Goal: Task Accomplishment & Management: Manage account settings

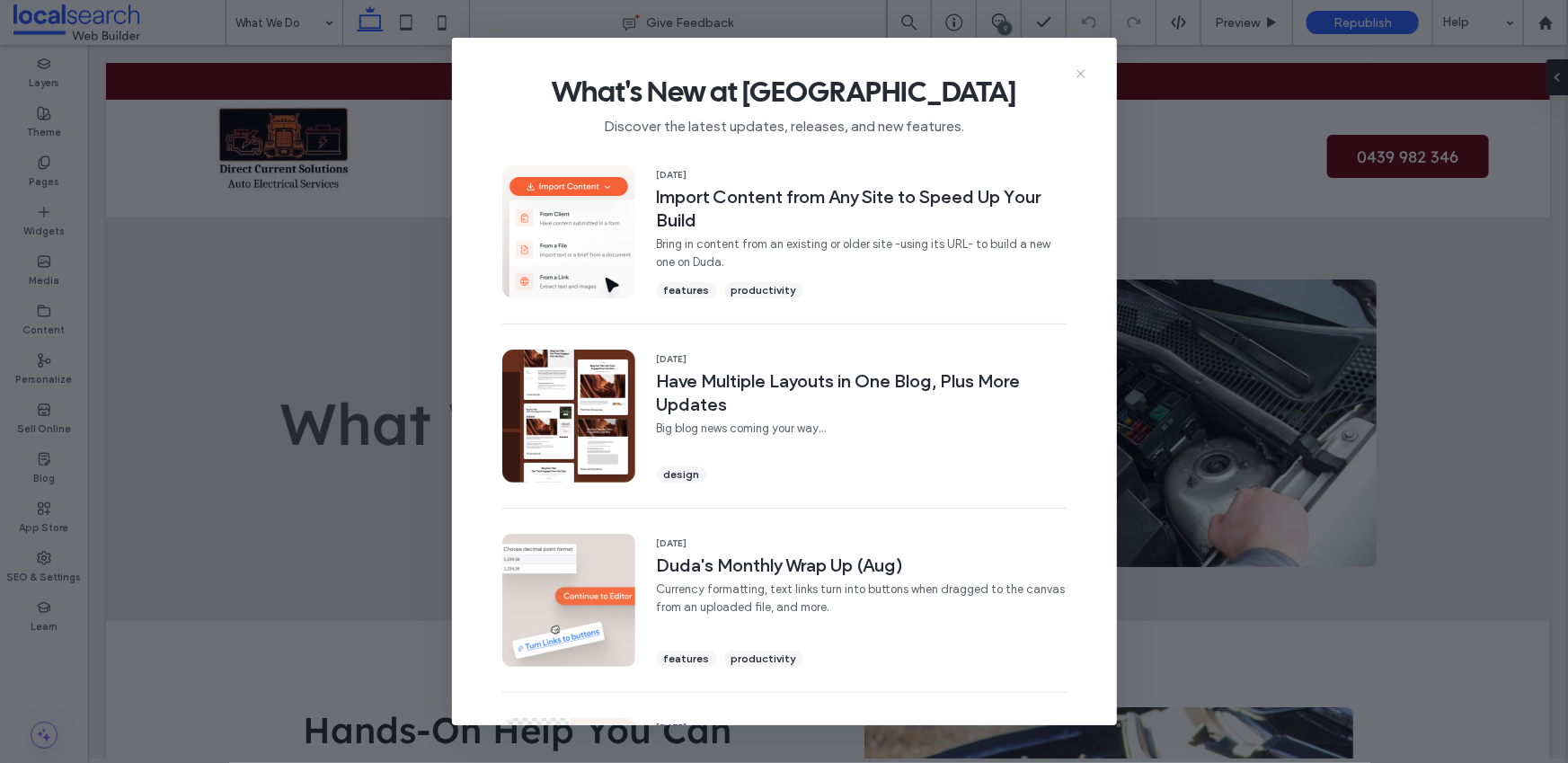
click at [1077, 75] on icon at bounding box center [1080, 73] width 14 height 14
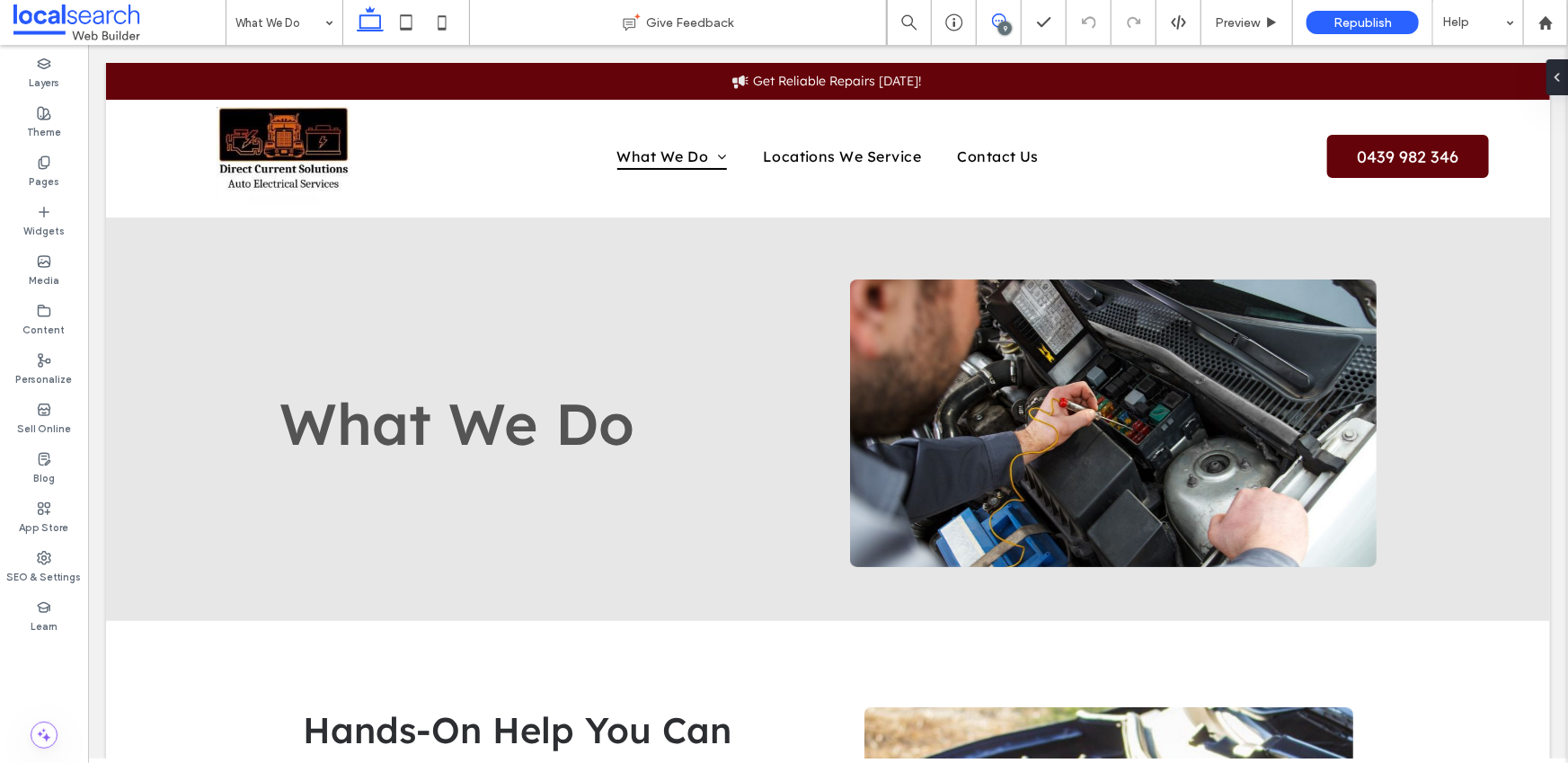
click at [998, 24] on icon at bounding box center [998, 20] width 14 height 14
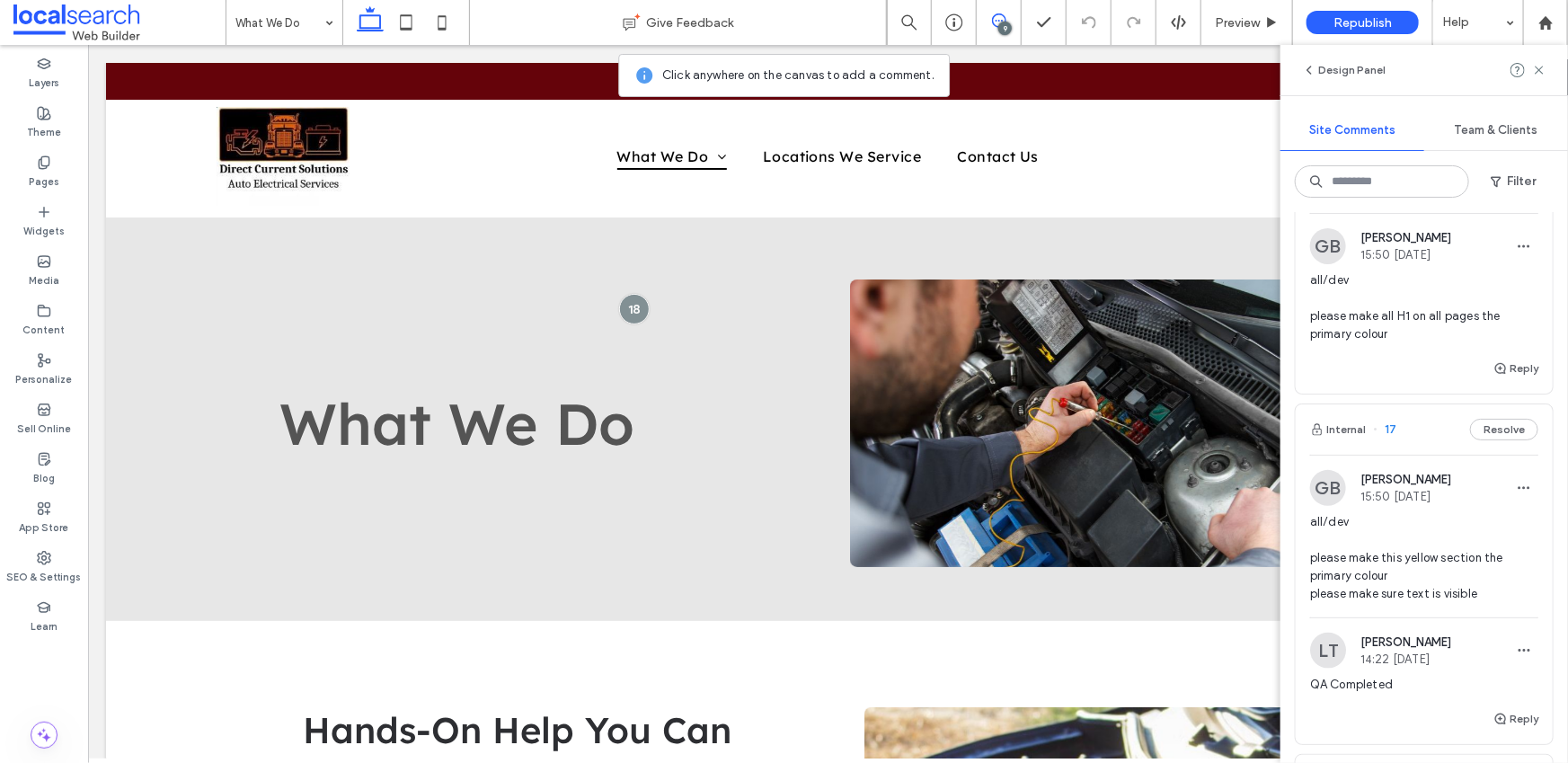
scroll to position [885, 0]
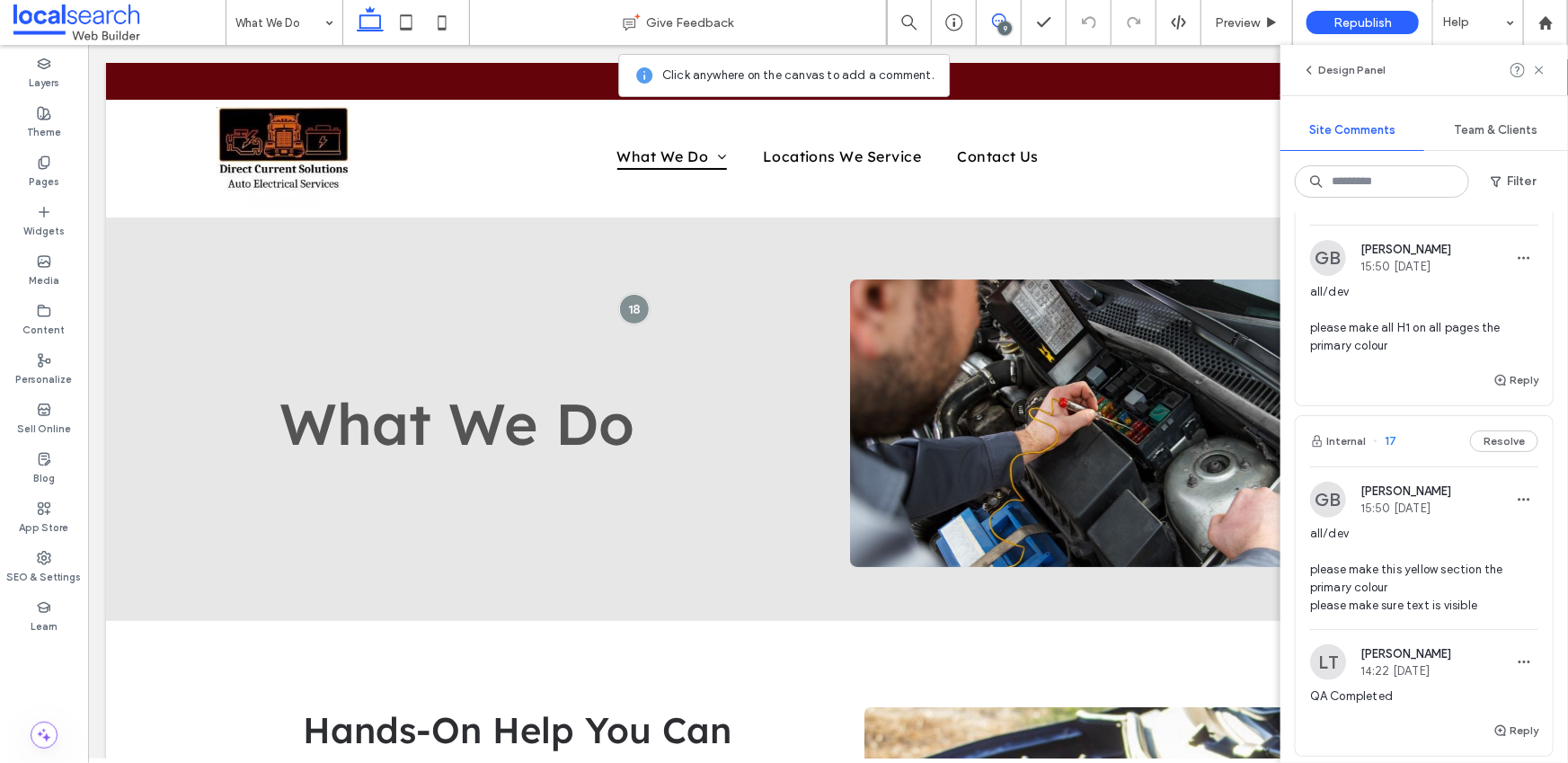
click at [1375, 355] on span "all/dev please make all H1 on all pages the primary colour" at bounding box center [1423, 319] width 228 height 72
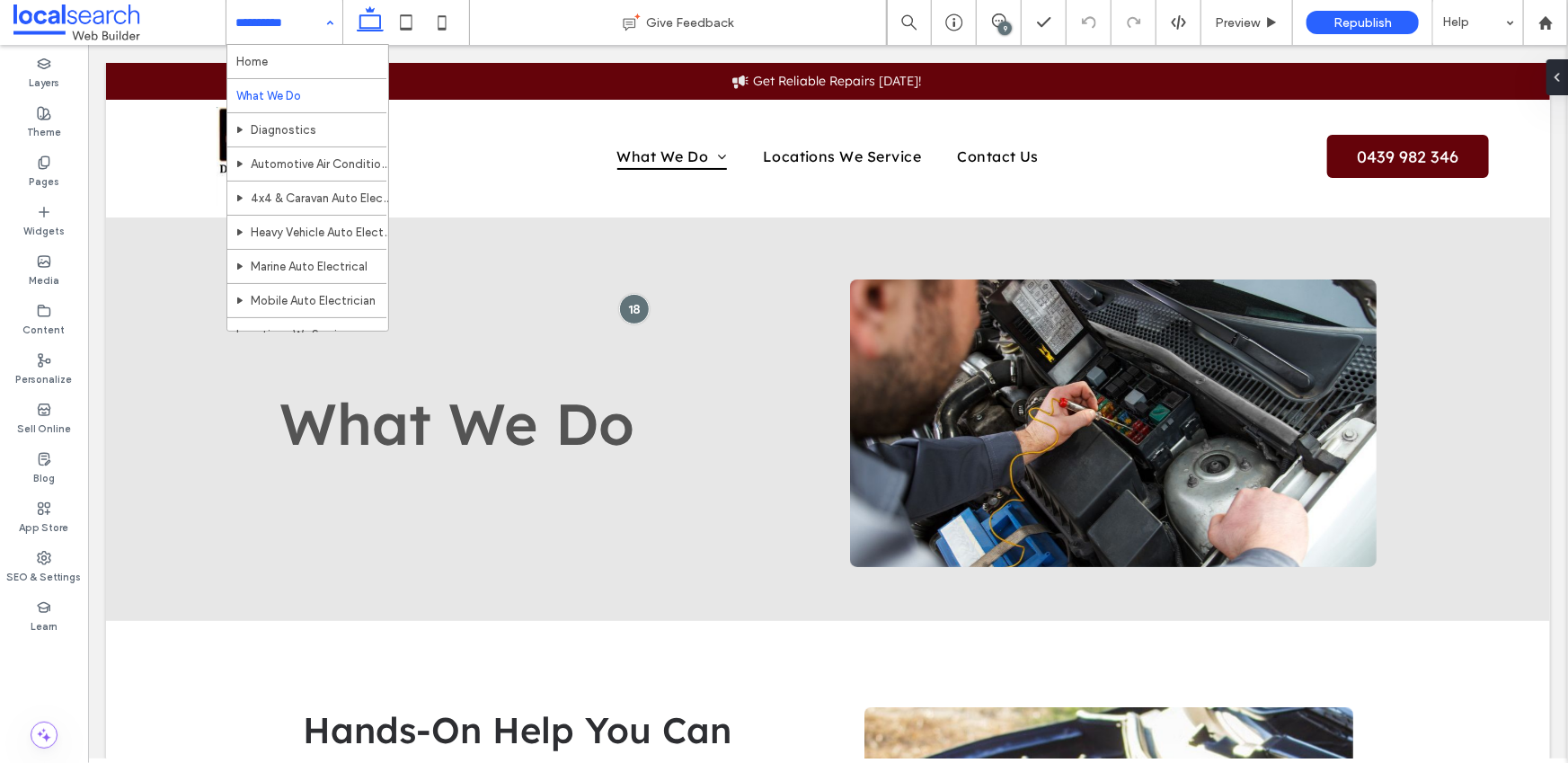
scroll to position [0, 0]
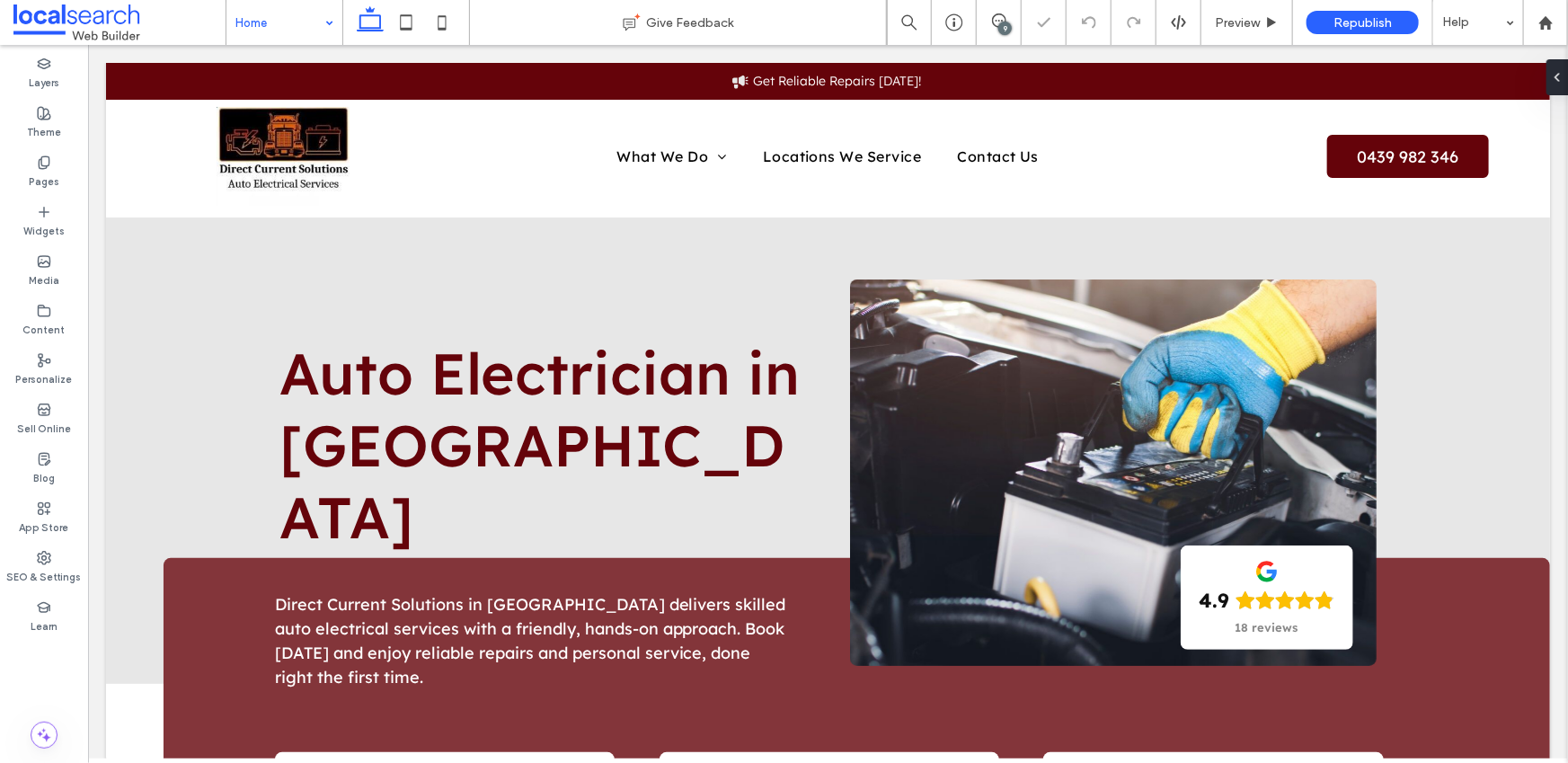
drag, startPoint x: 304, startPoint y: 14, endPoint x: 289, endPoint y: 40, distance: 30.0
click at [302, 13] on input at bounding box center [279, 22] width 89 height 45
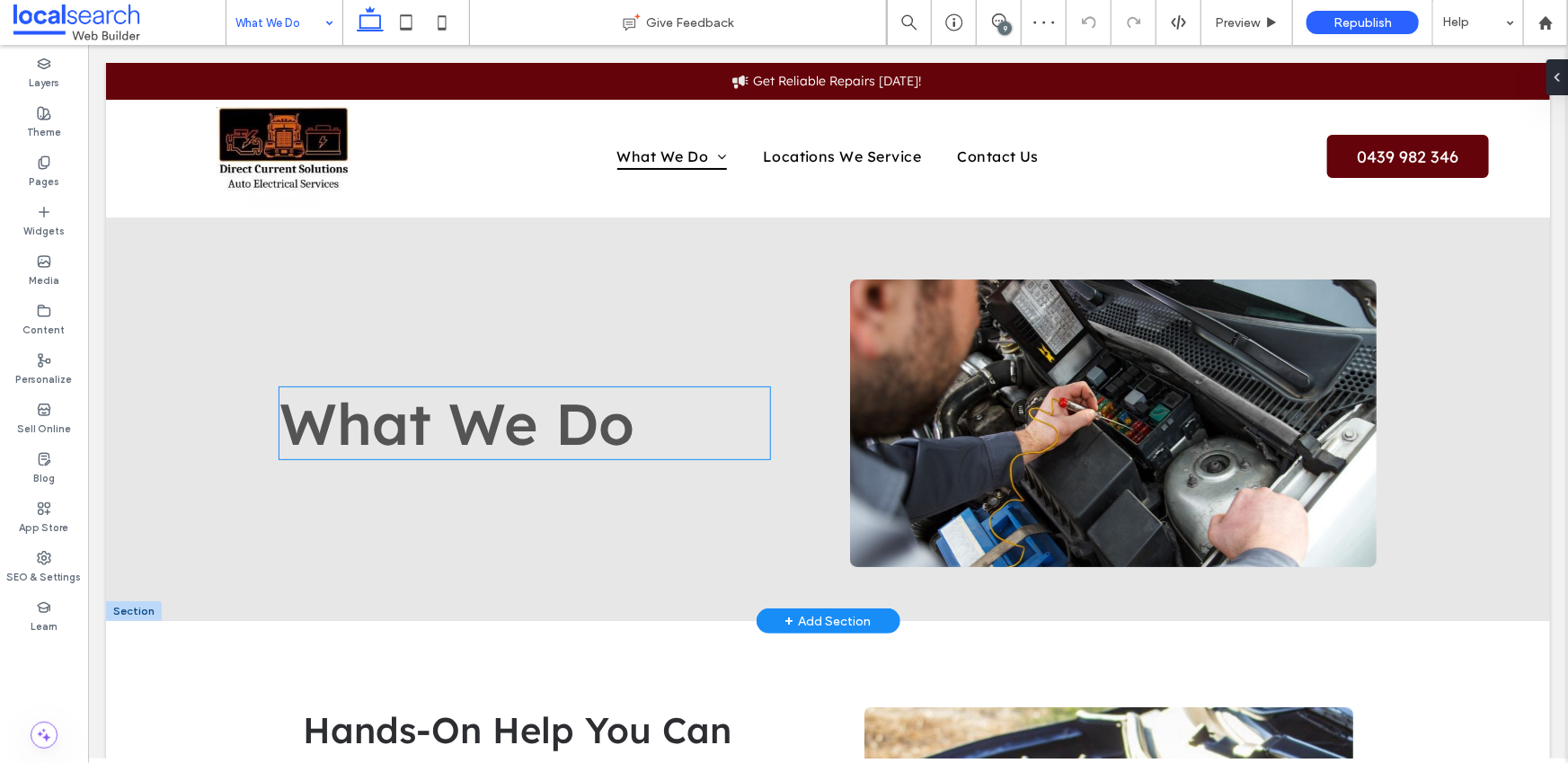
click at [432, 416] on span "What We Do" at bounding box center [456, 422] width 355 height 72
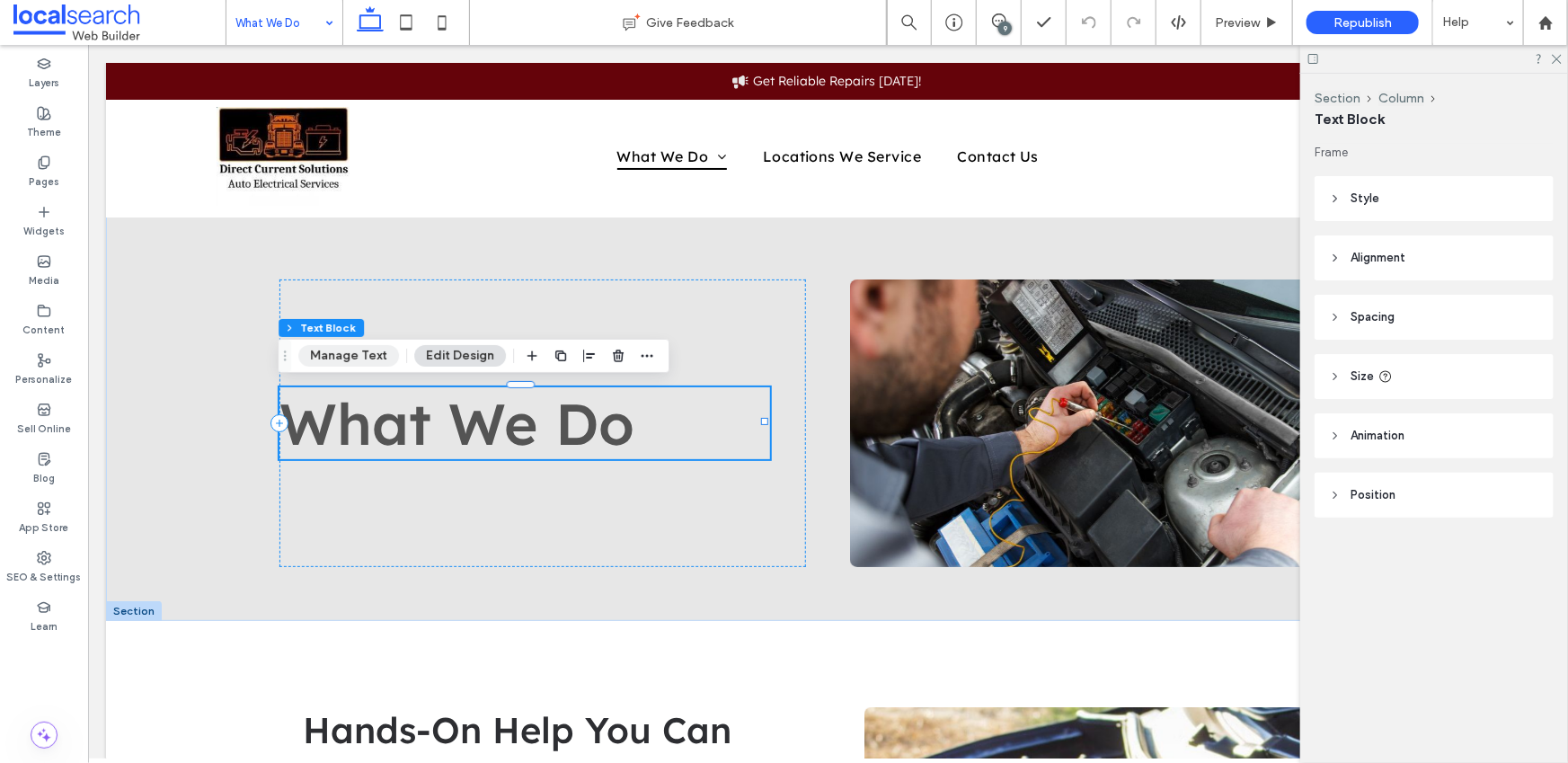
click at [352, 357] on button "Manage Text" at bounding box center [349, 355] width 100 height 21
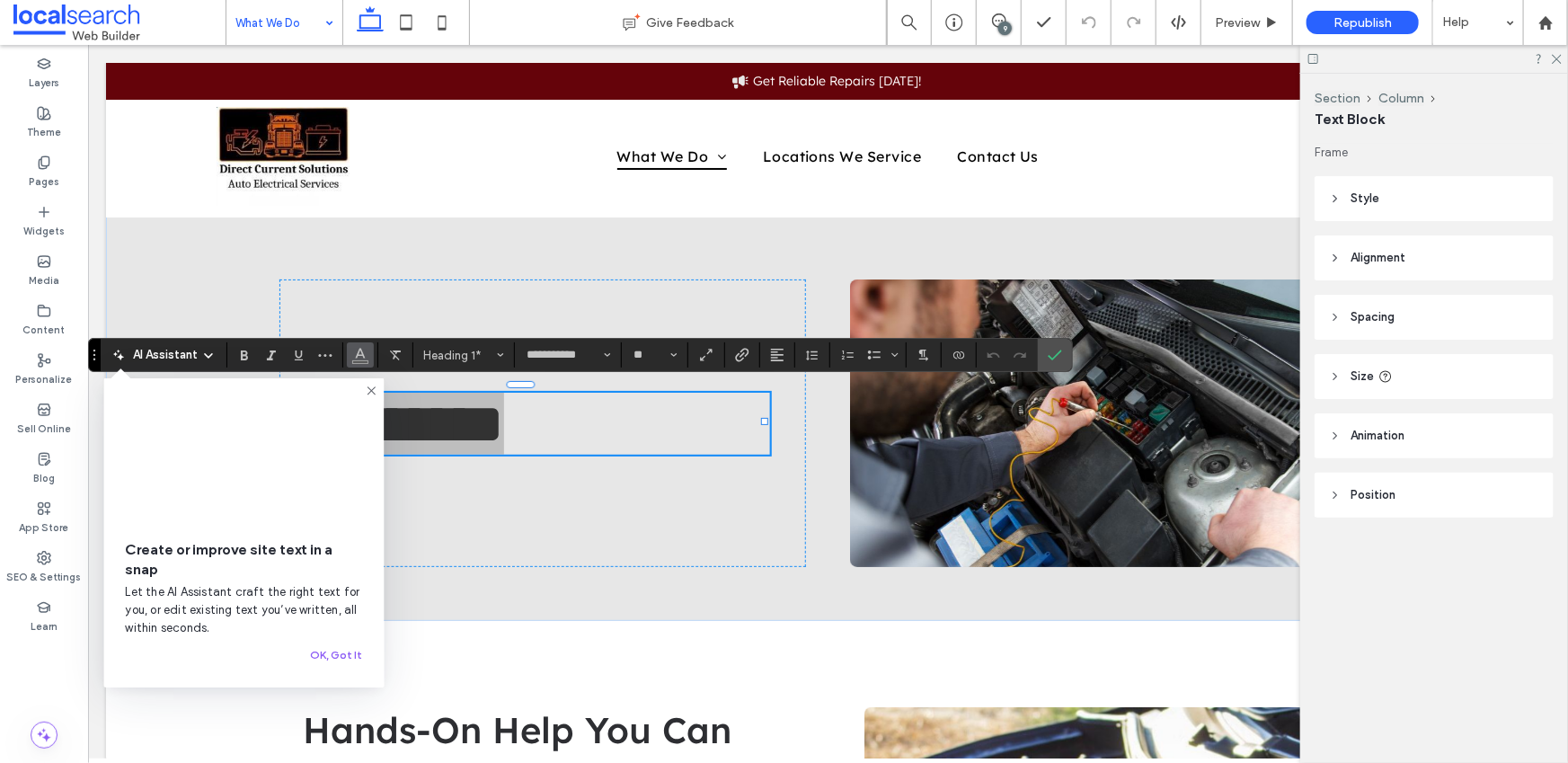
click at [361, 353] on use "Color" at bounding box center [359, 354] width 10 height 10
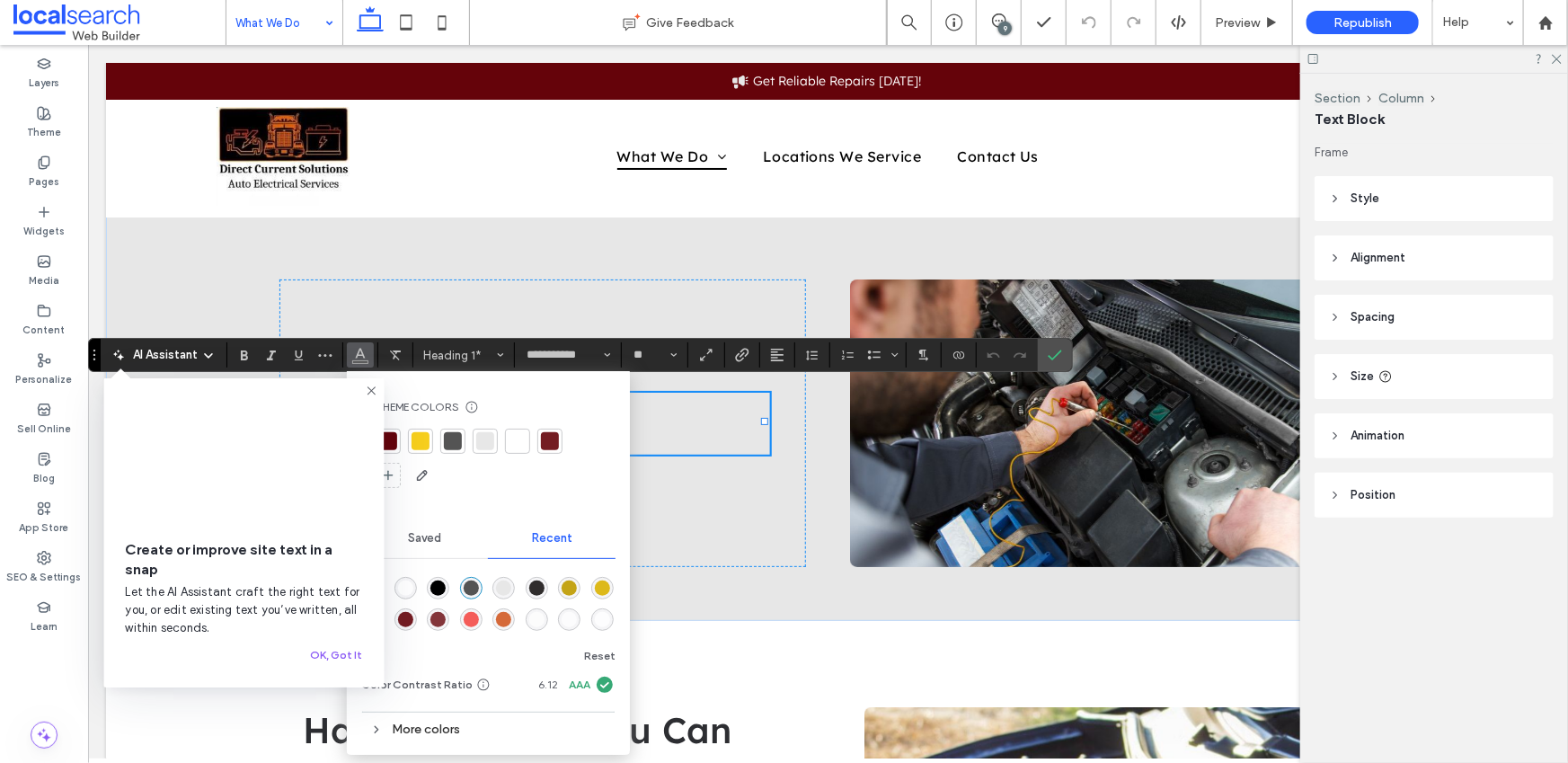
click at [389, 438] on div at bounding box center [387, 440] width 18 height 18
click at [1050, 361] on icon "Confirm" at bounding box center [1054, 355] width 14 height 14
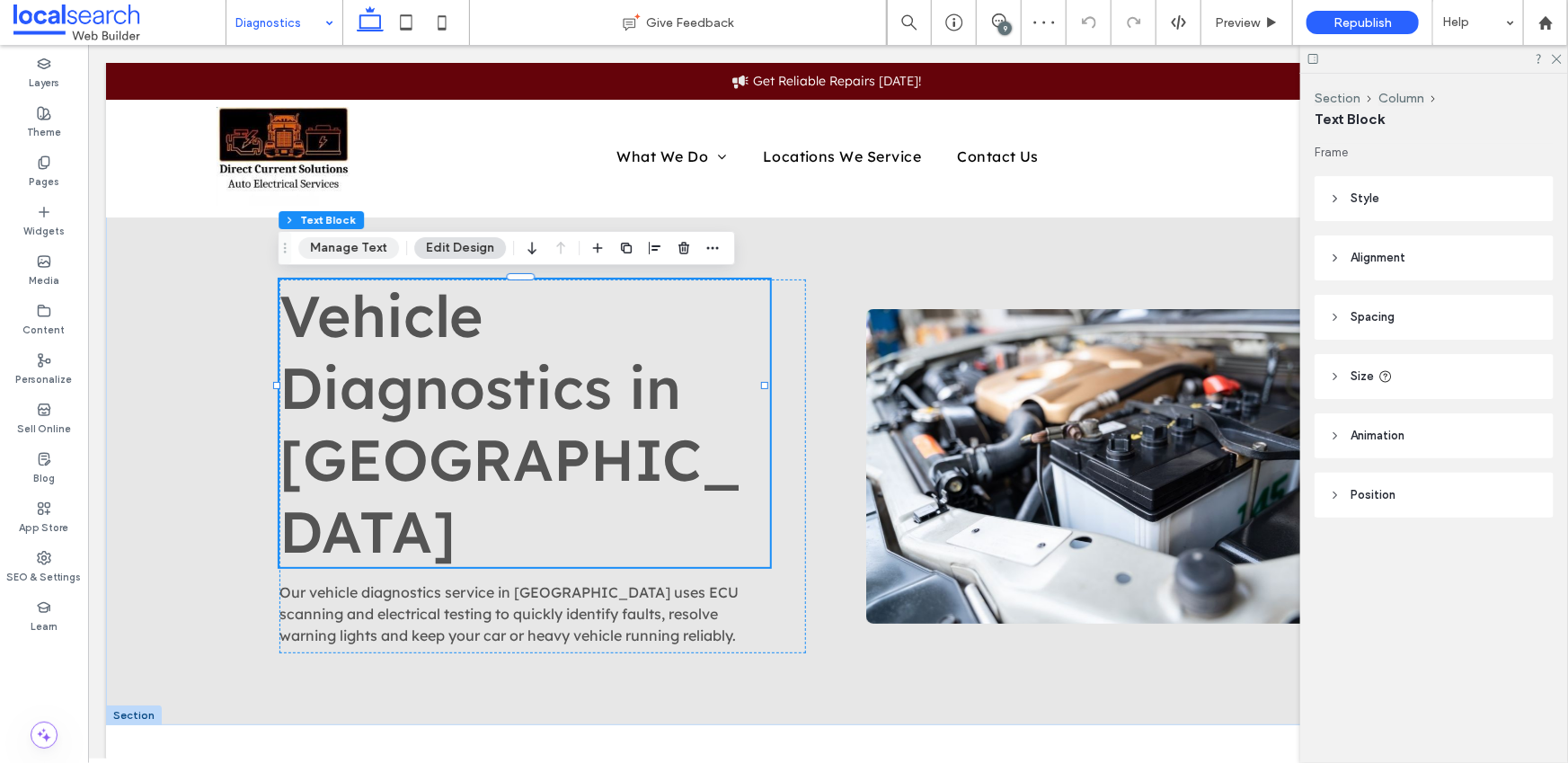
click at [338, 246] on button "Manage Text" at bounding box center [349, 248] width 100 height 21
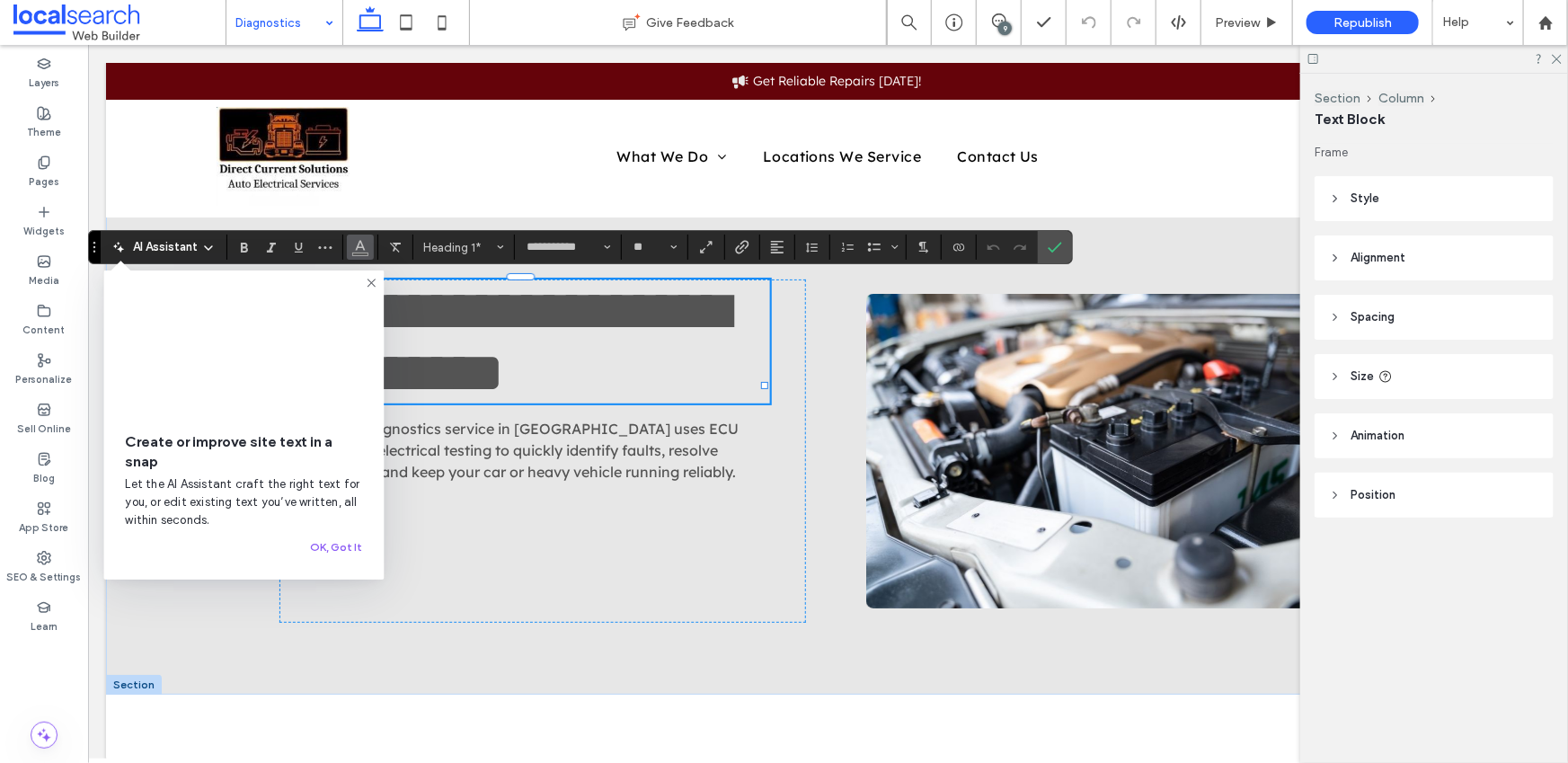
click at [364, 250] on icon "Color" at bounding box center [359, 245] width 14 height 14
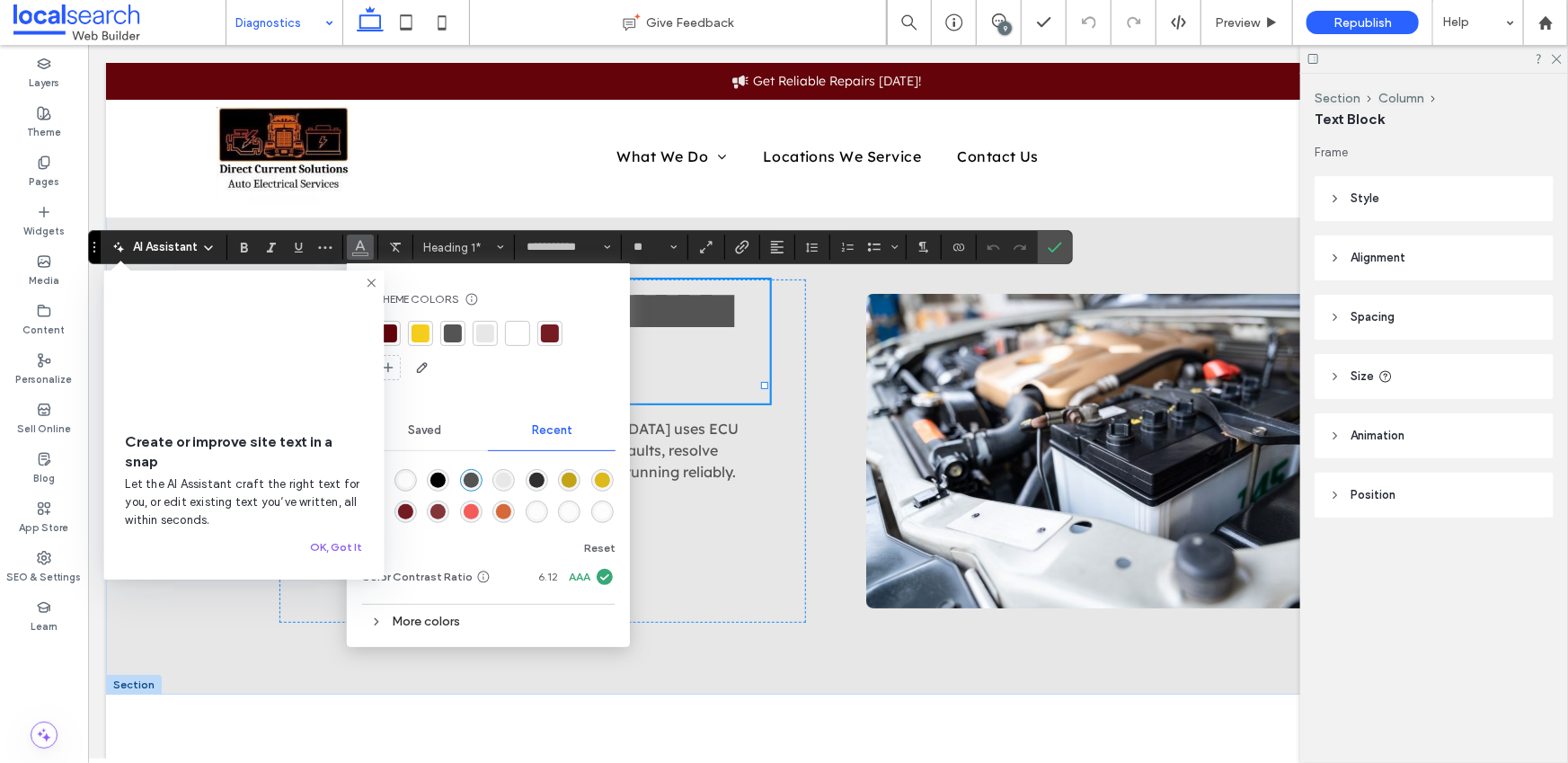
click at [396, 330] on div at bounding box center [387, 333] width 18 height 18
drag, startPoint x: 1061, startPoint y: 247, endPoint x: 924, endPoint y: 193, distance: 147.3
click at [1060, 247] on label "Confirm" at bounding box center [1055, 248] width 27 height 33
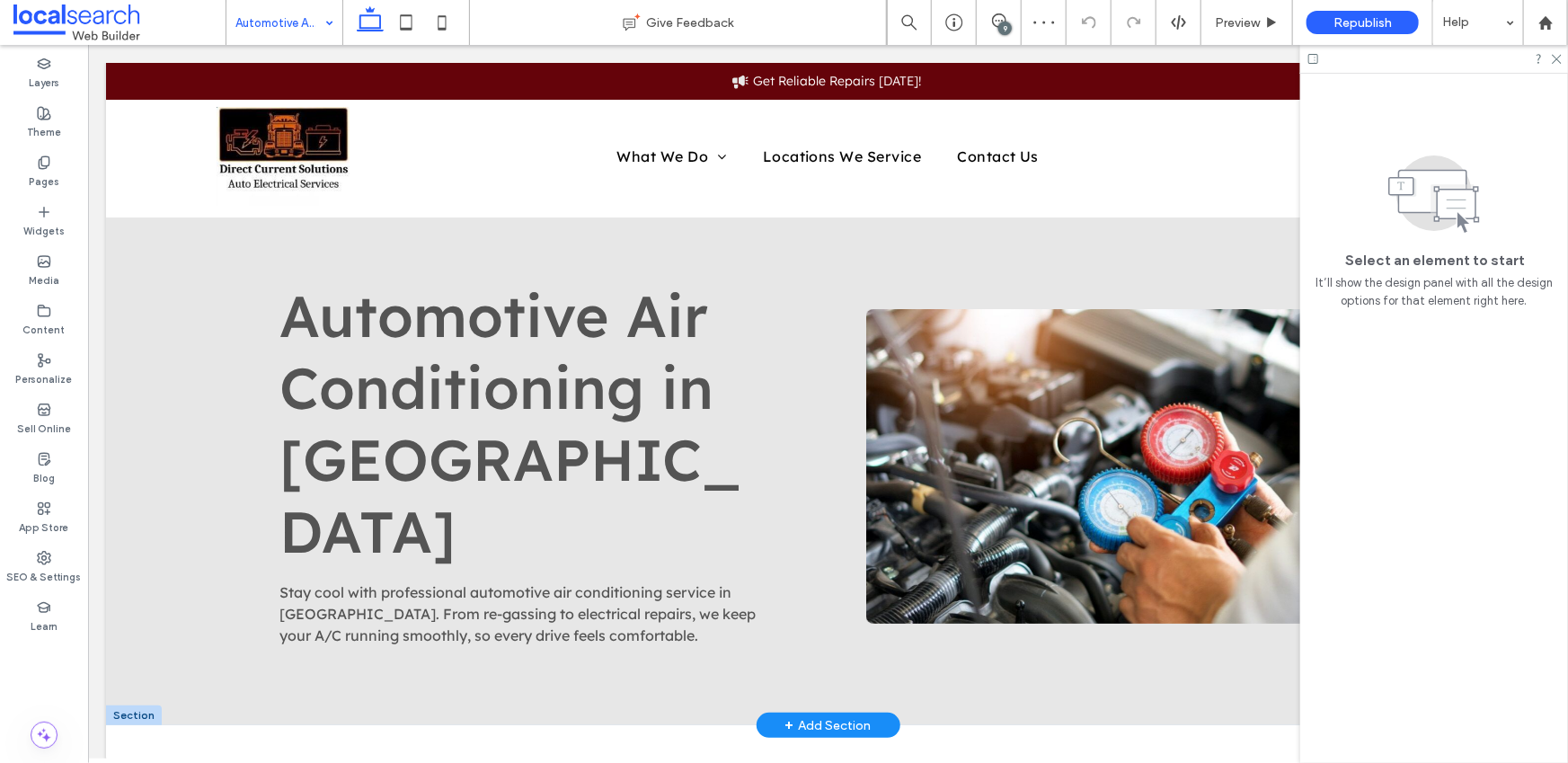
click at [368, 316] on span "Automotive Air Conditioning in [GEOGRAPHIC_DATA]" at bounding box center [509, 422] width 462 height 287
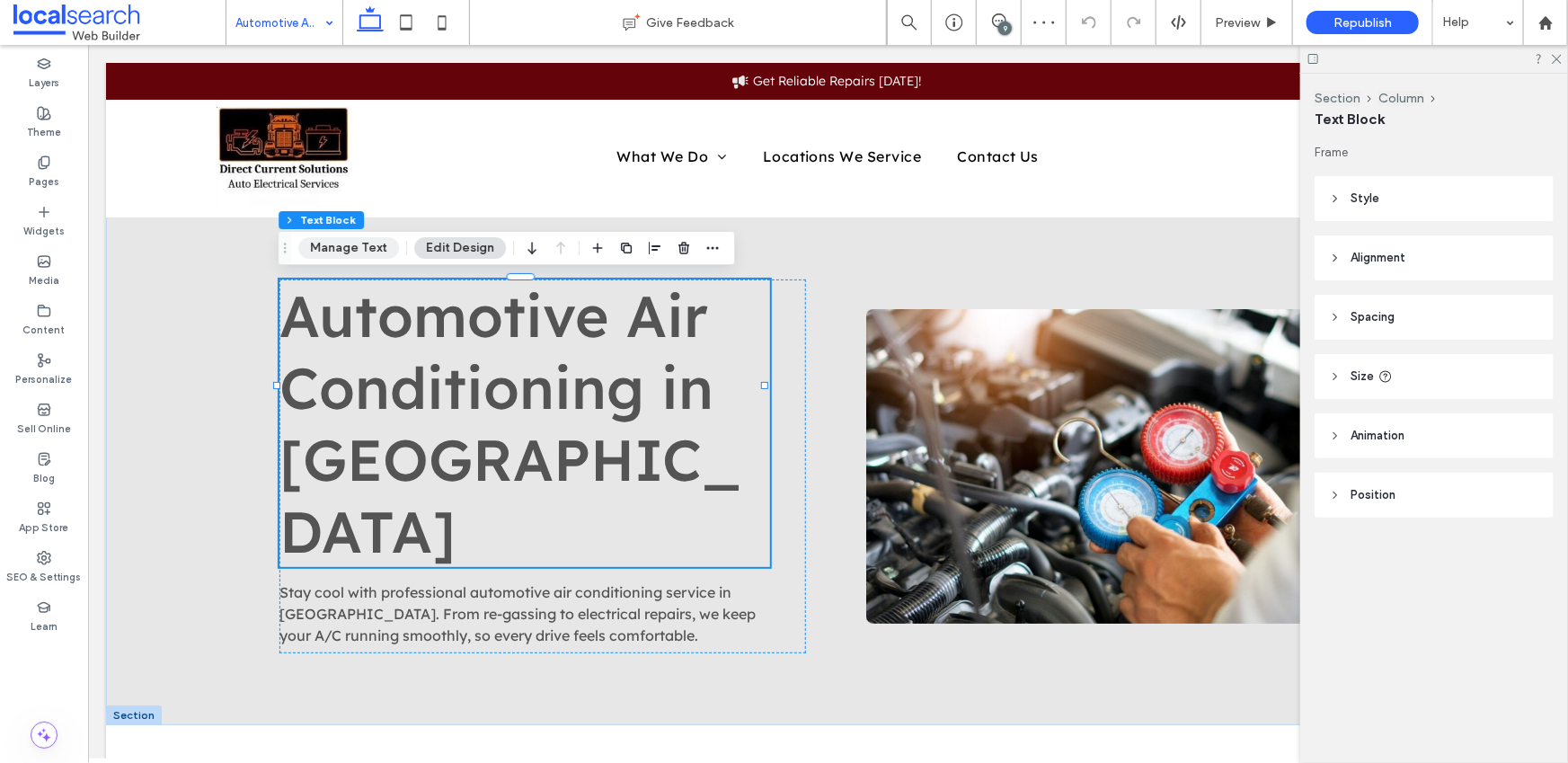
click at [362, 246] on button "Manage Text" at bounding box center [349, 248] width 100 height 21
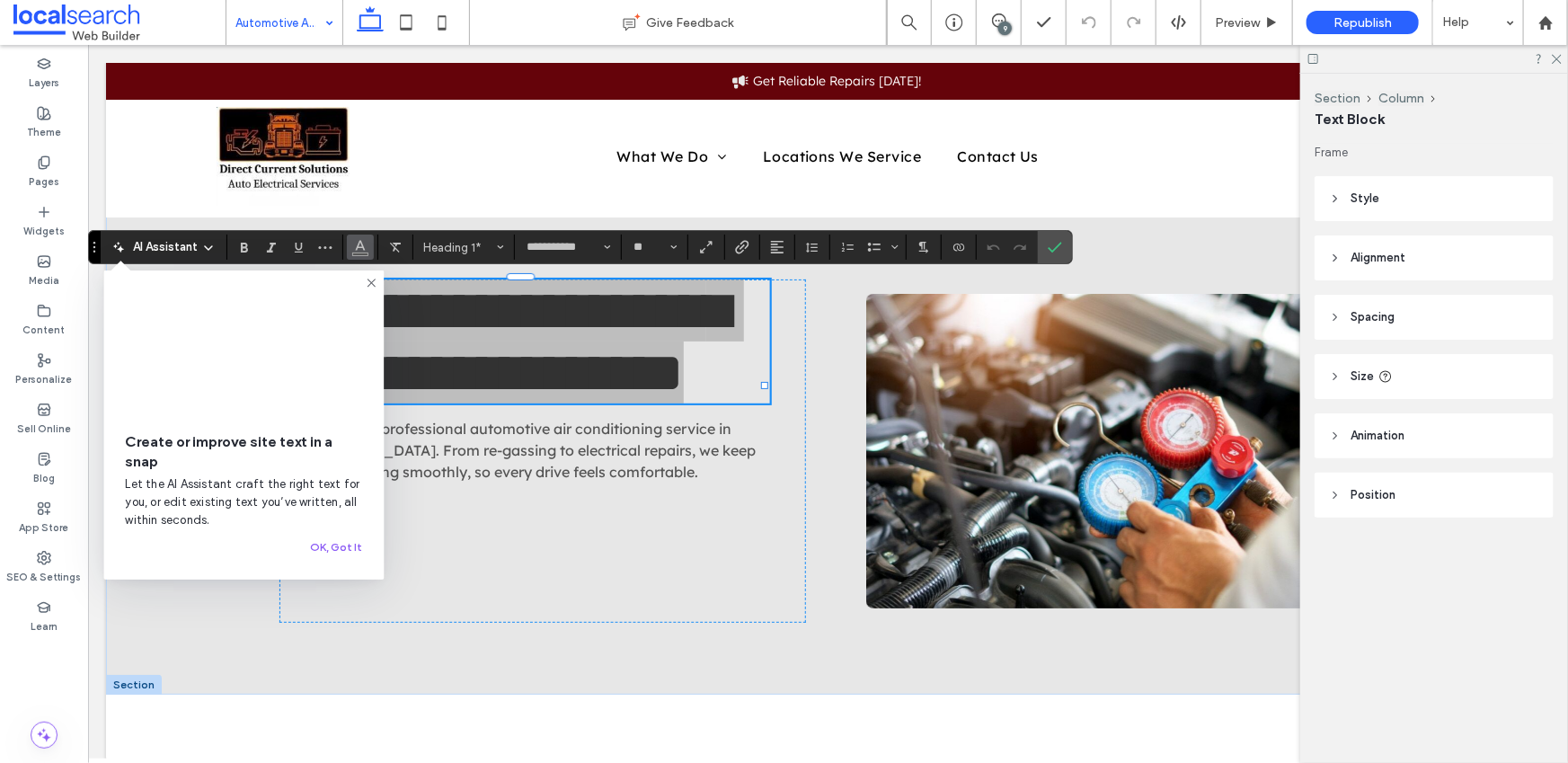
click at [362, 246] on use "Color" at bounding box center [359, 246] width 10 height 10
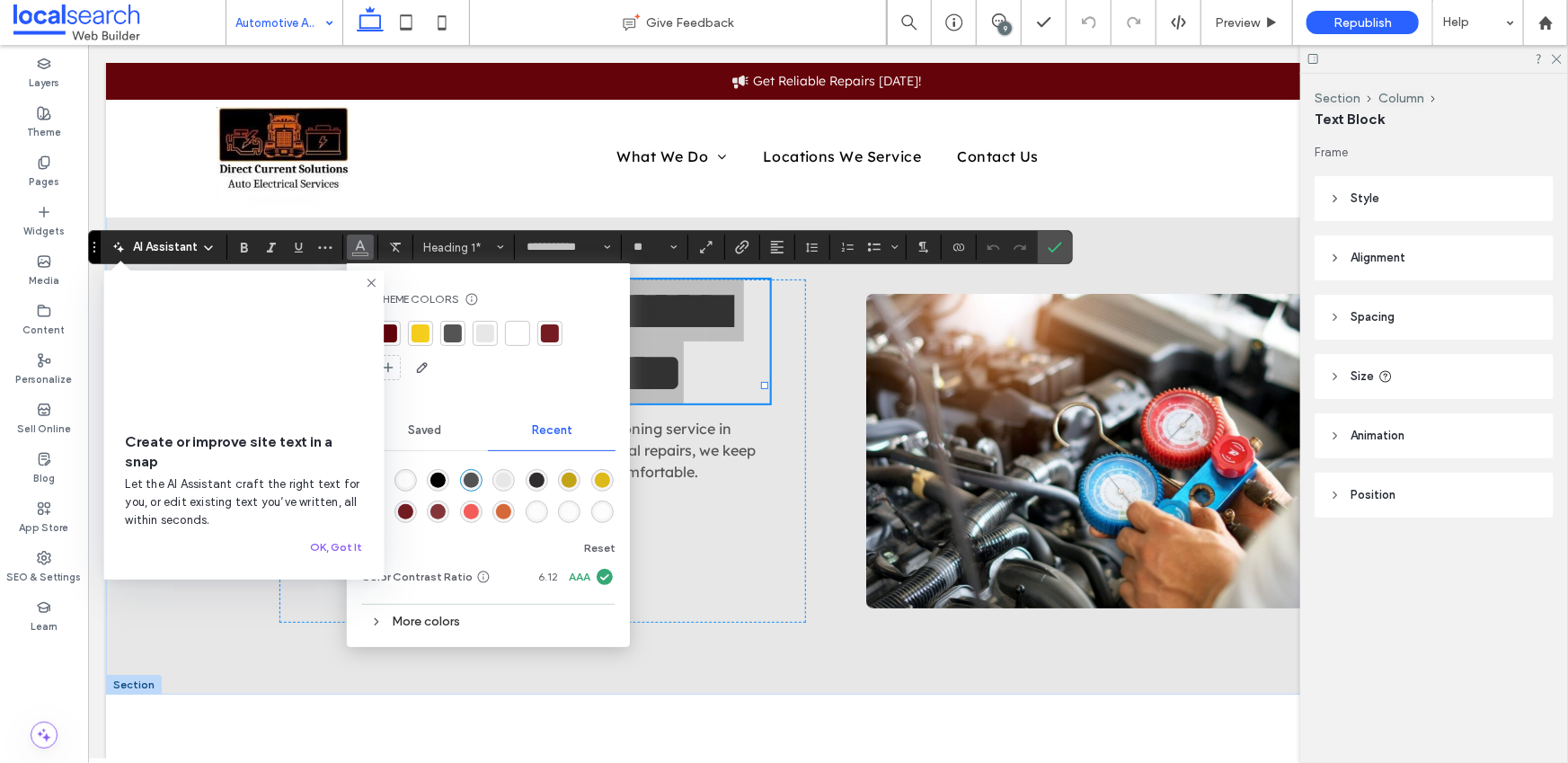
click at [392, 334] on div at bounding box center [387, 333] width 18 height 18
click at [1052, 245] on icon "Confirm" at bounding box center [1054, 247] width 14 height 14
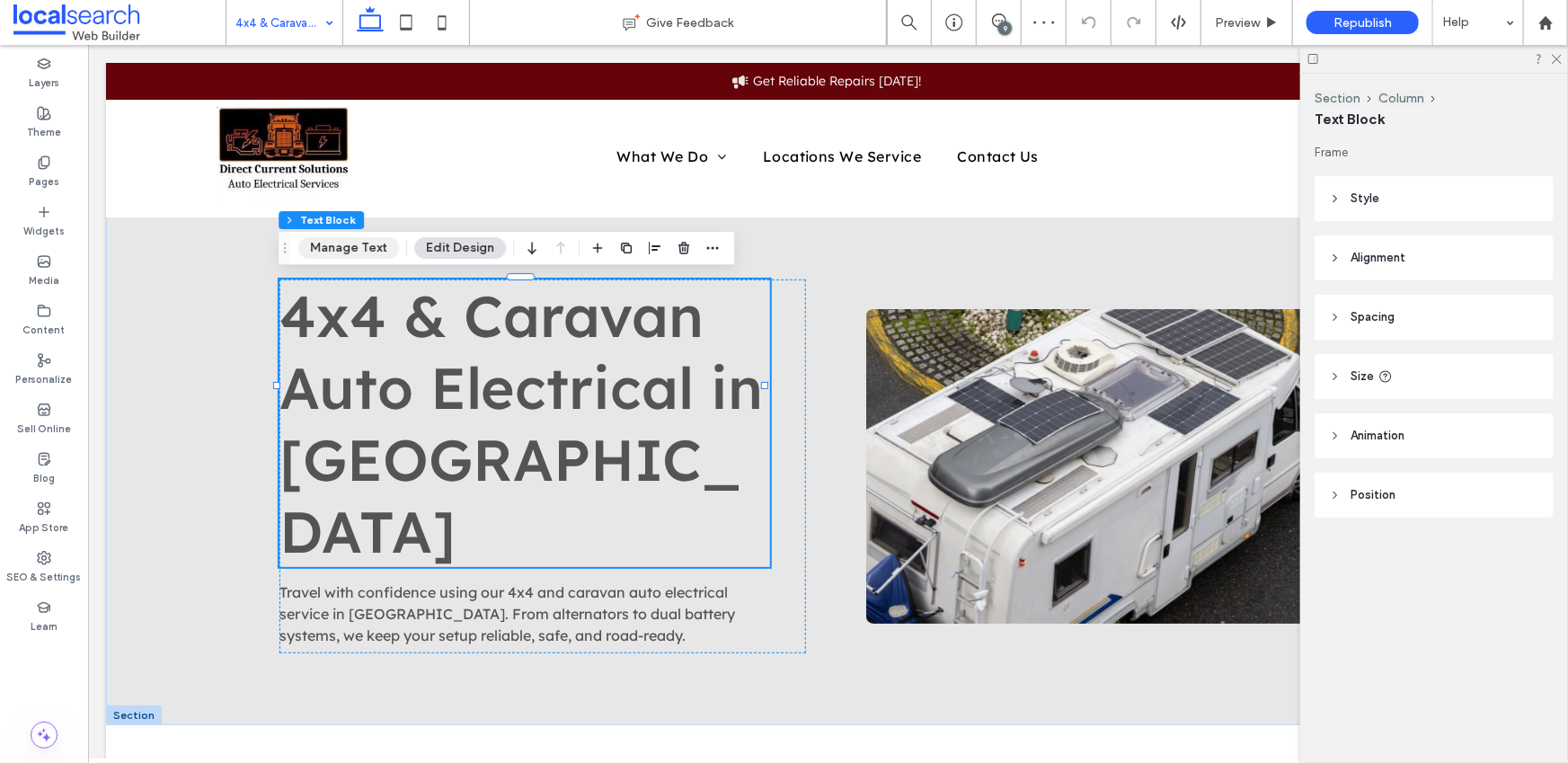
click at [342, 246] on button "Manage Text" at bounding box center [349, 248] width 100 height 21
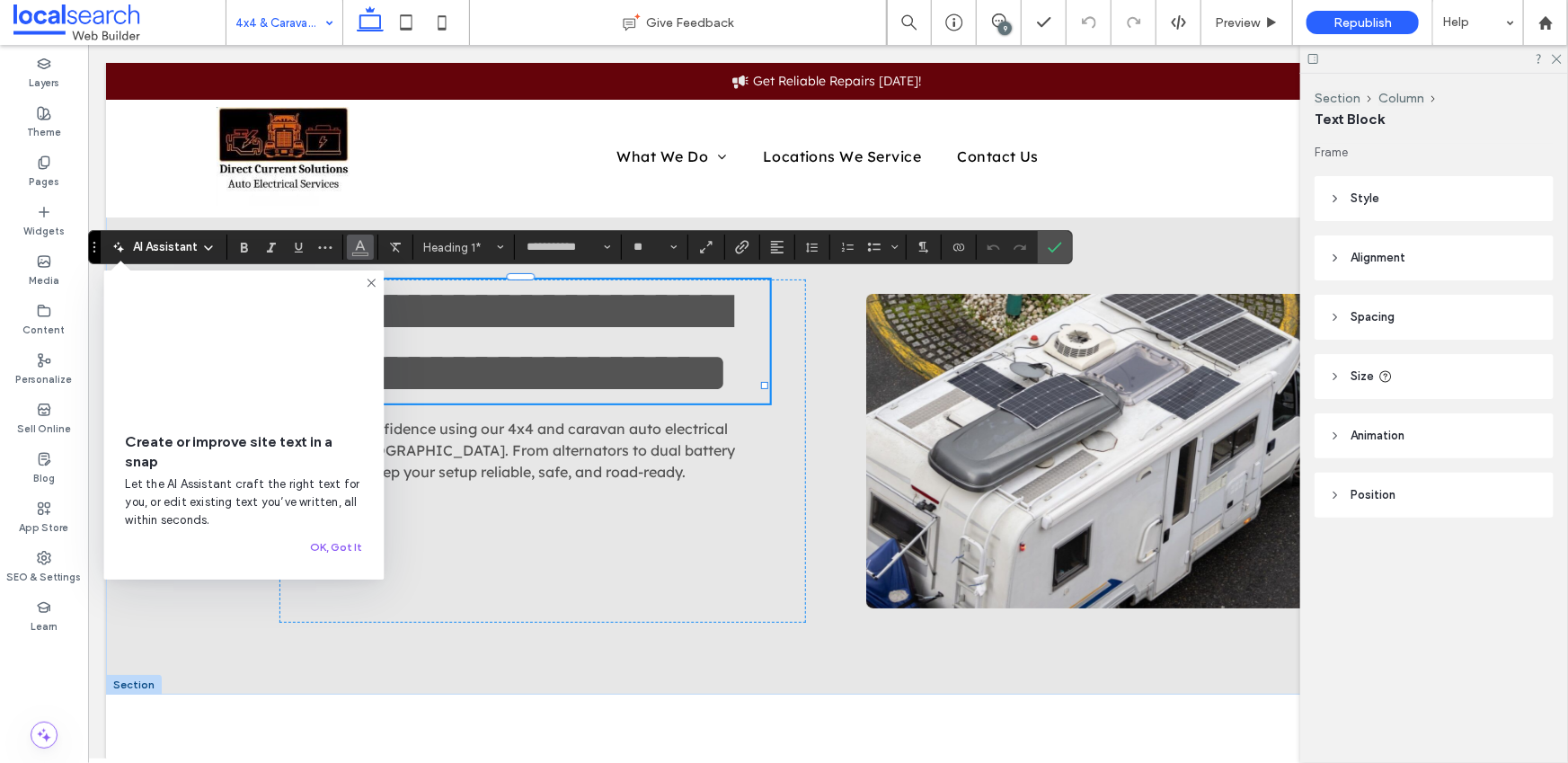
click at [359, 251] on icon "Color" at bounding box center [359, 245] width 14 height 14
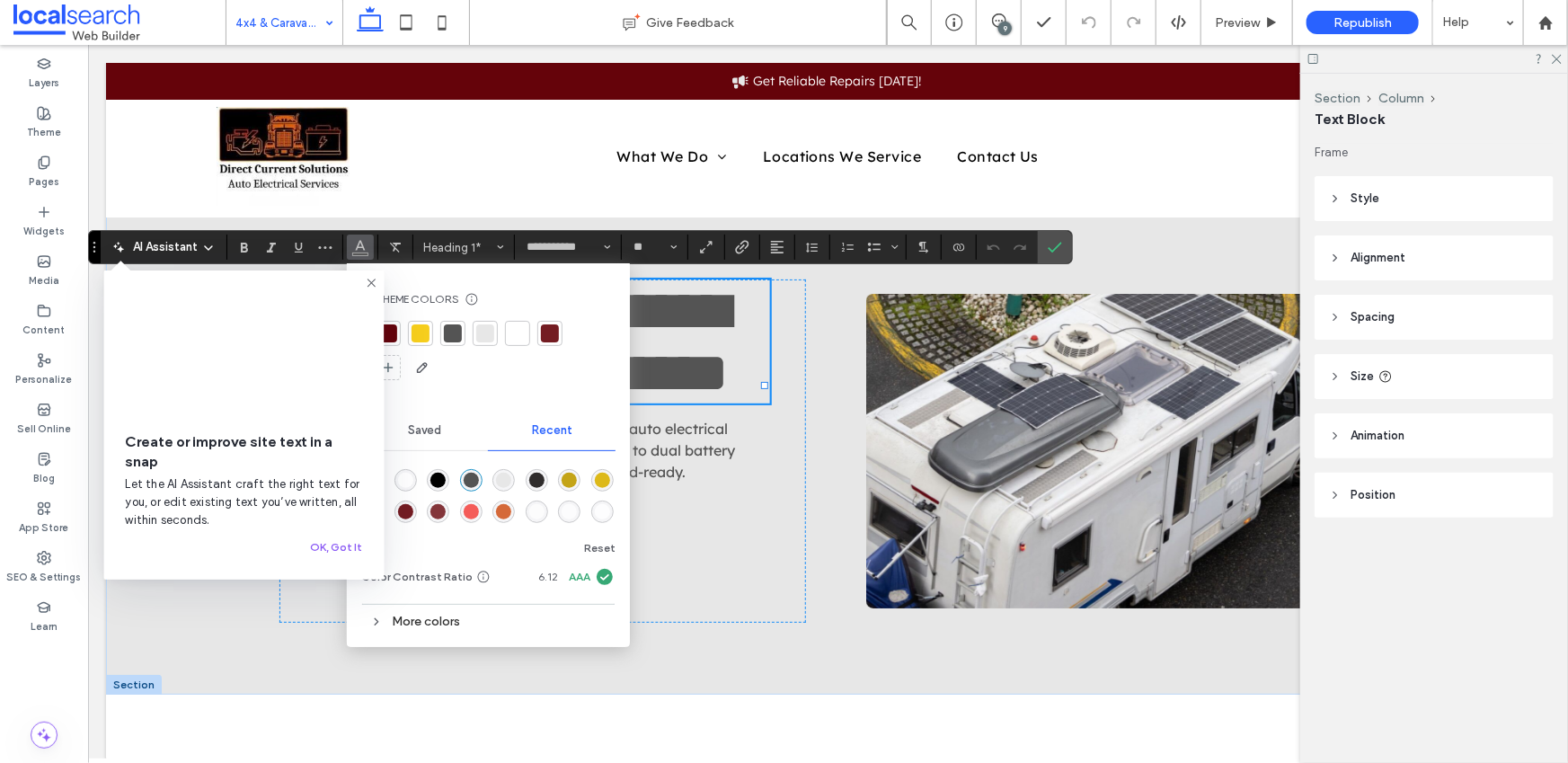
click at [390, 326] on div at bounding box center [387, 333] width 18 height 18
click at [1057, 250] on icon "Confirm" at bounding box center [1054, 247] width 14 height 14
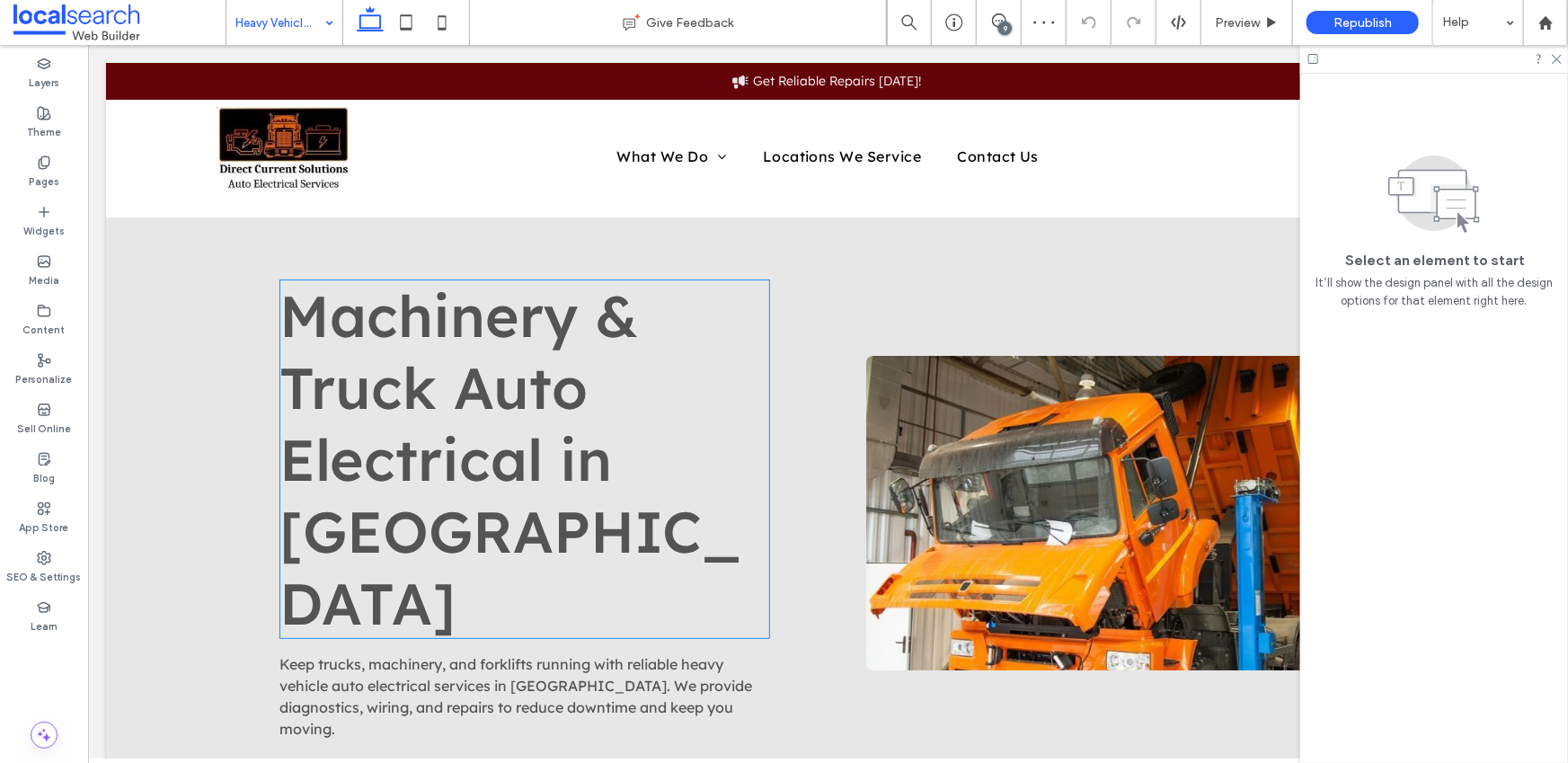
click at [386, 342] on span "Machinery & Truck Auto Electrical in [GEOGRAPHIC_DATA]" at bounding box center [509, 458] width 462 height 359
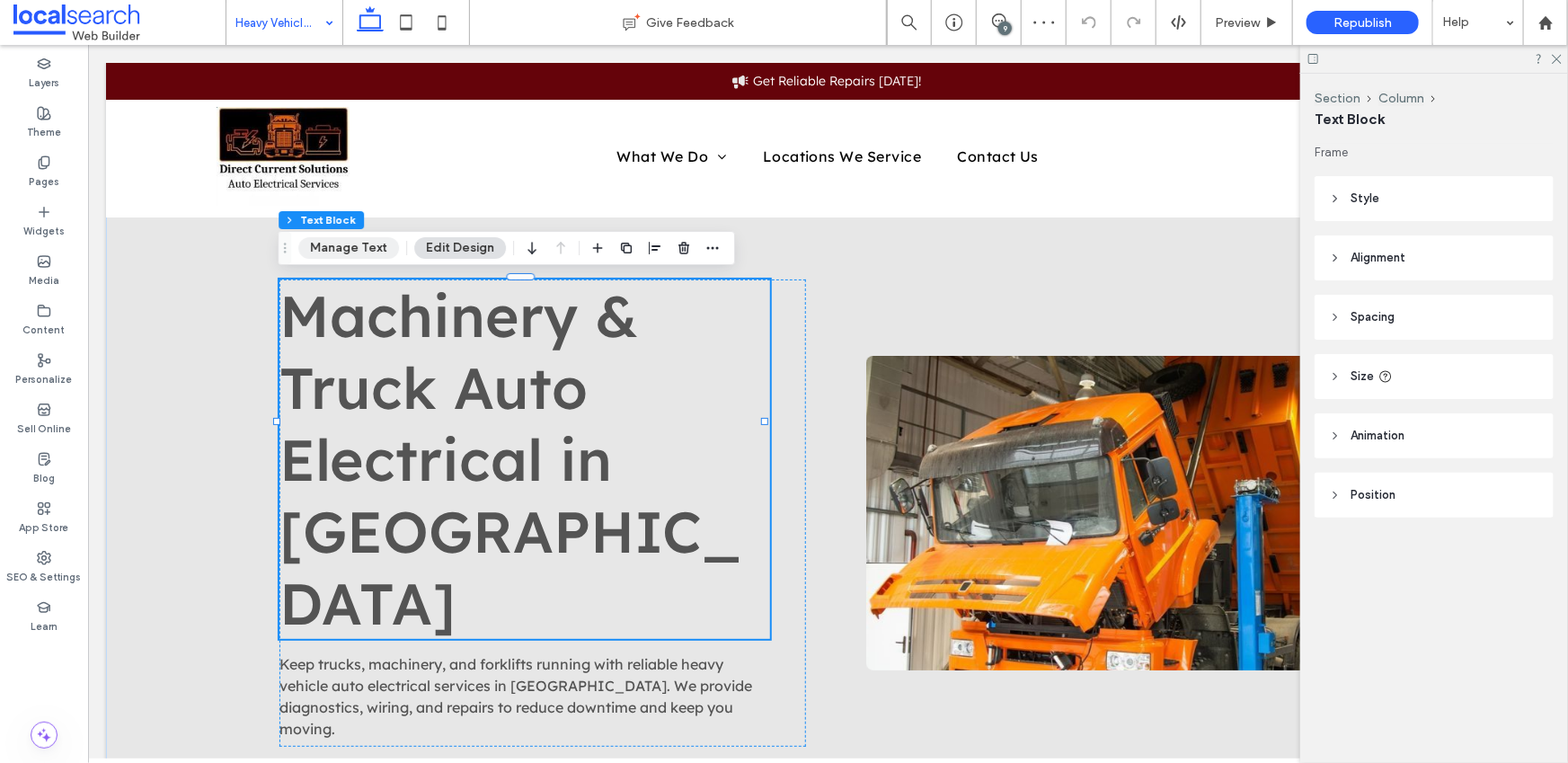
click at [341, 248] on button "Manage Text" at bounding box center [349, 248] width 100 height 21
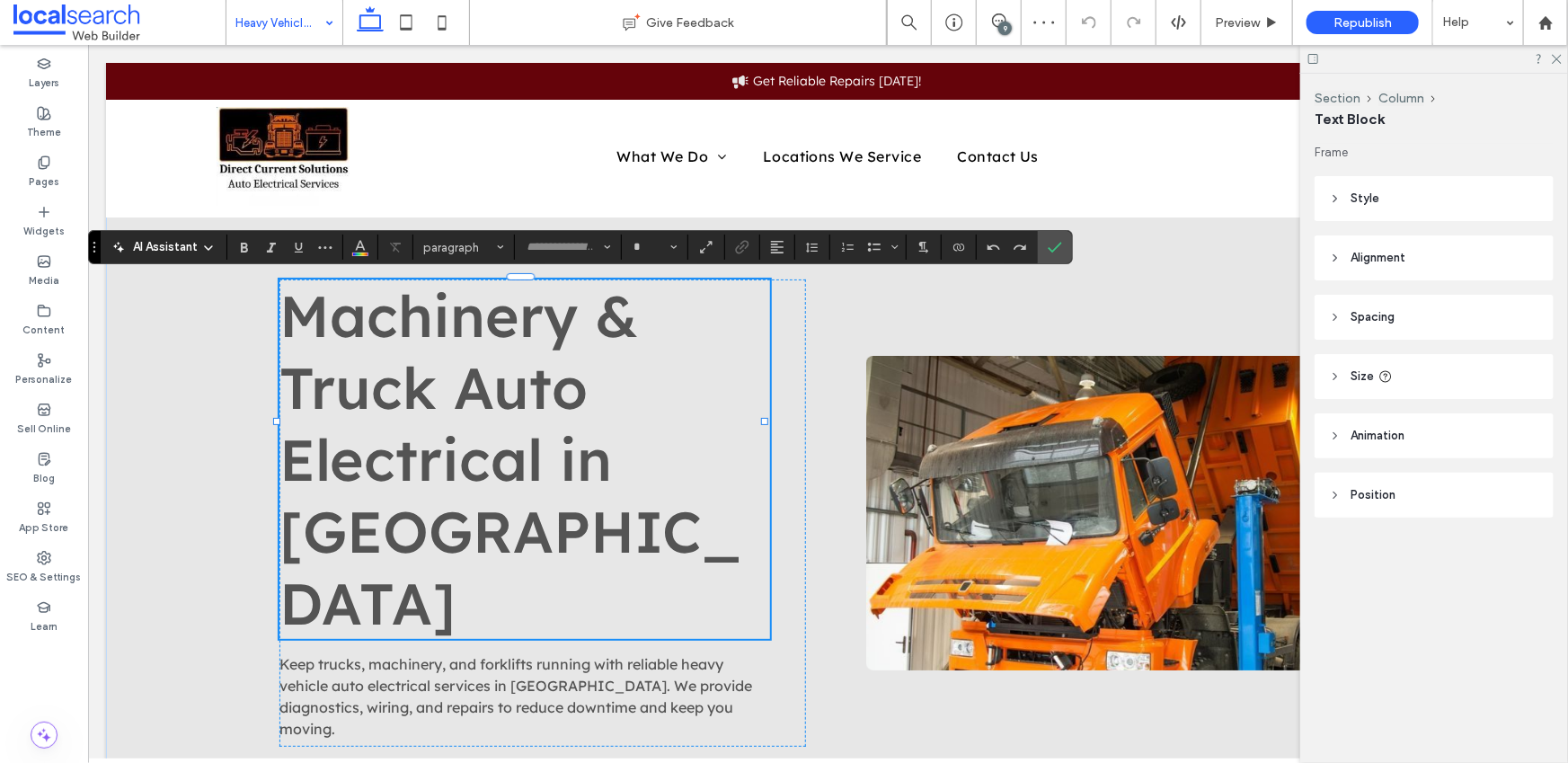
type input "**********"
type input "**"
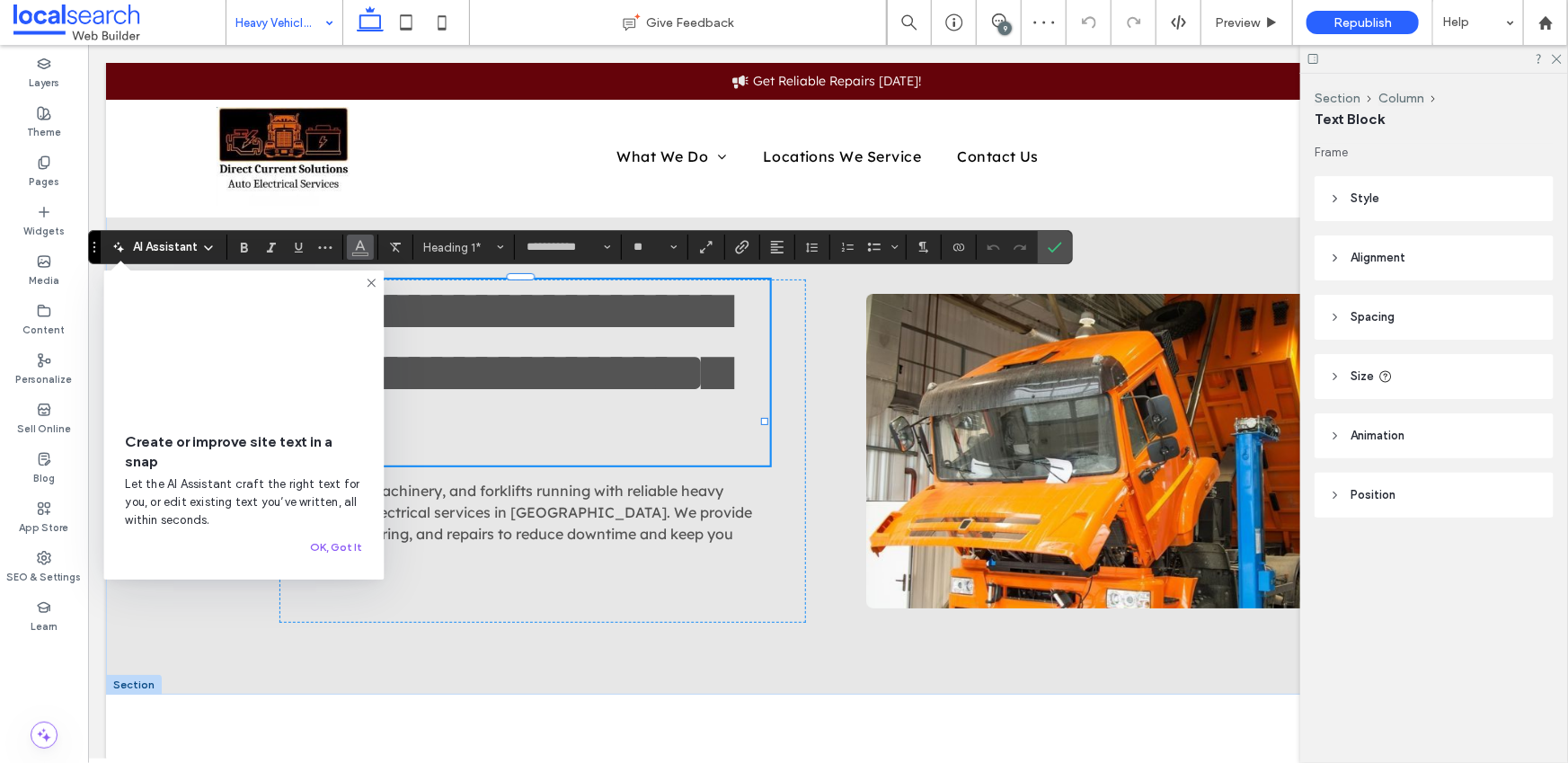
click at [355, 248] on use "Color" at bounding box center [359, 246] width 10 height 10
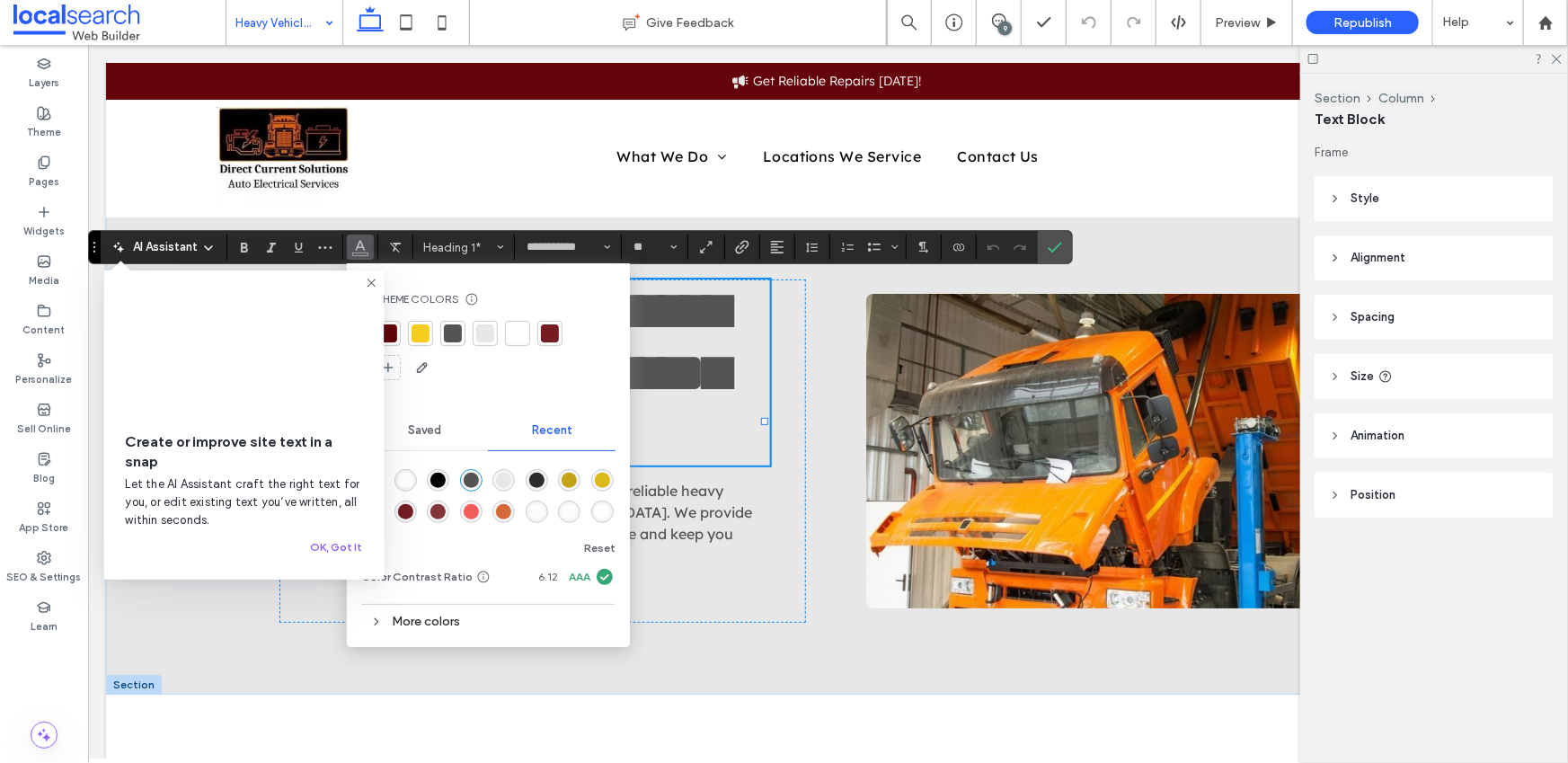
click at [392, 326] on div at bounding box center [387, 333] width 18 height 18
click at [1043, 243] on label "Confirm" at bounding box center [1055, 248] width 27 height 33
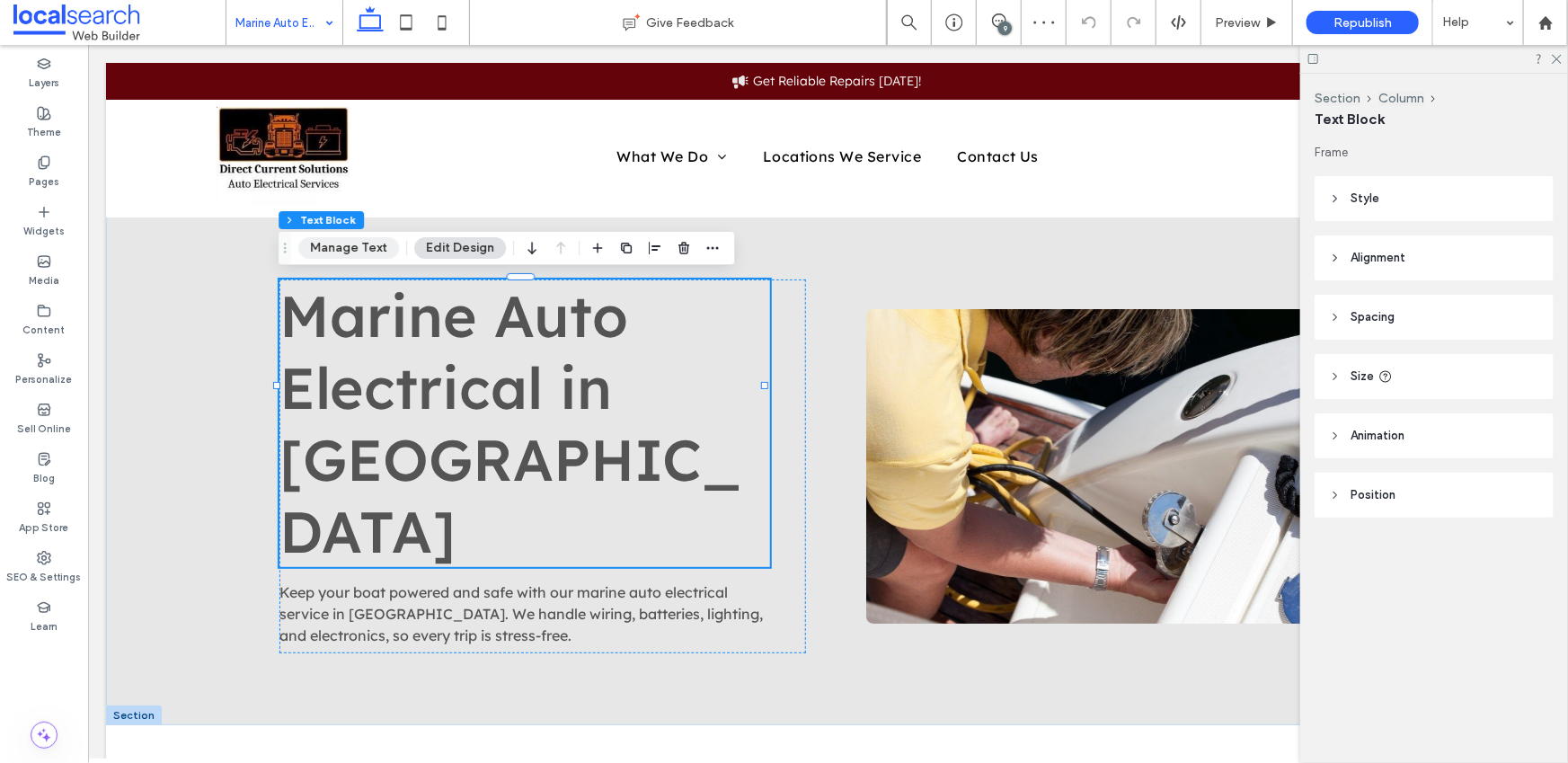
click at [361, 242] on button "Manage Text" at bounding box center [349, 248] width 100 height 21
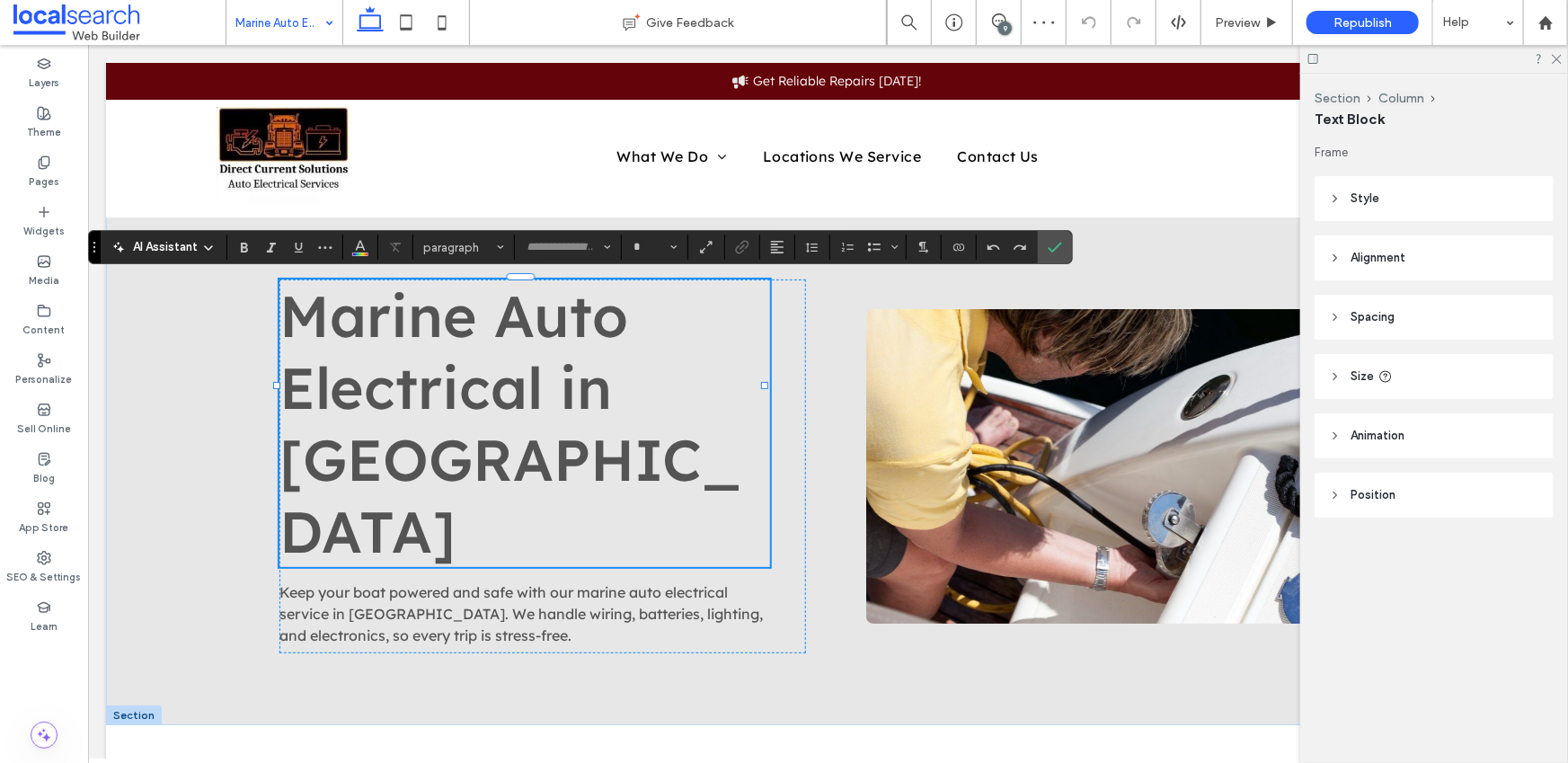
type input "**********"
type input "**"
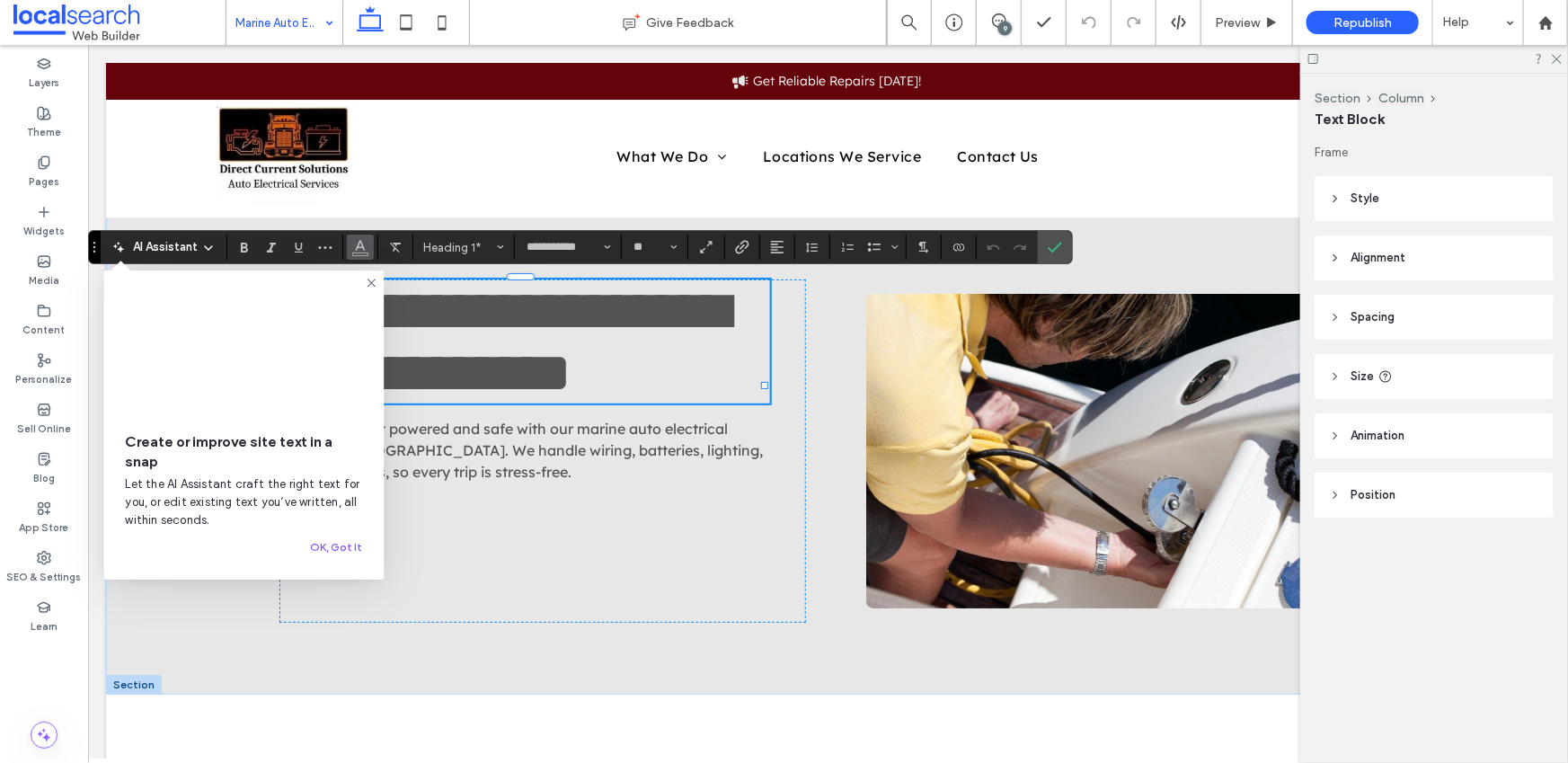
click at [365, 246] on icon "Color" at bounding box center [359, 245] width 14 height 14
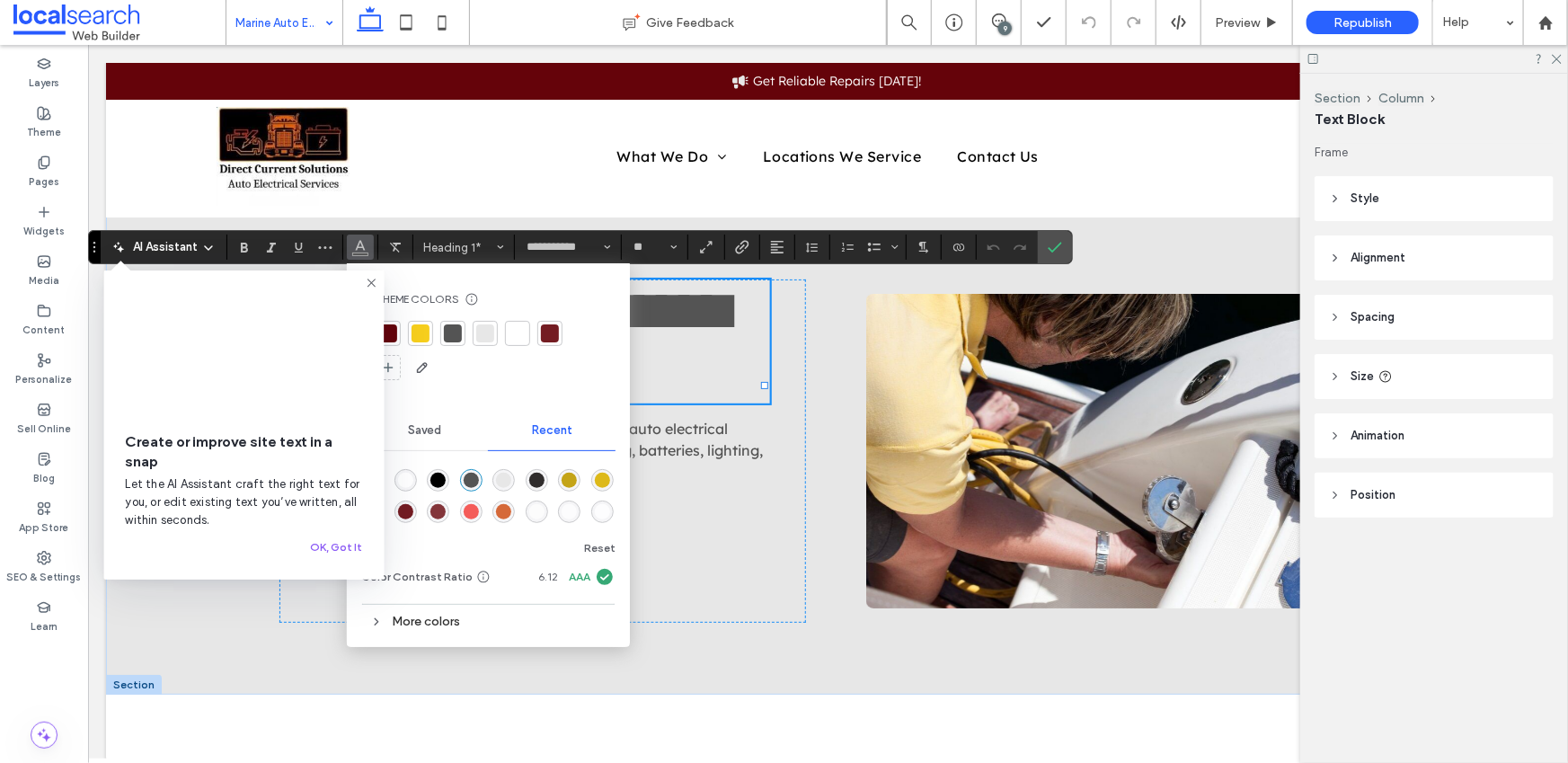
click at [391, 331] on div at bounding box center [387, 333] width 18 height 18
drag, startPoint x: 1058, startPoint y: 243, endPoint x: 928, endPoint y: 193, distance: 139.3
click at [1058, 243] on use "Confirm" at bounding box center [1055, 247] width 14 height 11
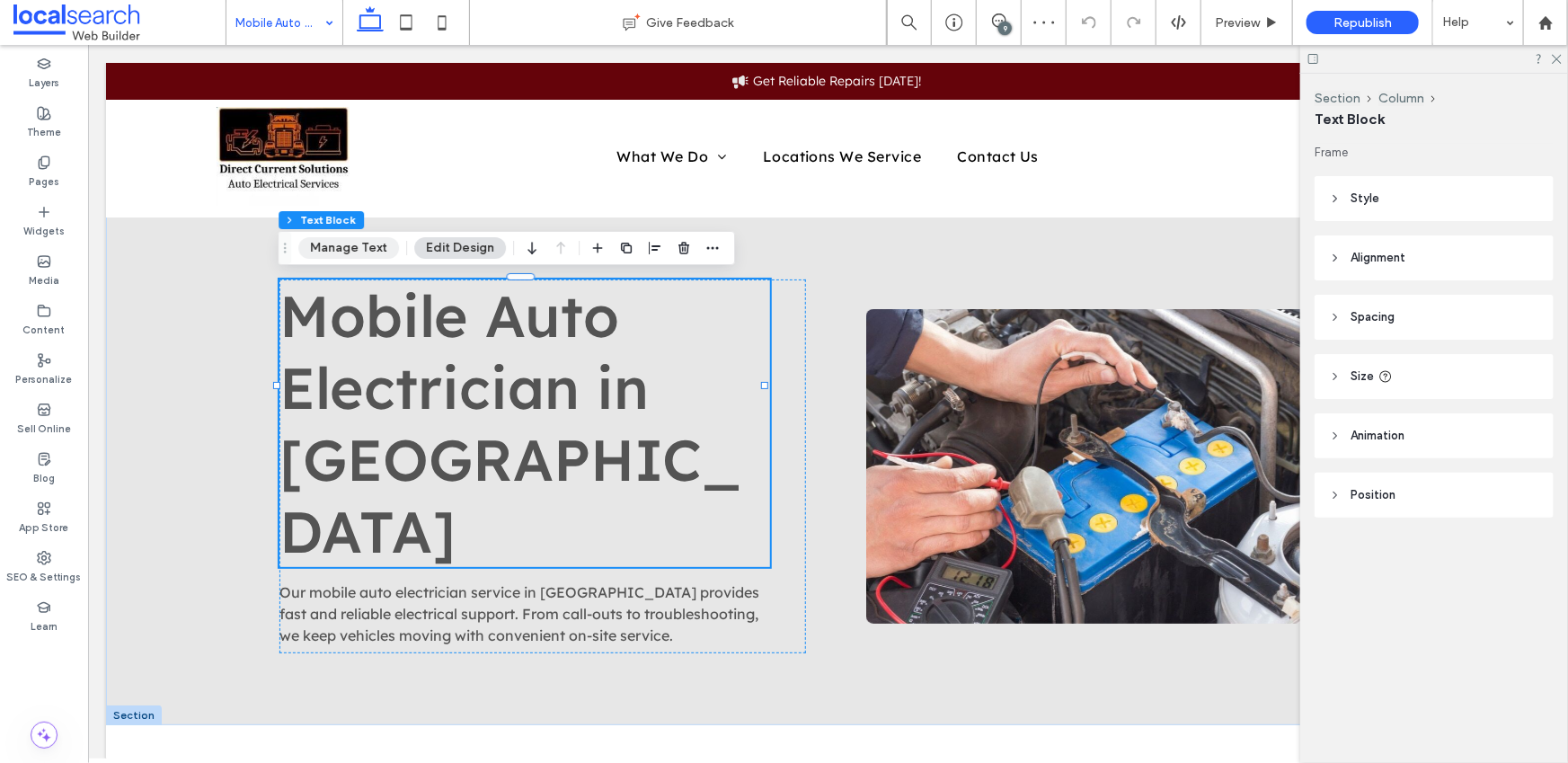
click at [336, 253] on button "Manage Text" at bounding box center [349, 248] width 100 height 21
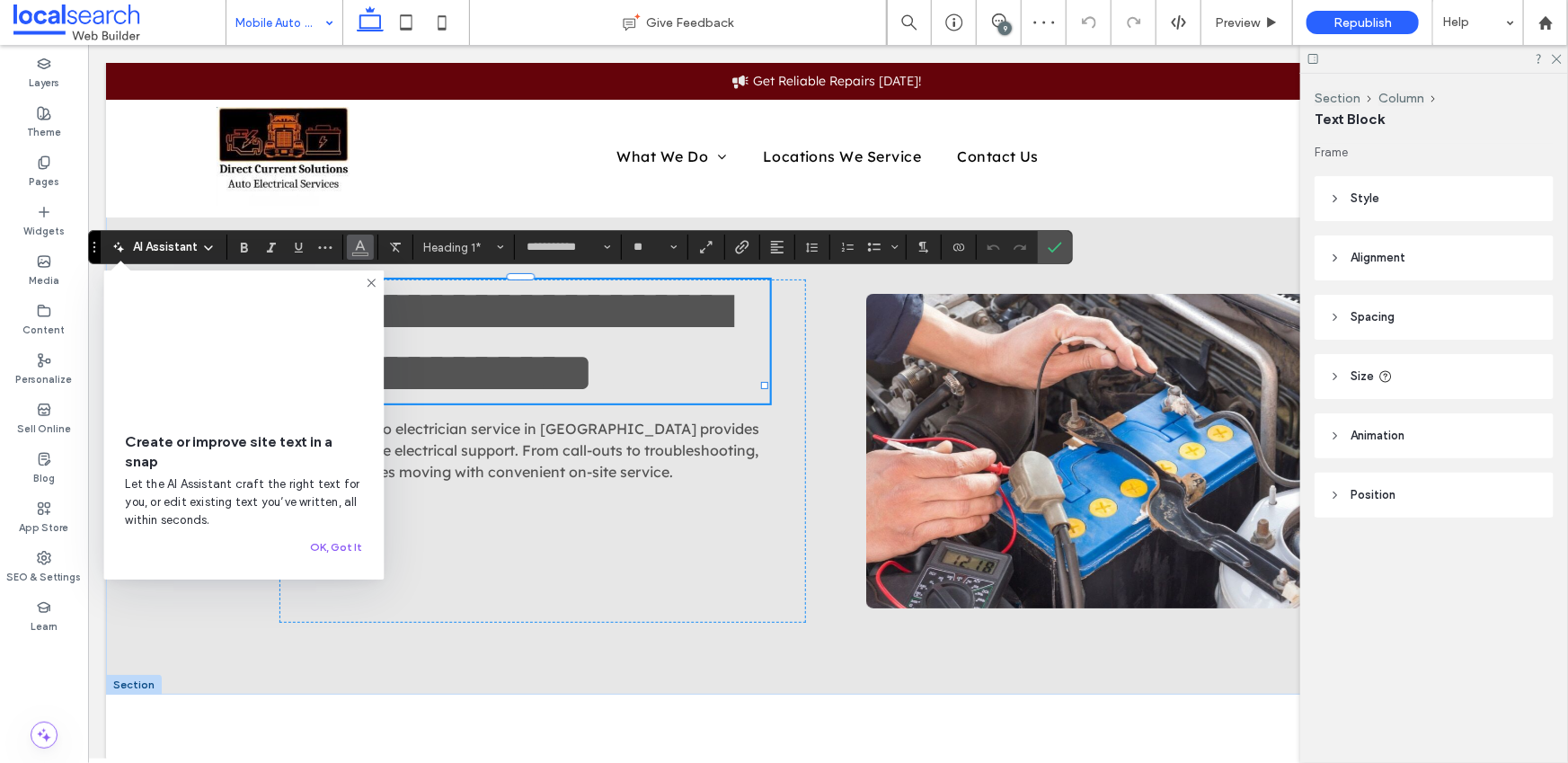
click at [363, 246] on icon "Color" at bounding box center [359, 245] width 14 height 14
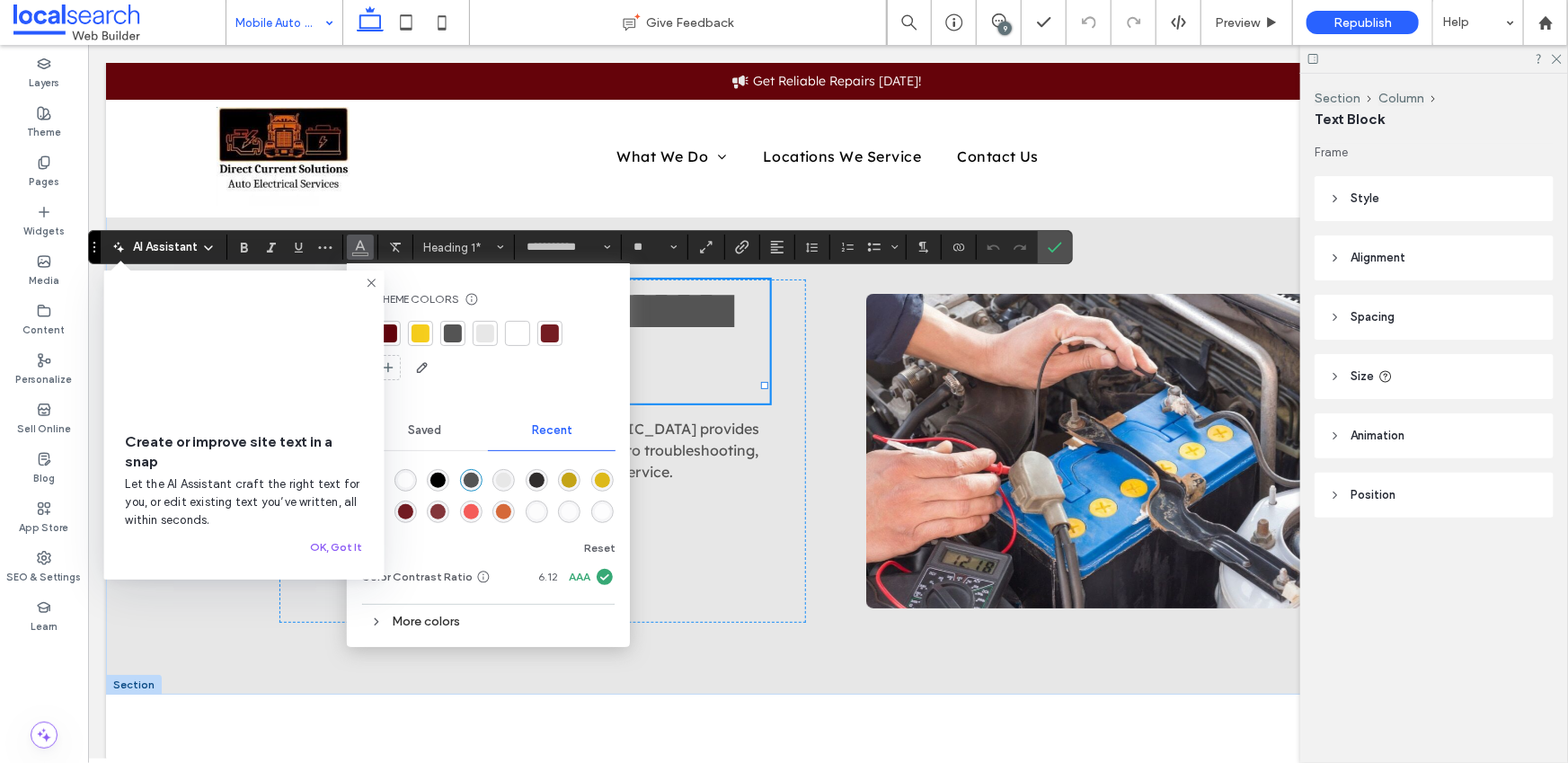
click at [392, 337] on div at bounding box center [387, 333] width 18 height 18
click at [1053, 253] on icon "Confirm" at bounding box center [1054, 247] width 14 height 14
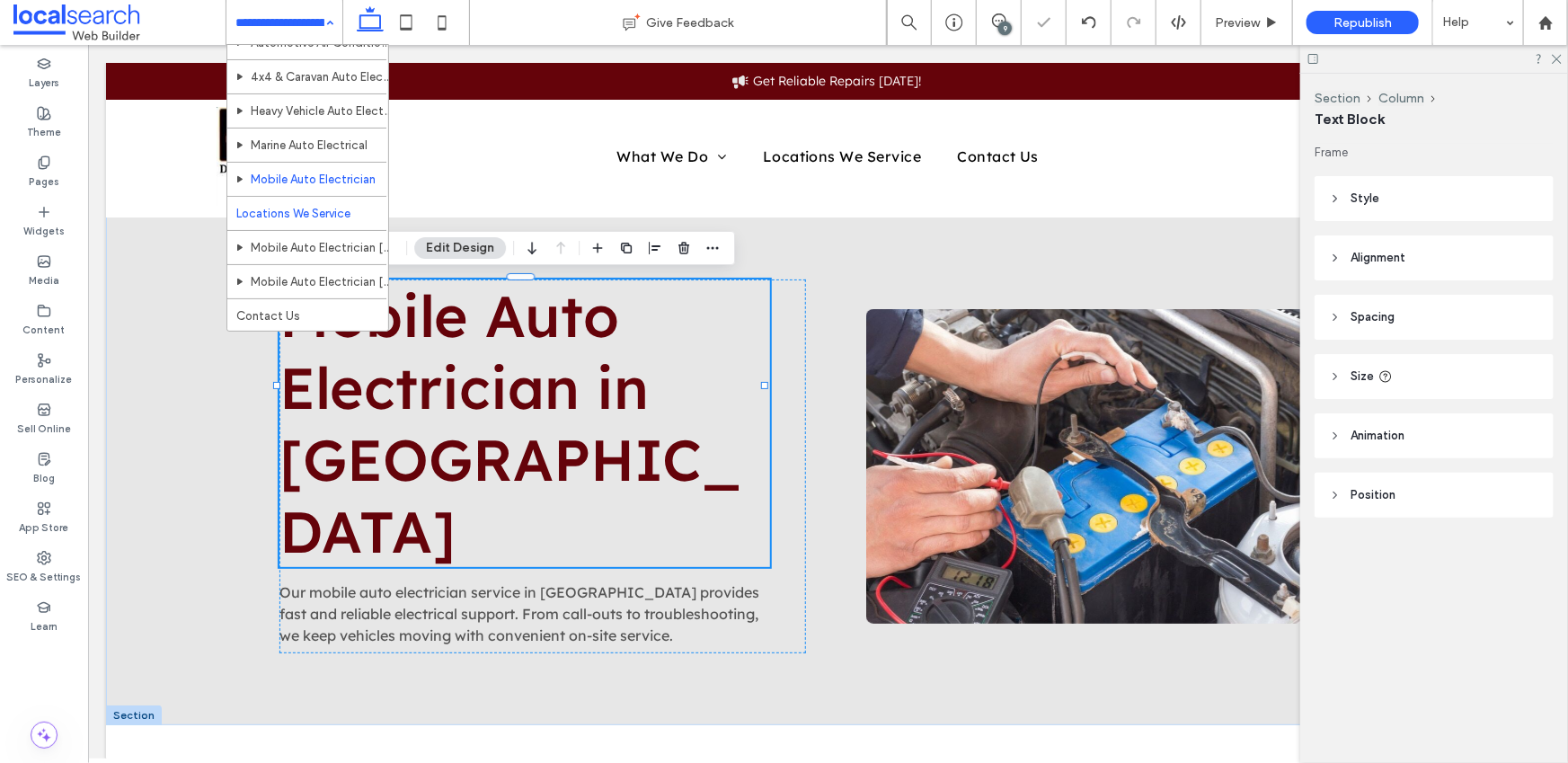
scroll to position [131, 0]
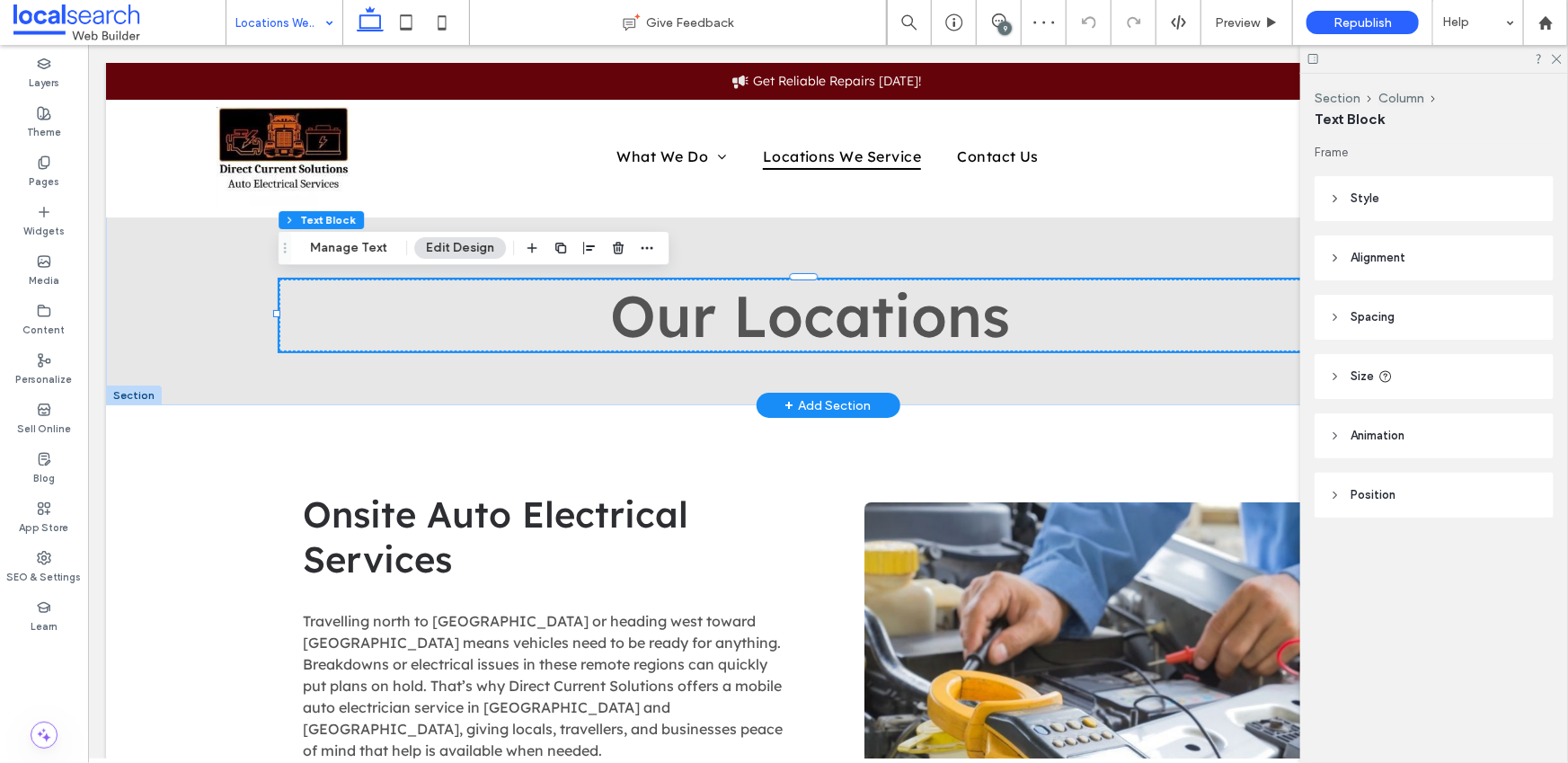
click at [722, 310] on span "Our Locations" at bounding box center [809, 314] width 400 height 72
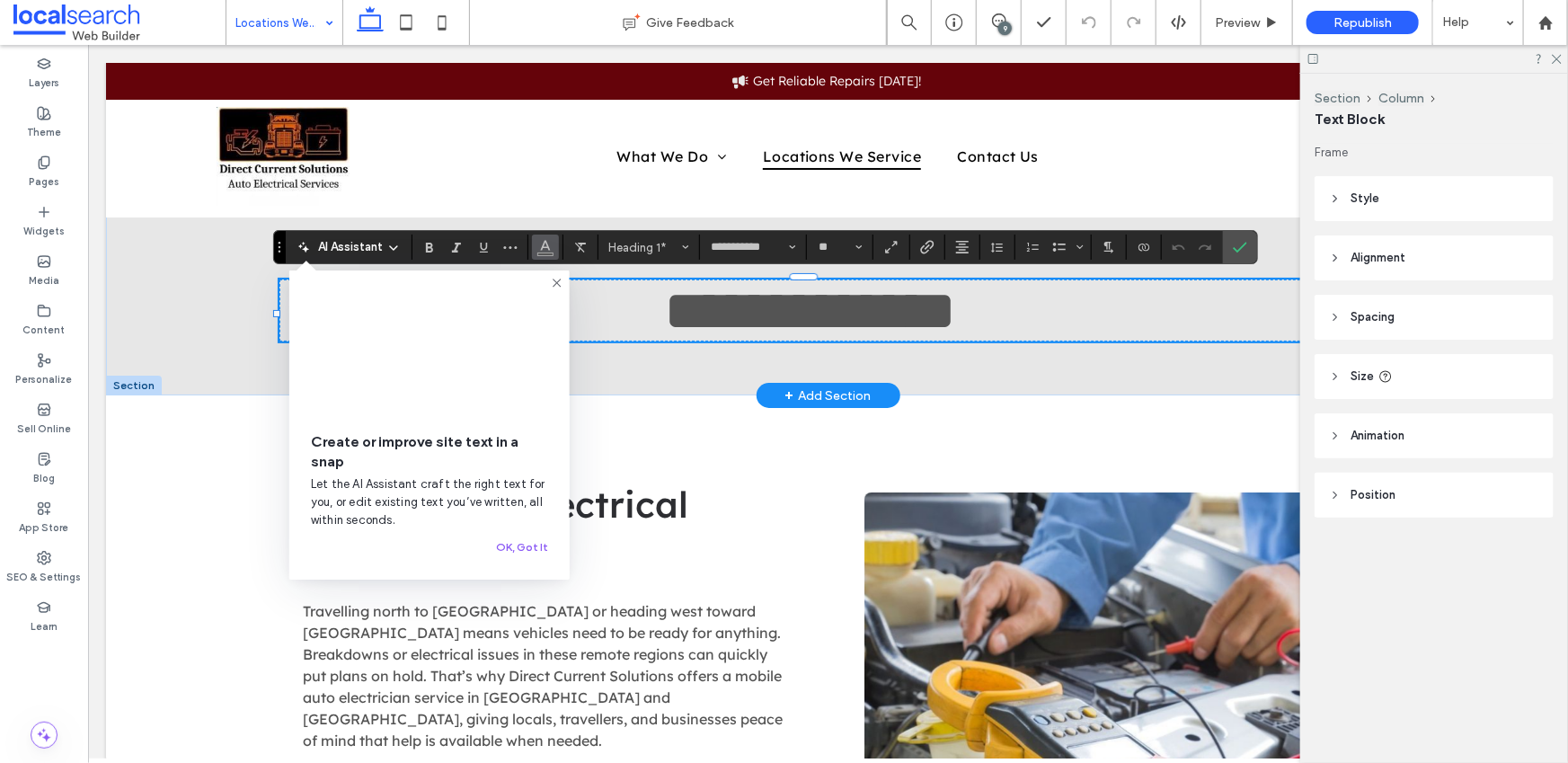
click at [536, 249] on button "Color" at bounding box center [545, 247] width 27 height 25
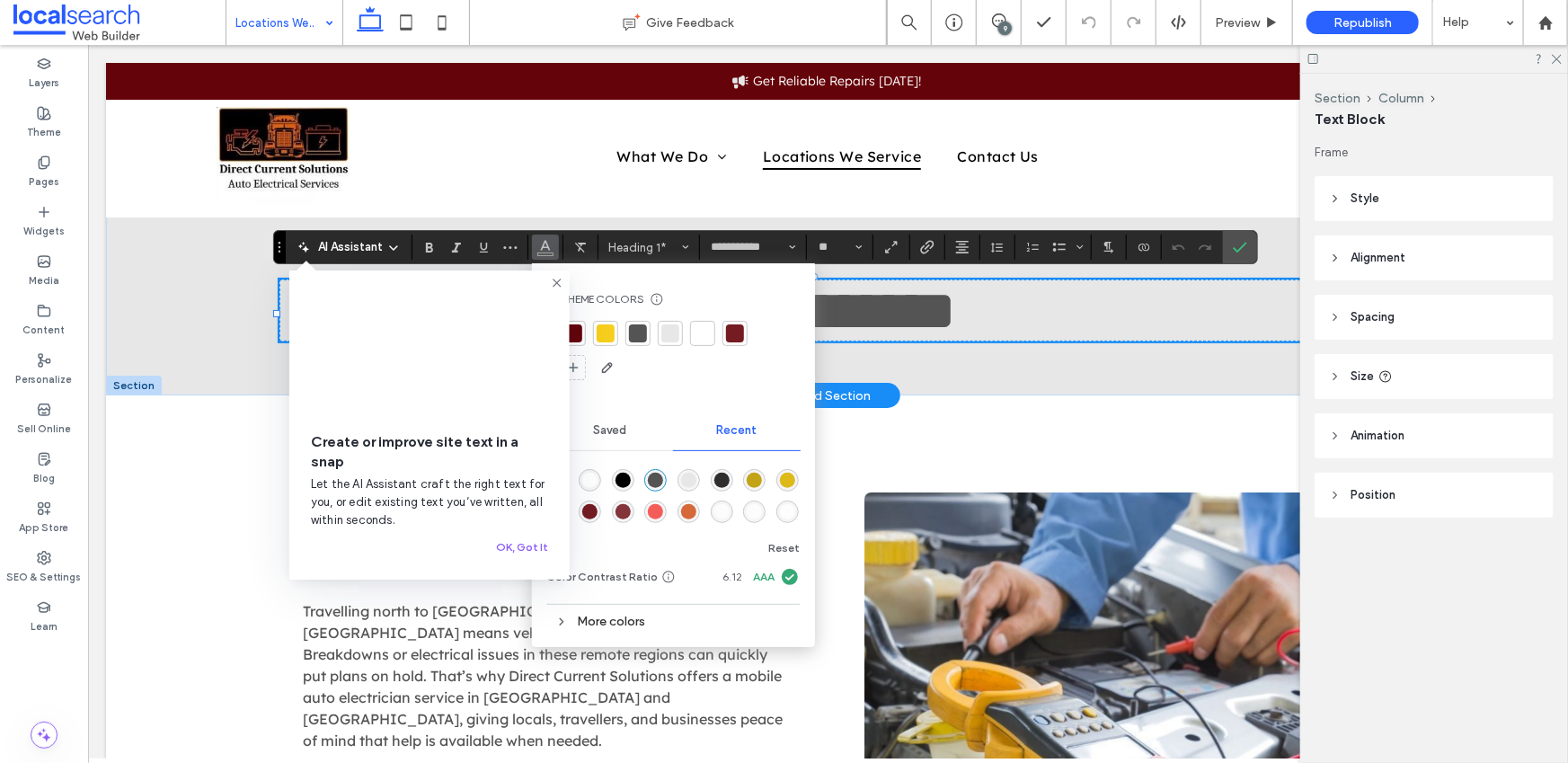
click at [576, 328] on div at bounding box center [573, 333] width 18 height 18
click at [1245, 246] on label "Confirm" at bounding box center [1240, 248] width 27 height 33
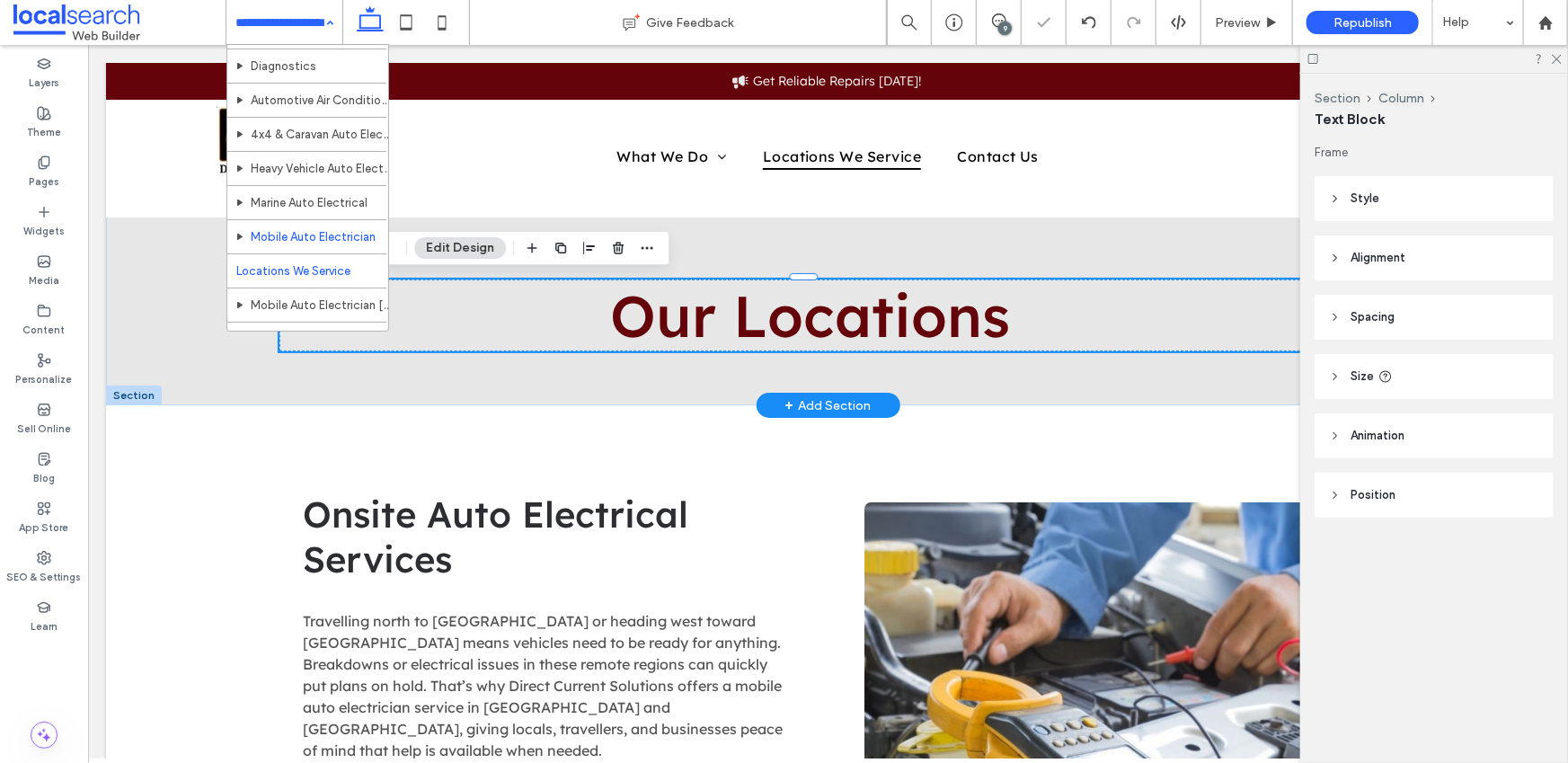
scroll to position [135, 0]
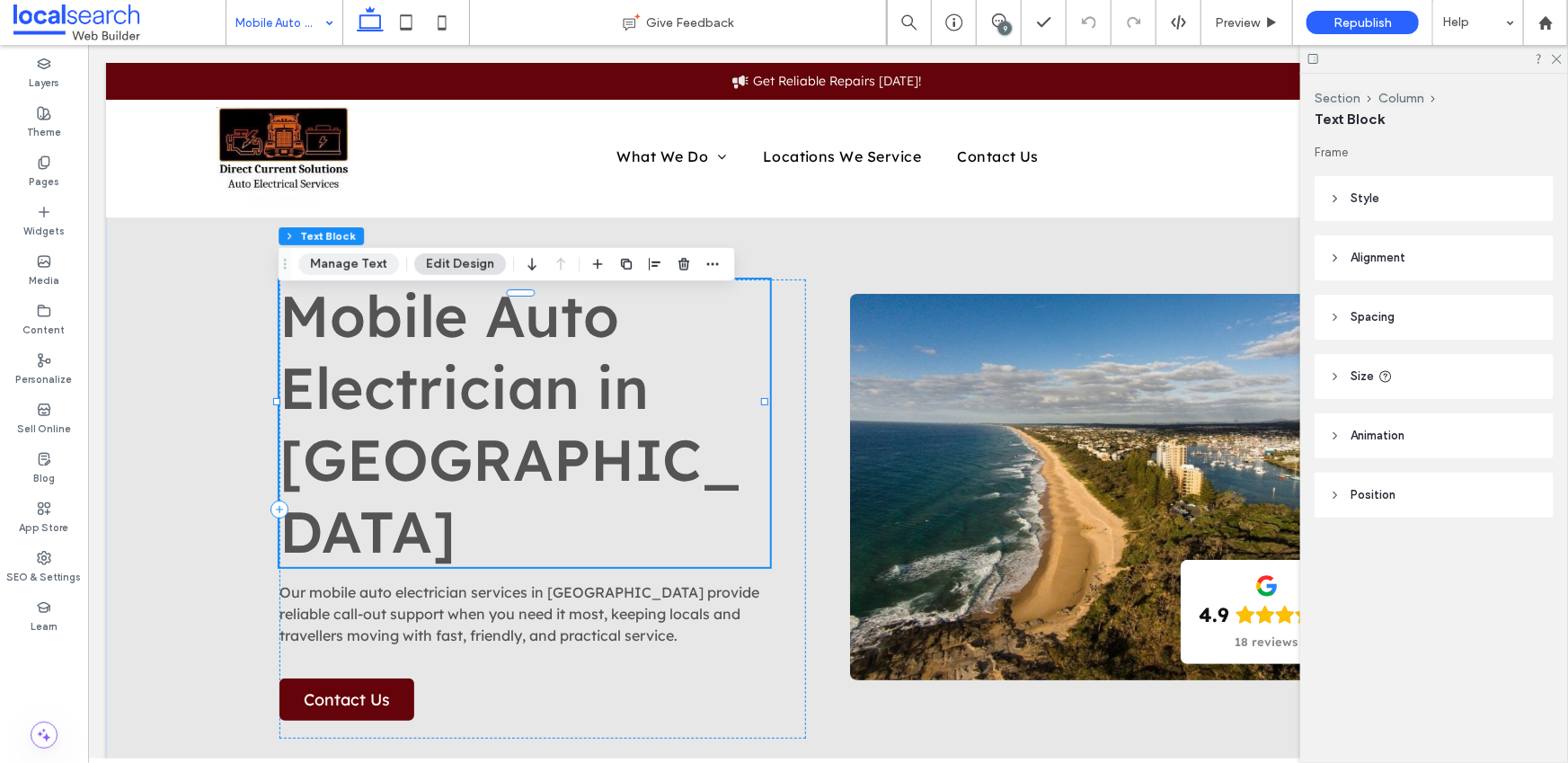
click at [355, 260] on button "Manage Text" at bounding box center [349, 264] width 100 height 21
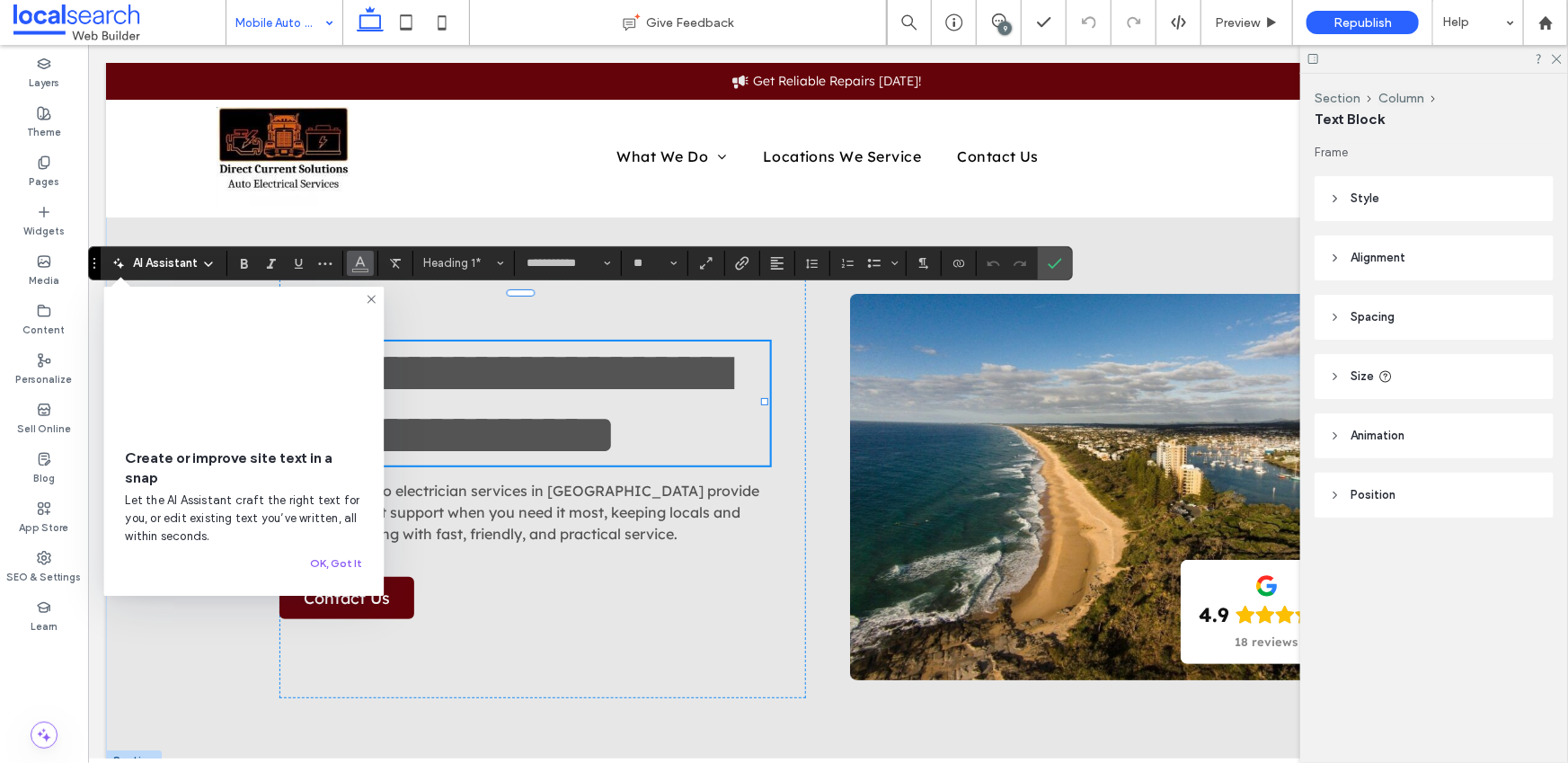
click at [359, 265] on icon "Color" at bounding box center [359, 261] width 14 height 14
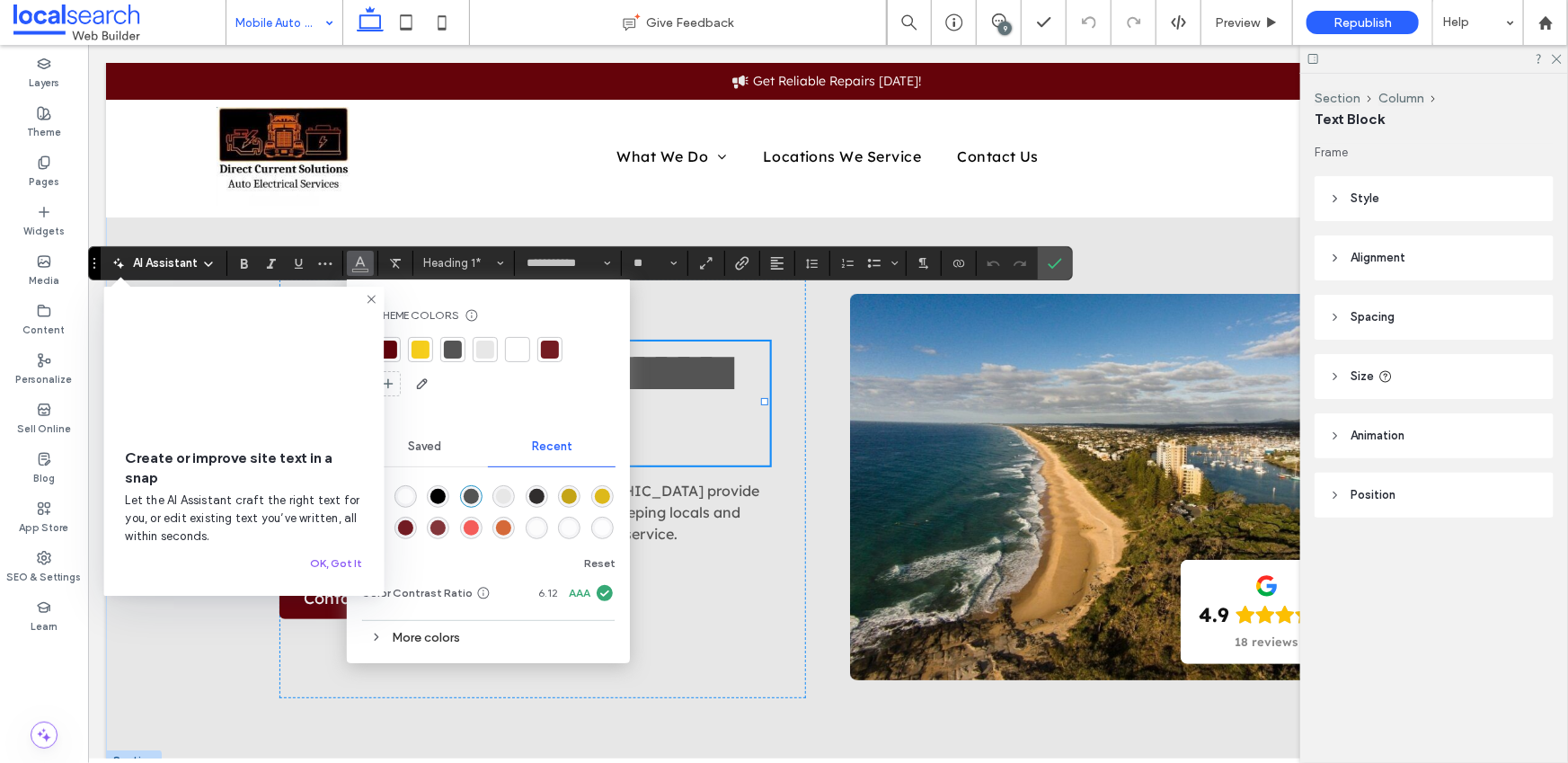
click at [395, 345] on div at bounding box center [387, 349] width 18 height 18
click at [1056, 264] on icon "Confirm" at bounding box center [1054, 263] width 14 height 14
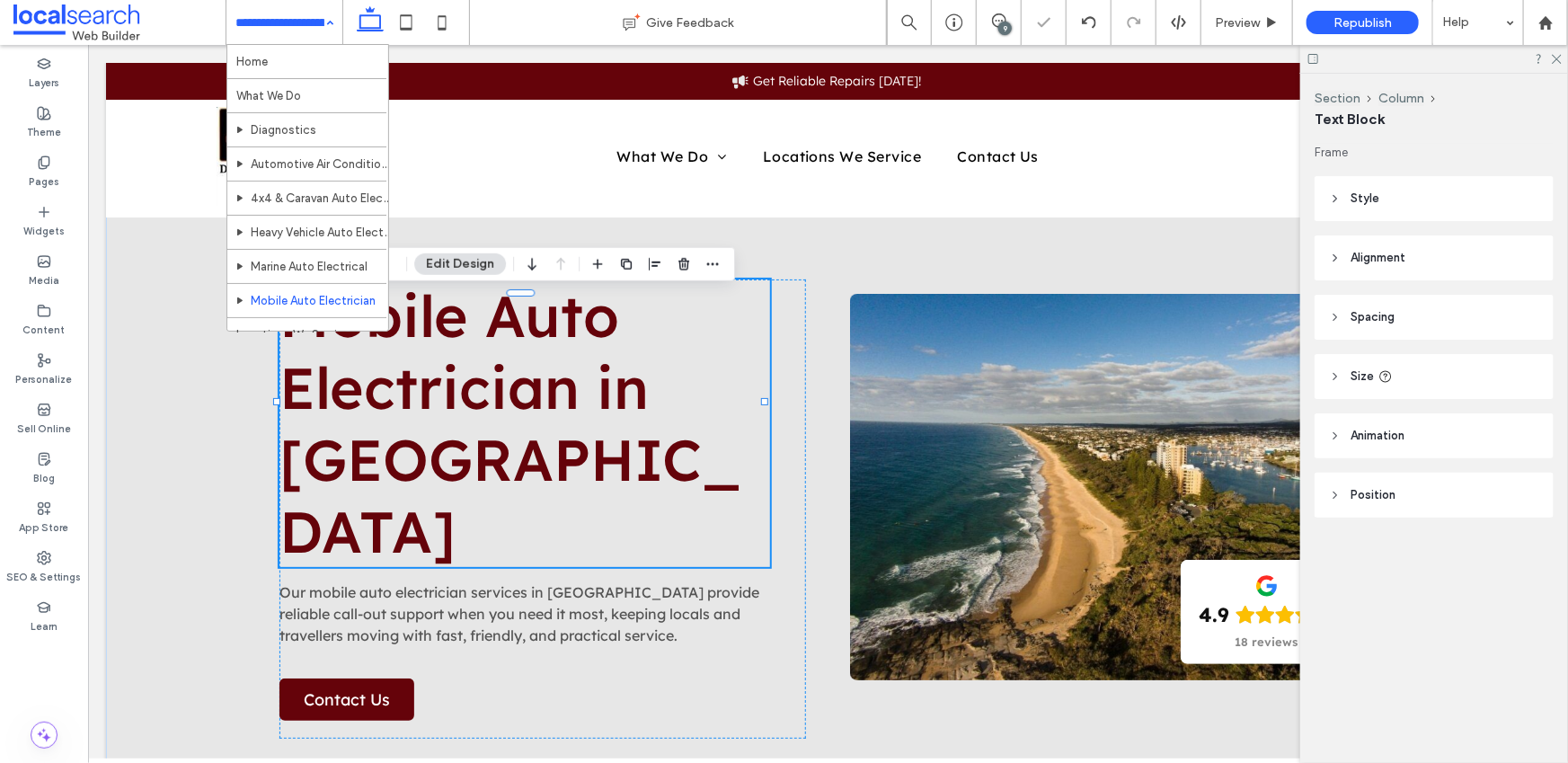
scroll to position [135, 0]
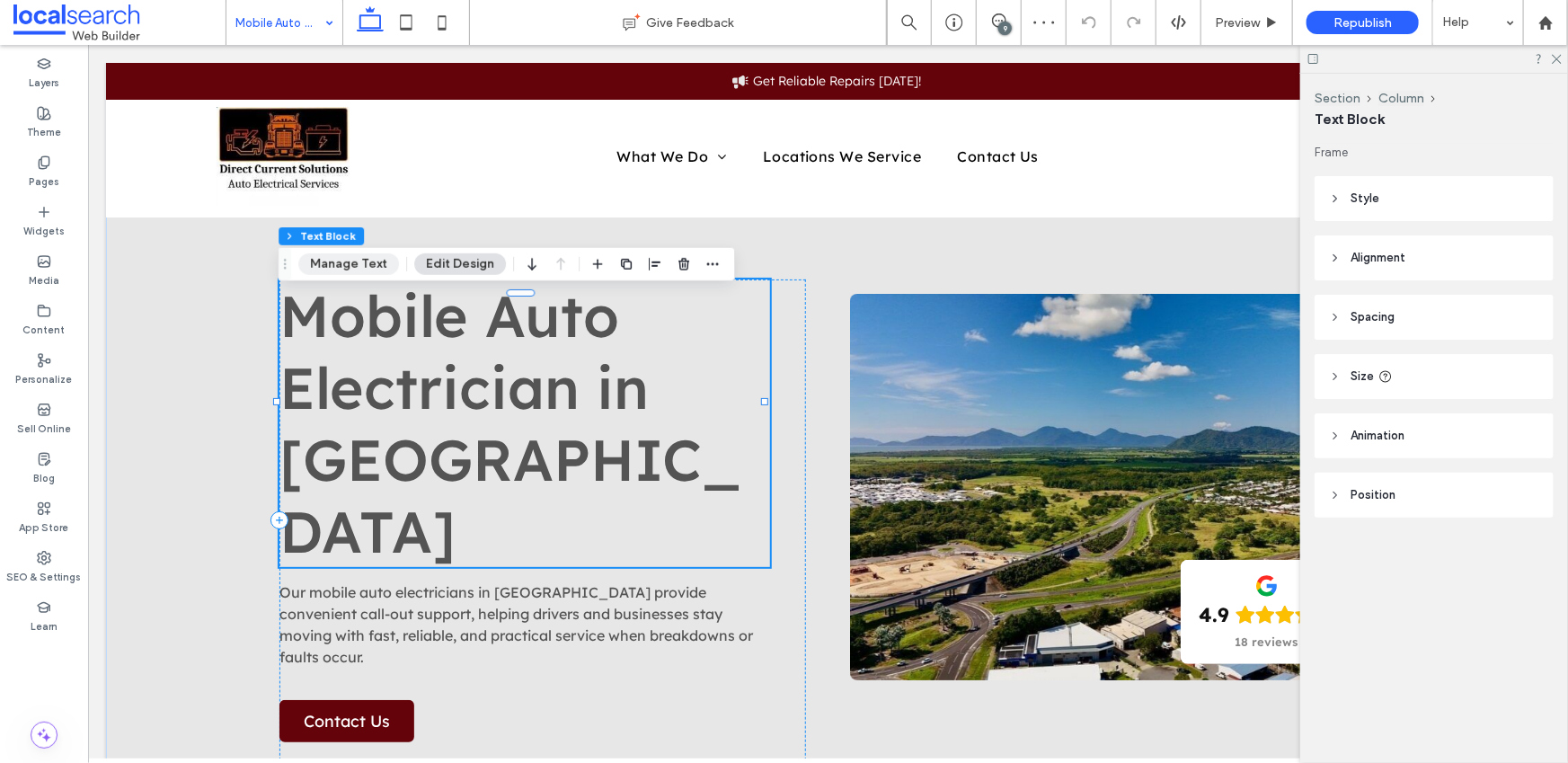
click at [372, 261] on button "Manage Text" at bounding box center [349, 264] width 100 height 21
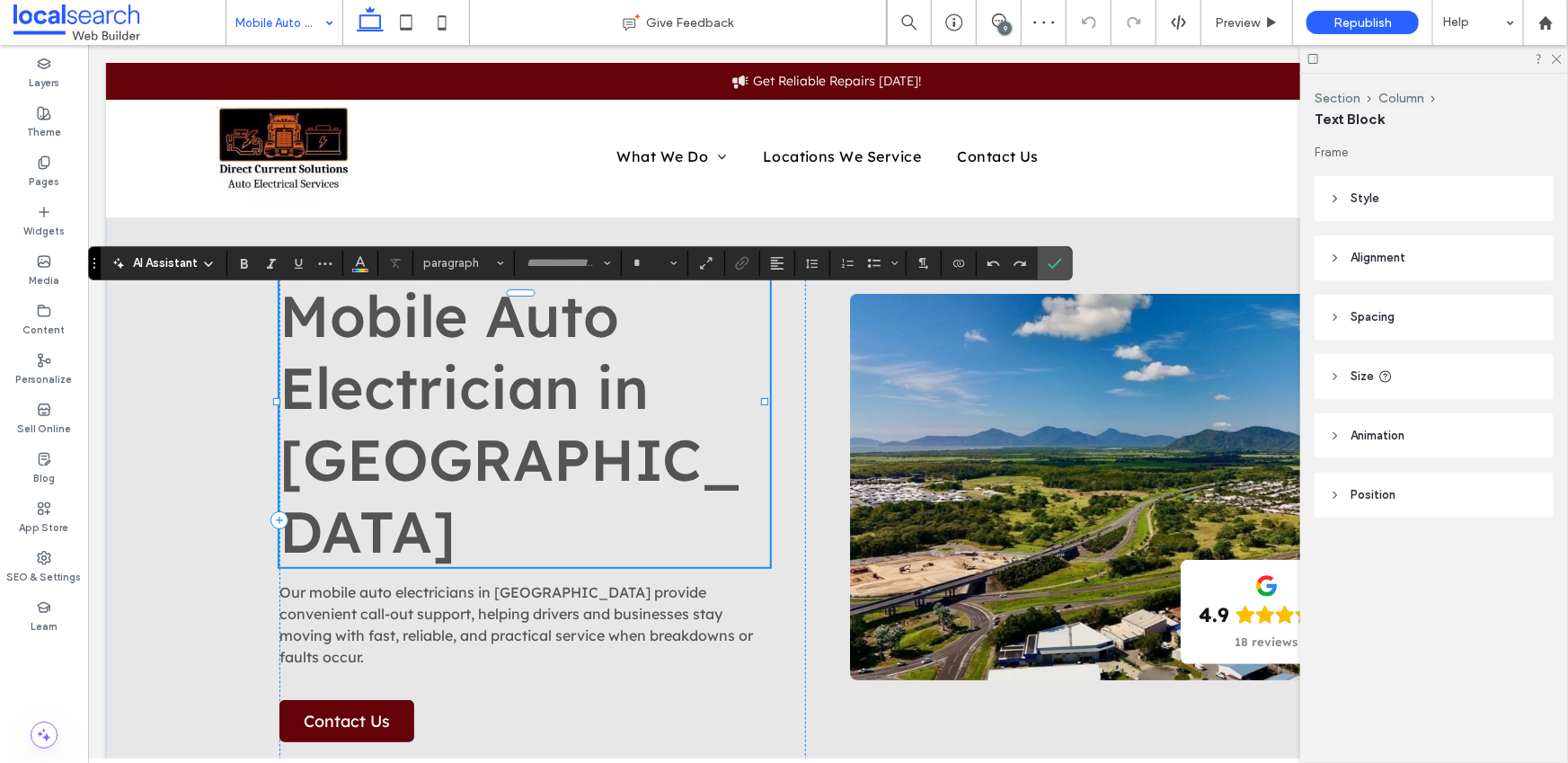
type input "**********"
type input "**"
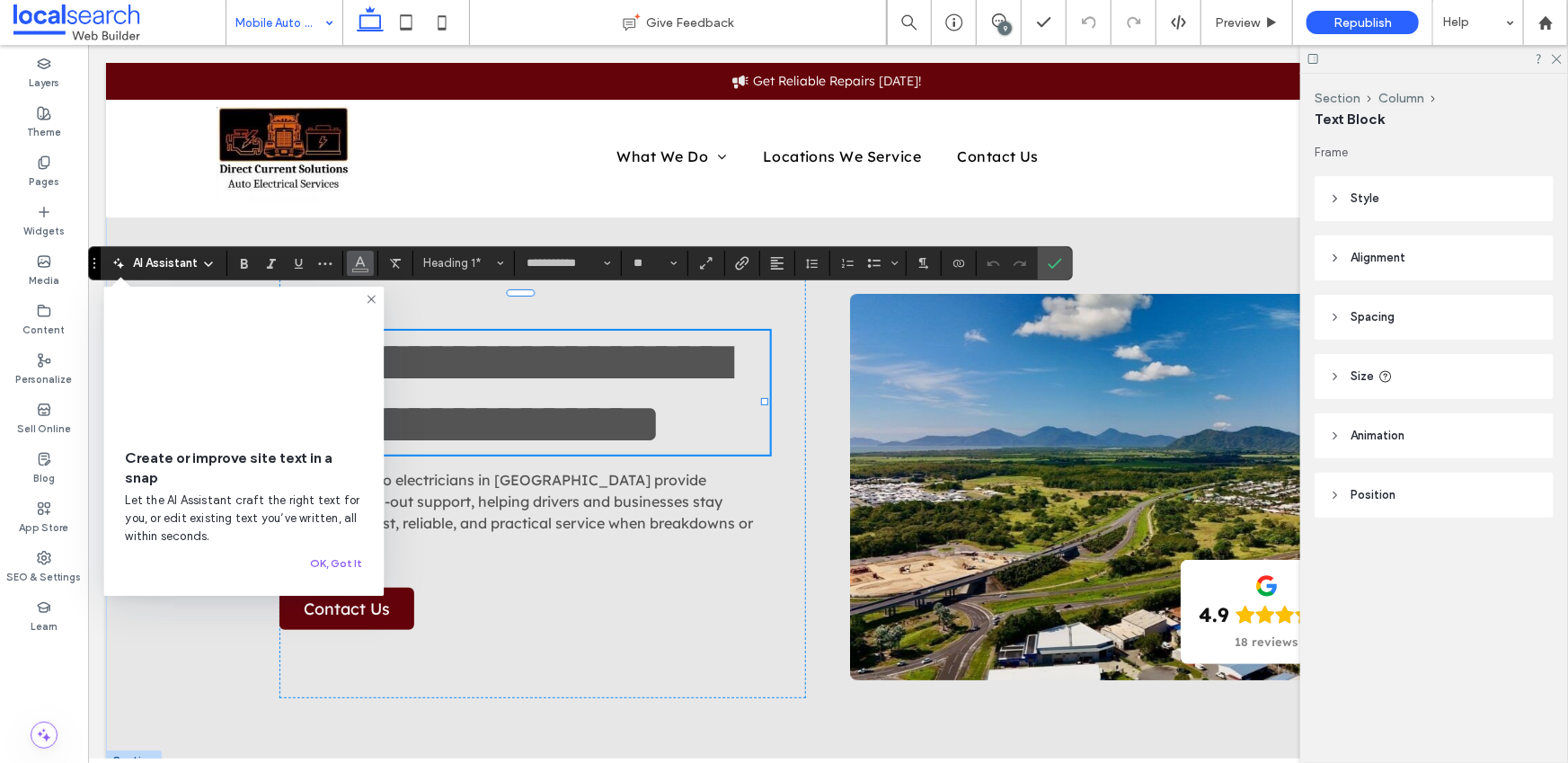
click at [365, 262] on icon "Color" at bounding box center [359, 261] width 14 height 14
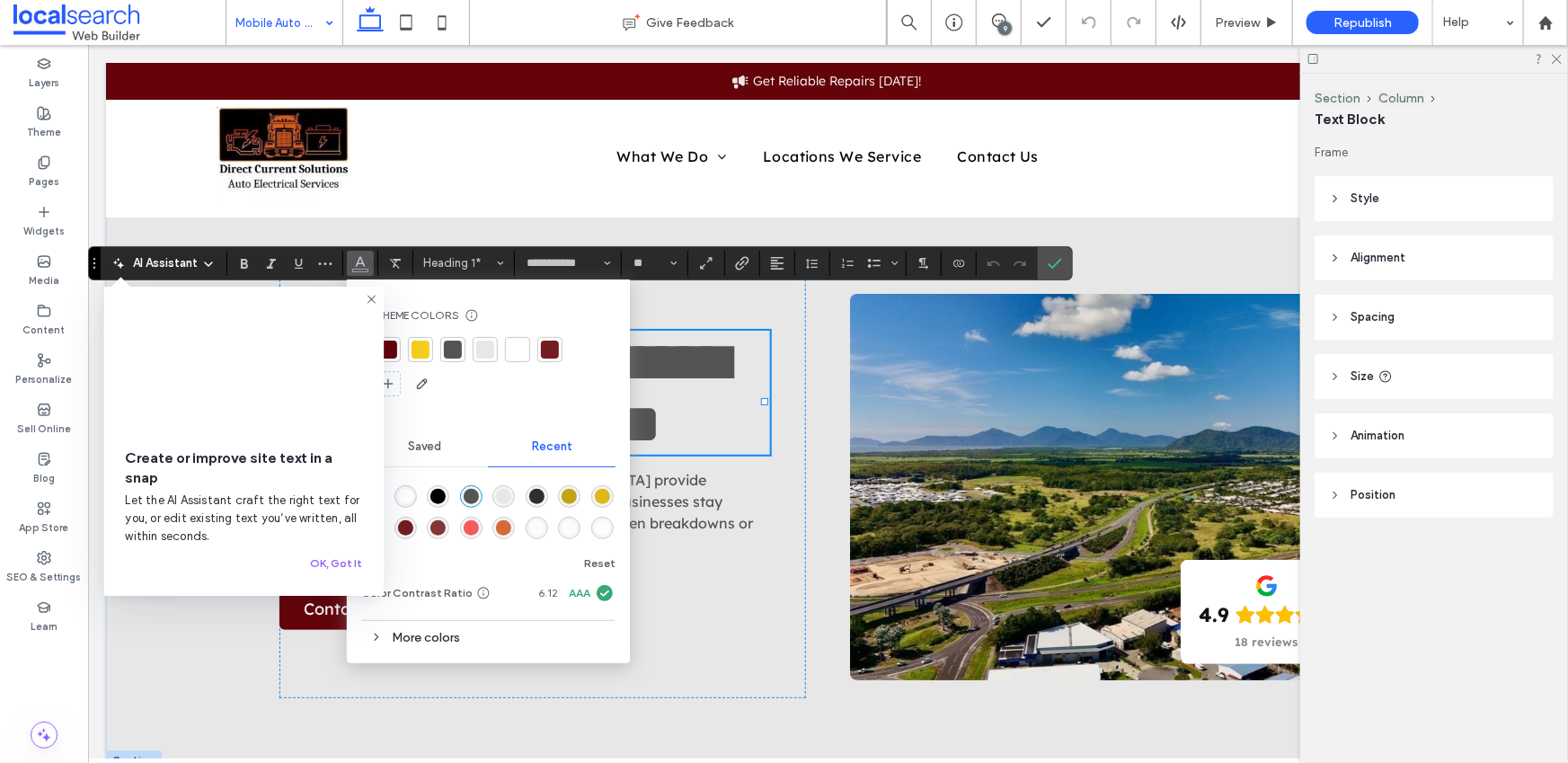
click at [392, 347] on div at bounding box center [387, 349] width 18 height 18
click at [1053, 263] on use "Confirm" at bounding box center [1055, 263] width 14 height 11
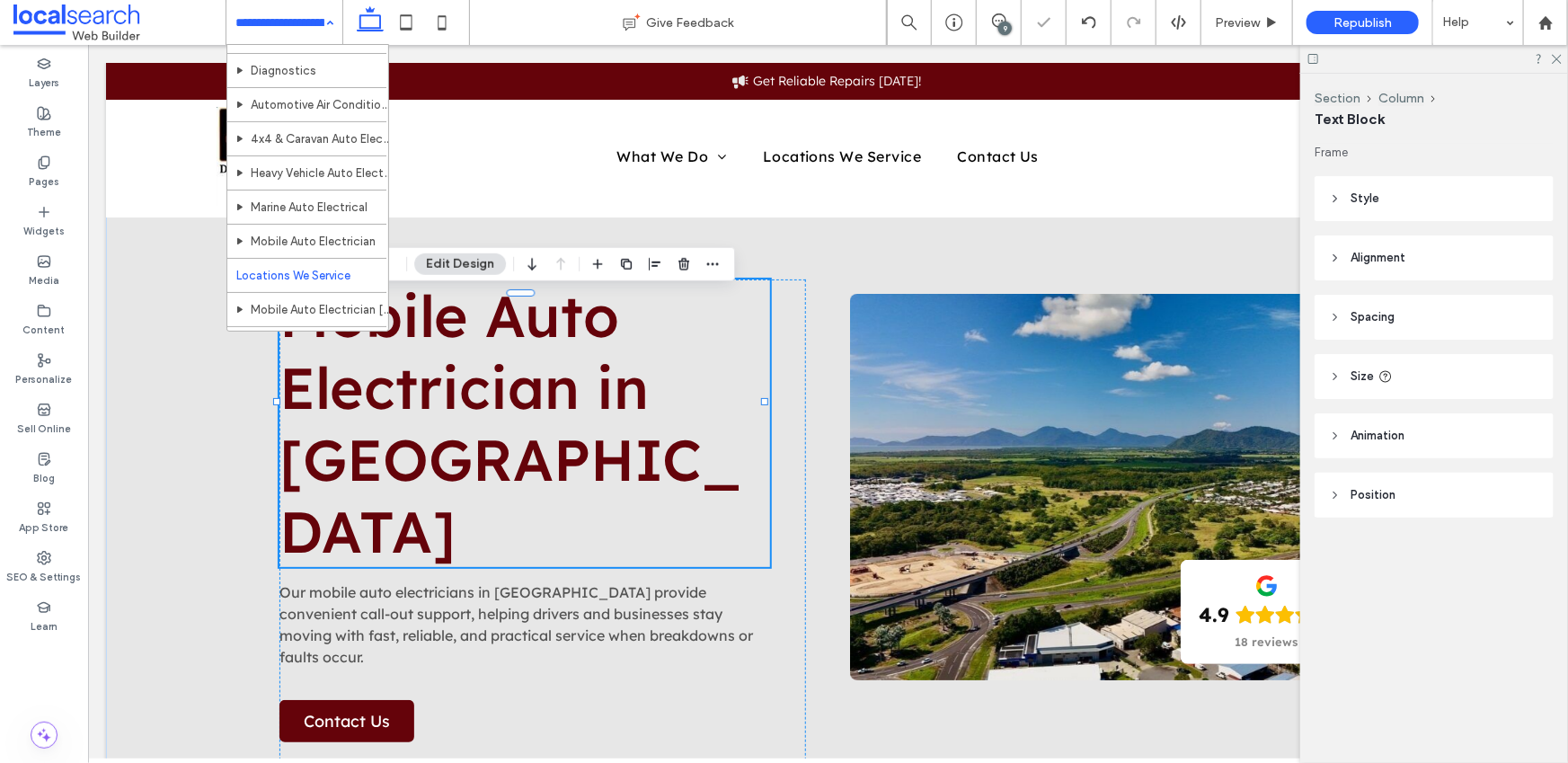
scroll to position [135, 0]
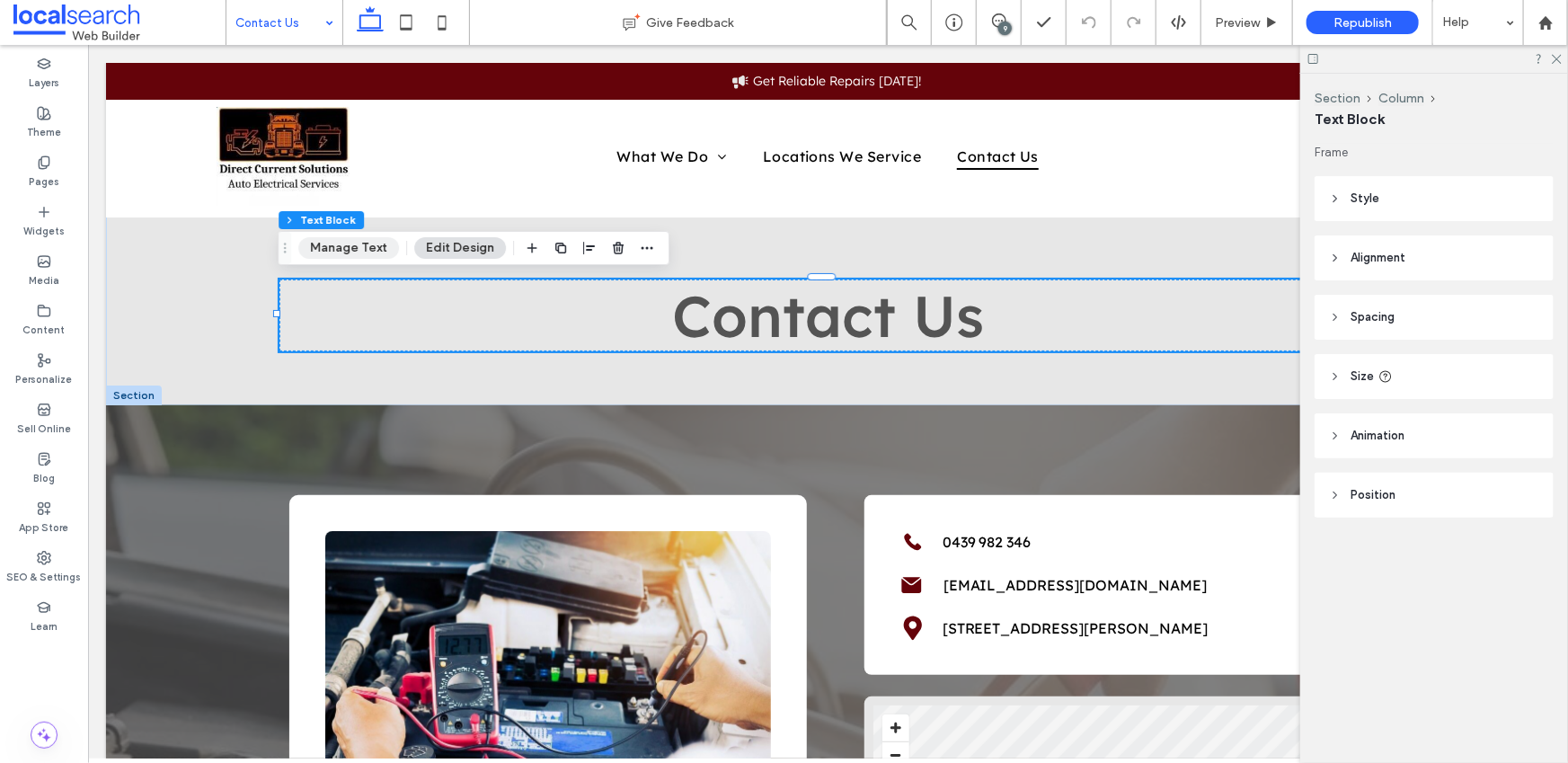
click at [370, 246] on button "Manage Text" at bounding box center [349, 248] width 100 height 21
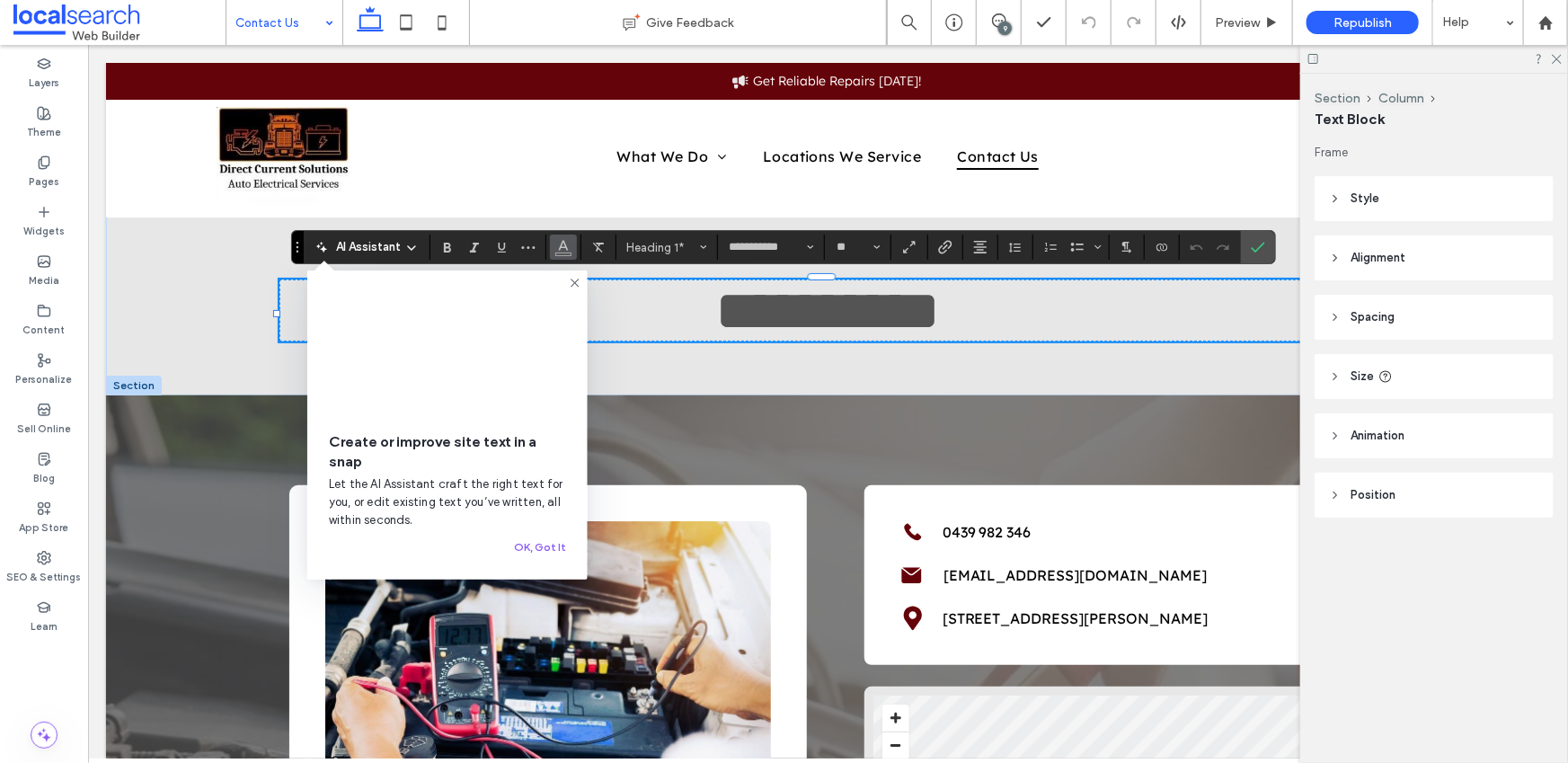
click at [558, 245] on icon "Color" at bounding box center [563, 245] width 14 height 14
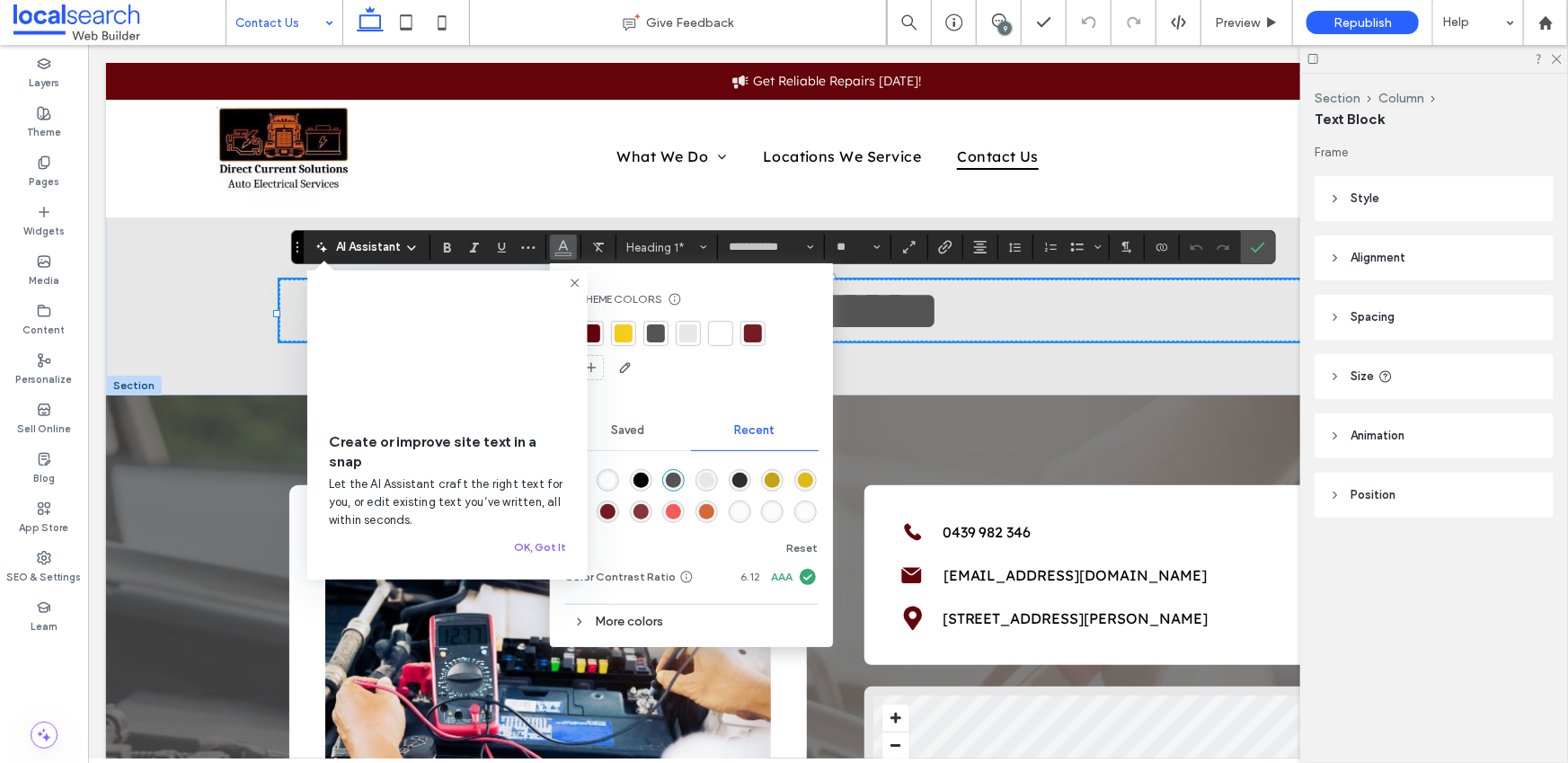
click at [593, 327] on div at bounding box center [591, 333] width 18 height 18
click at [1253, 256] on span "Confirm" at bounding box center [1255, 248] width 8 height 33
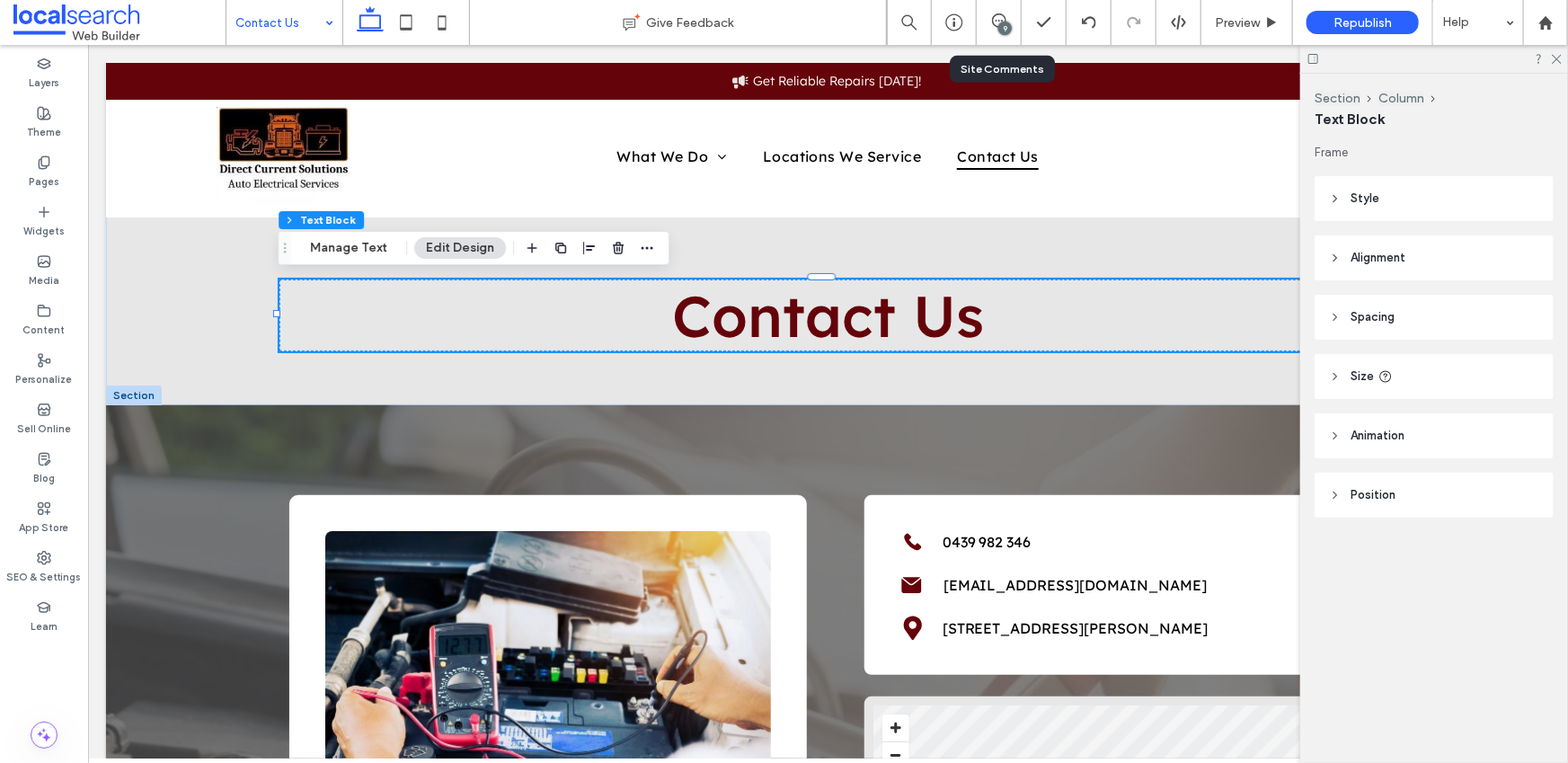
click at [1003, 29] on div "9" at bounding box center [1005, 28] width 13 height 13
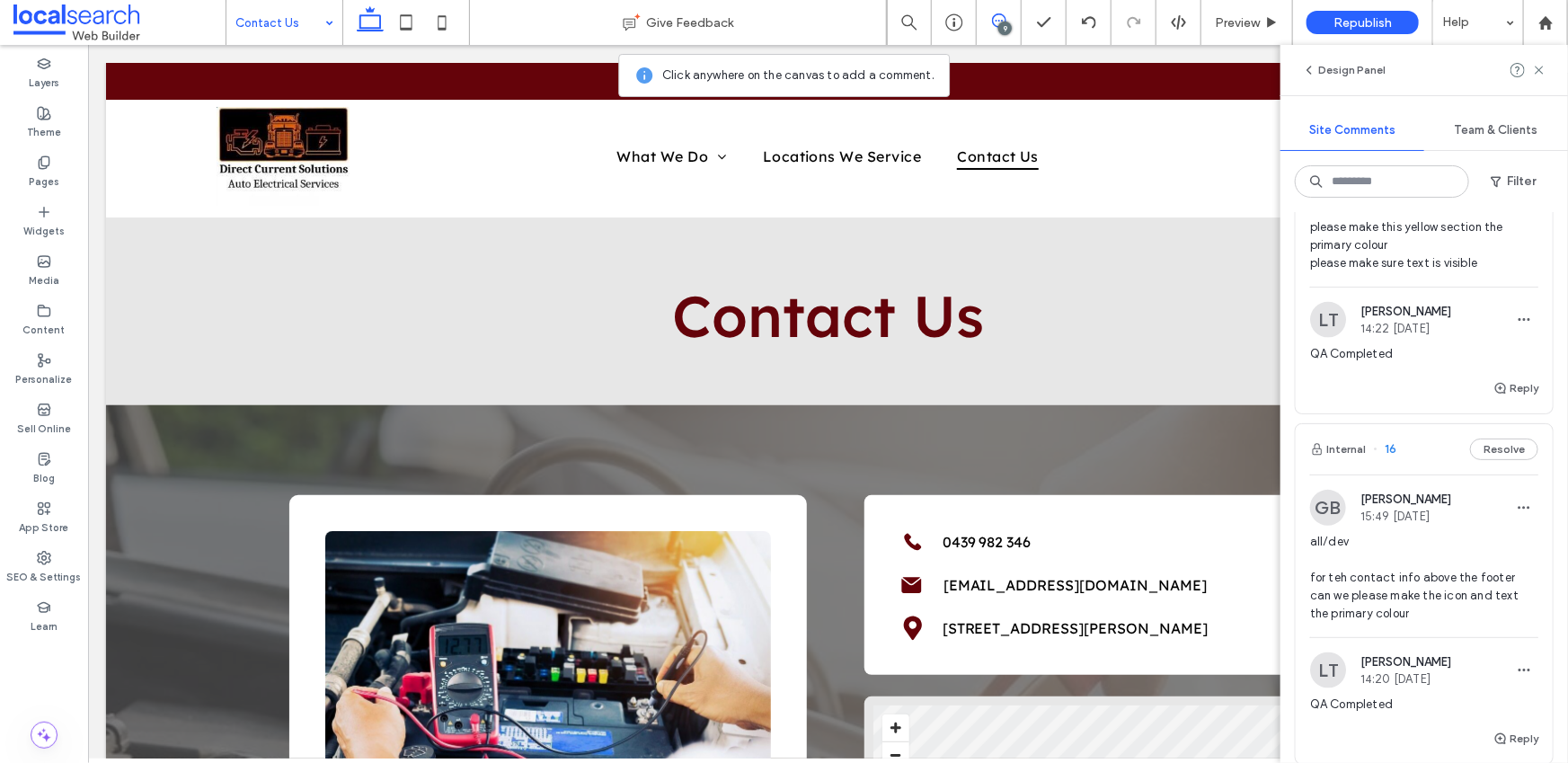
scroll to position [881, 0]
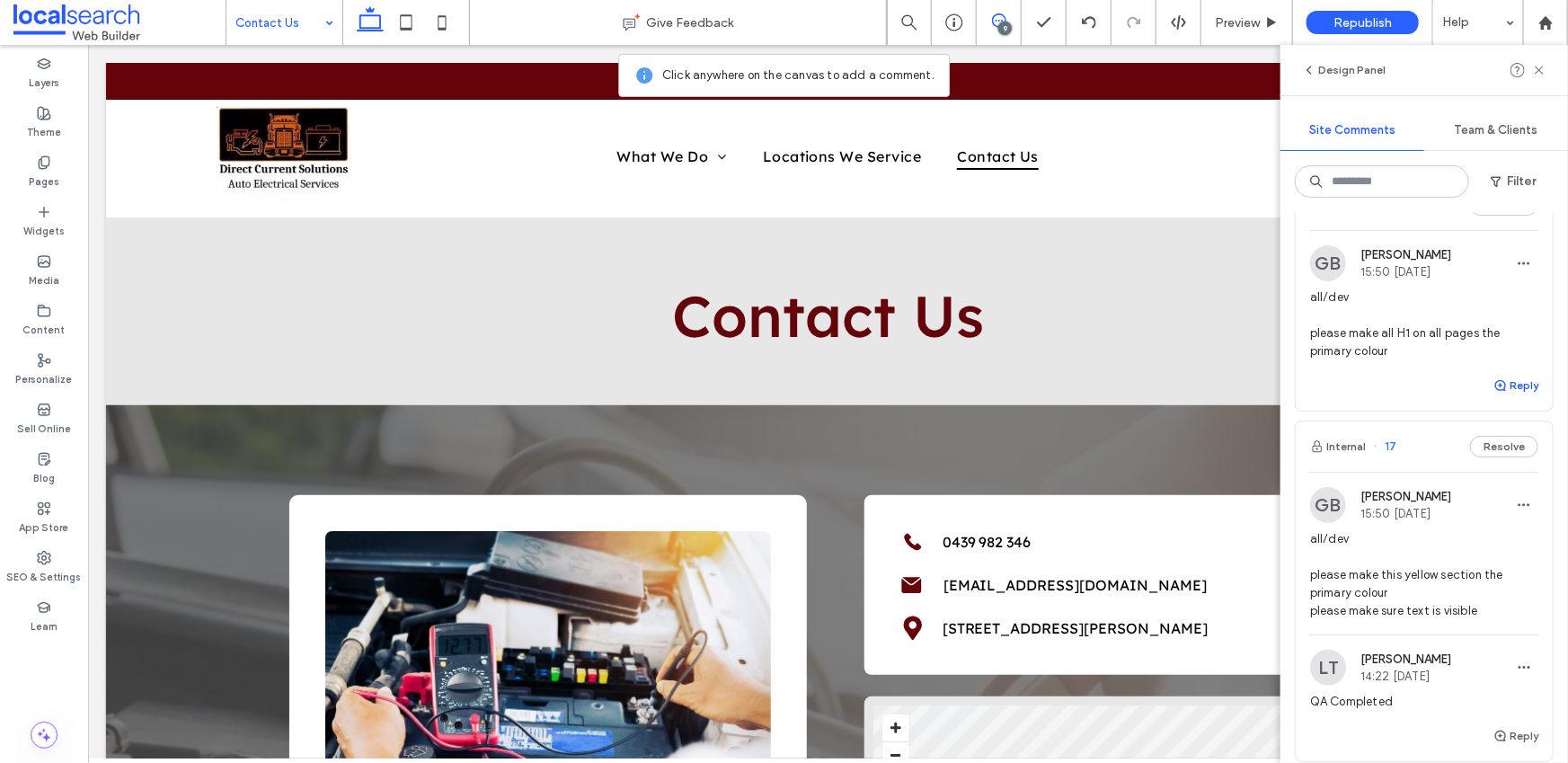
click at [1516, 396] on button "Reply" at bounding box center [1516, 385] width 45 height 21
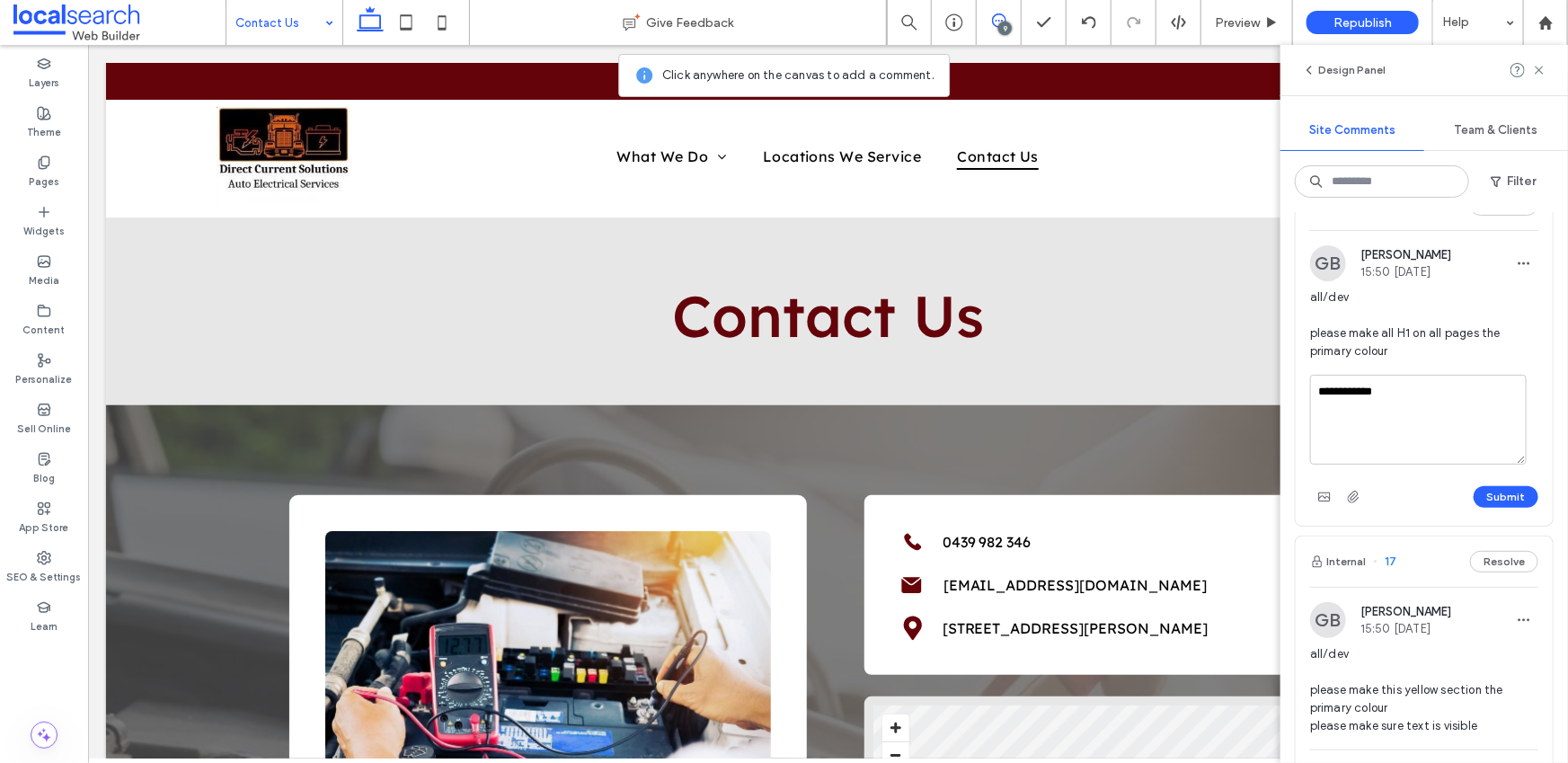
scroll to position [883, 0]
type textarea "**********"
click at [1514, 504] on button "Submit" at bounding box center [1505, 493] width 65 height 21
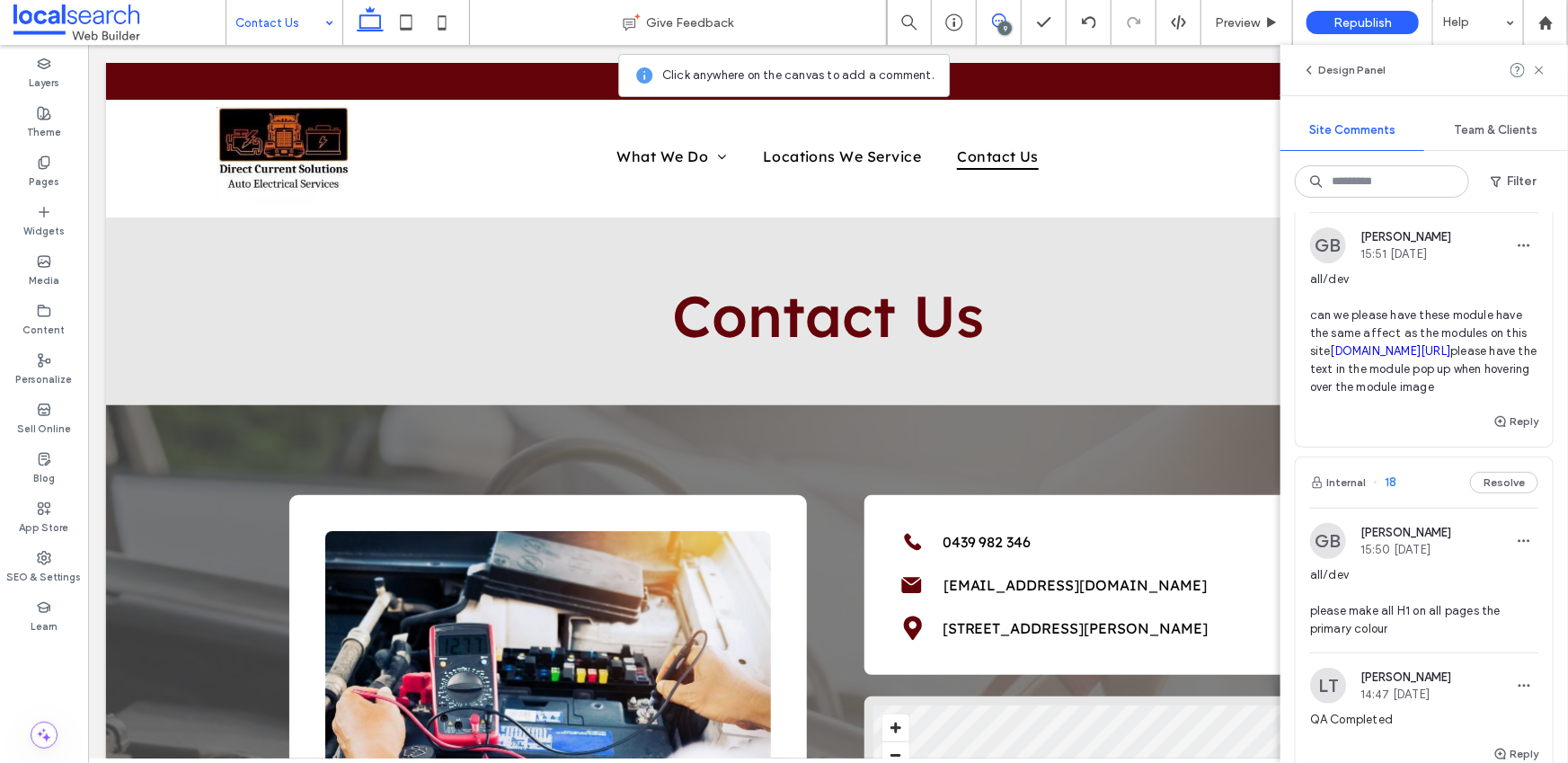
scroll to position [577, 0]
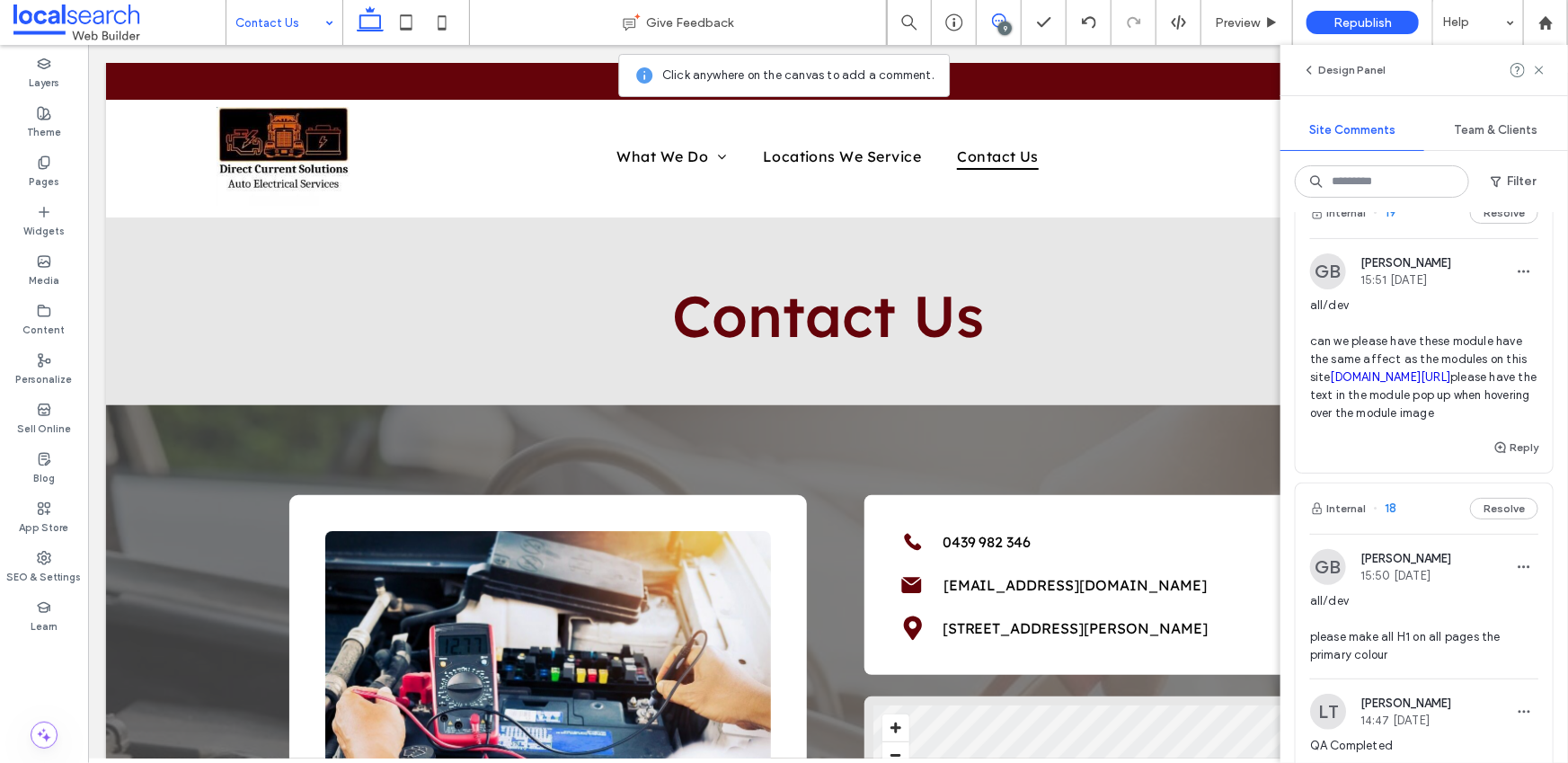
click at [1354, 345] on span "all/dev can we please have these module have the same affect as the modules on …" at bounding box center [1423, 359] width 228 height 126
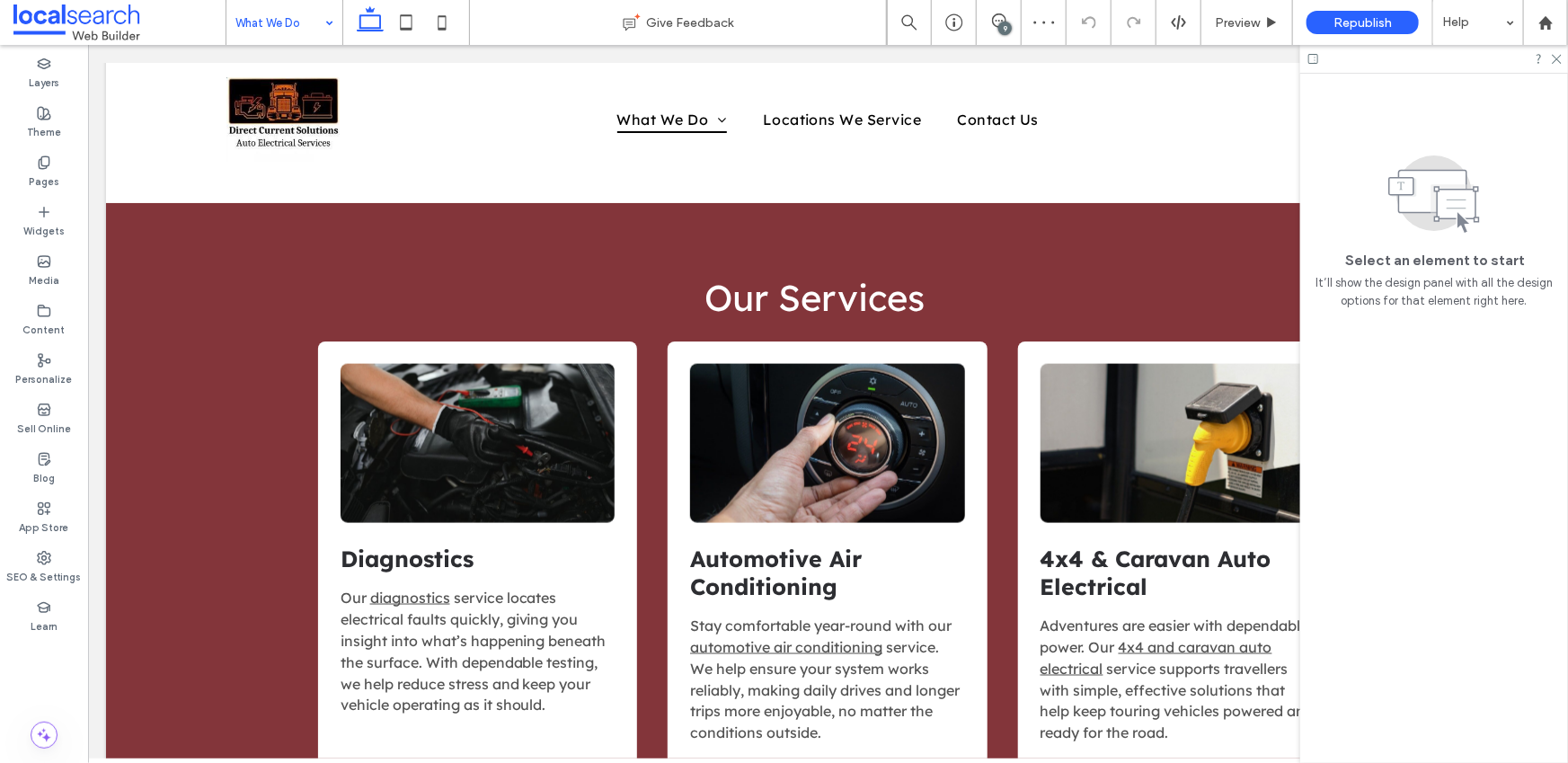
click at [1009, 21] on div "9" at bounding box center [1005, 28] width 13 height 13
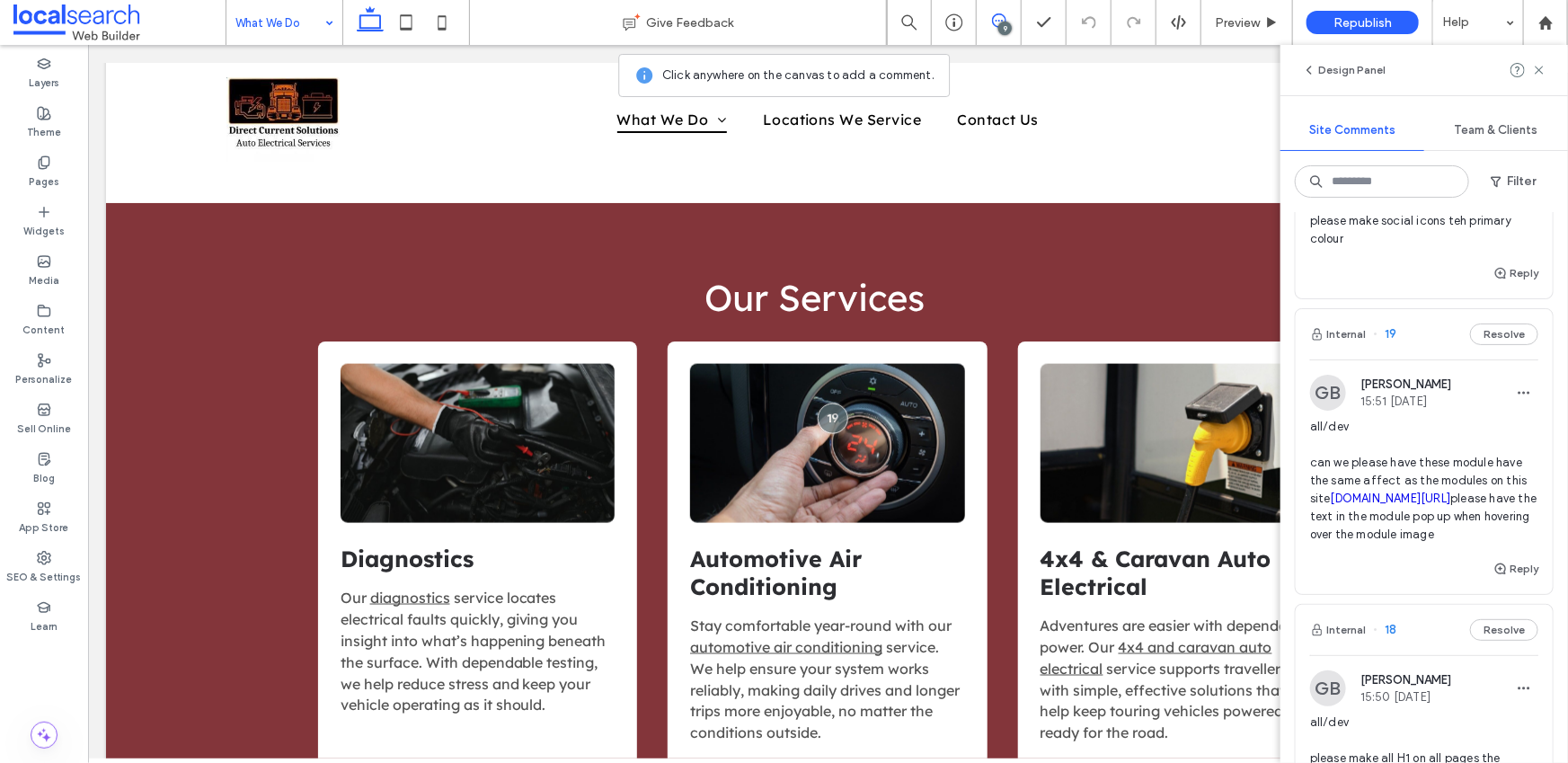
scroll to position [471, 0]
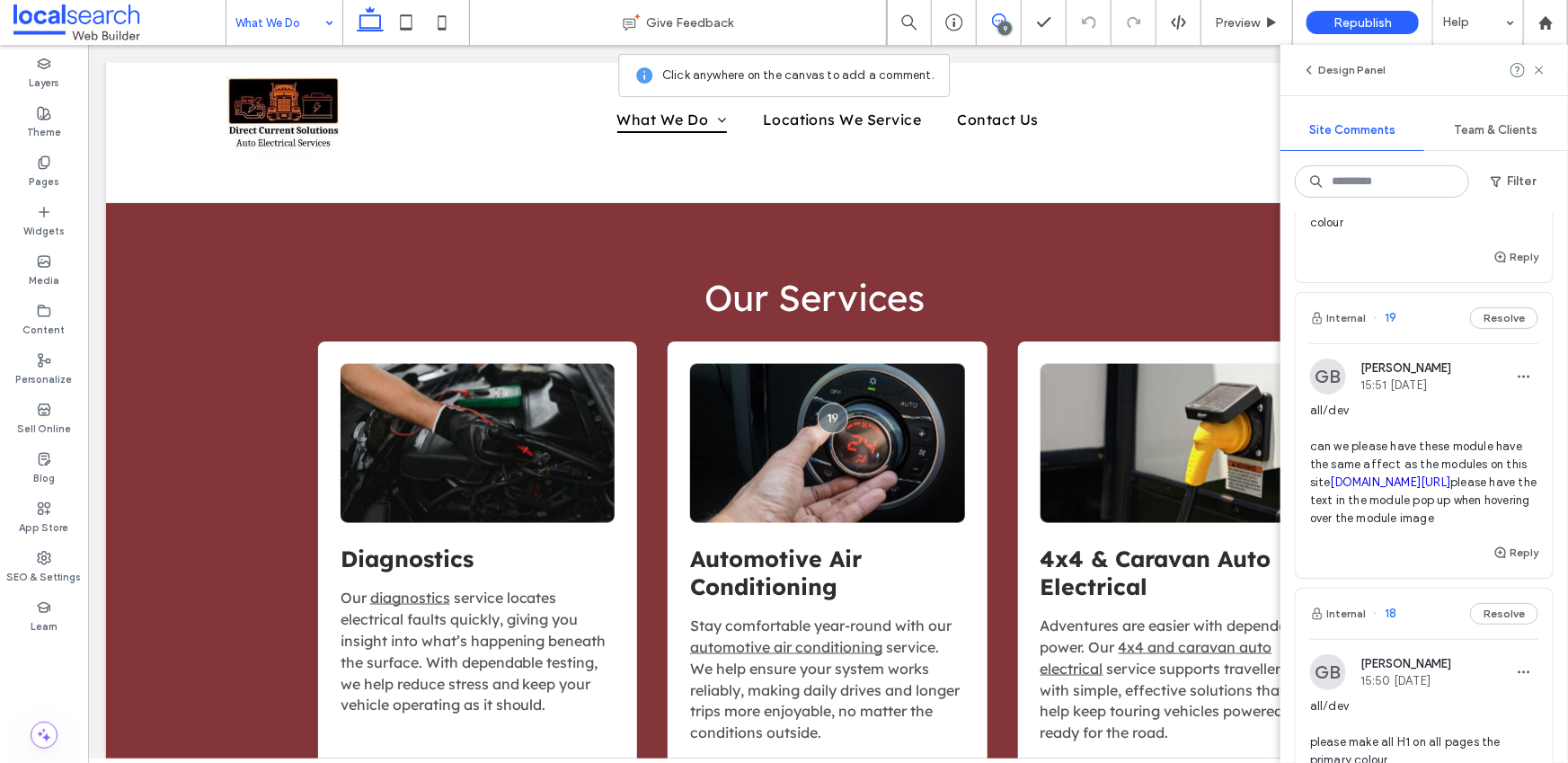
click at [1377, 488] on link "[DOMAIN_NAME][URL]" at bounding box center [1391, 482] width 120 height 13
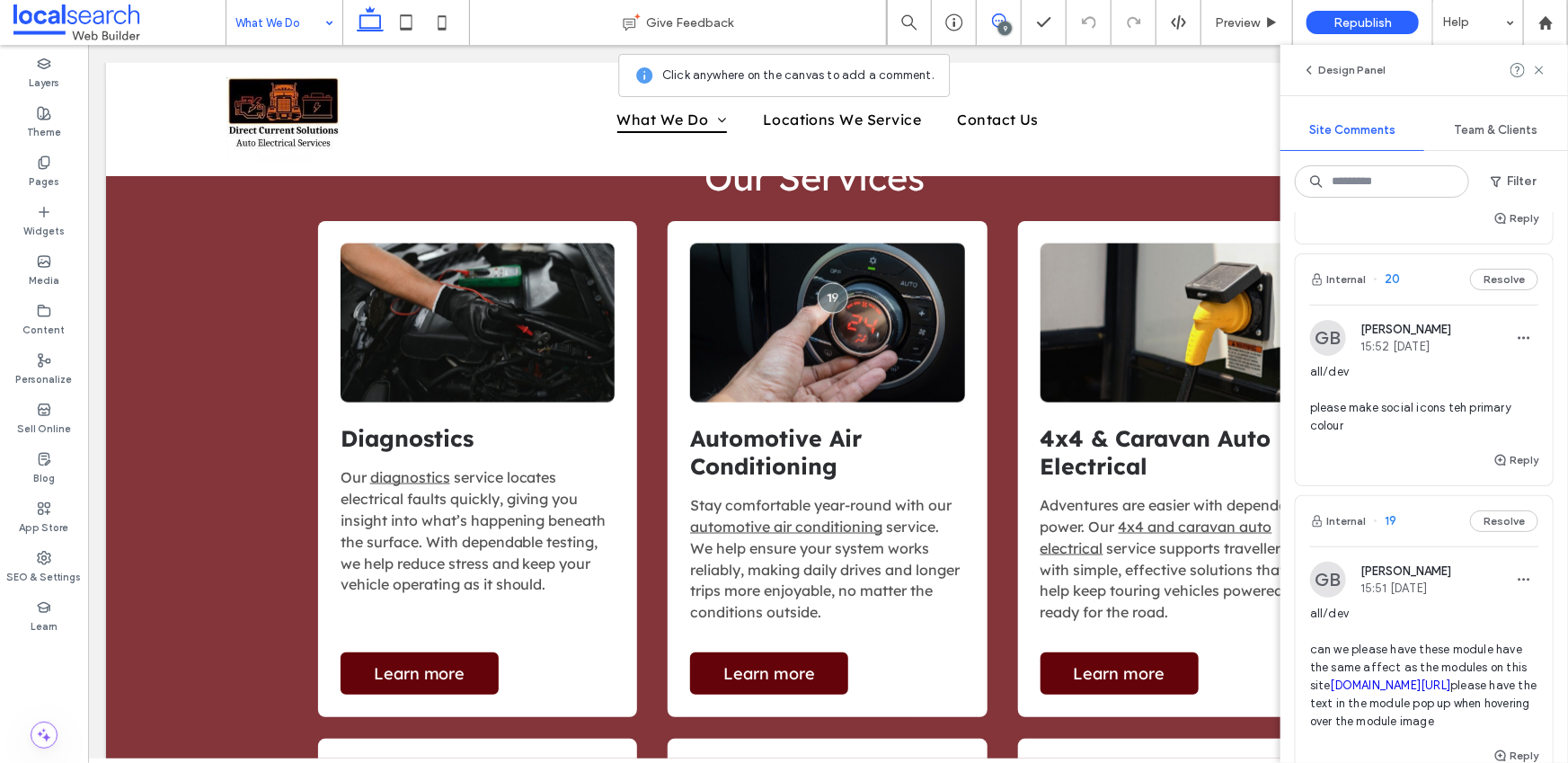
scroll to position [197, 0]
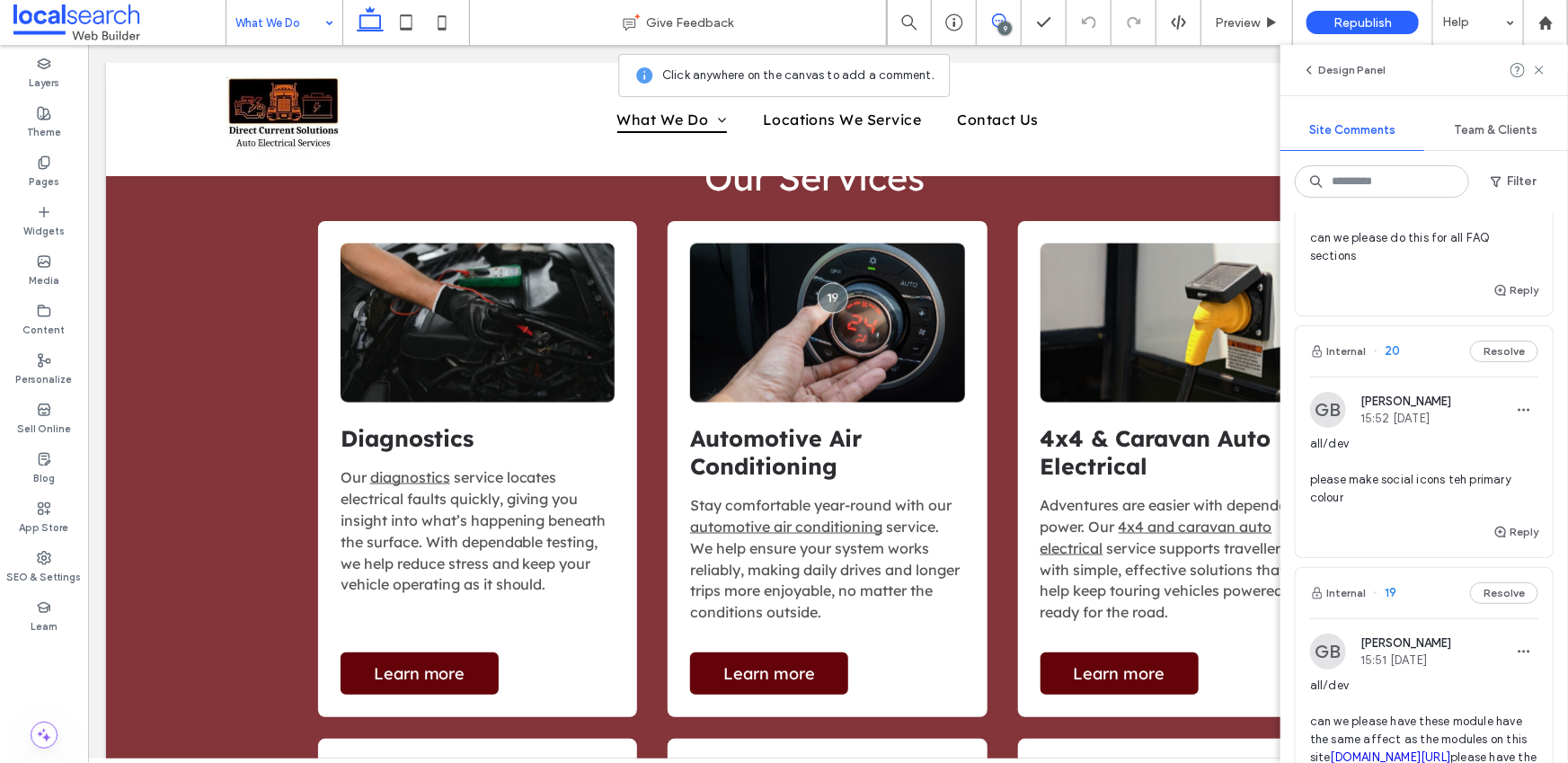
click at [1408, 484] on span "all/dev please make social icons teh primary colour" at bounding box center [1423, 470] width 228 height 72
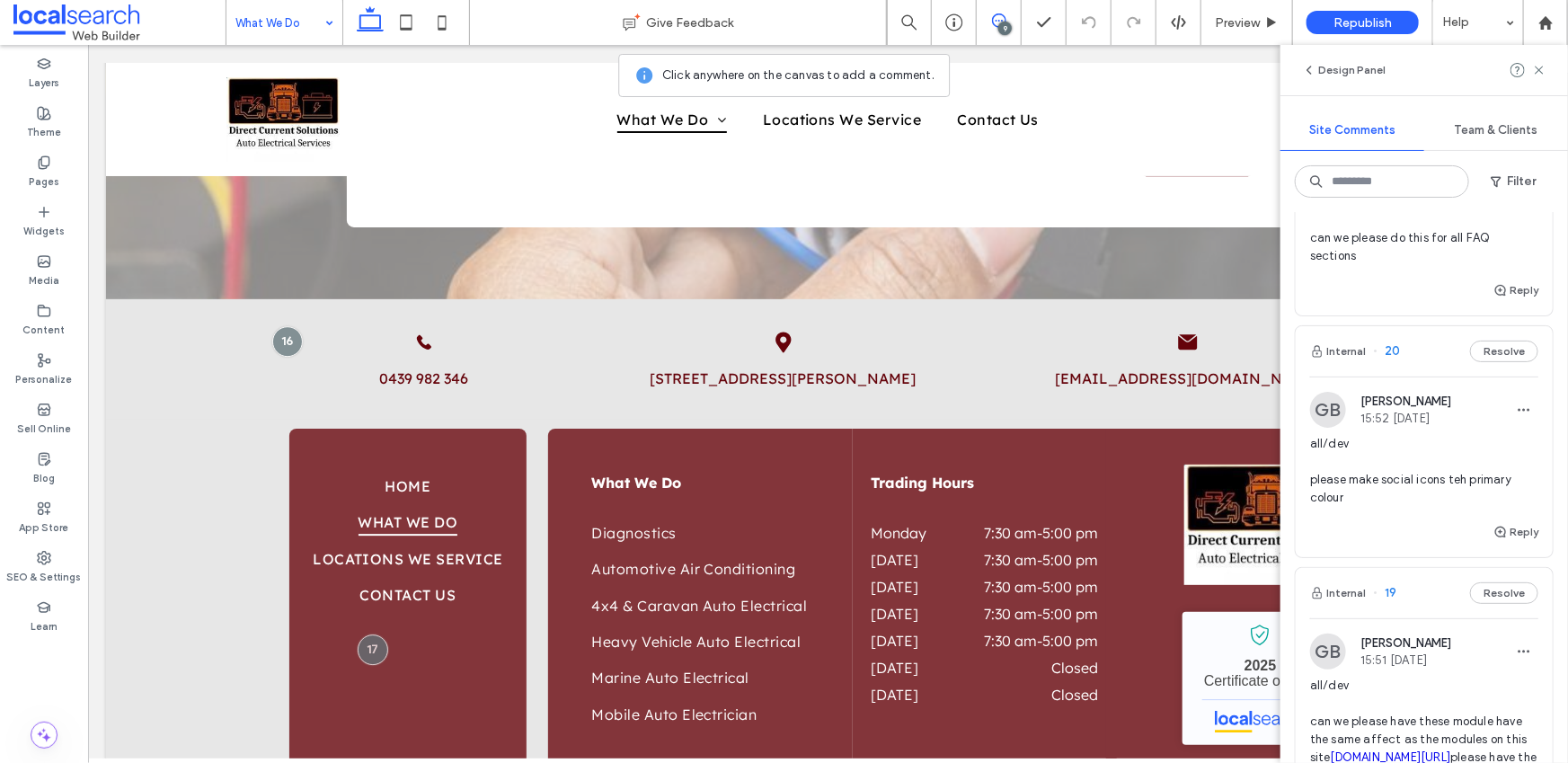
scroll to position [2670, 0]
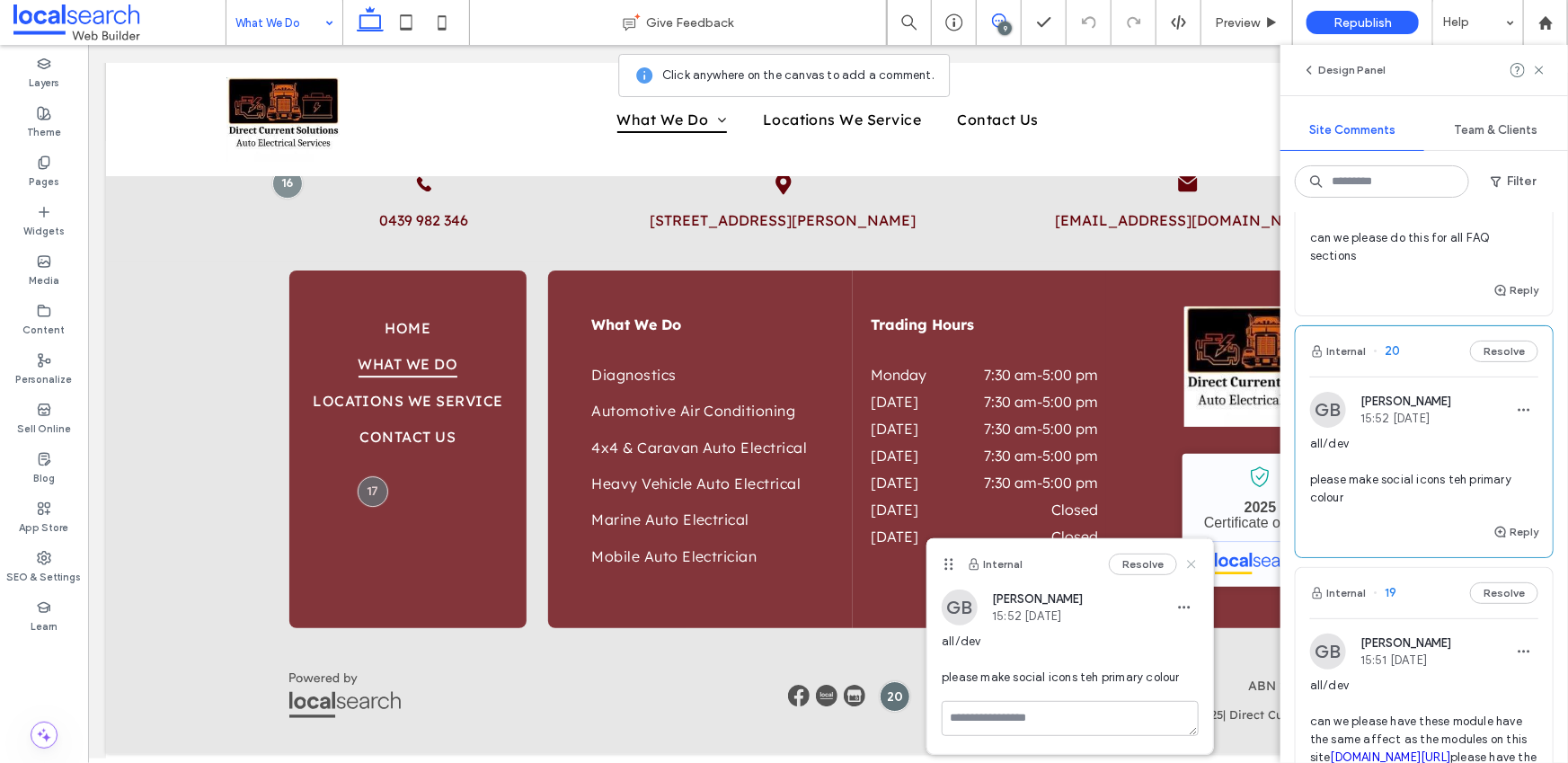
drag, startPoint x: 1193, startPoint y: 562, endPoint x: 1106, endPoint y: 515, distance: 98.9
click at [1193, 562] on use at bounding box center [1192, 564] width 8 height 8
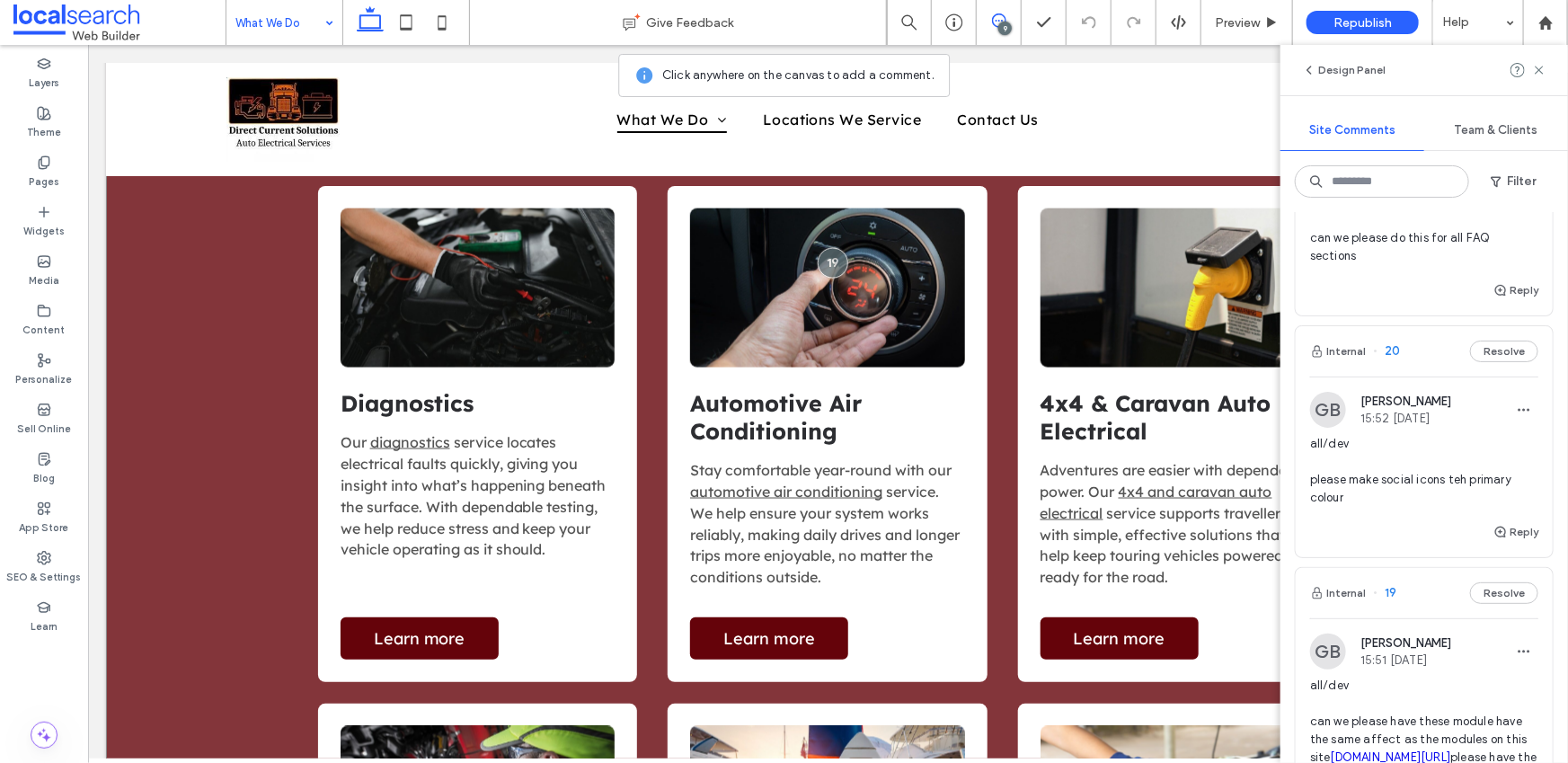
scroll to position [1219, 0]
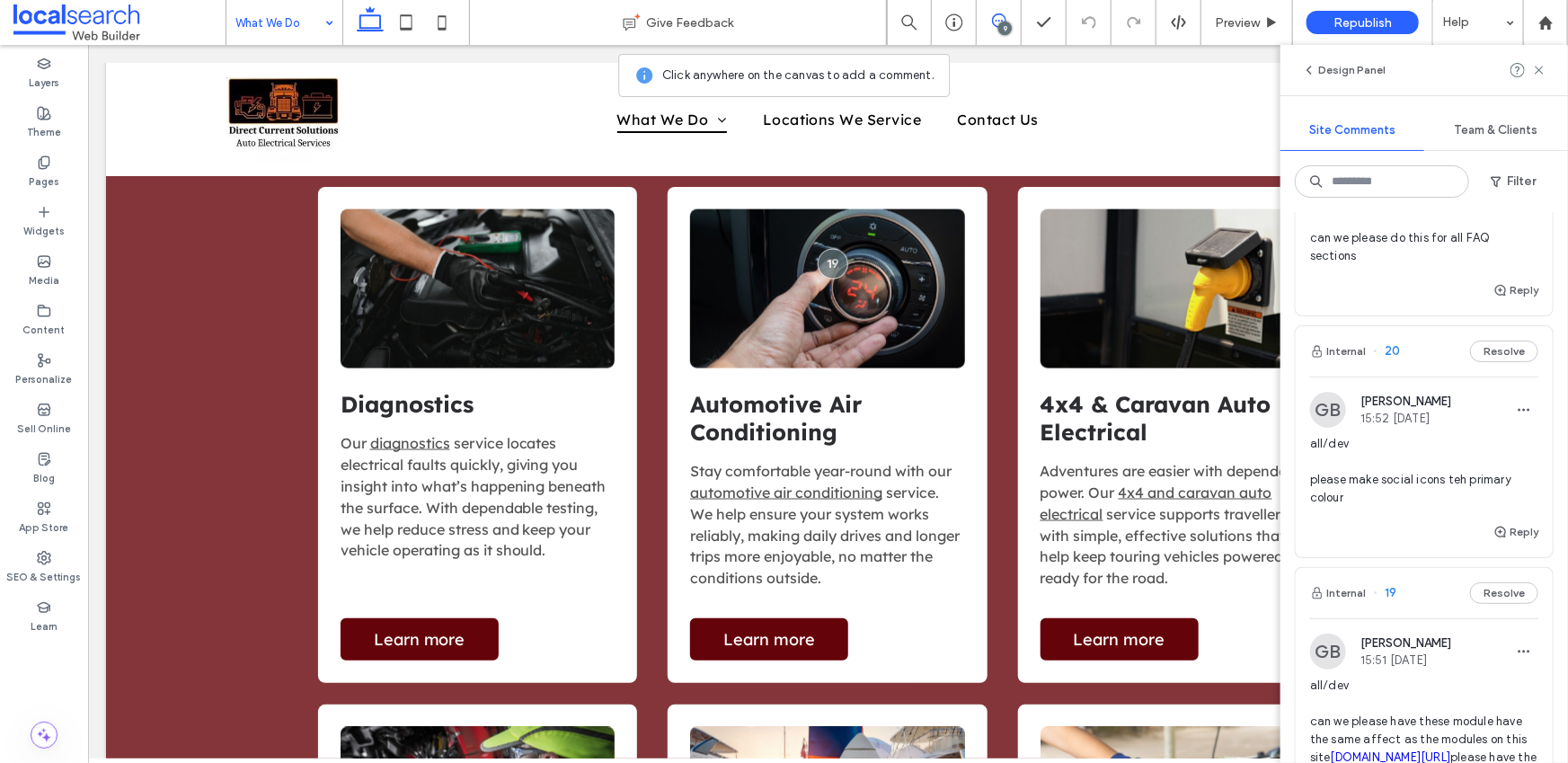
drag, startPoint x: 1318, startPoint y: 465, endPoint x: 1331, endPoint y: 471, distance: 14.3
click at [1319, 467] on span "all/dev please make social icons teh primary colour" at bounding box center [1423, 470] width 228 height 72
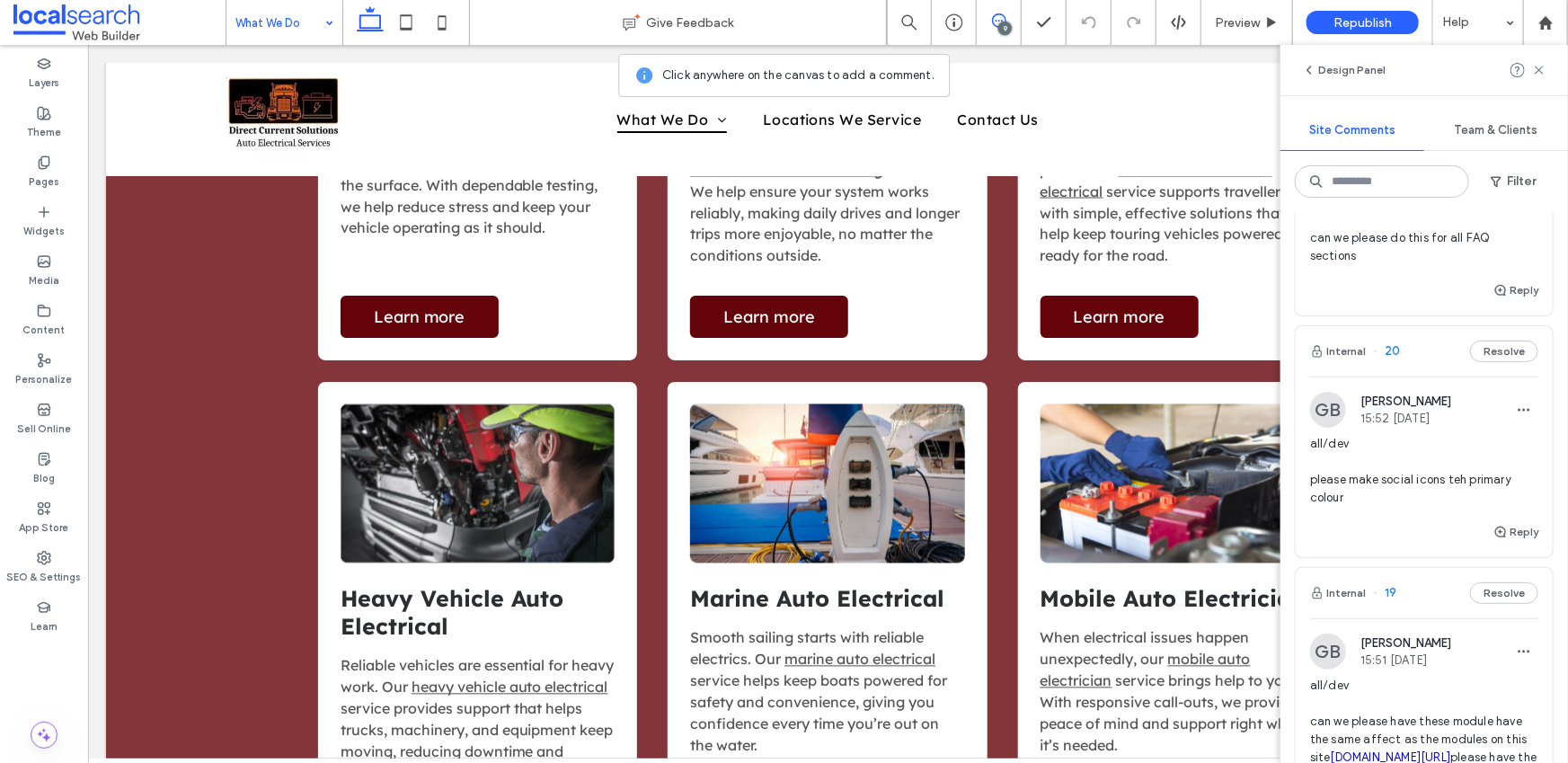
scroll to position [1559, 0]
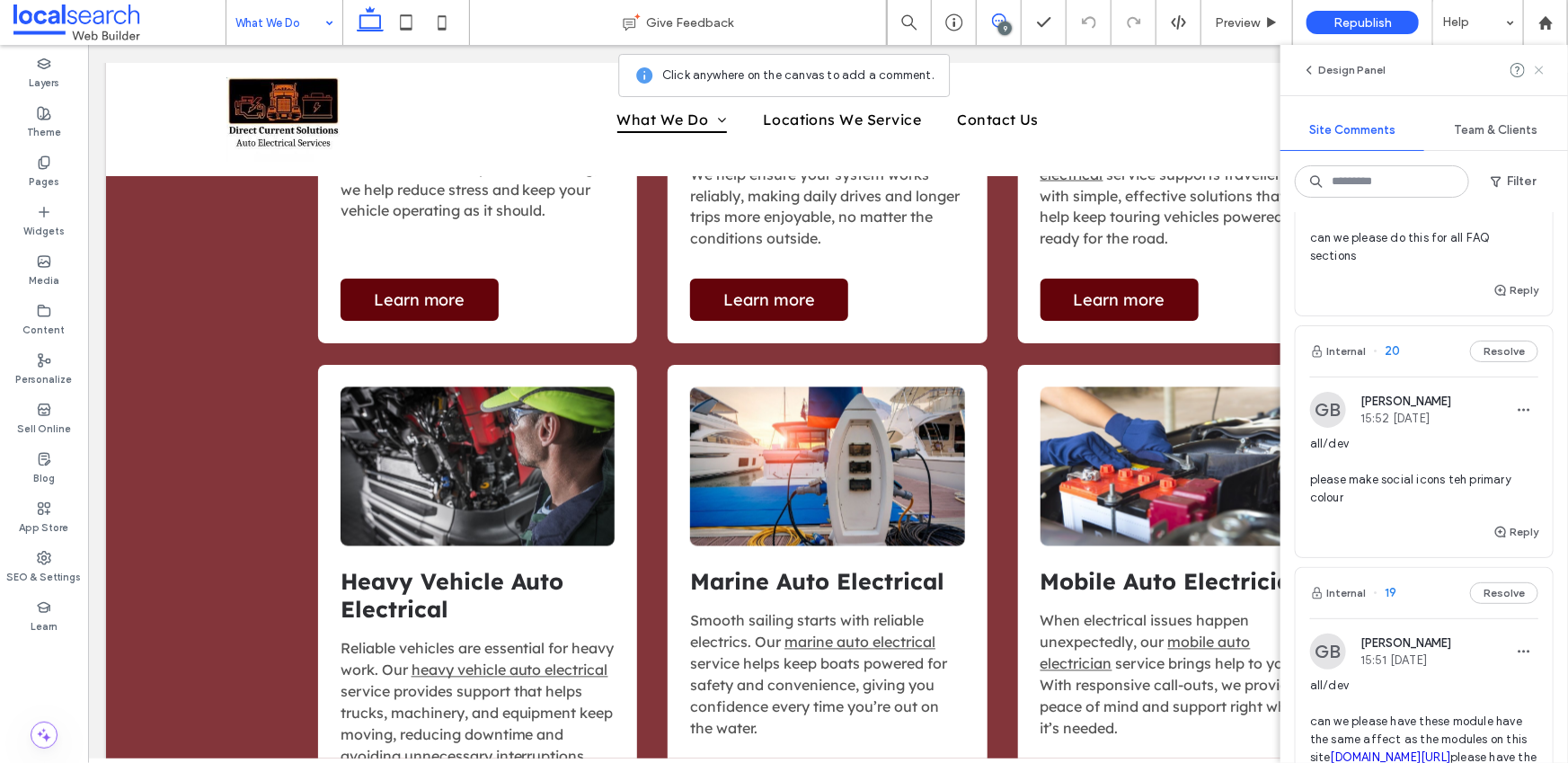
click at [1537, 71] on use at bounding box center [1538, 69] width 8 height 8
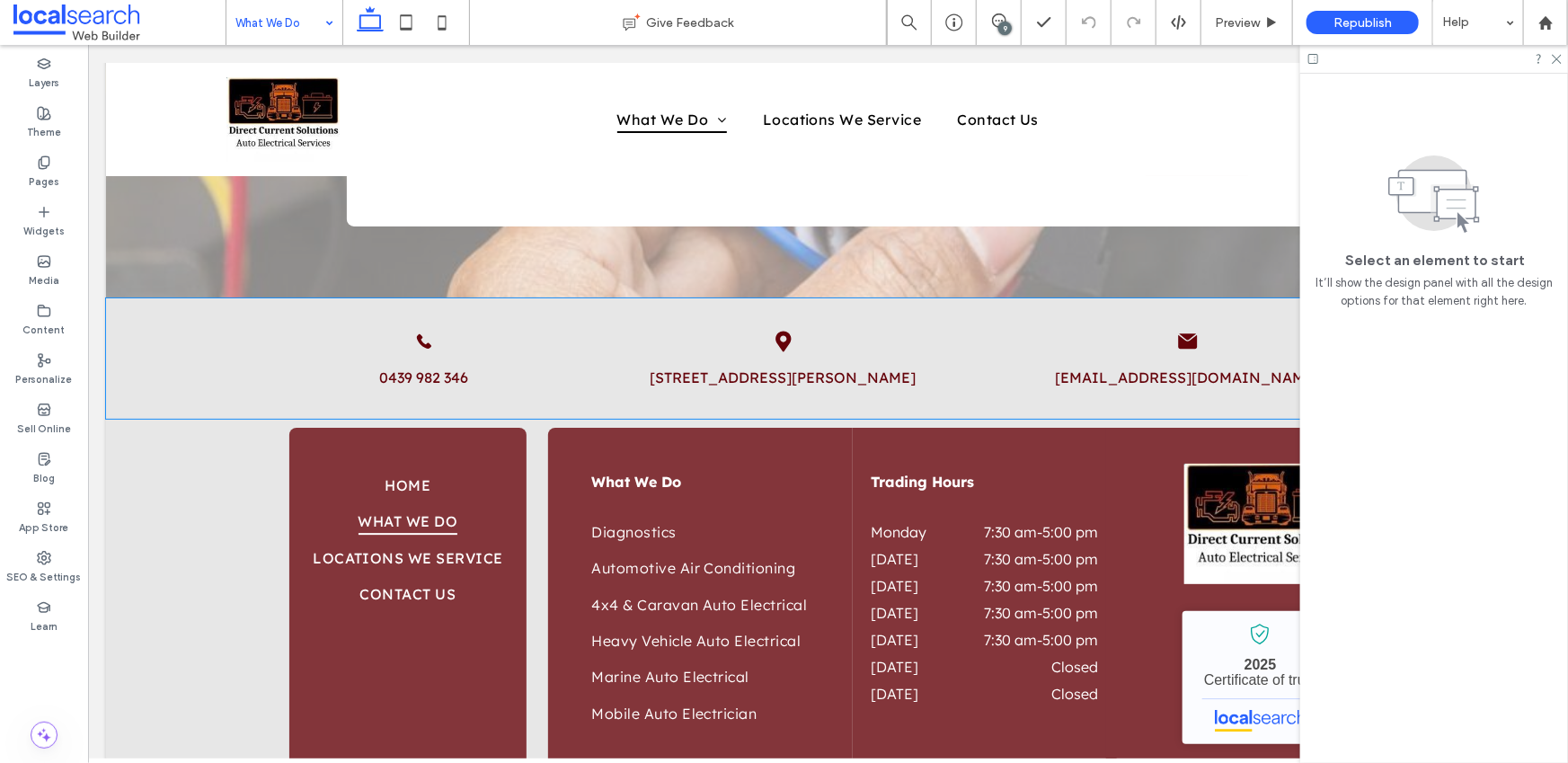
scroll to position [2670, 0]
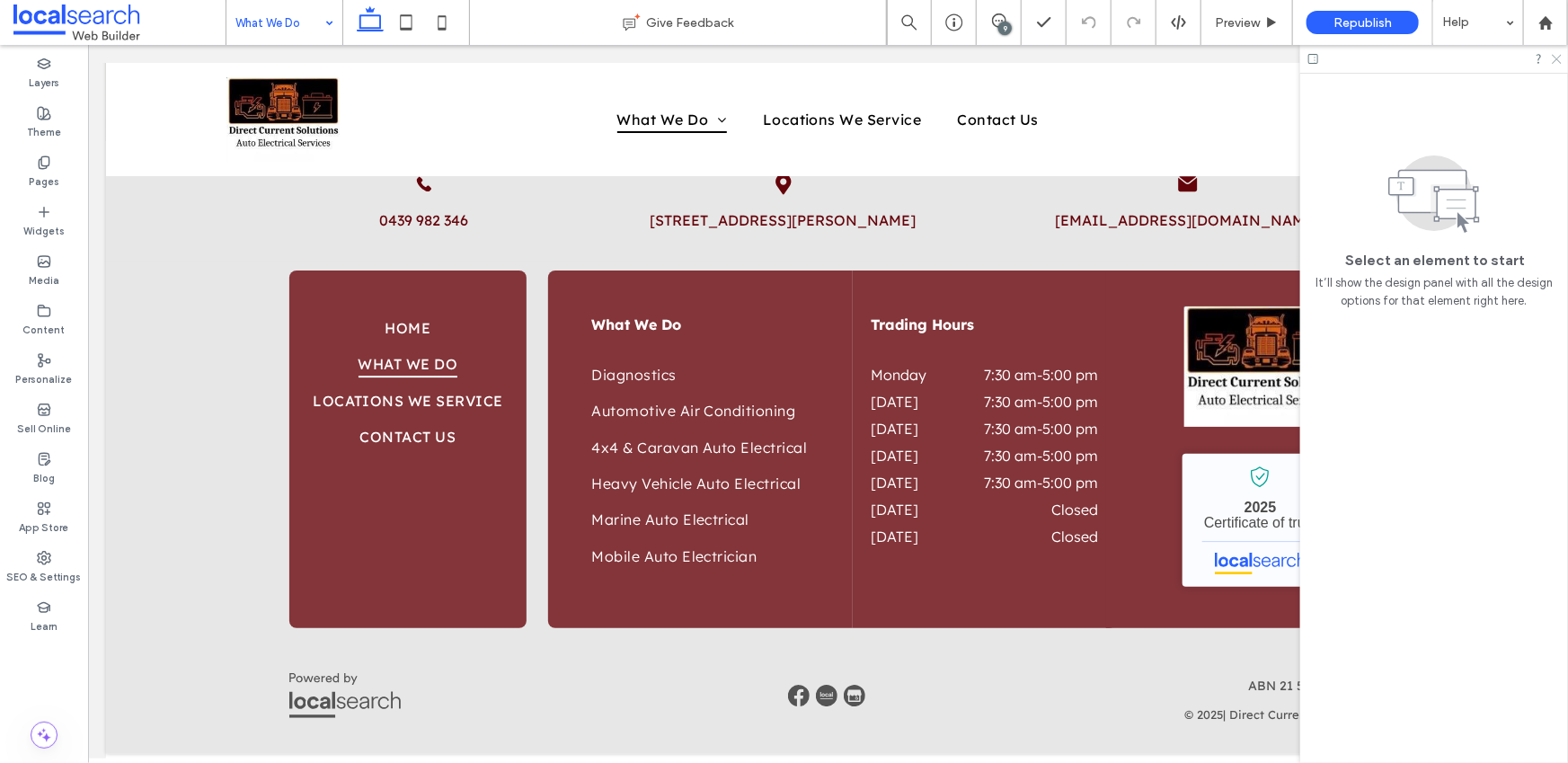
click at [1559, 60] on icon at bounding box center [1555, 58] width 12 height 12
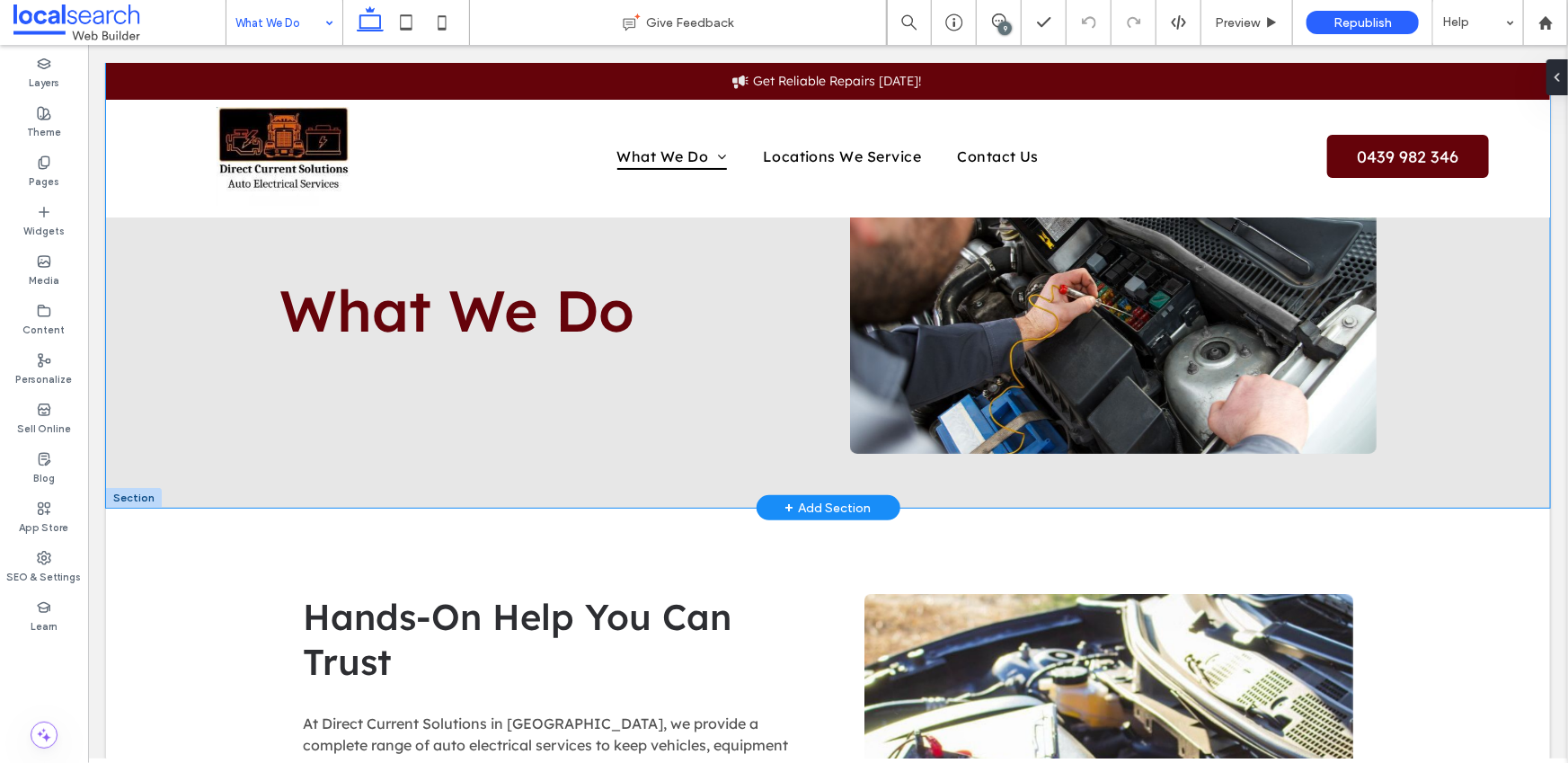
scroll to position [0, 0]
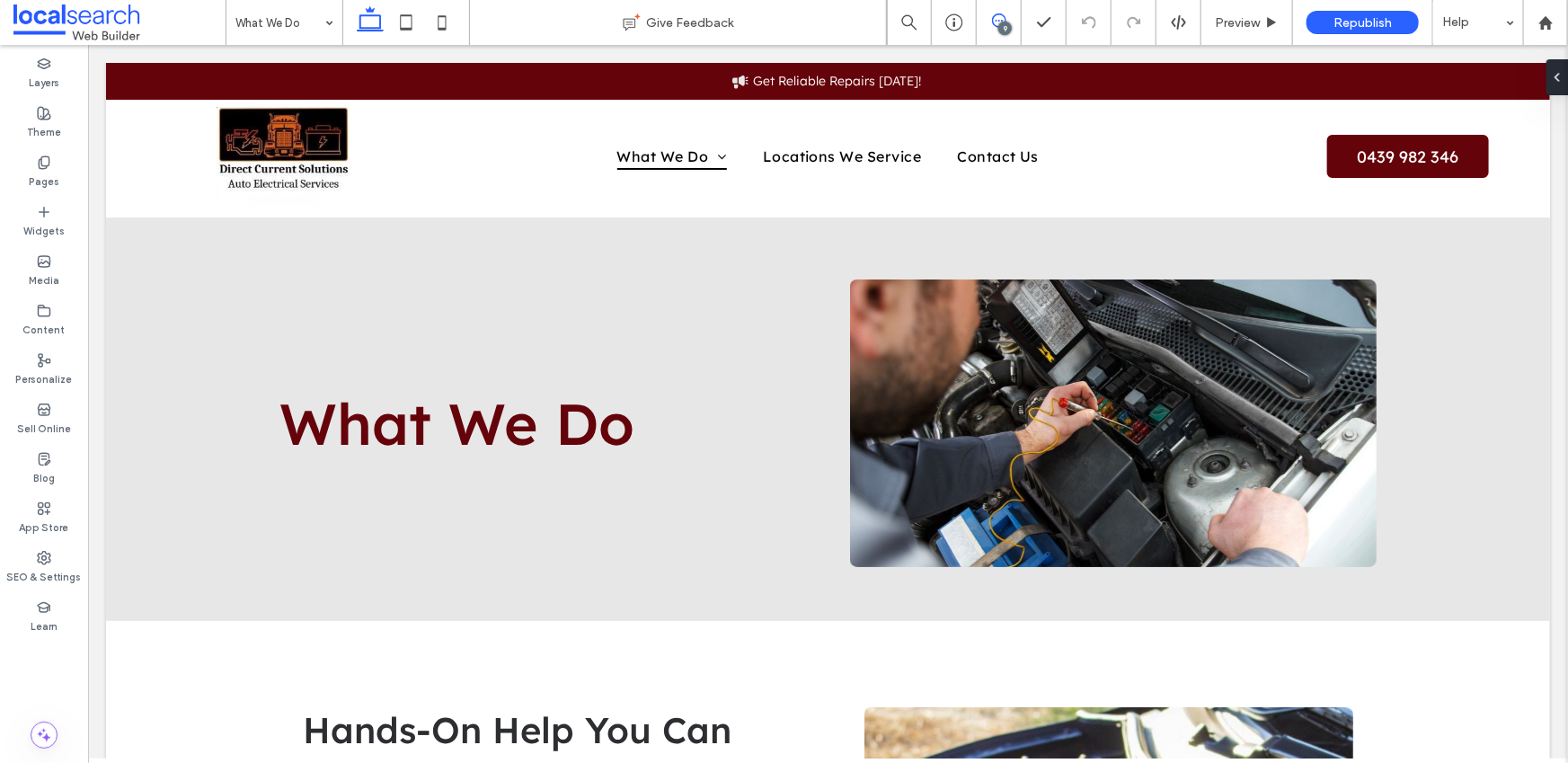
click at [993, 26] on icon at bounding box center [998, 20] width 14 height 14
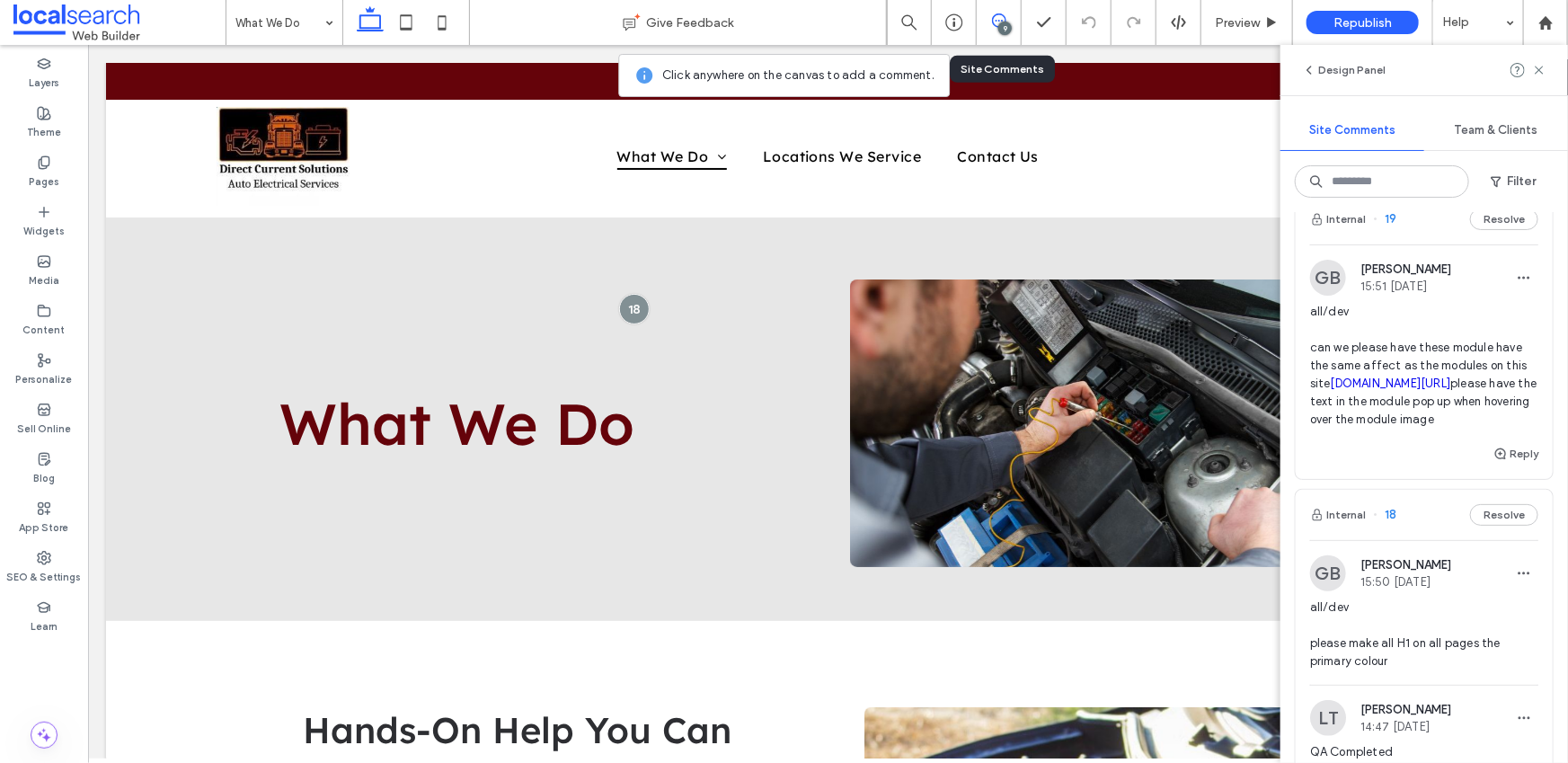
scroll to position [571, 0]
click at [1502, 463] on button "Reply" at bounding box center [1516, 453] width 45 height 21
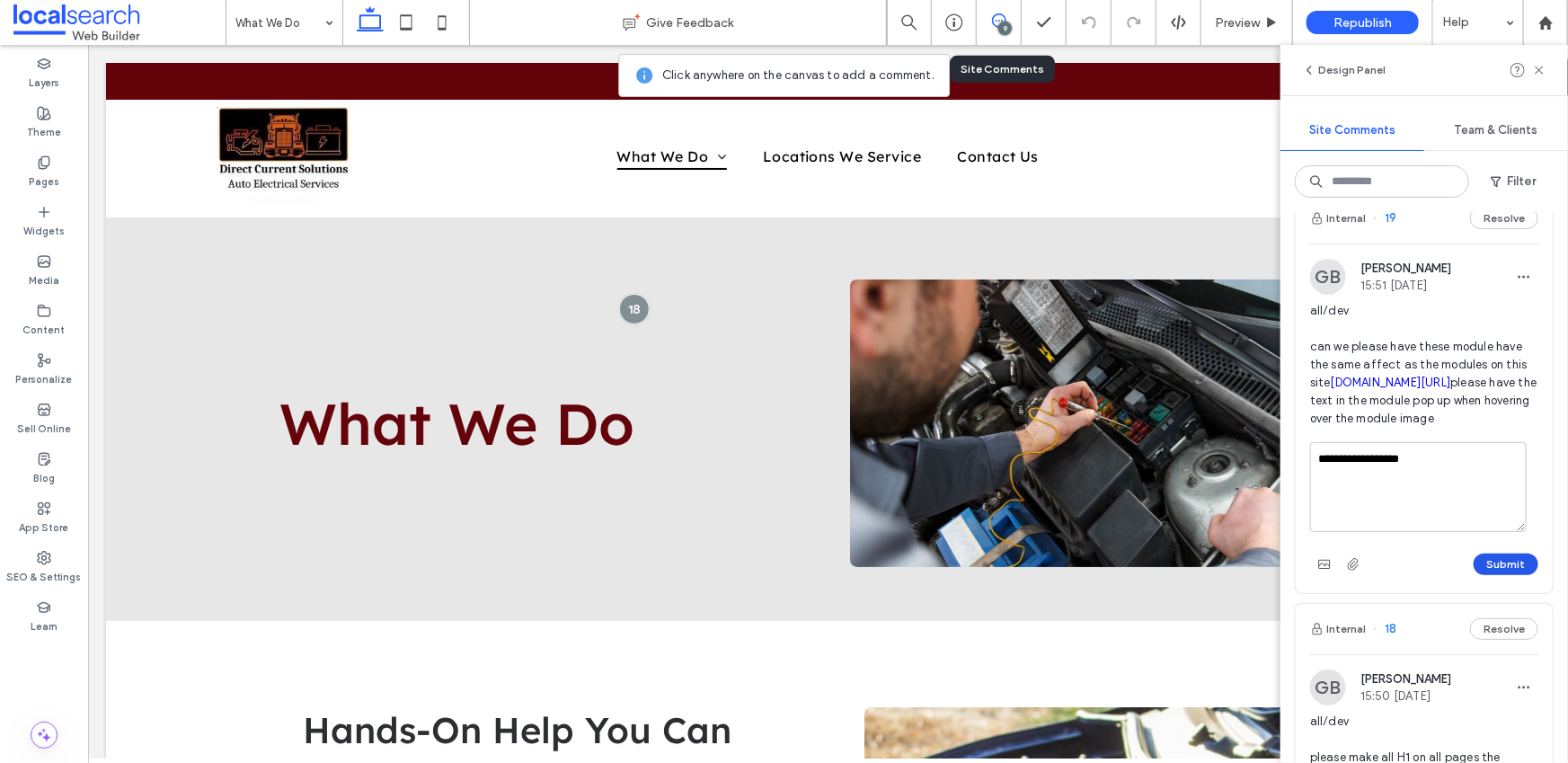
type textarea "**********"
click at [1504, 575] on button "Submit" at bounding box center [1505, 564] width 65 height 21
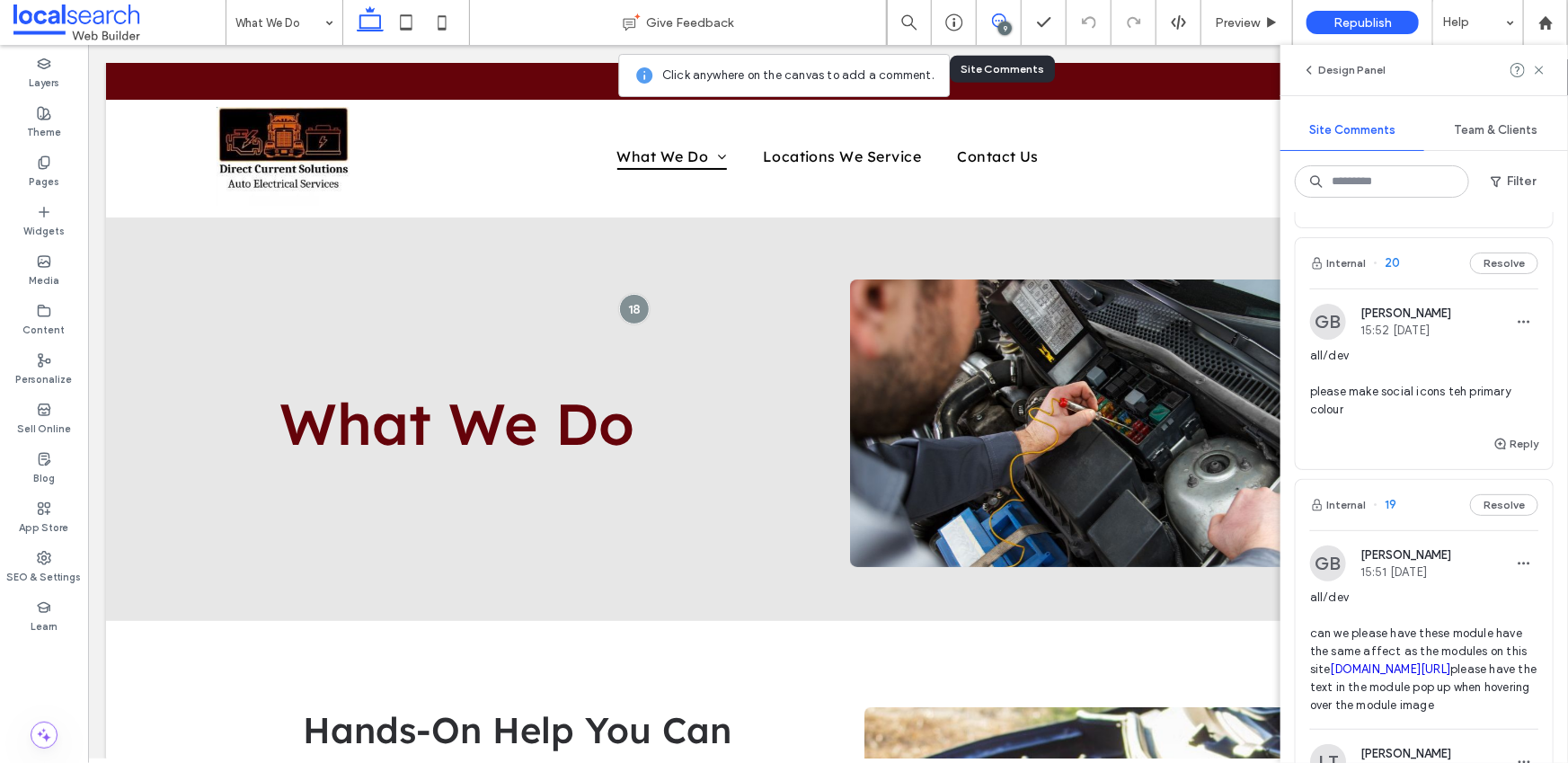
scroll to position [207, 0]
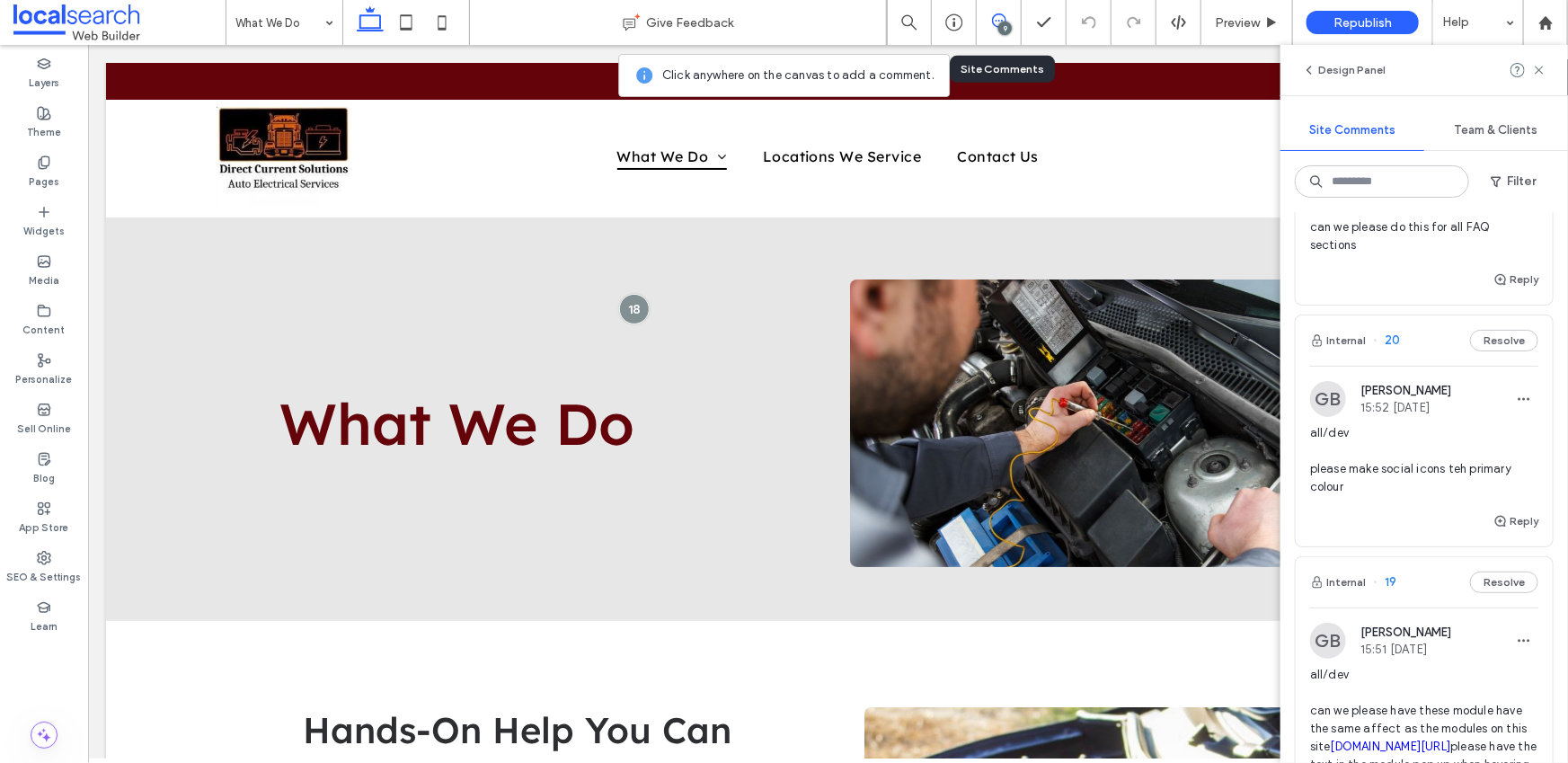
click at [1406, 467] on span "all/dev please make social icons teh primary colour" at bounding box center [1423, 460] width 228 height 72
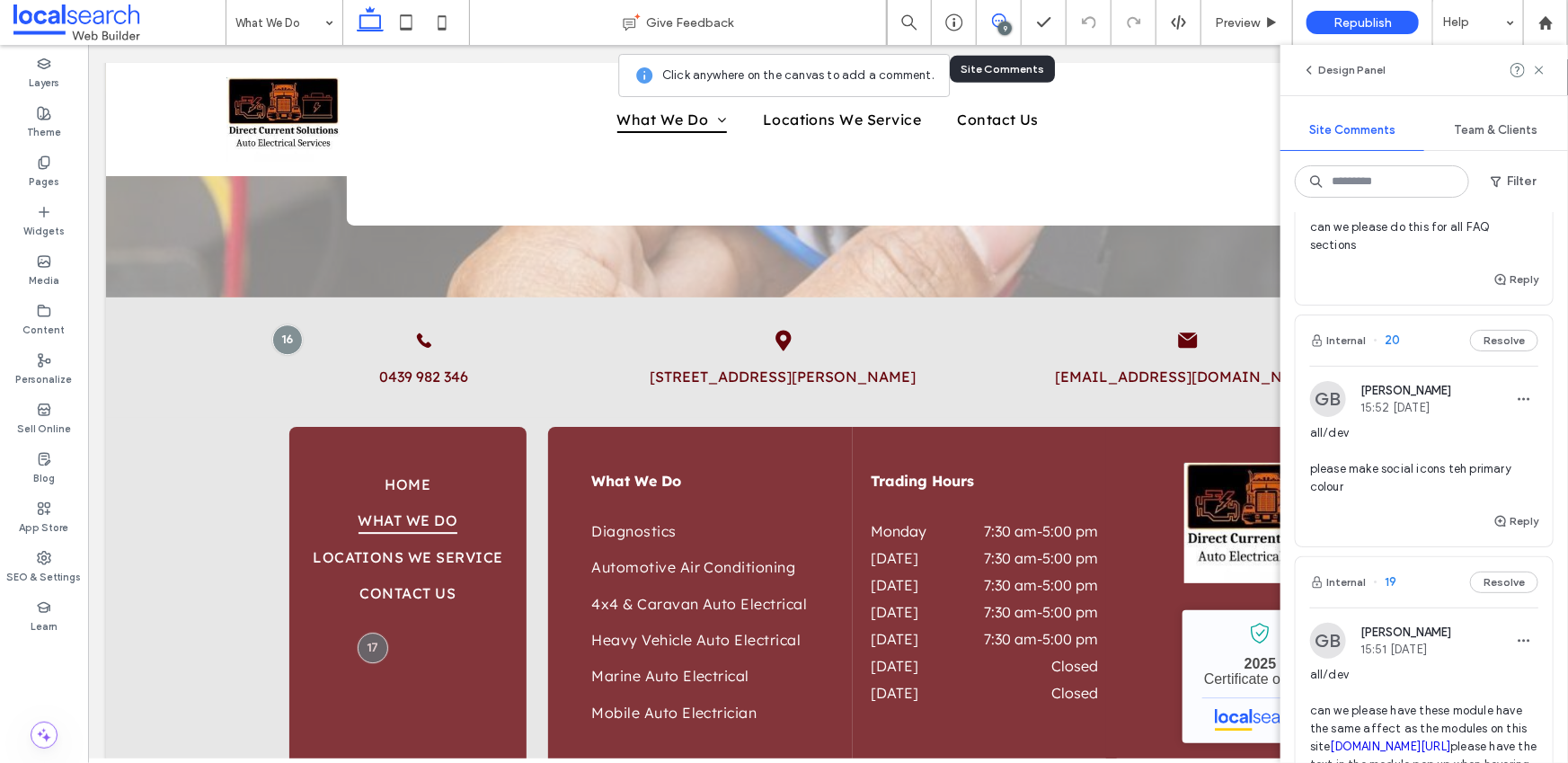
scroll to position [2658, 0]
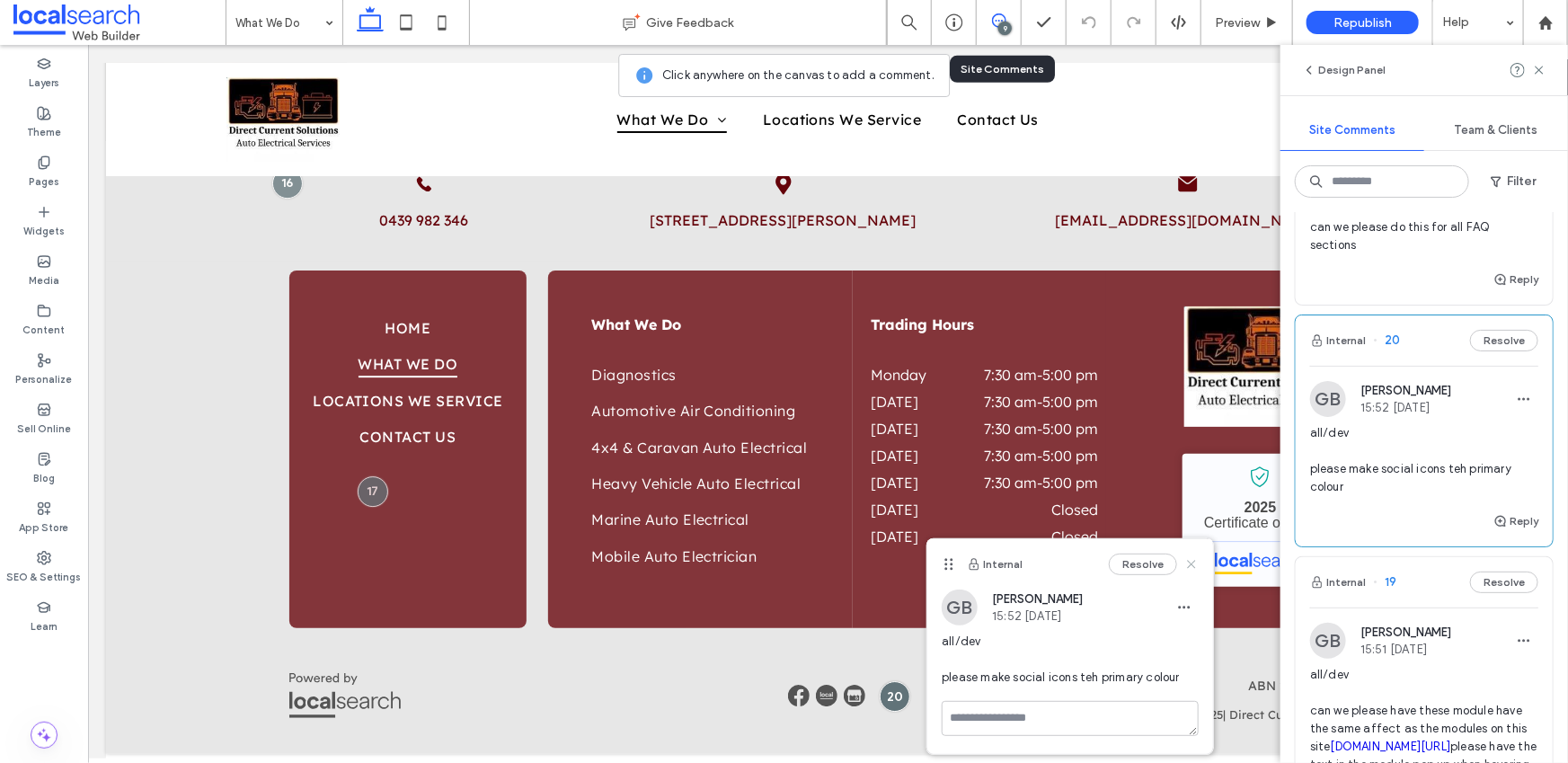
click at [1189, 564] on icon at bounding box center [1191, 564] width 14 height 14
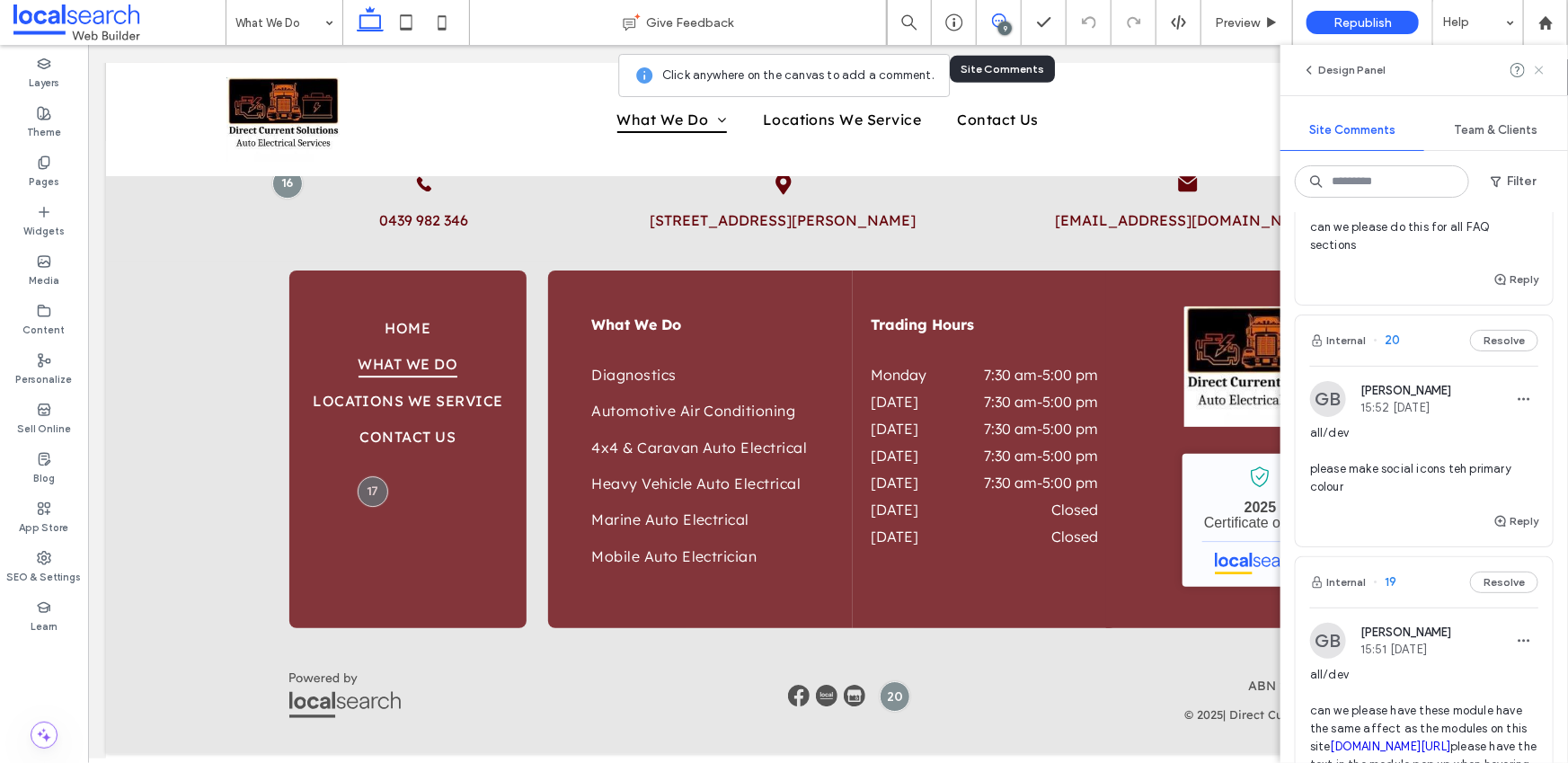
click at [1535, 68] on icon at bounding box center [1539, 69] width 14 height 14
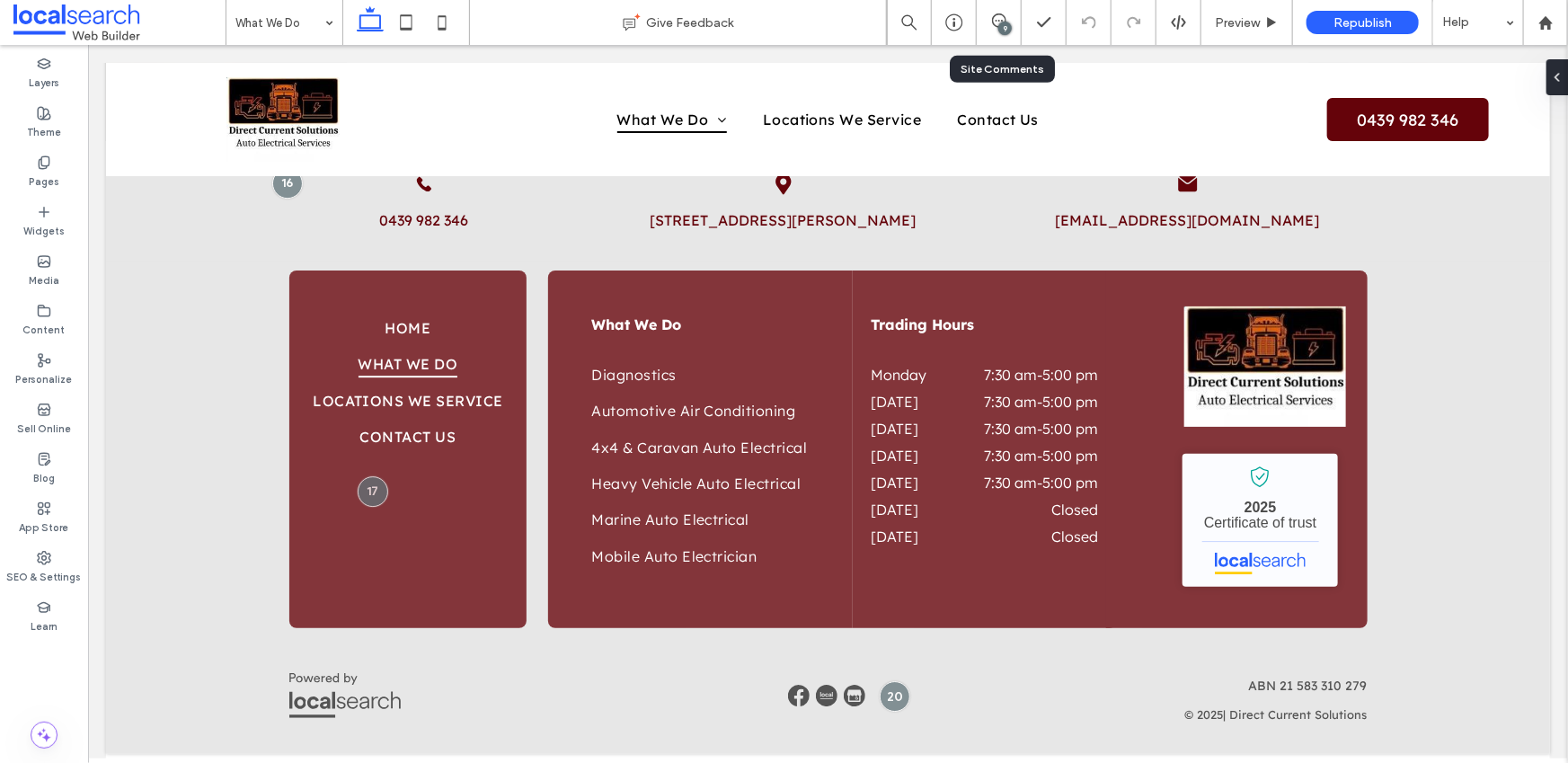
scroll to position [0, 0]
click at [822, 698] on img at bounding box center [826, 695] width 21 height 21
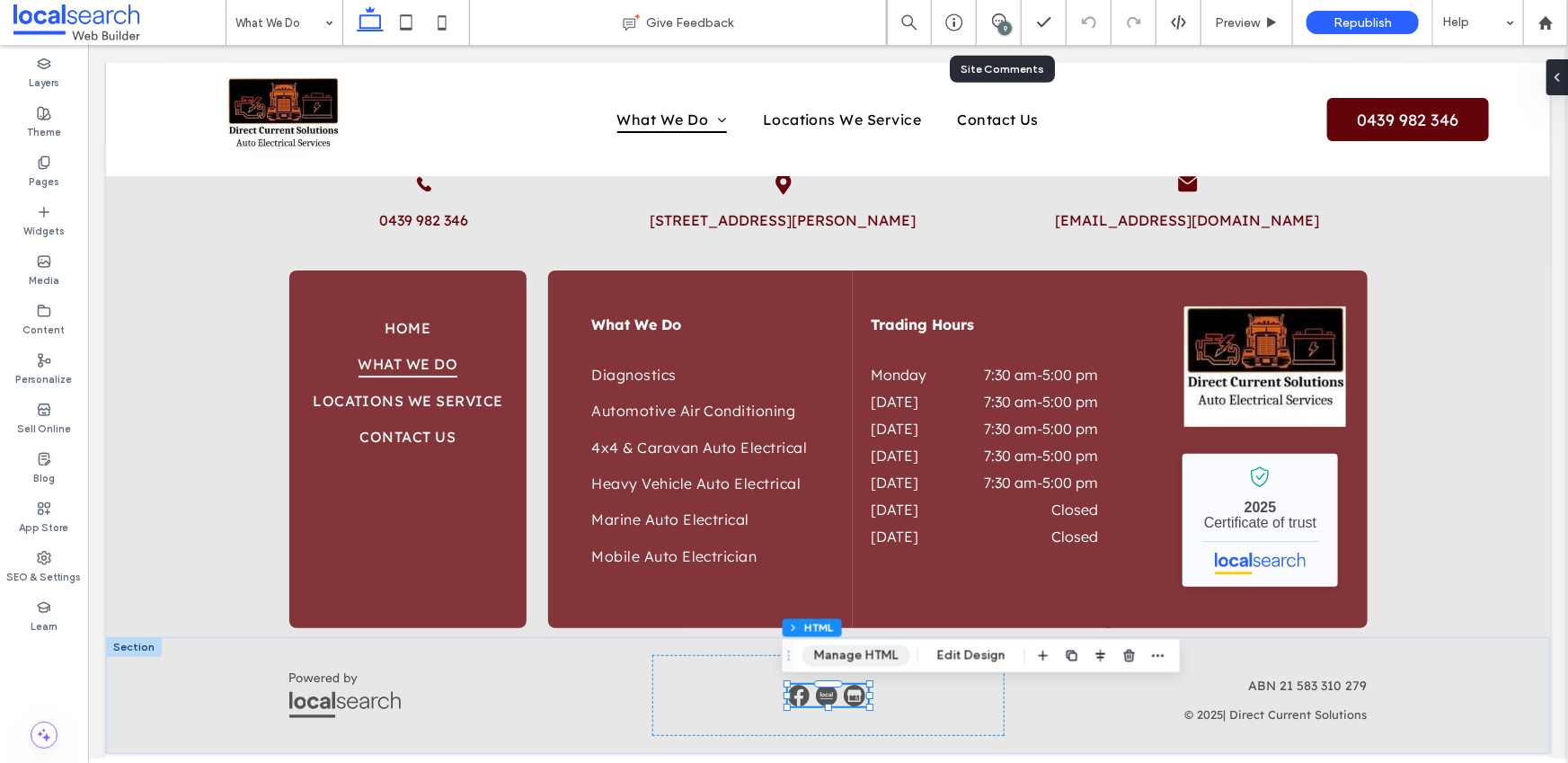
click at [871, 657] on button "Manage HTML" at bounding box center [857, 655] width 108 height 21
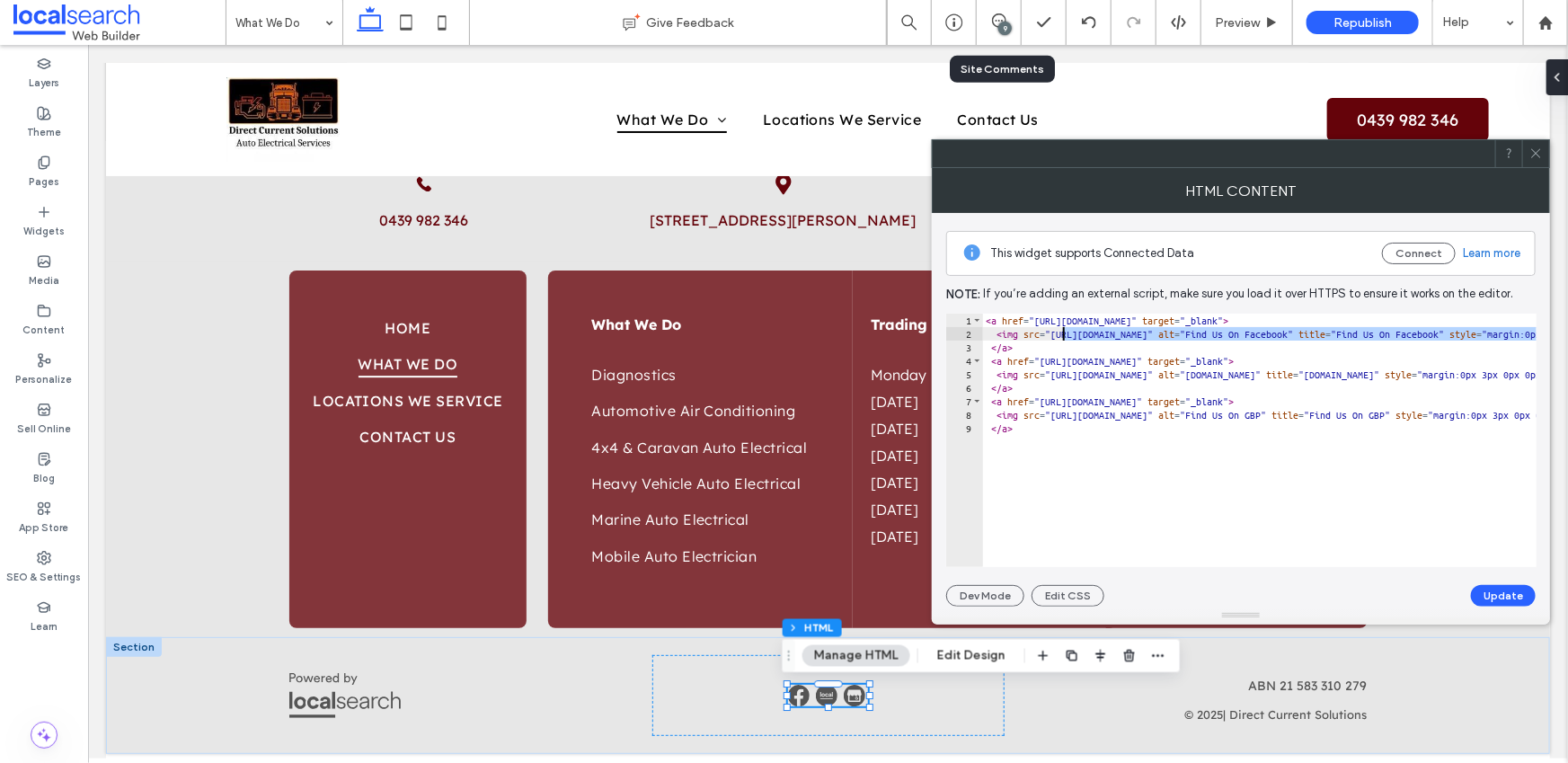
drag, startPoint x: 1262, startPoint y: 334, endPoint x: 1064, endPoint y: 338, distance: 198.0
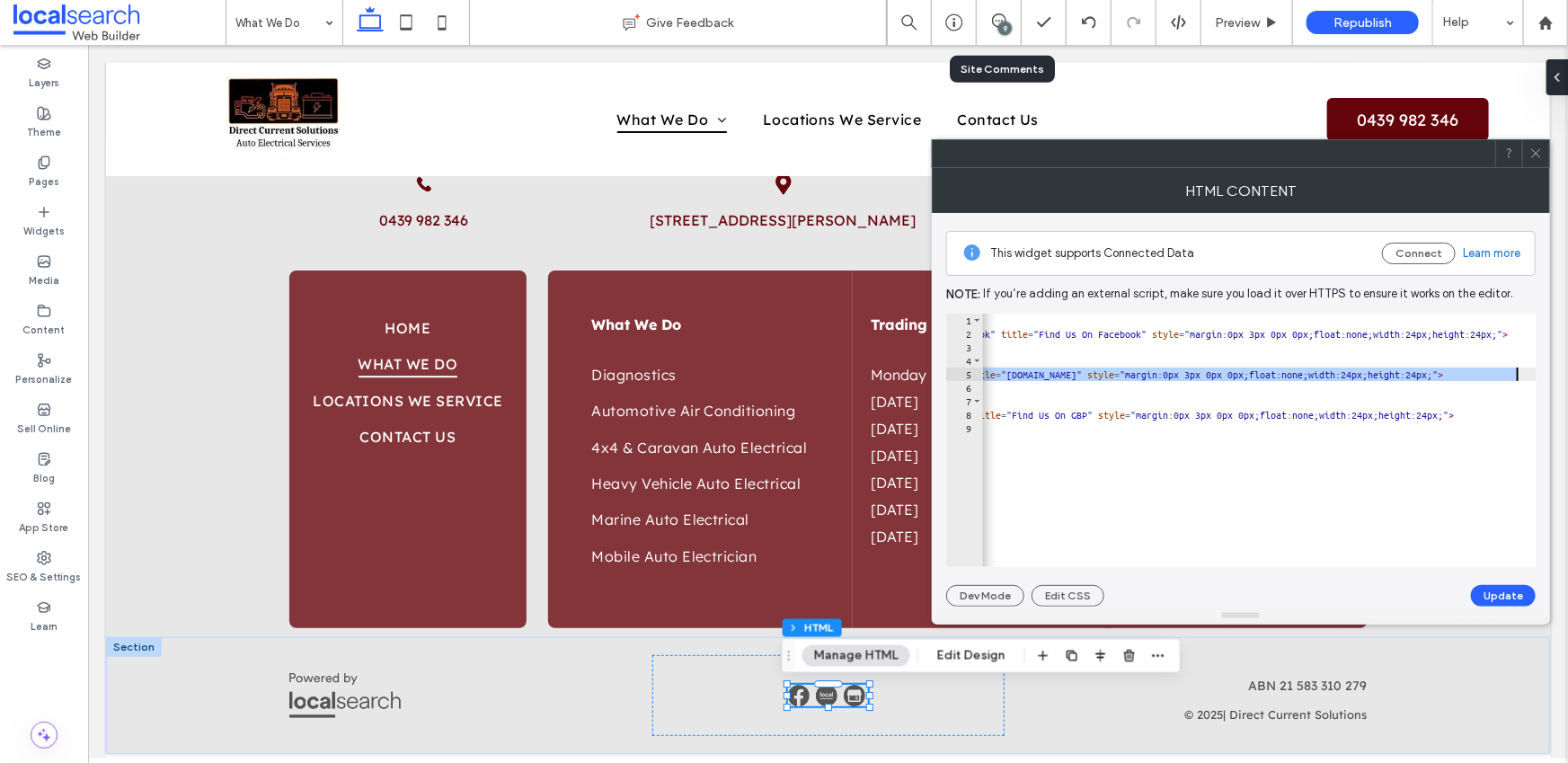
scroll to position [0, 380]
drag, startPoint x: 1066, startPoint y: 375, endPoint x: 1230, endPoint y: 376, distance: 164.0
click at [1230, 376] on div "< a href = "https://www.facebook.com/Thumperindustry/" target = "_blank" > < im…" at bounding box center [1333, 447] width 1463 height 268
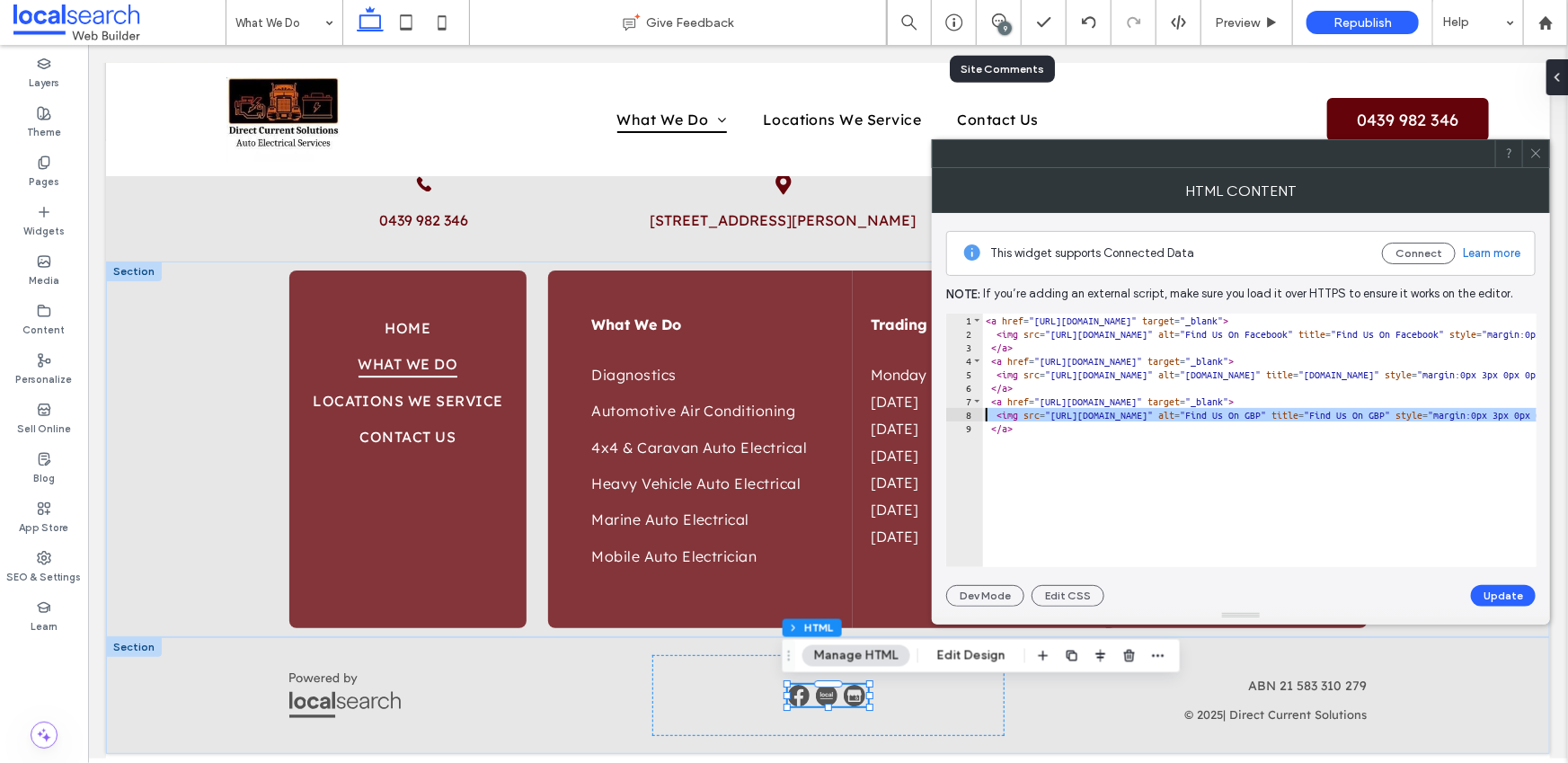
scroll to position [0, 0]
drag, startPoint x: 1178, startPoint y: 415, endPoint x: 1064, endPoint y: 412, distance: 114.0
type textarea "**********"
click at [1524, 151] on div at bounding box center [1535, 153] width 27 height 27
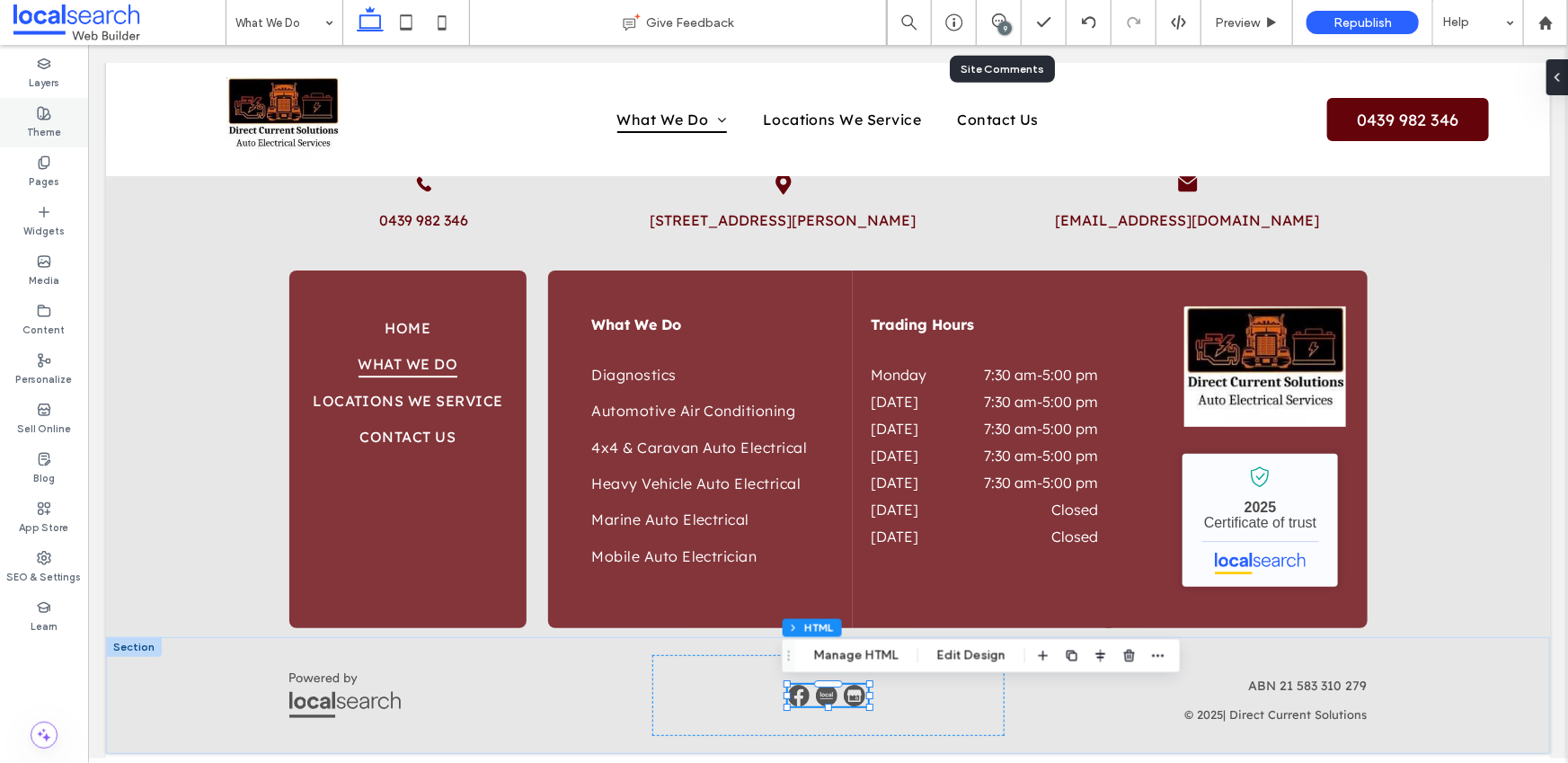
click at [50, 122] on label "Theme" at bounding box center [43, 130] width 34 height 20
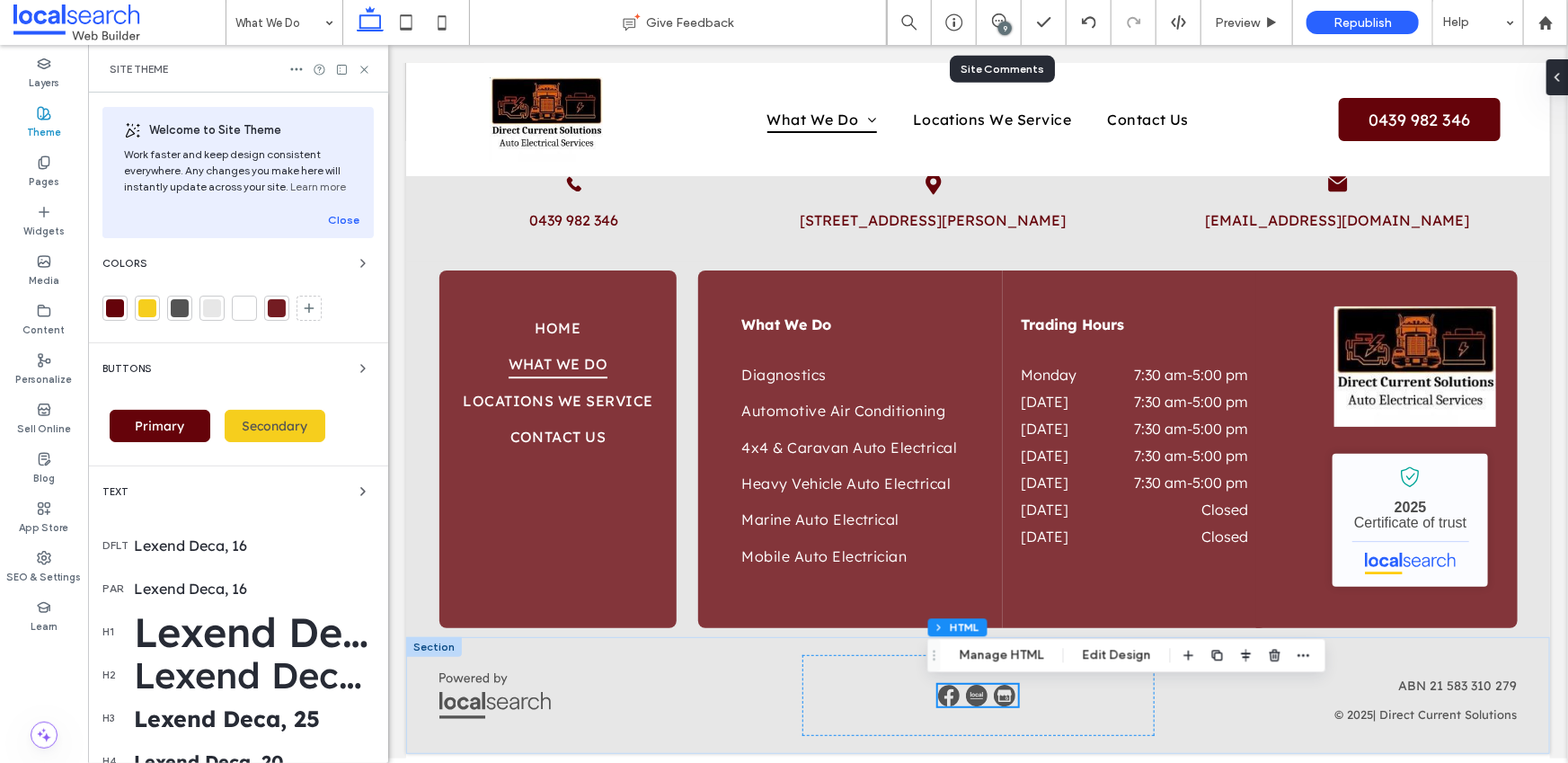
scroll to position [2568, 0]
click at [113, 309] on div at bounding box center [115, 307] width 18 height 18
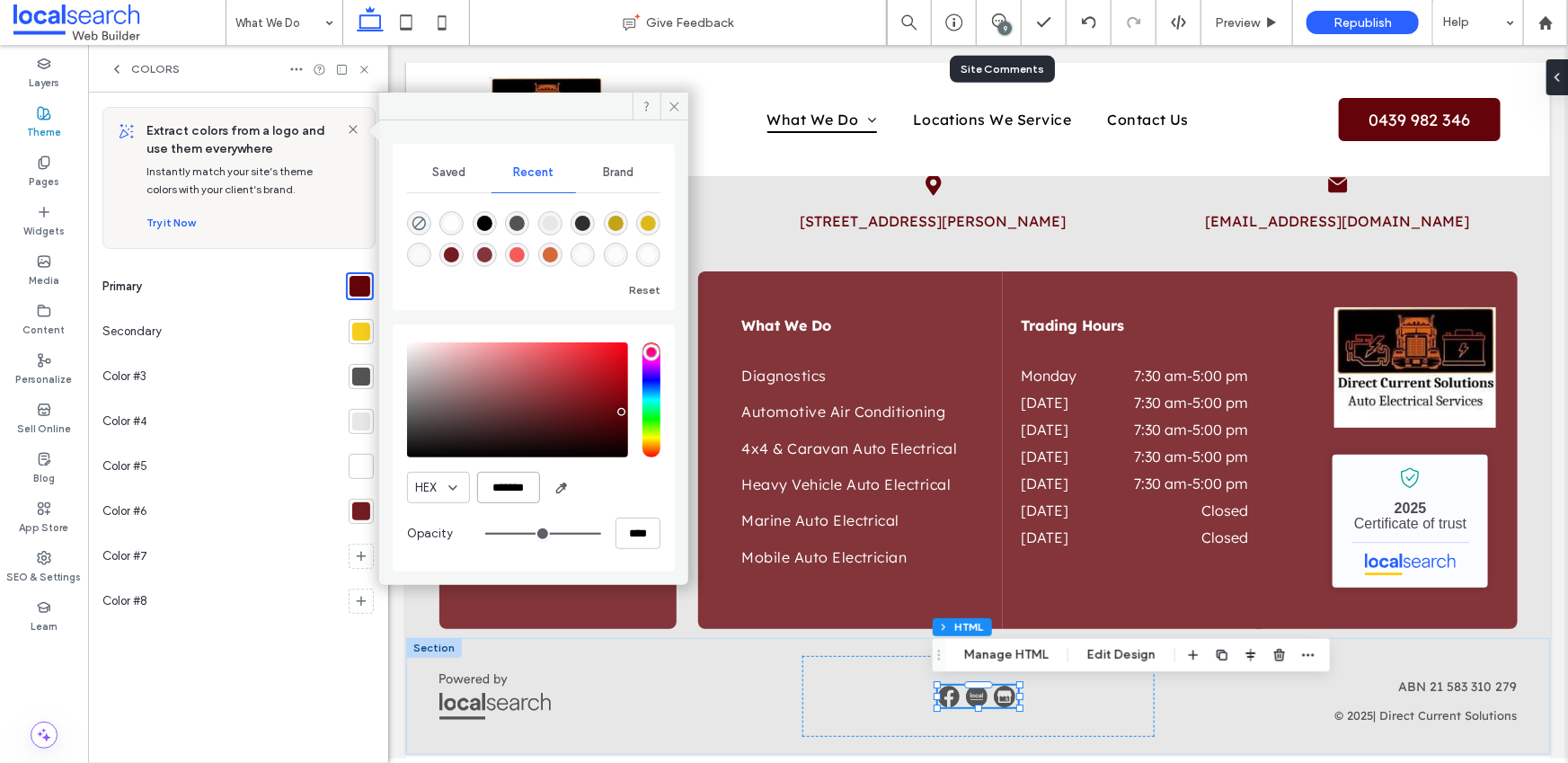
drag, startPoint x: 497, startPoint y: 487, endPoint x: 538, endPoint y: 483, distance: 41.2
click at [538, 483] on input "*******" at bounding box center [508, 487] width 63 height 32
click at [58, 259] on div "Media" at bounding box center [43, 270] width 88 height 49
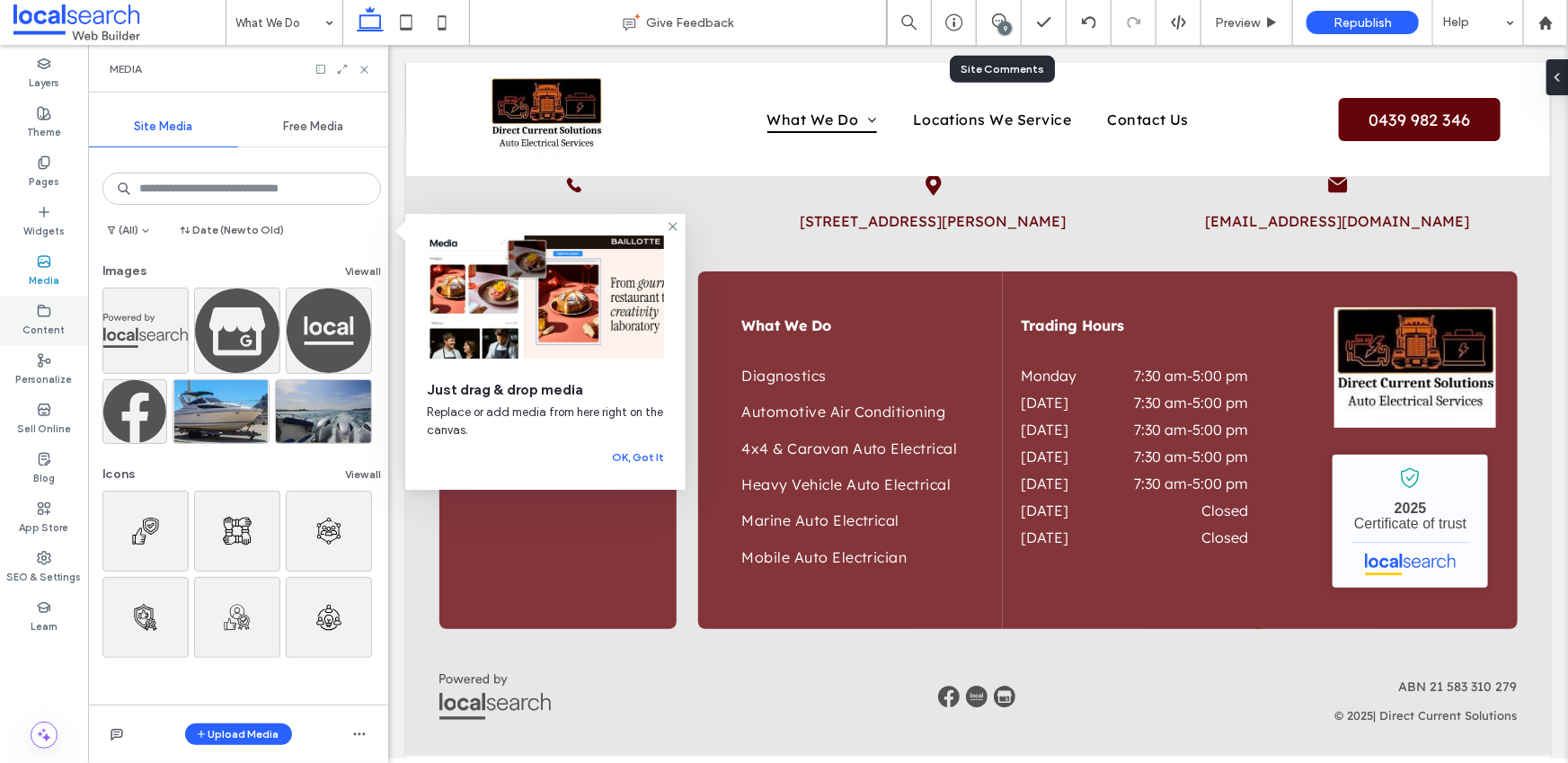
click at [52, 313] on div "Content" at bounding box center [43, 320] width 88 height 49
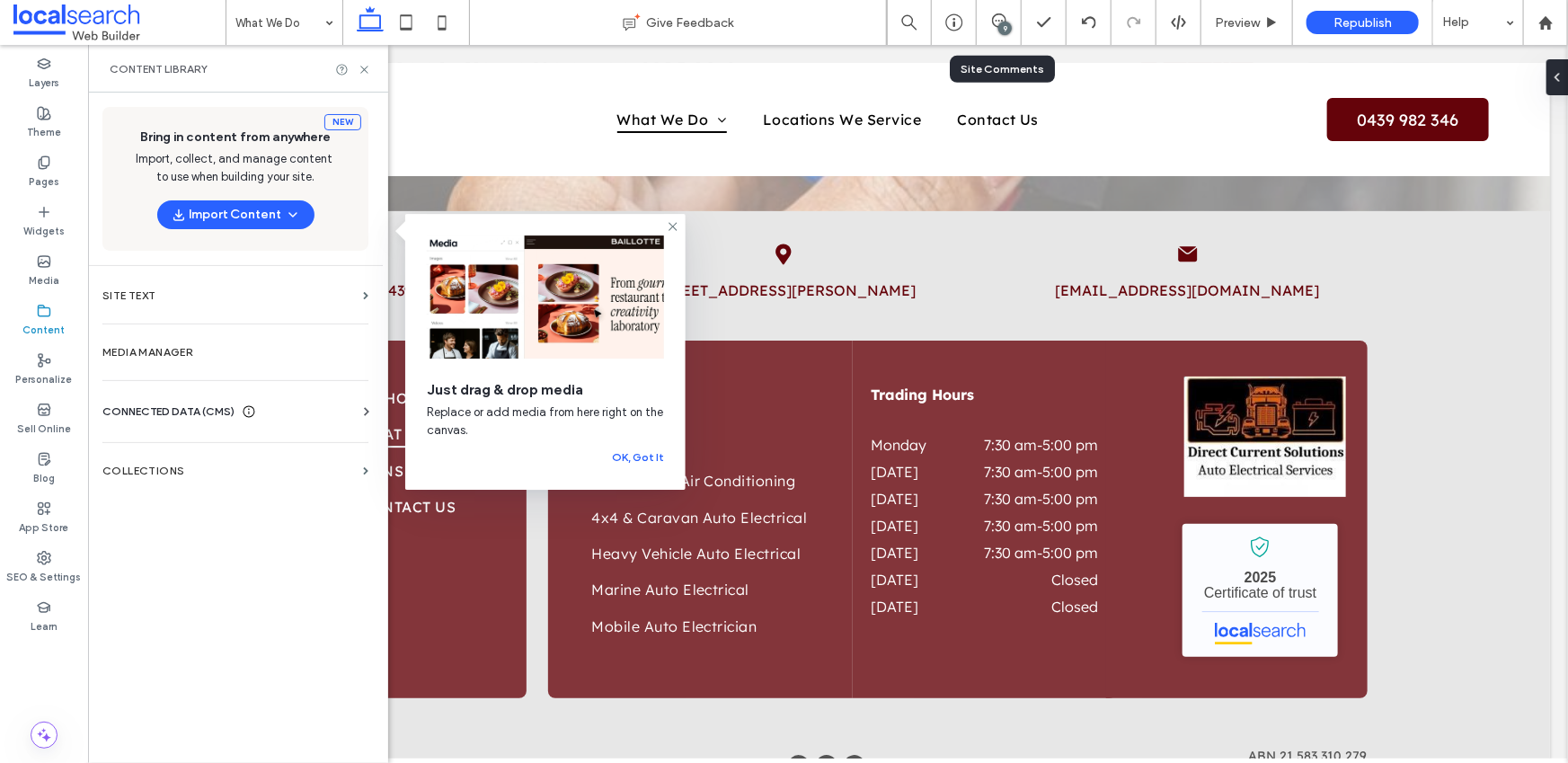
scroll to position [2605, 0]
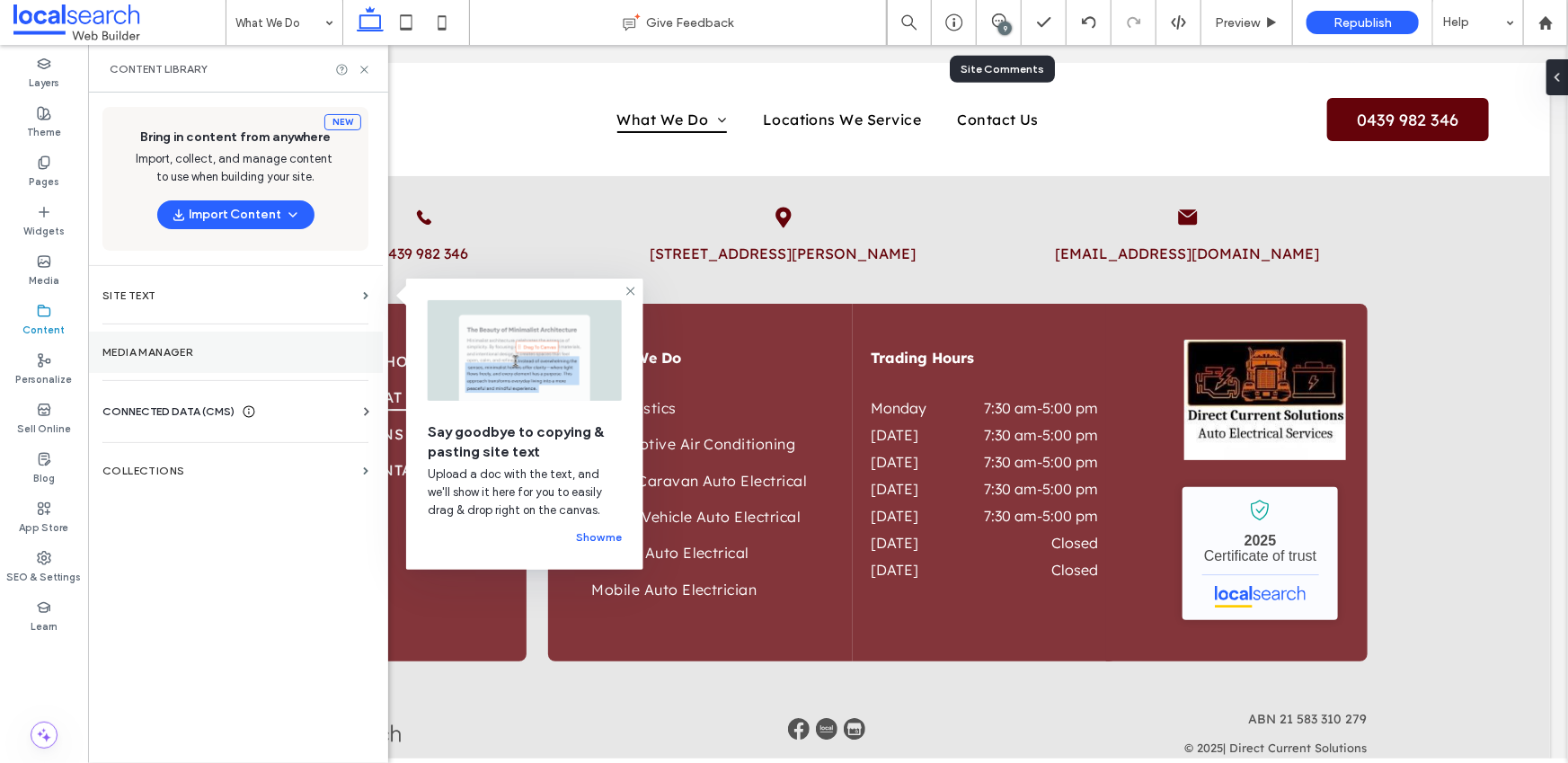
click at [155, 346] on label "Media Manager" at bounding box center [235, 352] width 266 height 13
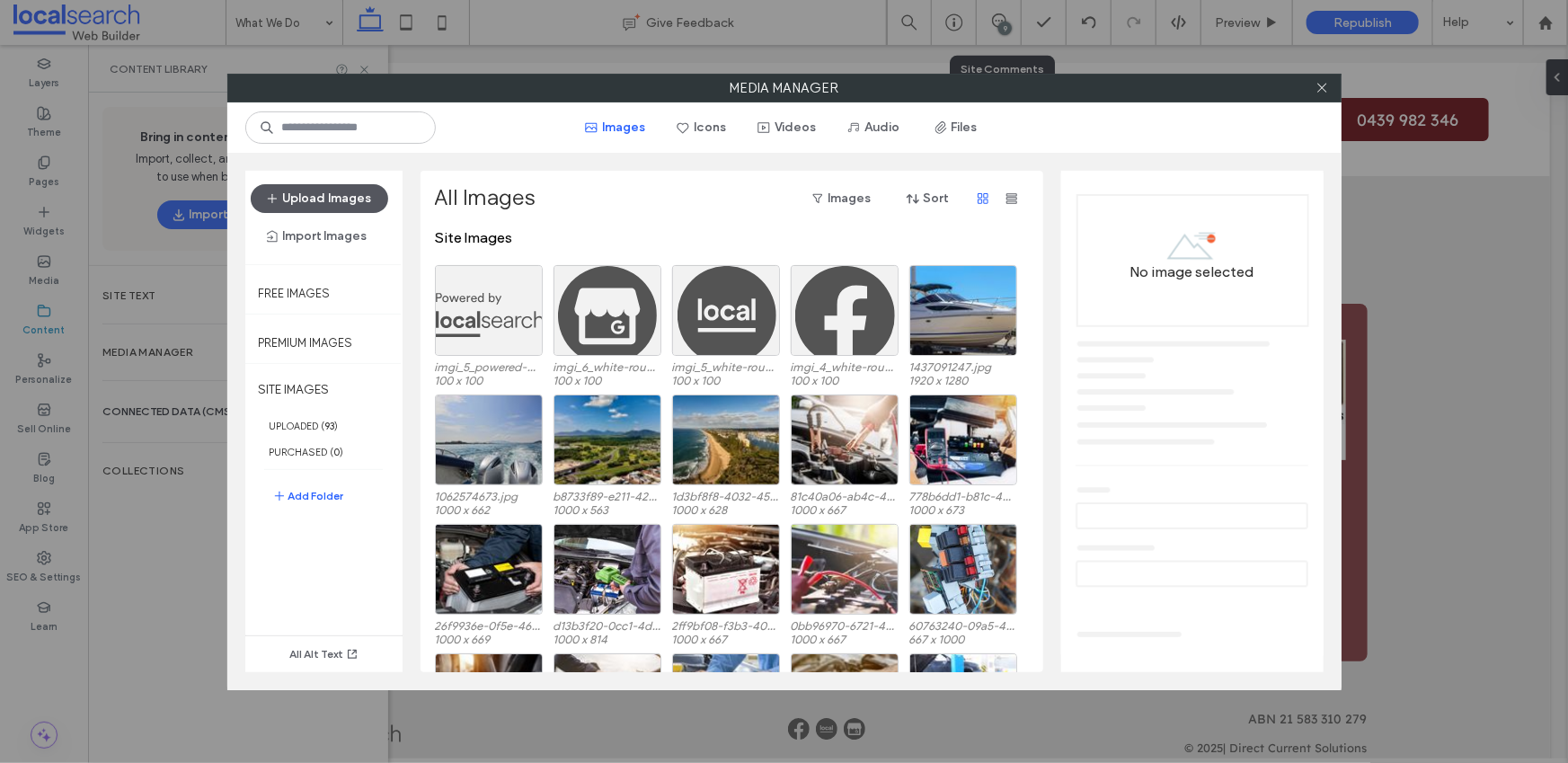
click at [338, 196] on button "Upload Images" at bounding box center [319, 198] width 138 height 29
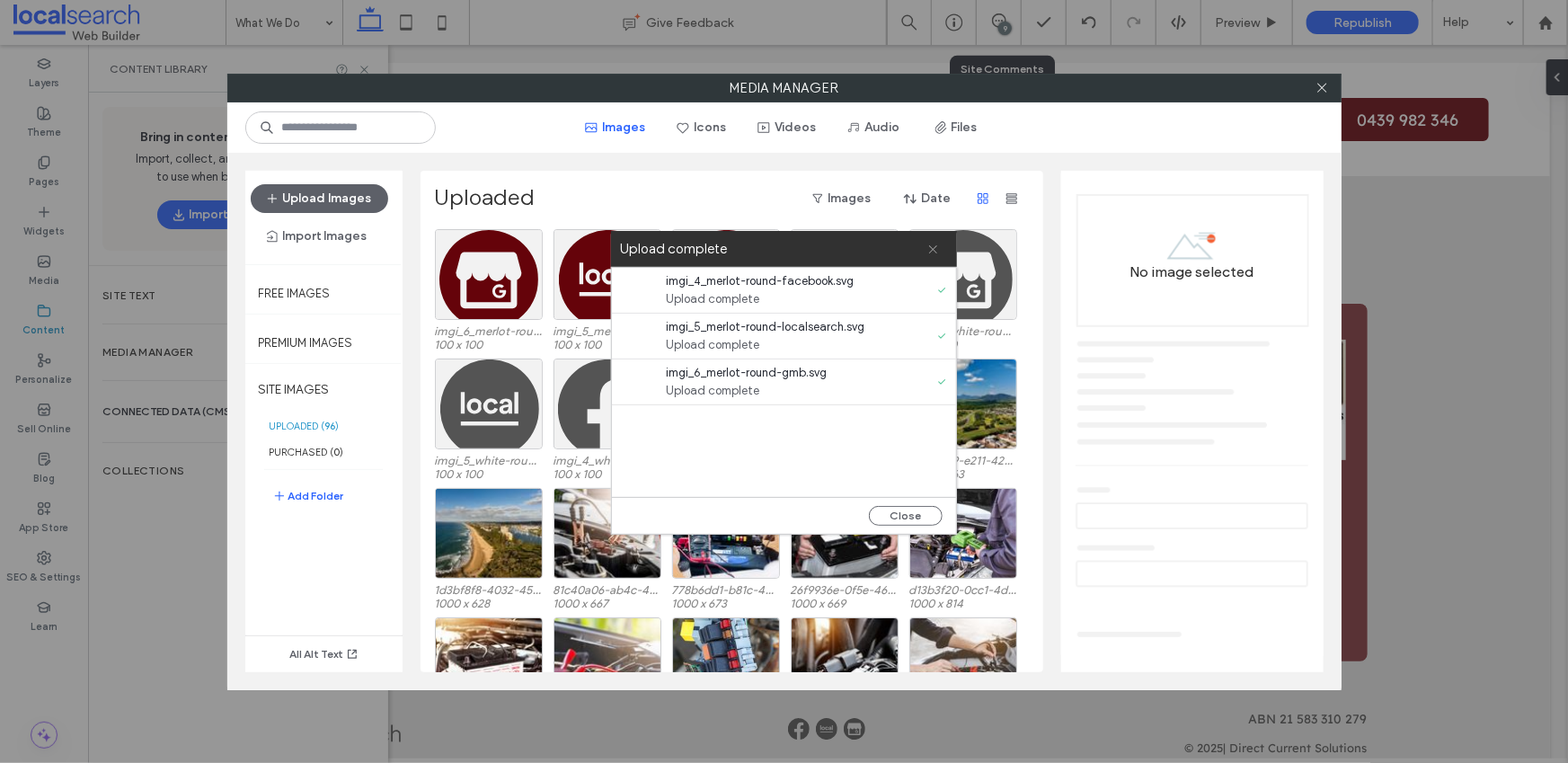
click at [935, 250] on use at bounding box center [933, 250] width 8 height 8
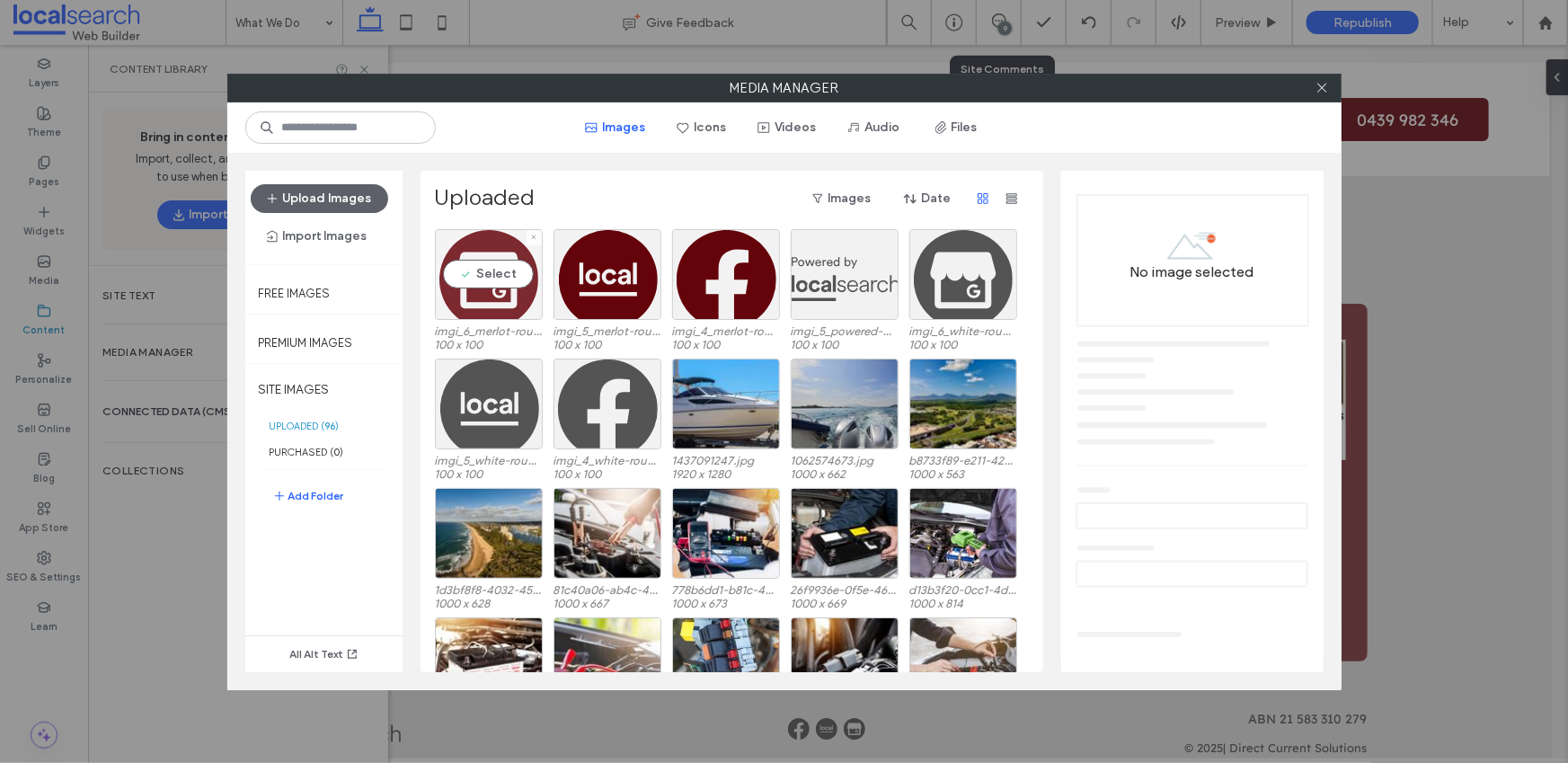
click at [479, 288] on div "Select" at bounding box center [489, 275] width 108 height 91
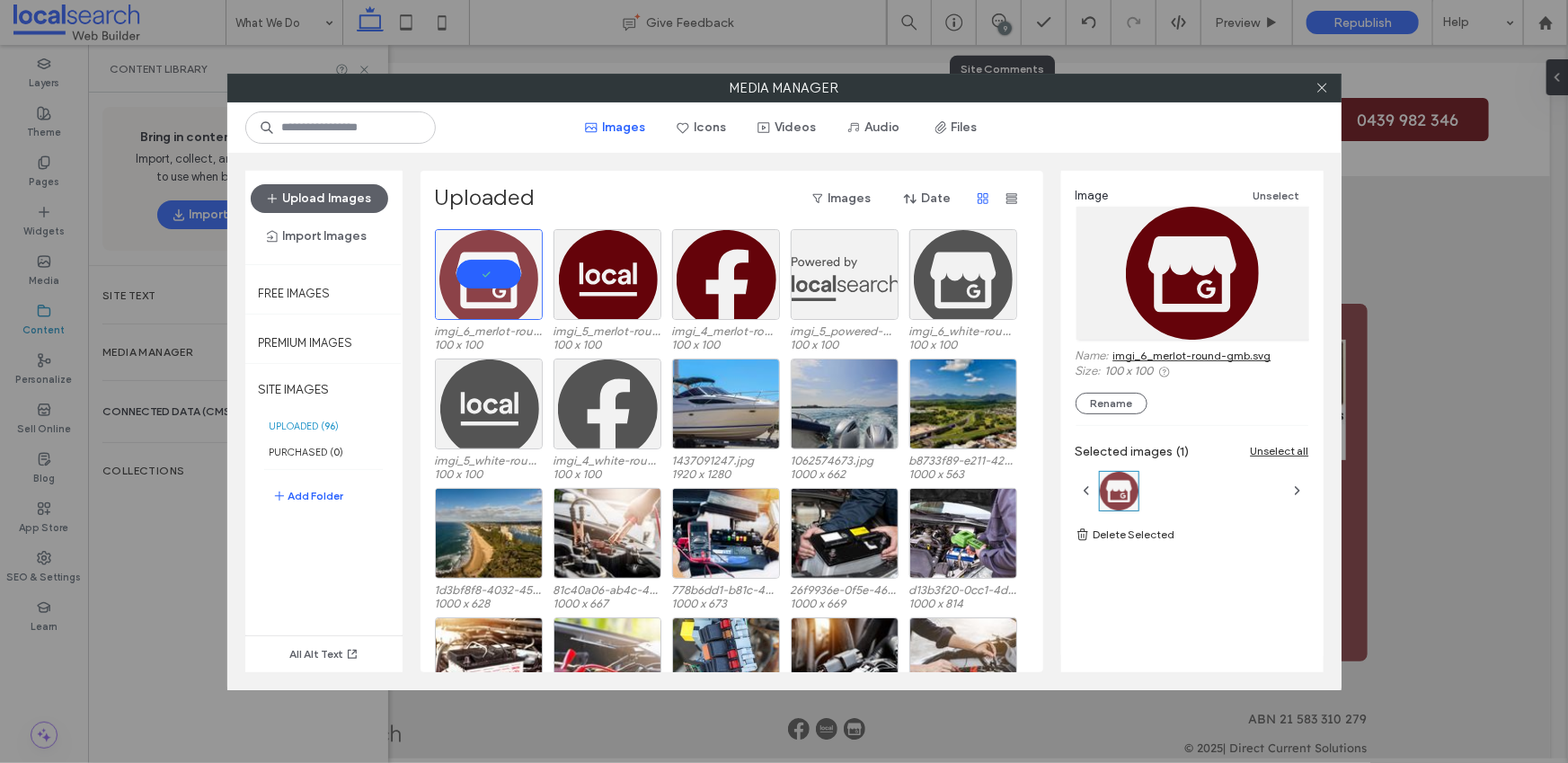
click at [1244, 355] on link "imgi_6_merlot-round-gmb.svg" at bounding box center [1192, 355] width 158 height 13
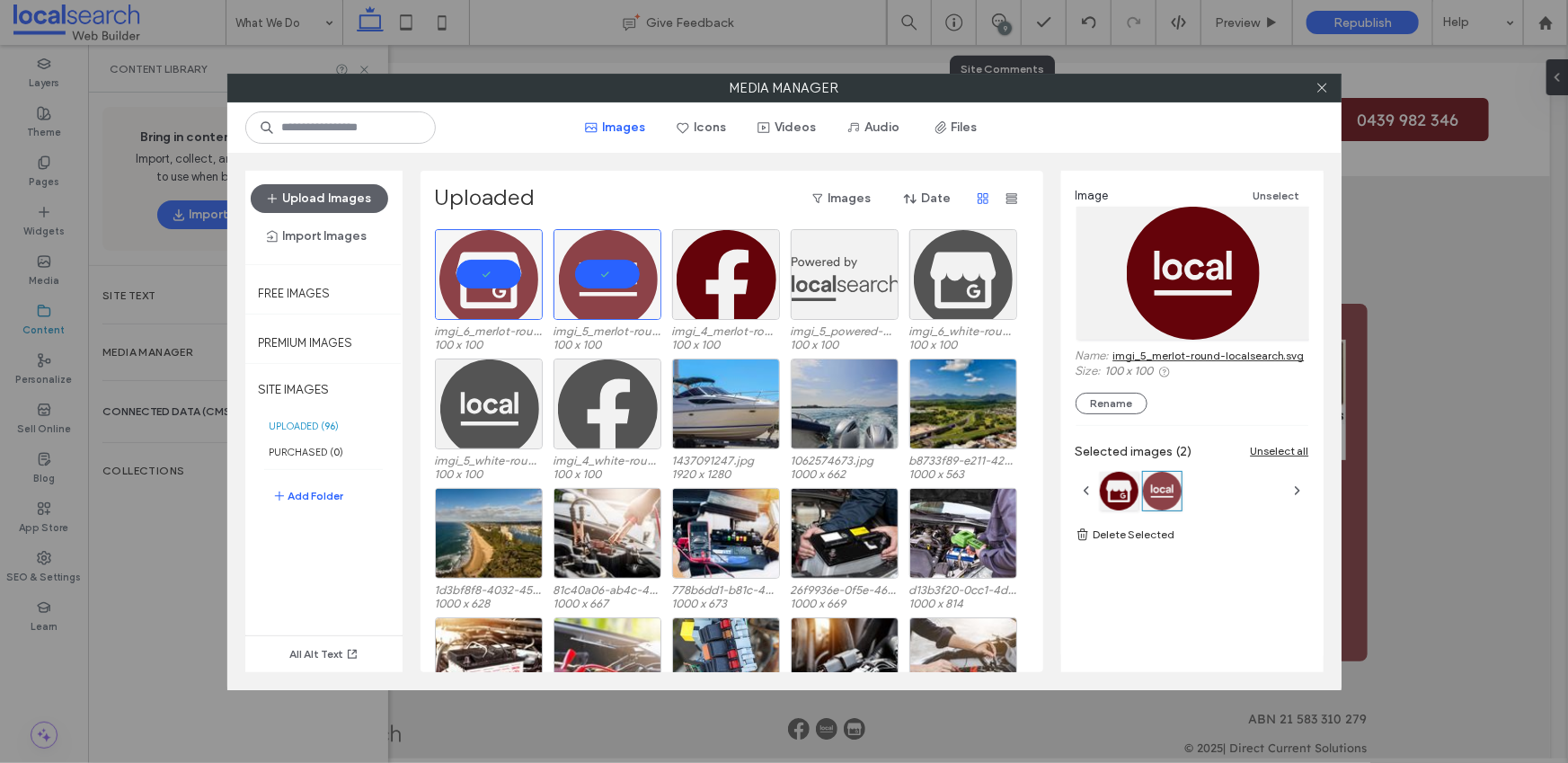
click at [1204, 357] on link "imgi_5_merlot-round-localsearch.svg" at bounding box center [1209, 355] width 192 height 13
click at [726, 272] on div "Select" at bounding box center [726, 275] width 108 height 91
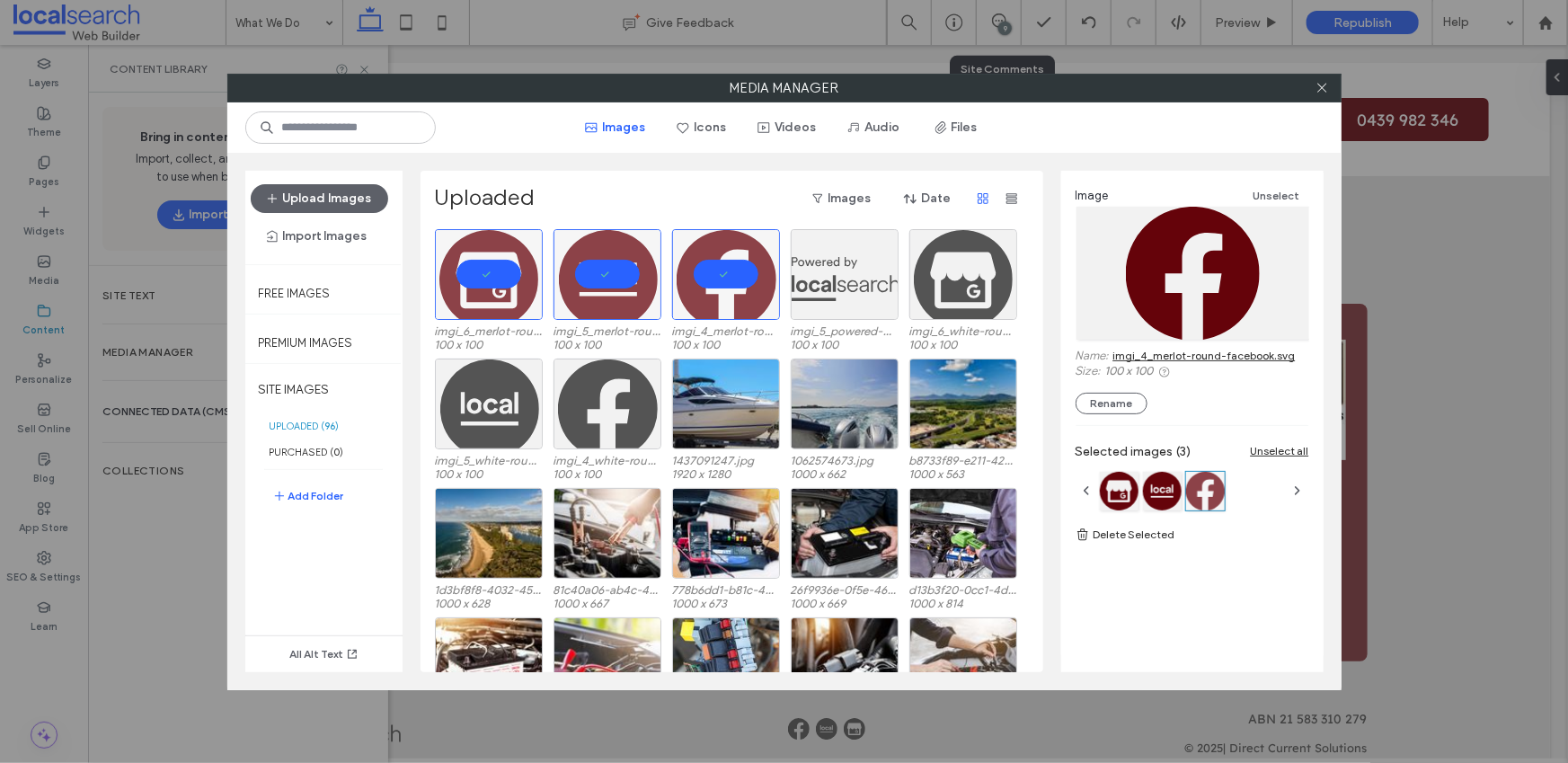
click at [1213, 355] on link "imgi_4_merlot-round-facebook.svg" at bounding box center [1204, 355] width 182 height 13
click at [1325, 92] on icon at bounding box center [1322, 88] width 13 height 13
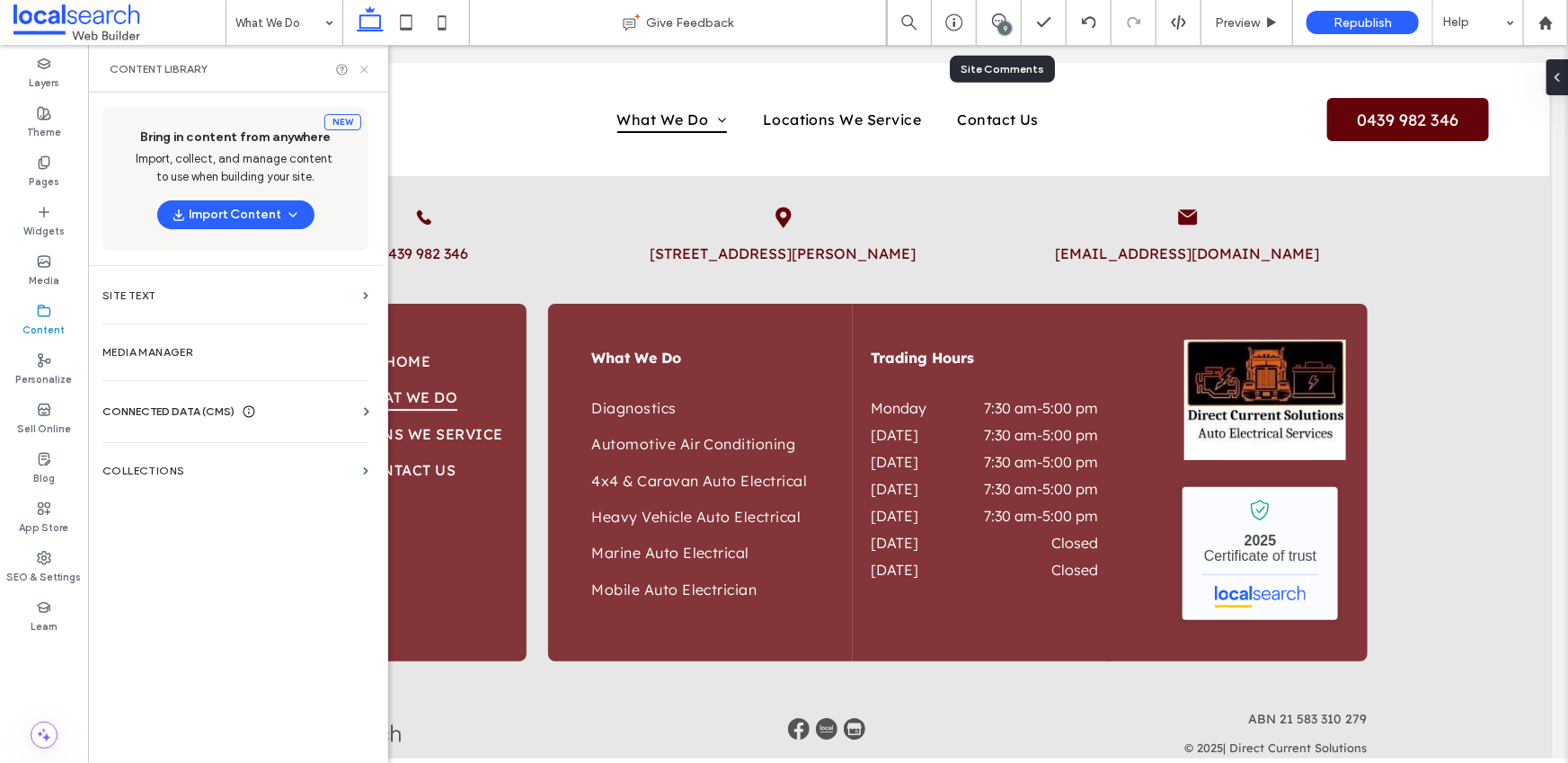
click at [362, 68] on icon at bounding box center [364, 69] width 13 height 13
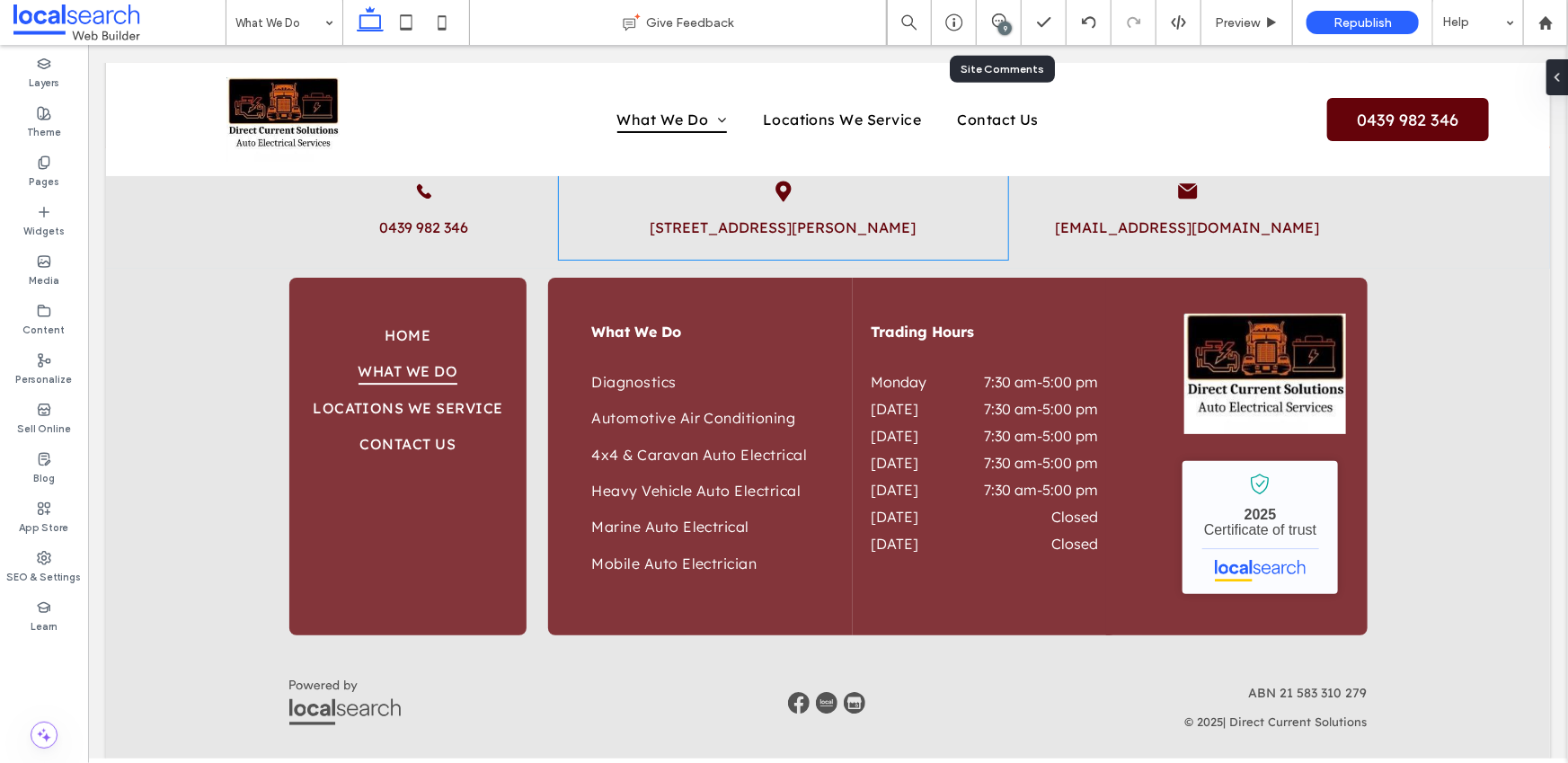
scroll to position [2658, 0]
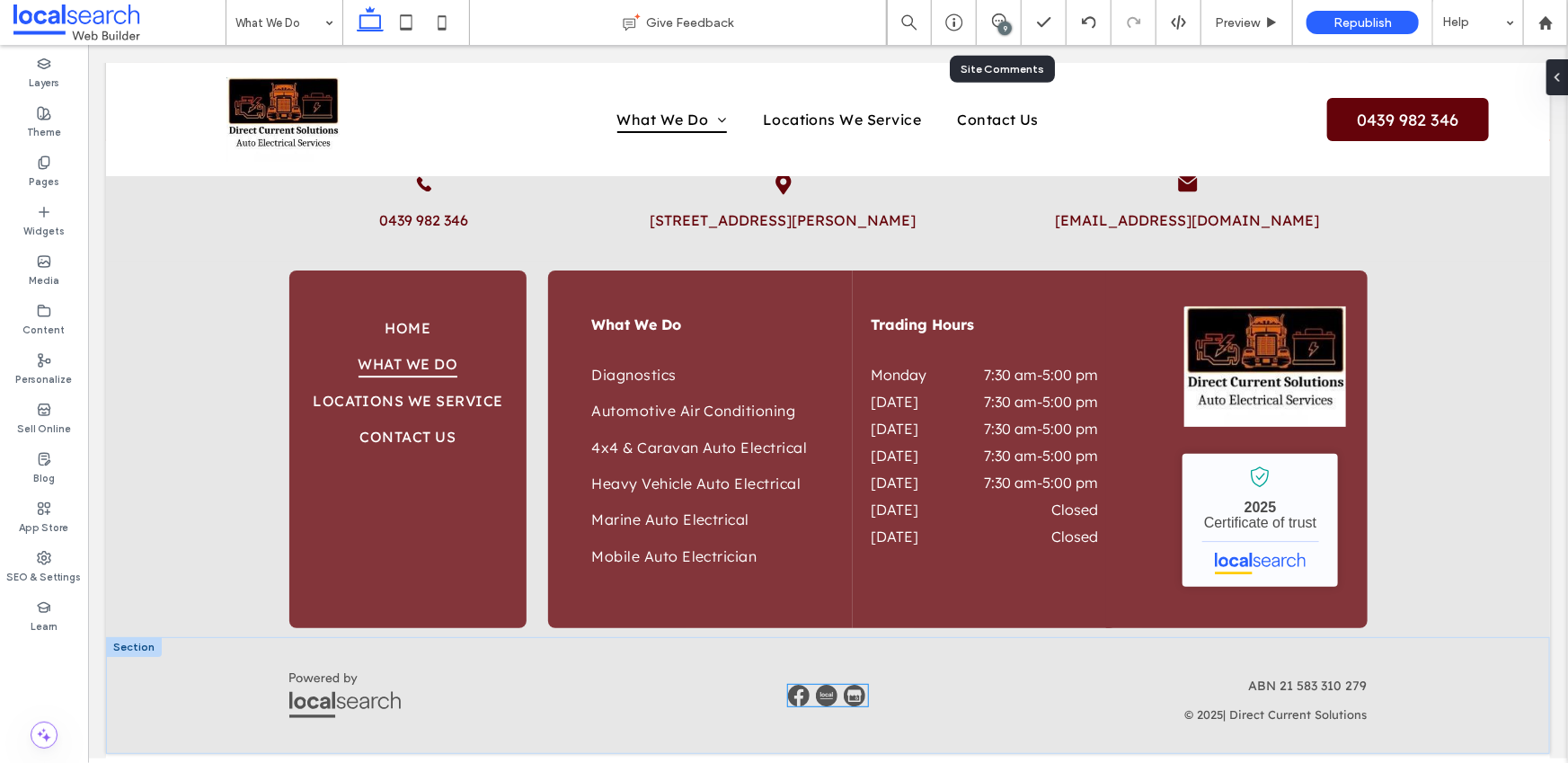
click at [807, 696] on div at bounding box center [827, 695] width 80 height 21
click at [857, 653] on button "Manage HTML" at bounding box center [857, 655] width 108 height 21
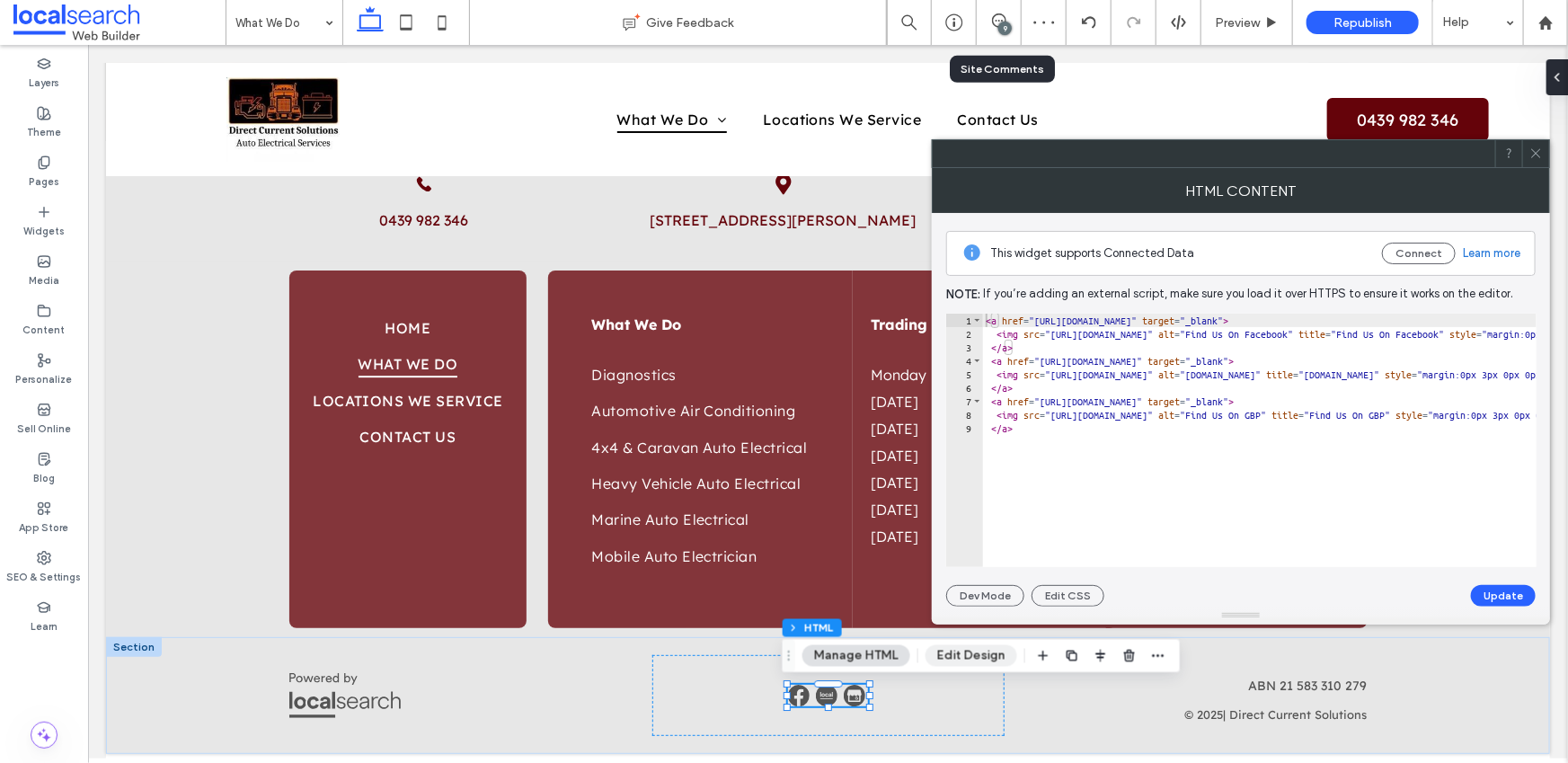
click at [983, 658] on button "Edit Design" at bounding box center [970, 655] width 92 height 21
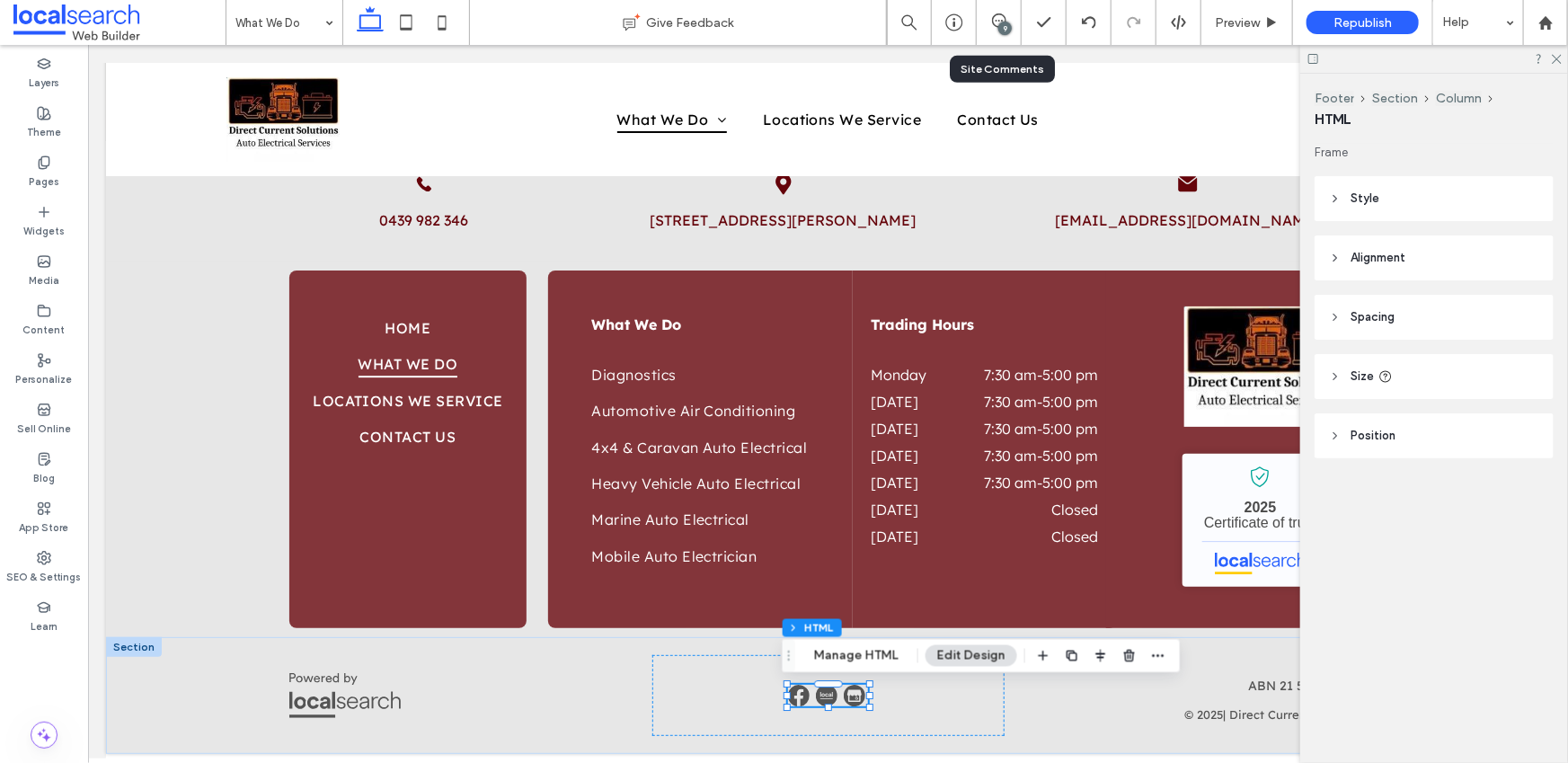
click at [1419, 183] on header "Style" at bounding box center [1434, 198] width 239 height 45
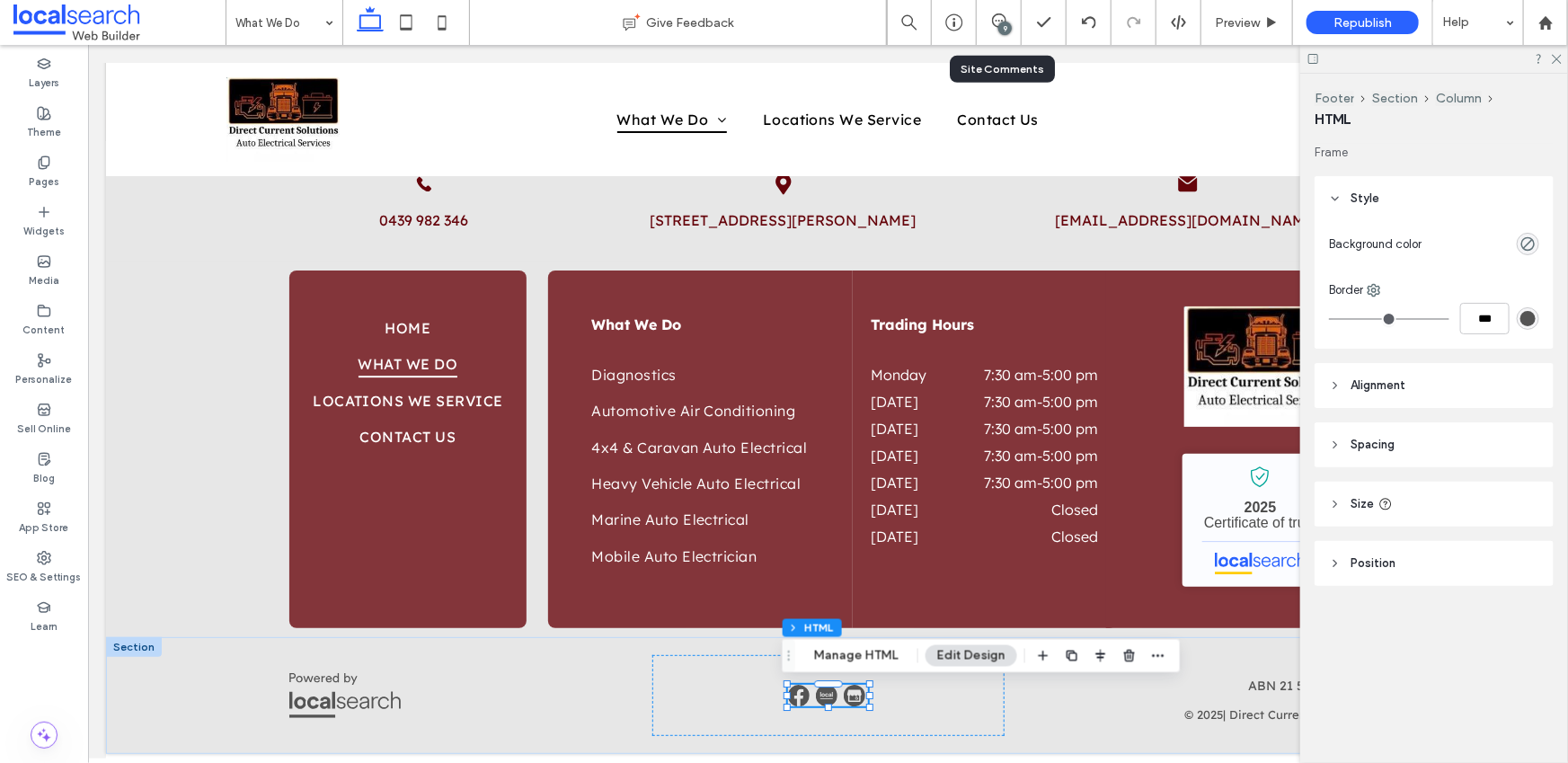
click at [1422, 197] on header "Style" at bounding box center [1434, 198] width 239 height 45
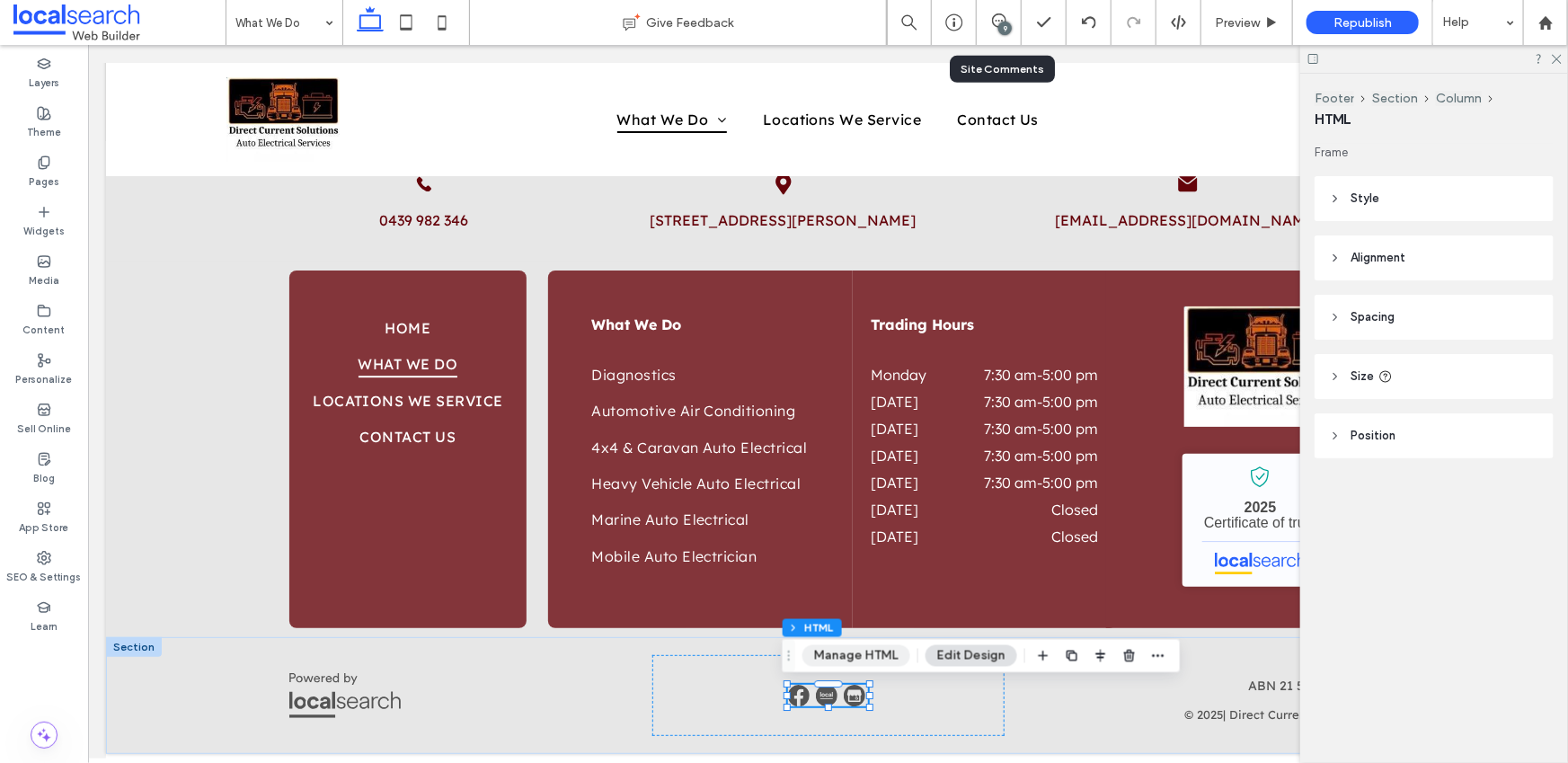
click at [869, 652] on button "Manage HTML" at bounding box center [857, 655] width 108 height 21
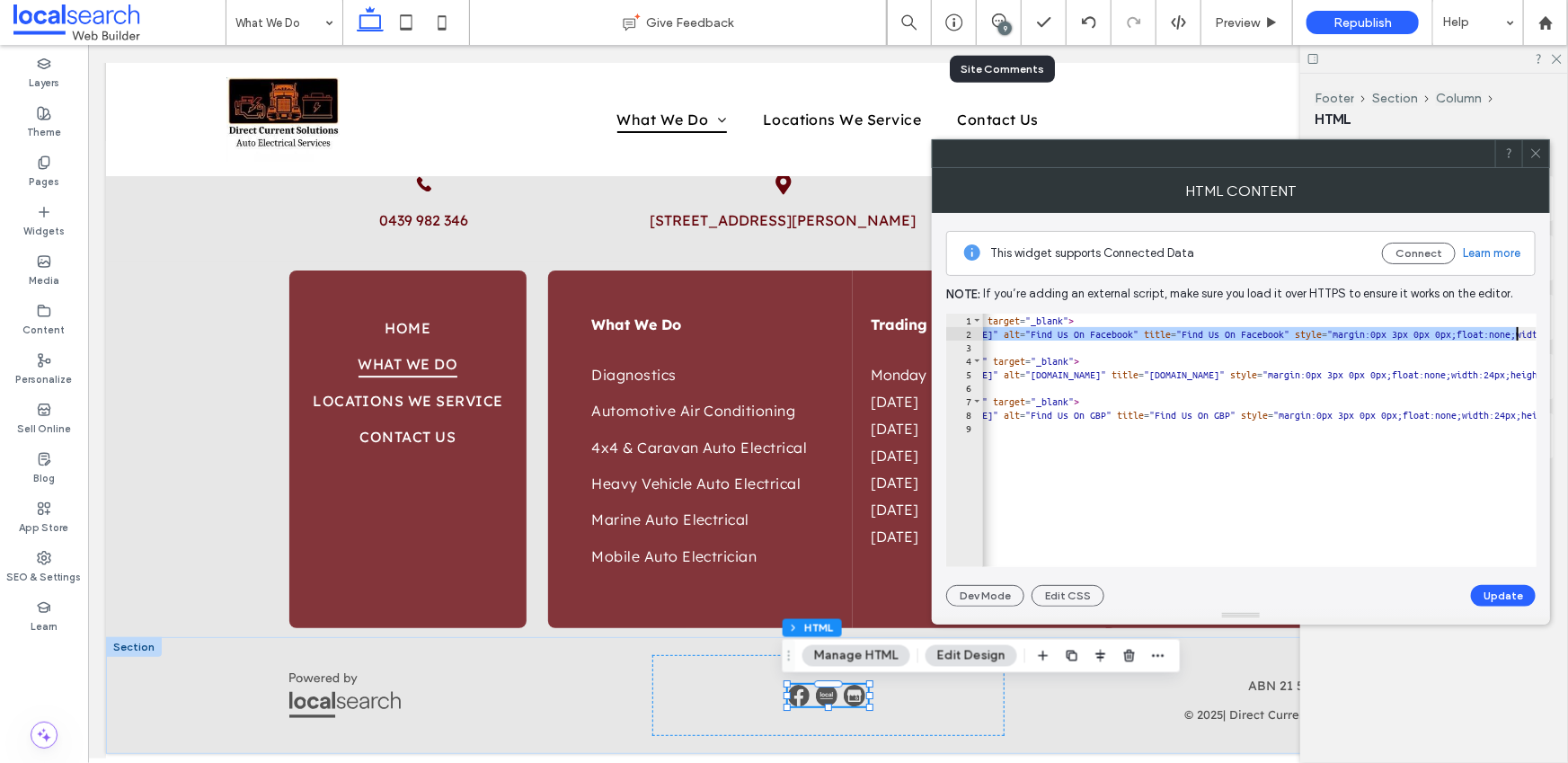
scroll to position [0, 213]
drag, startPoint x: 1065, startPoint y: 332, endPoint x: 1381, endPoint y: 329, distance: 316.0
click at [1381, 329] on div "< a href = "https://www.facebook.com/Thumperindustry/" target = "_blank" > < im…" at bounding box center [1501, 447] width 1463 height 268
paste textarea "*"
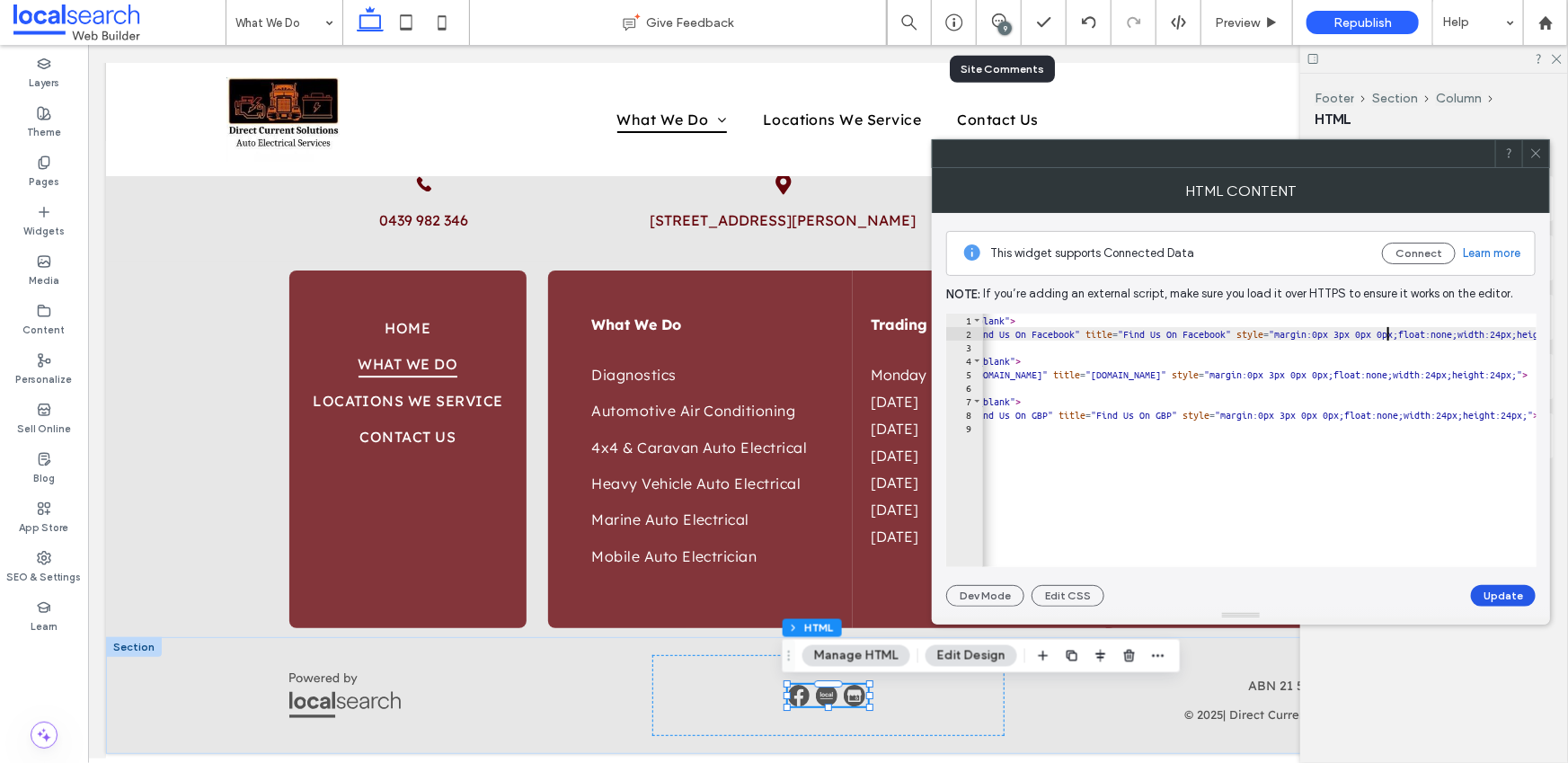
click at [1518, 600] on button "Update" at bounding box center [1502, 595] width 65 height 21
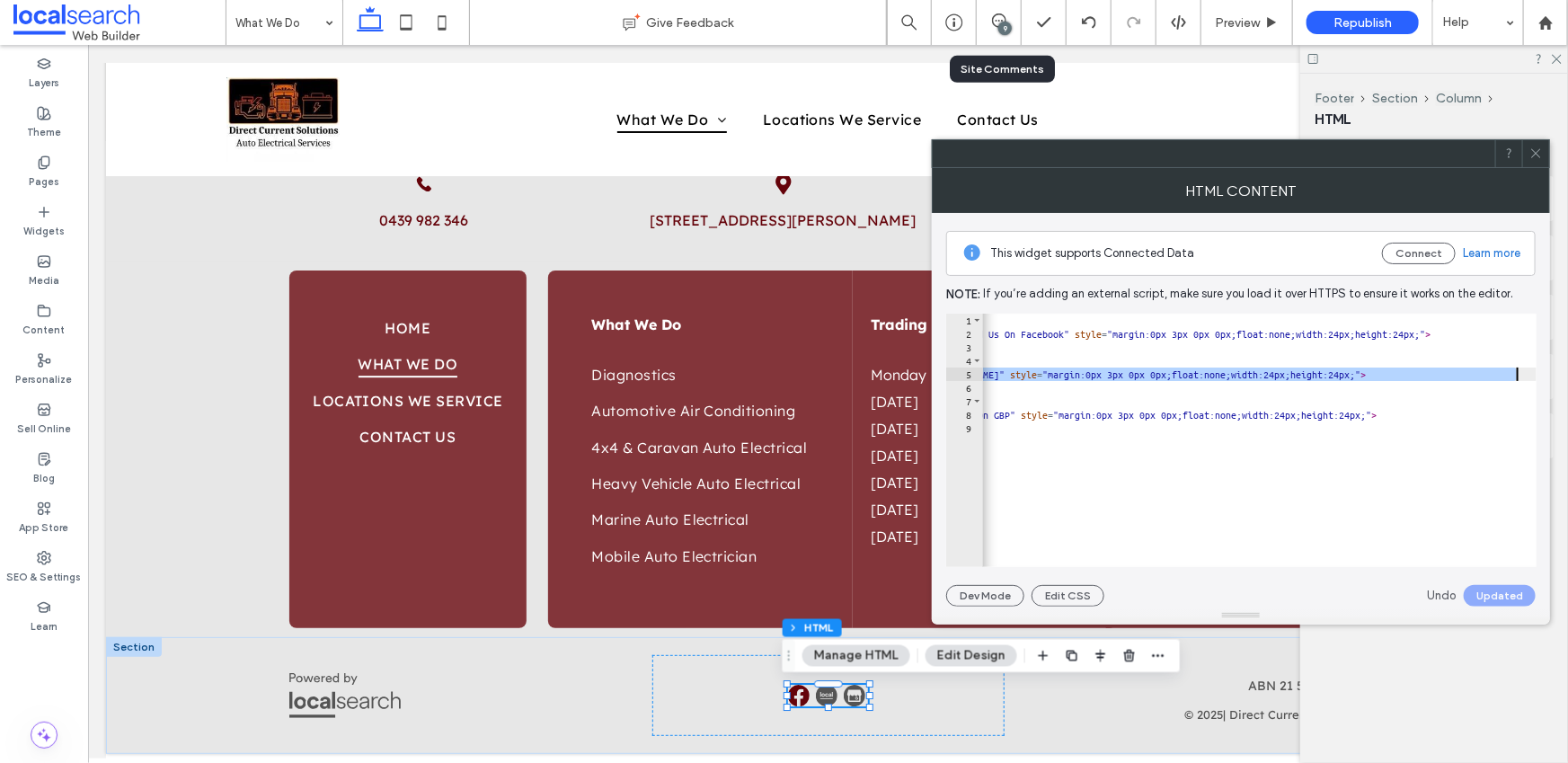
scroll to position [0, 375]
drag, startPoint x: 1065, startPoint y: 374, endPoint x: 1235, endPoint y: 374, distance: 170.0
click at [1235, 374] on div "< a href = "https://www.facebook.com/Thumperindustry/" target = "_blank" > < im…" at bounding box center [1339, 447] width 1463 height 268
click at [1237, 372] on div "< a href = "https://www.facebook.com/Thumperindustry/" target = "_blank" > < im…" at bounding box center [1339, 447] width 1463 height 268
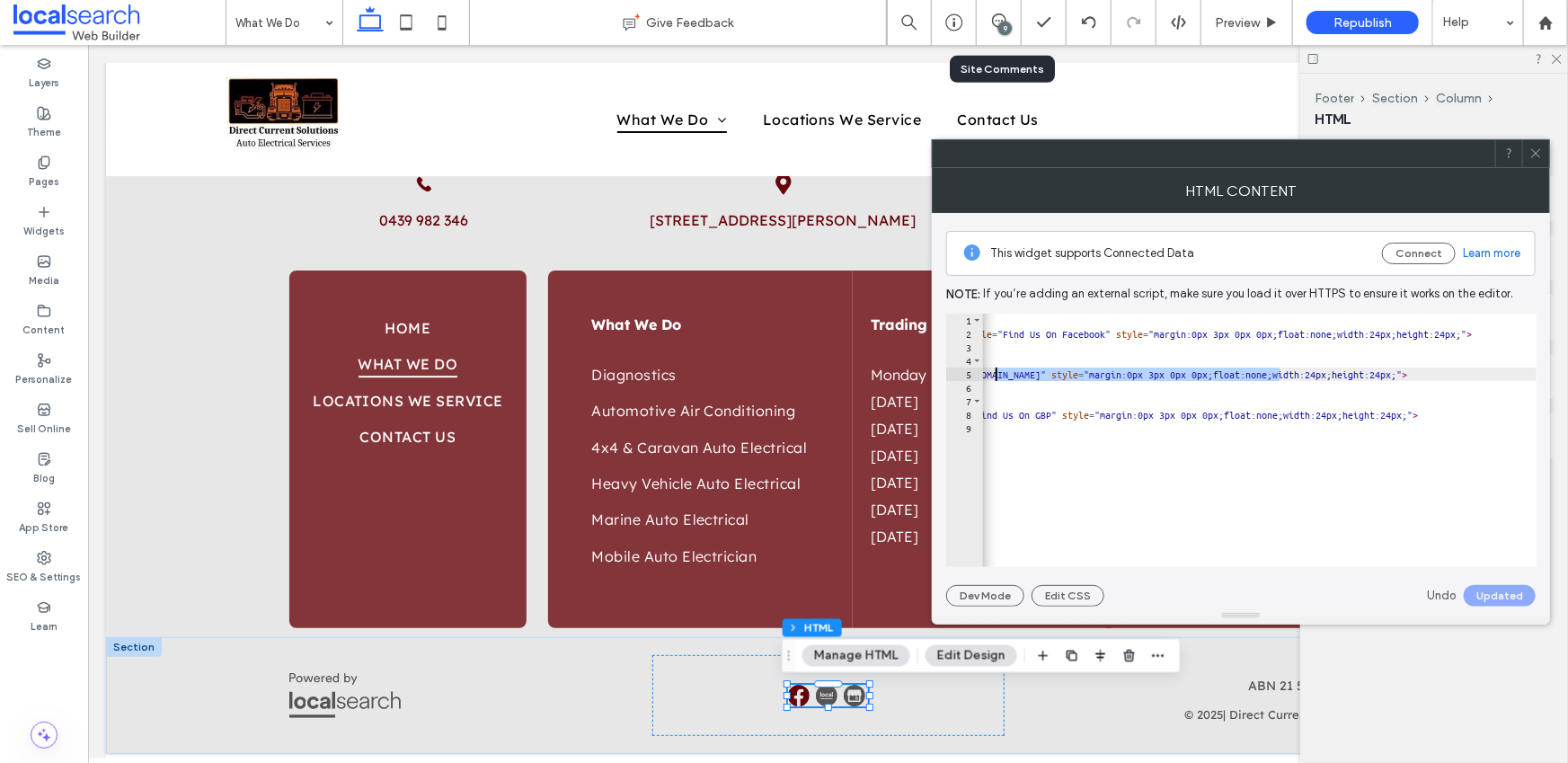
scroll to position [0, 0]
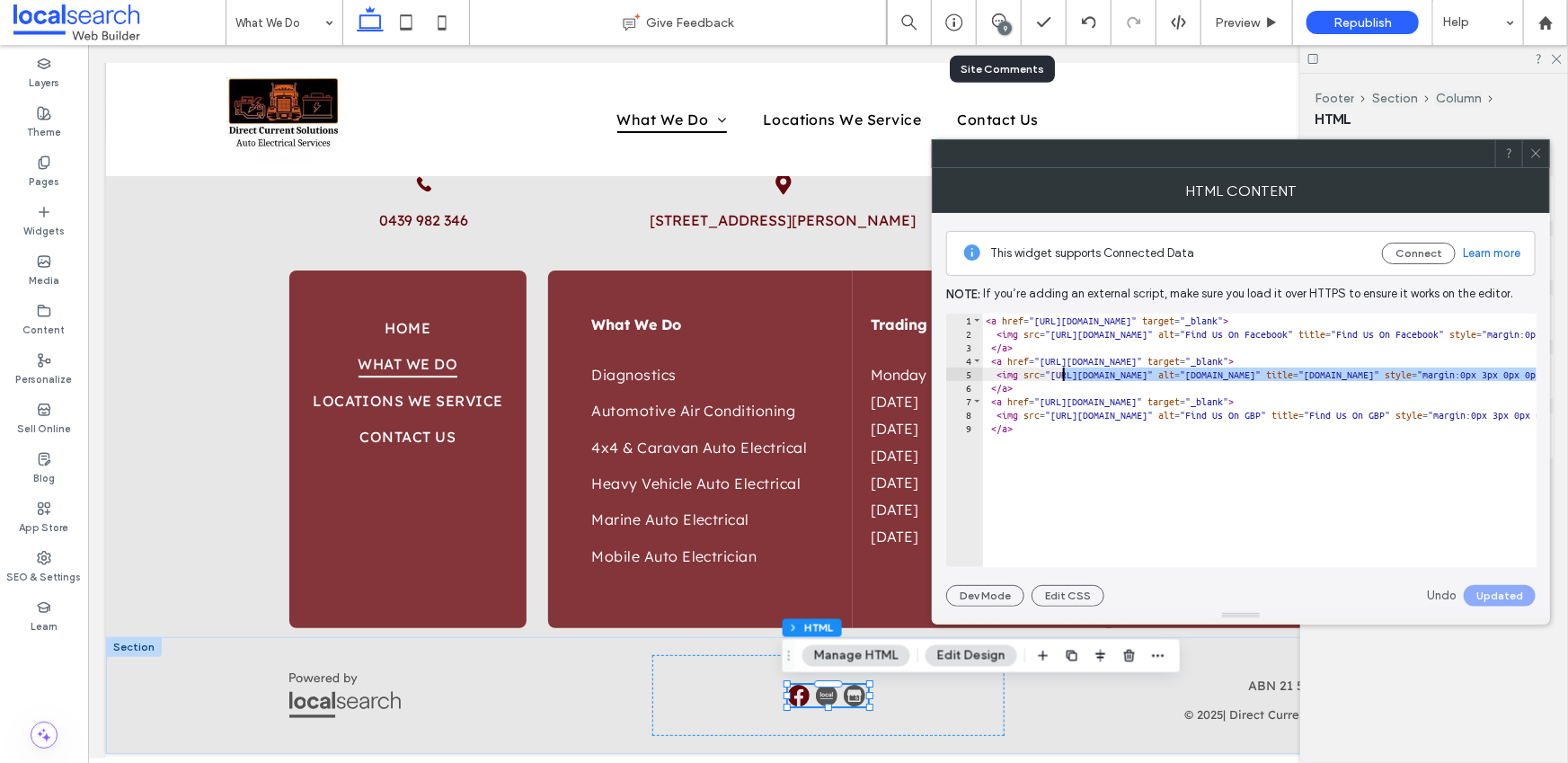
drag, startPoint x: 1239, startPoint y: 374, endPoint x: 1065, endPoint y: 378, distance: 174.0
paste textarea "*"
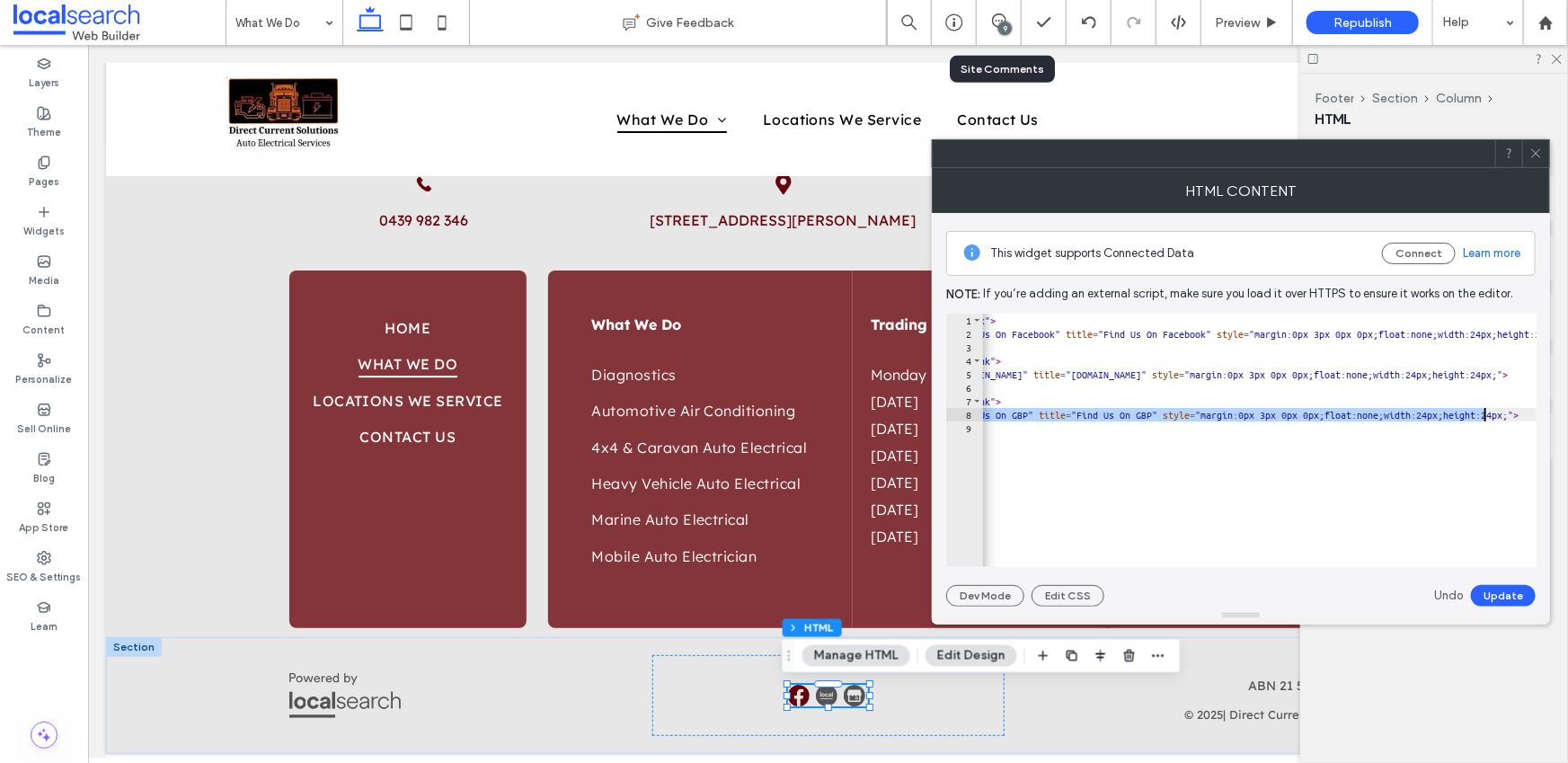
scroll to position [0, 232]
drag, startPoint x: 1064, startPoint y: 415, endPoint x: 1326, endPoint y: 411, distance: 262.0
click at [1328, 411] on div "< a href = "https://www.facebook.com/Thumperindustry/" target = "_blank" > < im…" at bounding box center [1484, 447] width 1469 height 268
paste textarea "*"
type textarea "**********"
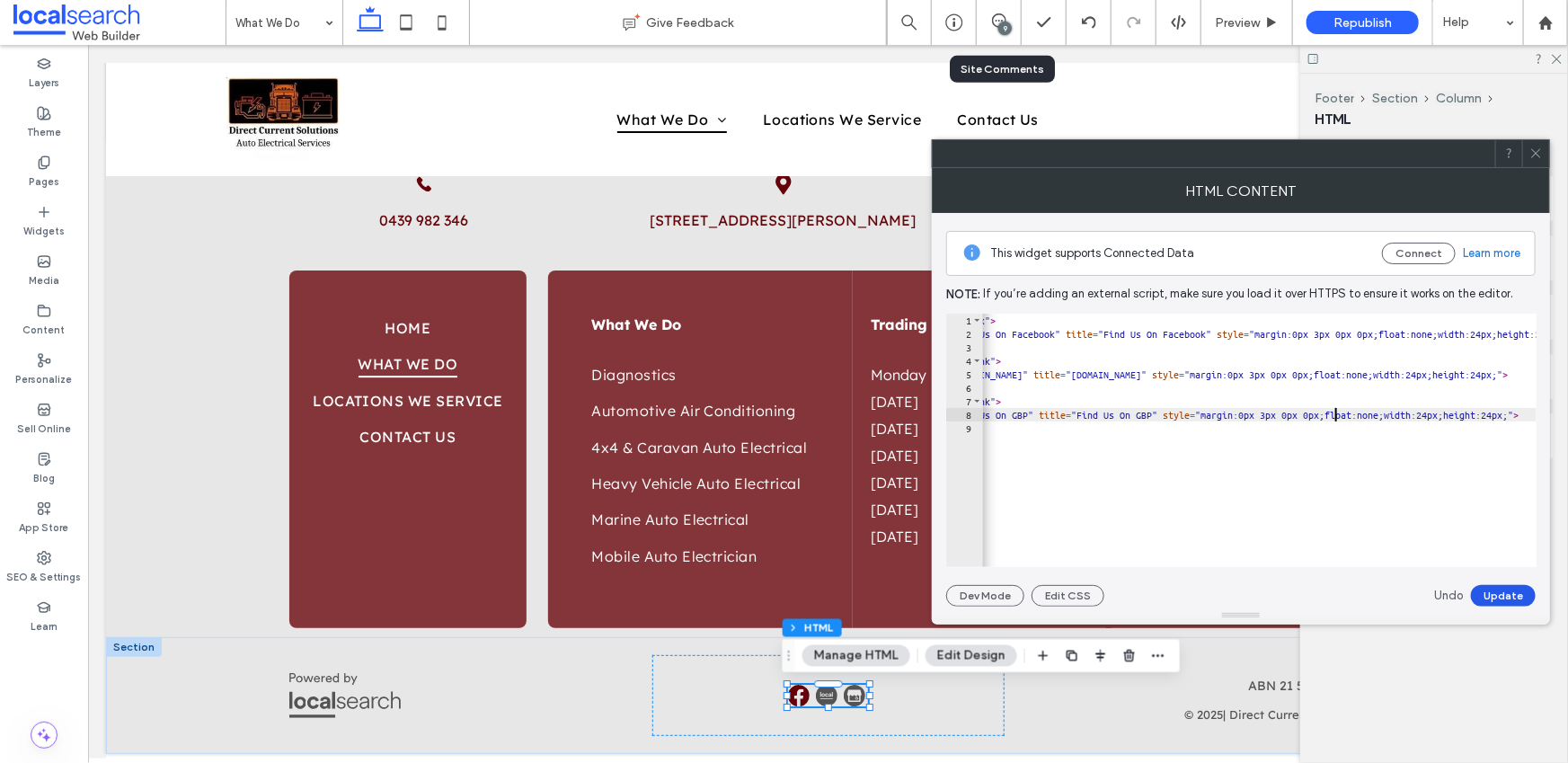
click at [1493, 597] on button "Update" at bounding box center [1502, 595] width 65 height 21
click at [1534, 153] on icon at bounding box center [1536, 153] width 13 height 13
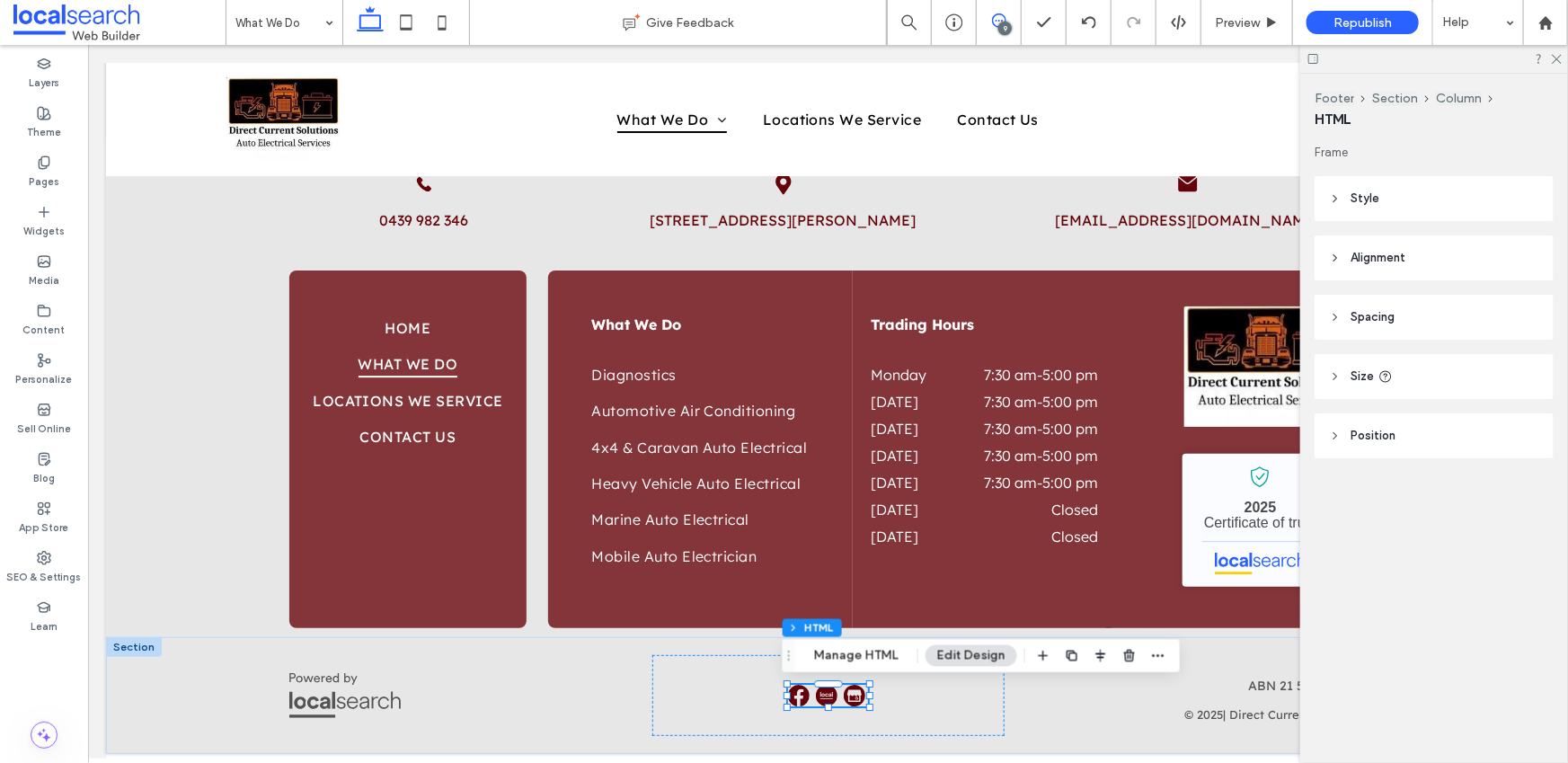
click at [989, 19] on span at bounding box center [998, 20] width 44 height 14
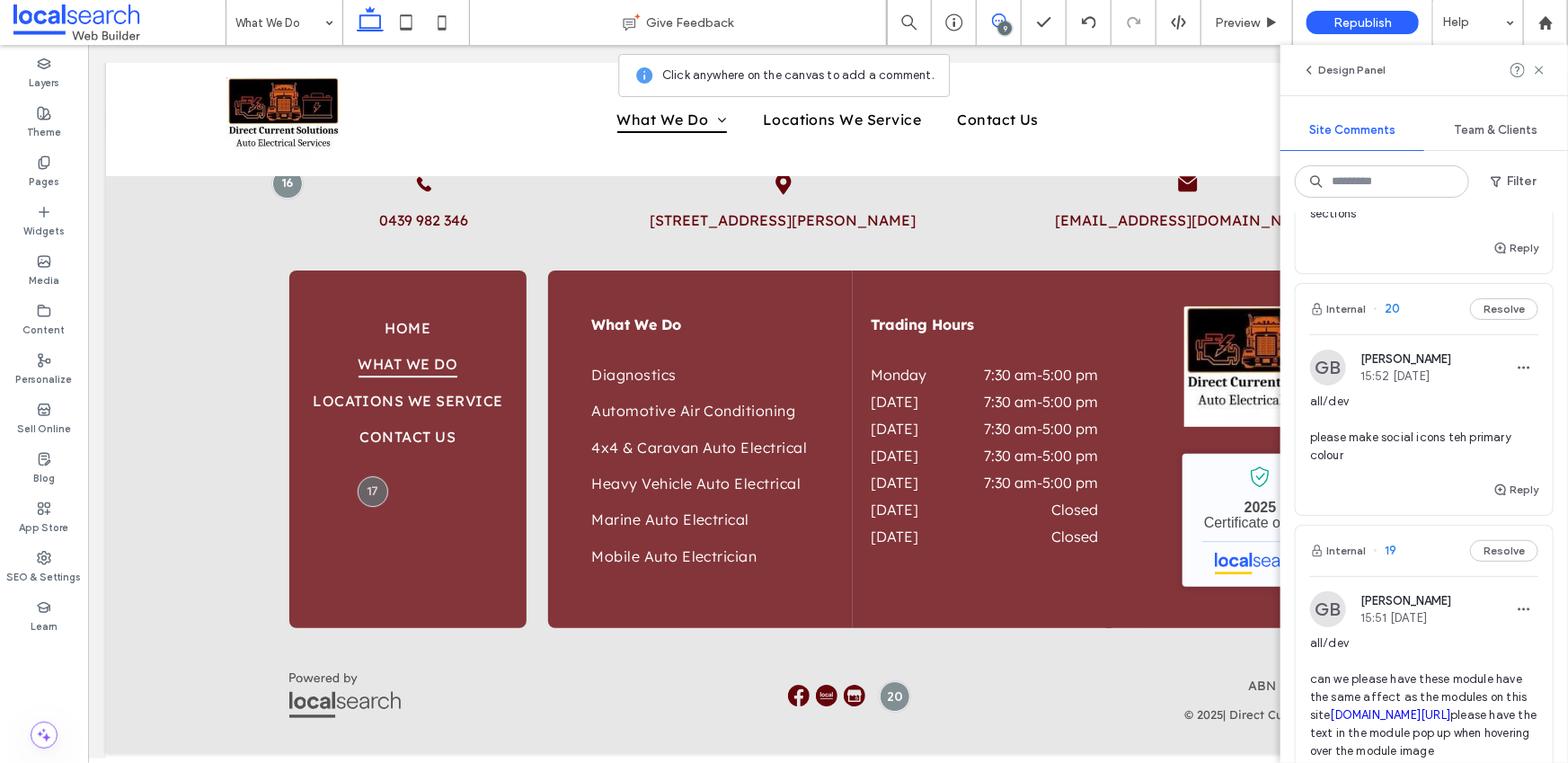
scroll to position [270, 0]
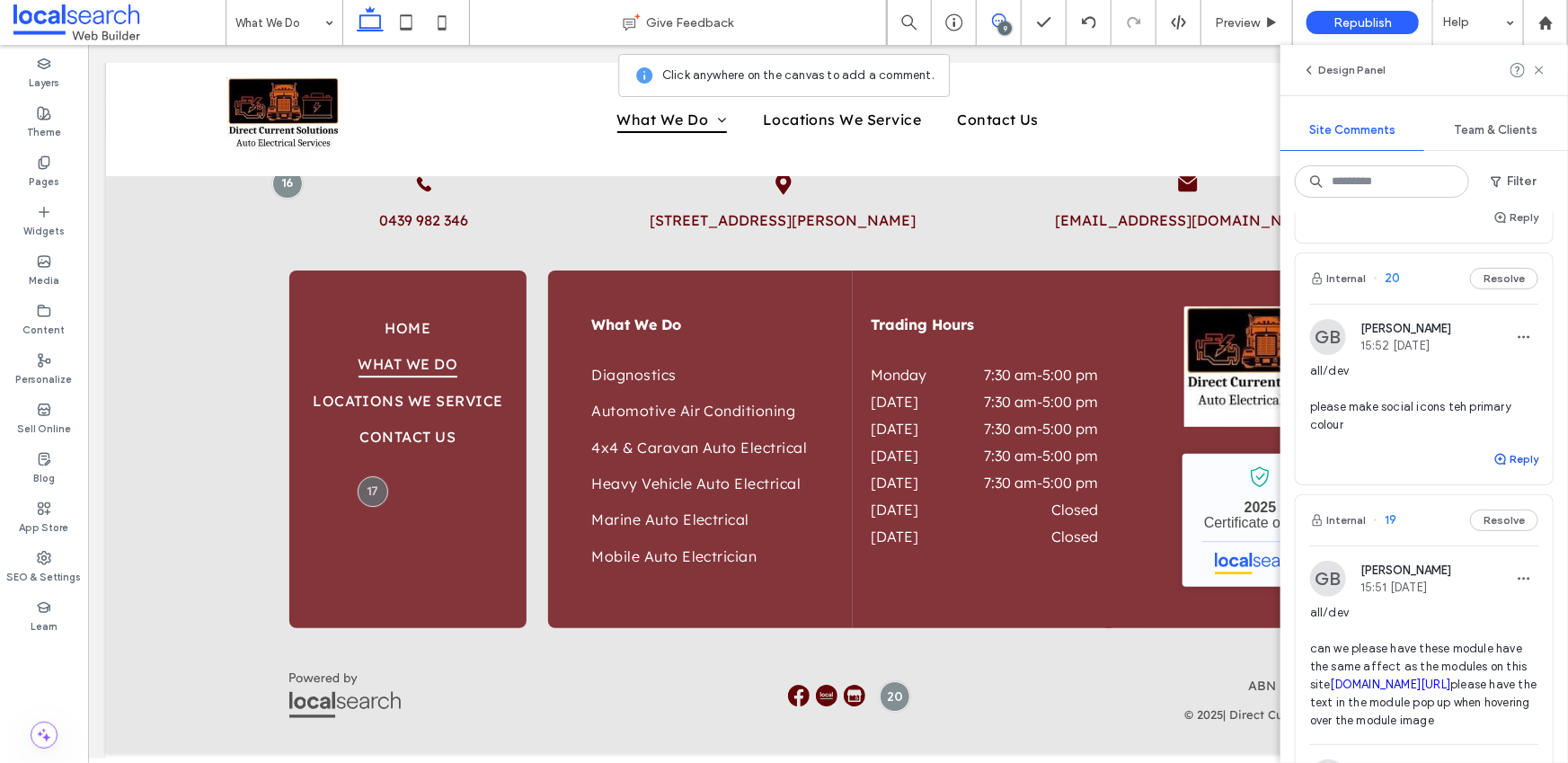
click at [1504, 457] on button "Reply" at bounding box center [1516, 459] width 45 height 21
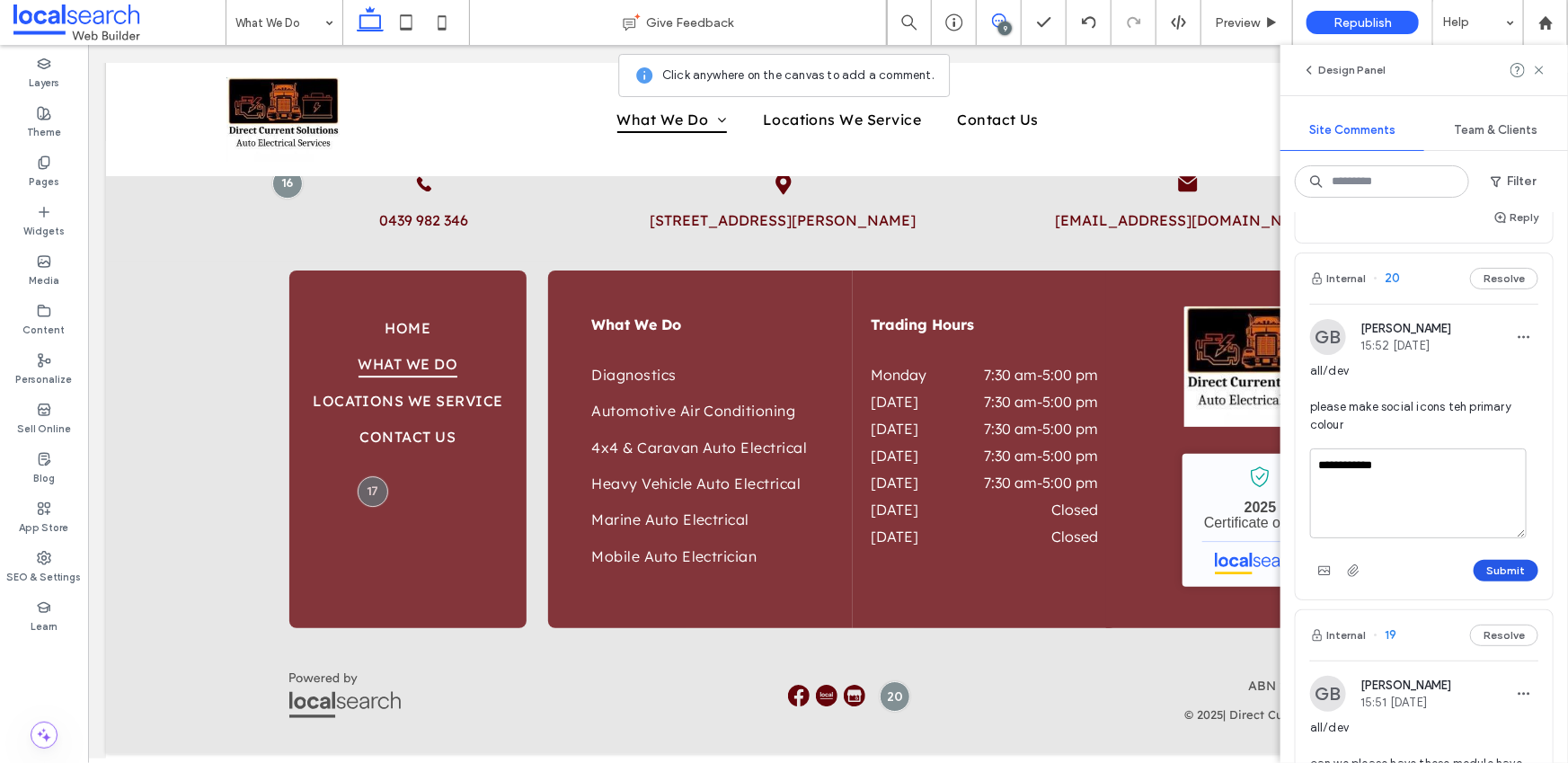
type textarea "**********"
click at [1499, 567] on button "Submit" at bounding box center [1505, 570] width 65 height 21
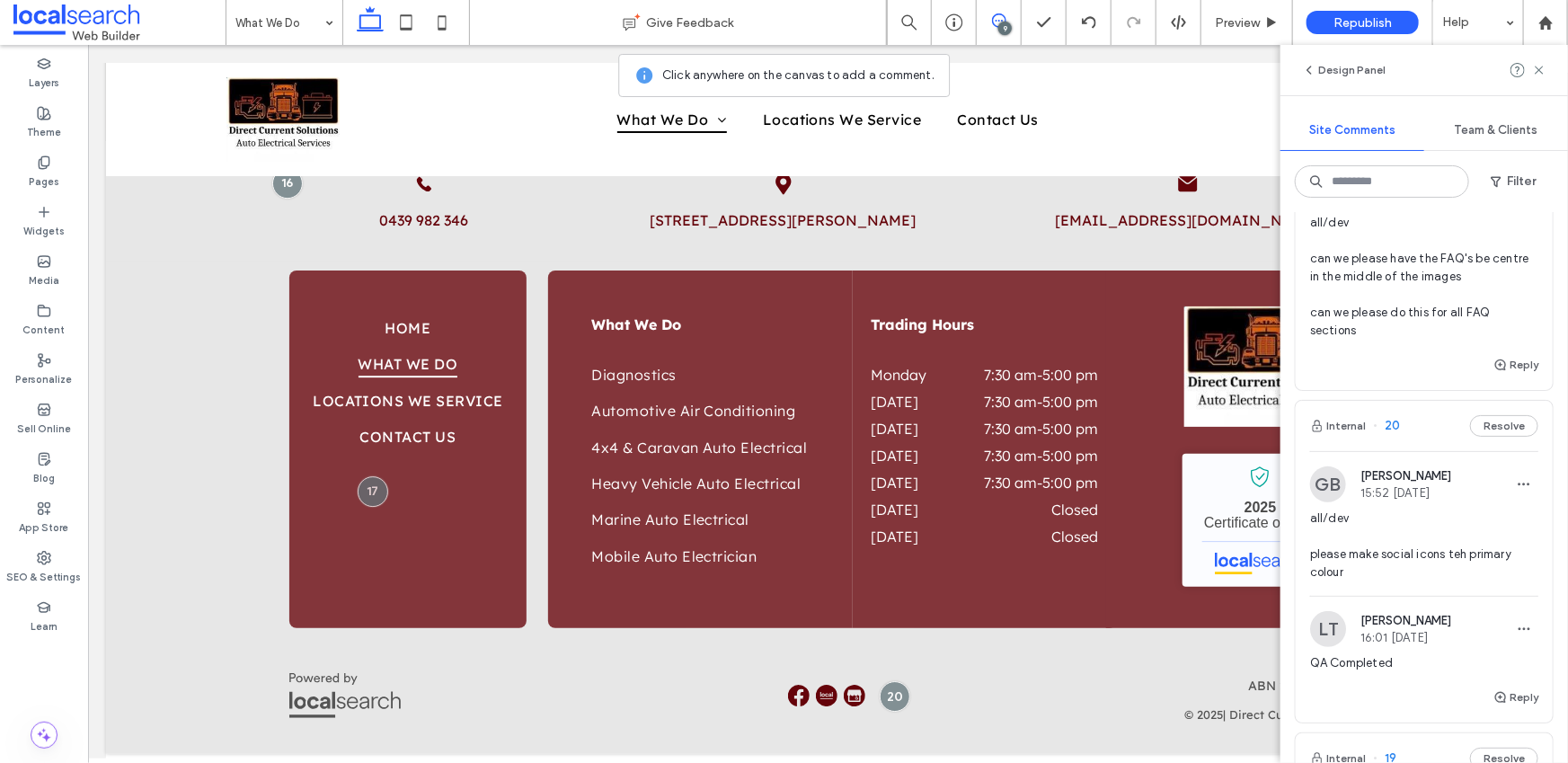
scroll to position [0, 0]
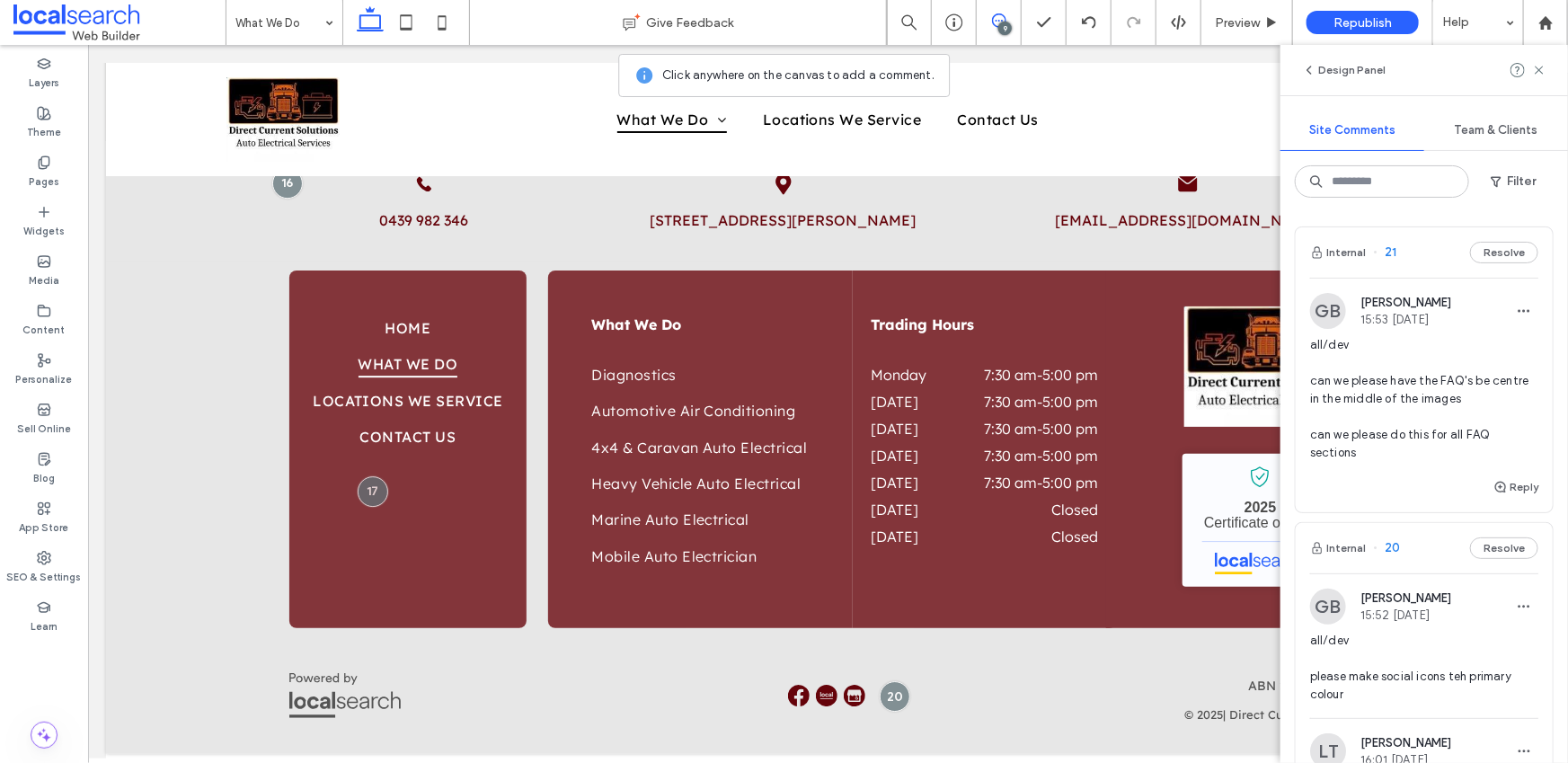
click at [1404, 377] on span "all/dev can we please have the FAQ's be centre in the middle of the images can …" at bounding box center [1423, 399] width 228 height 126
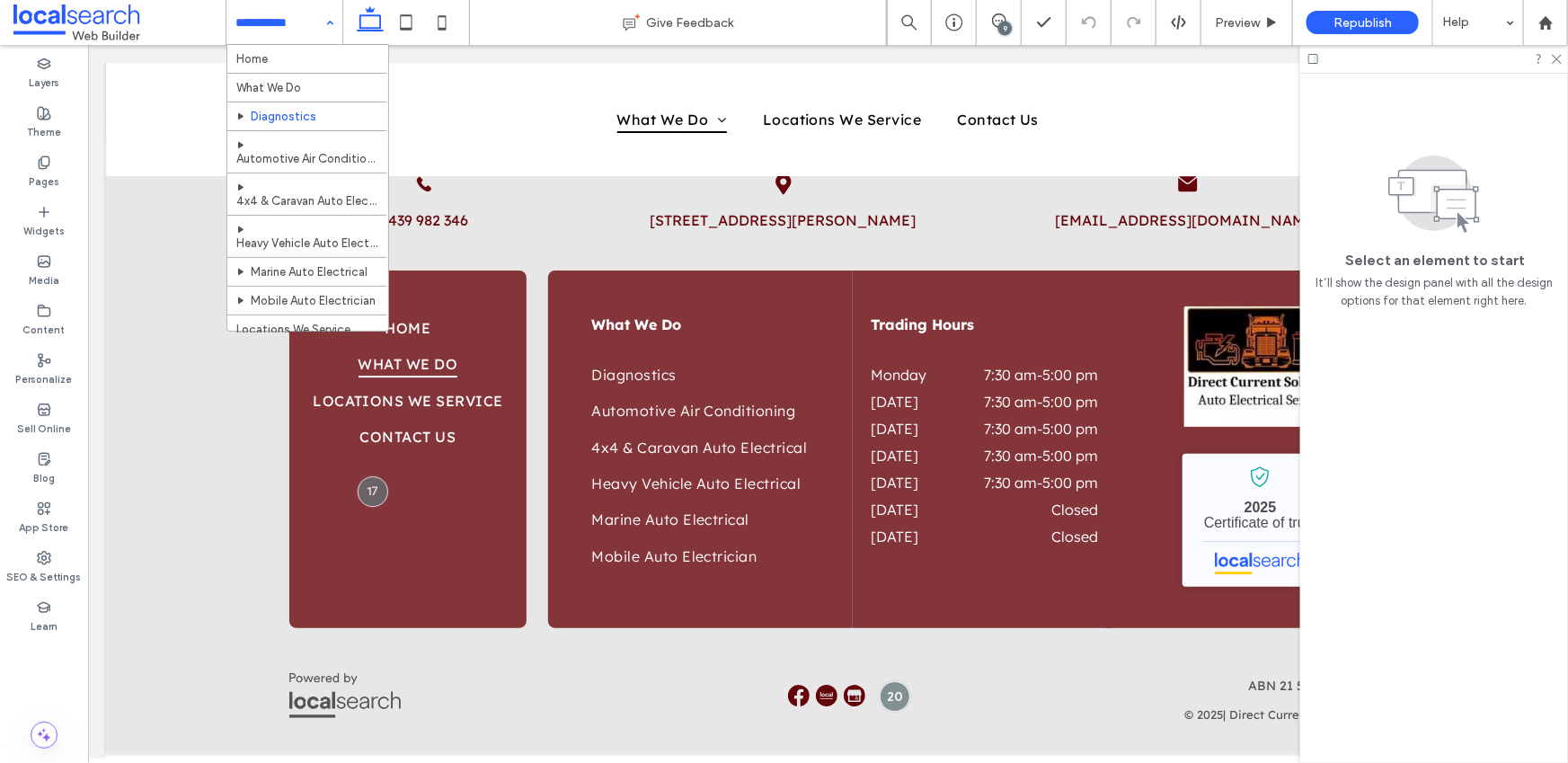
click at [330, 24] on div "Home What We Do Diagnostics Automotive Air Conditioning 4x4 & Caravan Auto Elec…" at bounding box center [284, 22] width 116 height 45
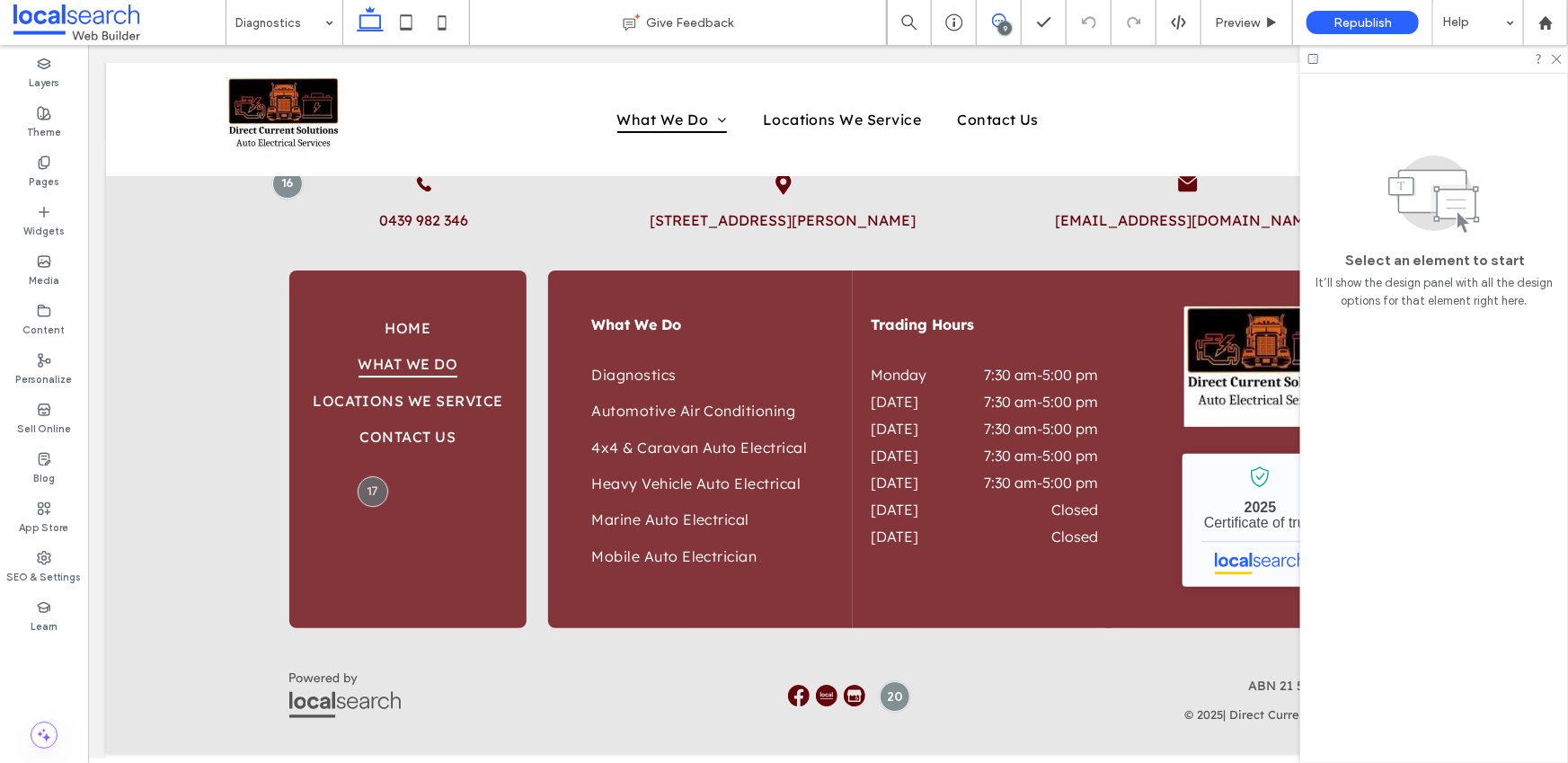
click at [1001, 16] on icon at bounding box center [998, 20] width 14 height 14
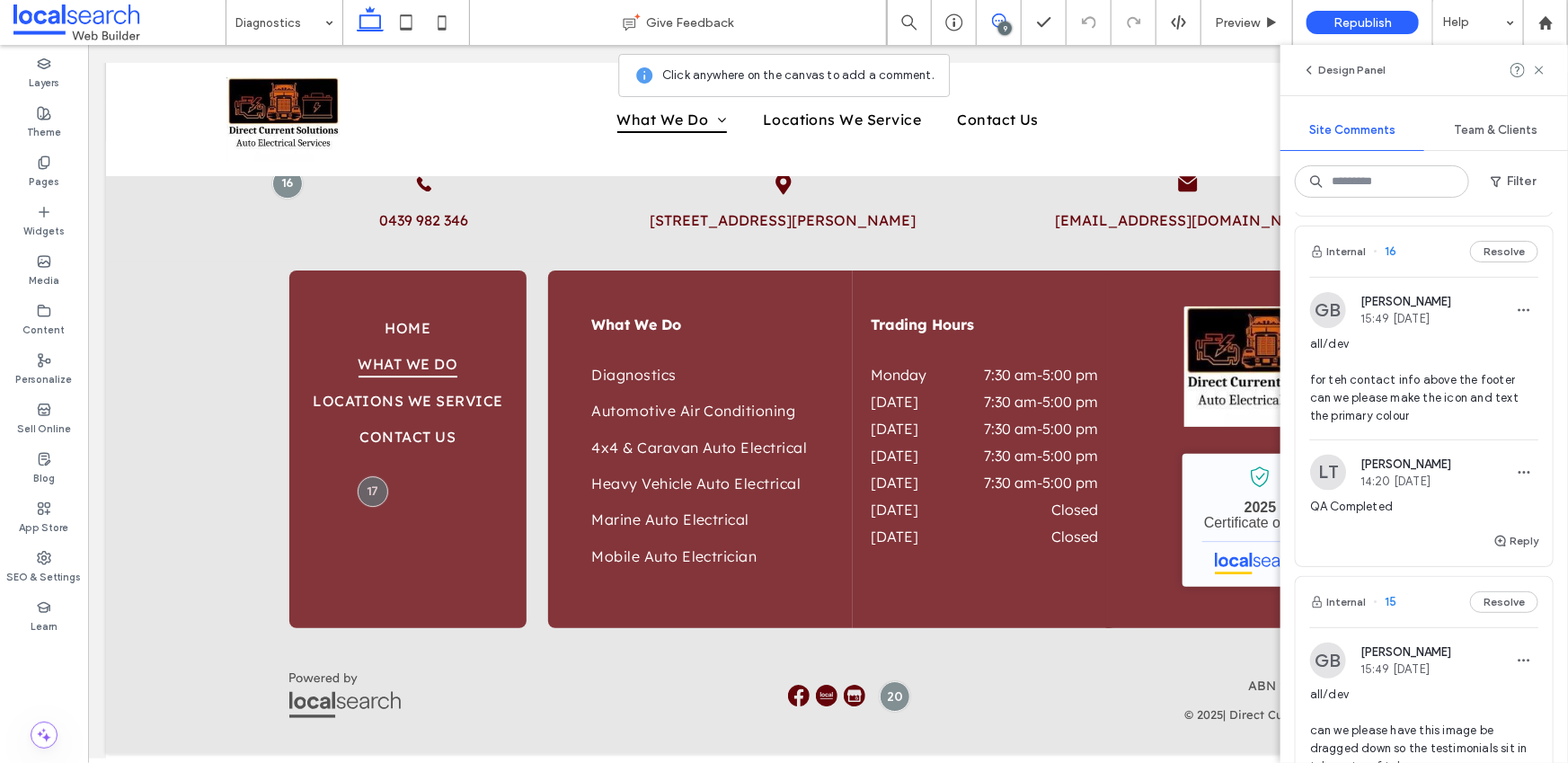
scroll to position [1717, 0]
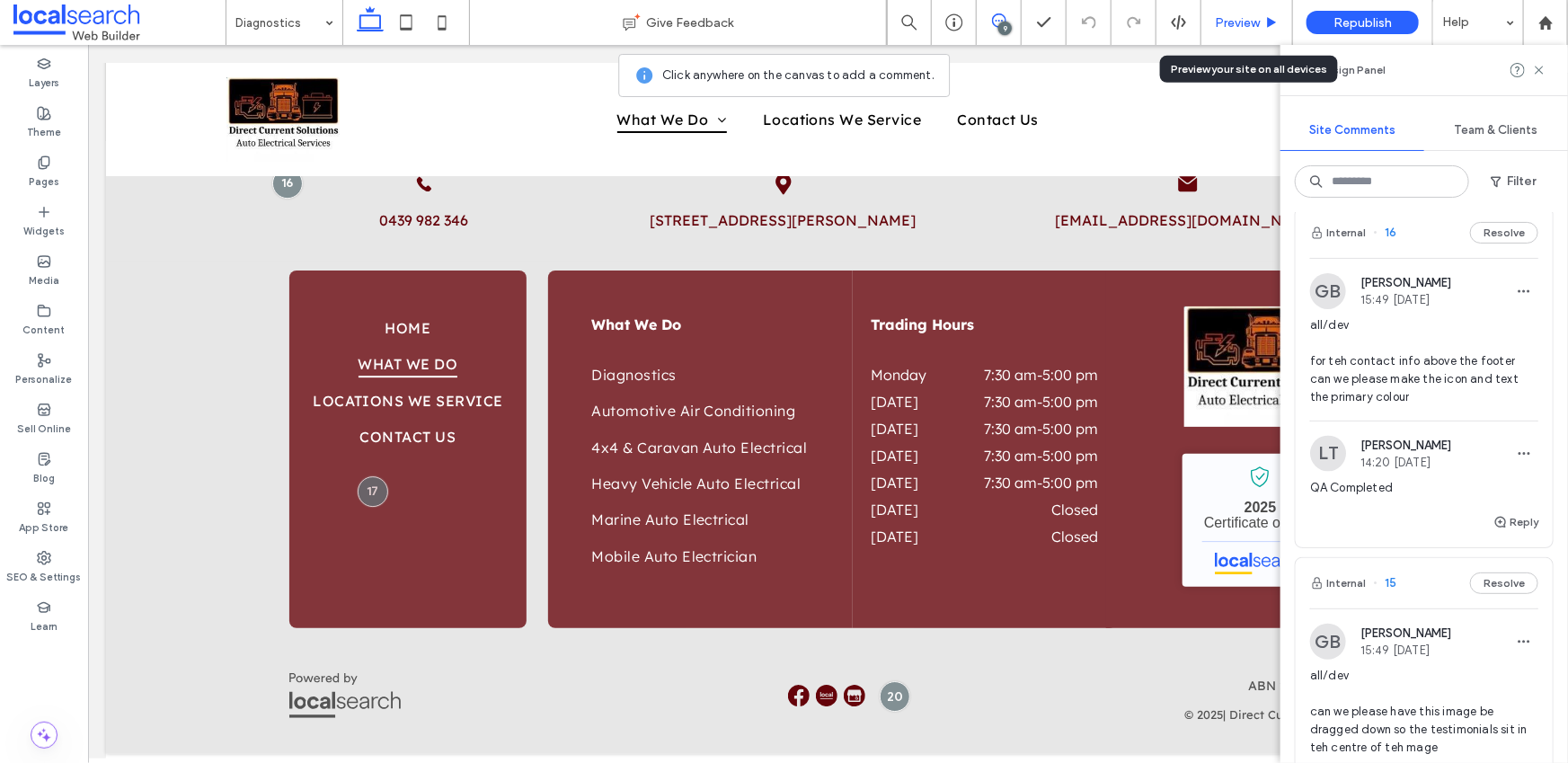
click at [1229, 20] on span "Preview" at bounding box center [1237, 23] width 45 height 15
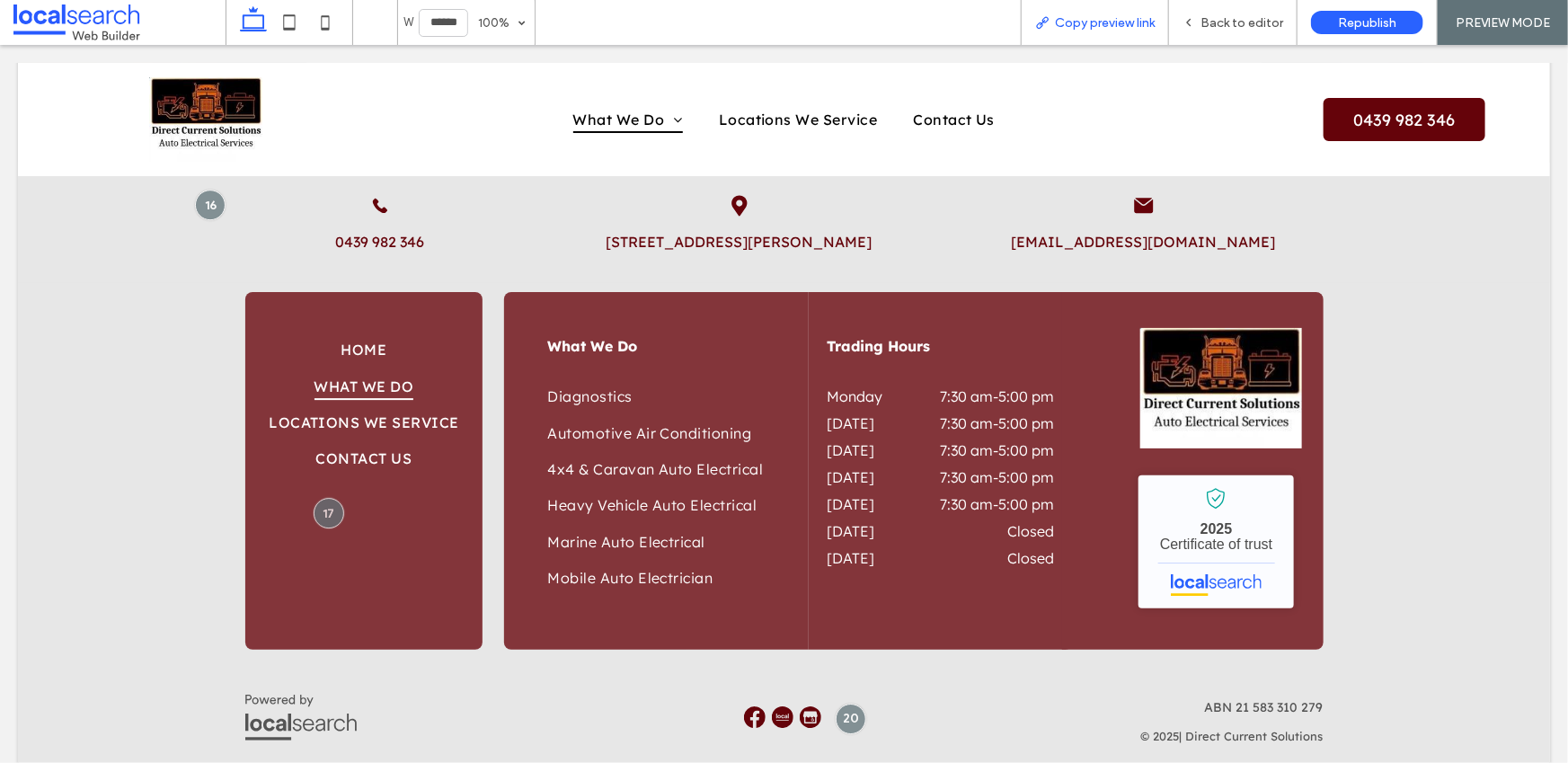
click at [1076, 15] on span "Copy preview link" at bounding box center [1104, 23] width 99 height 15
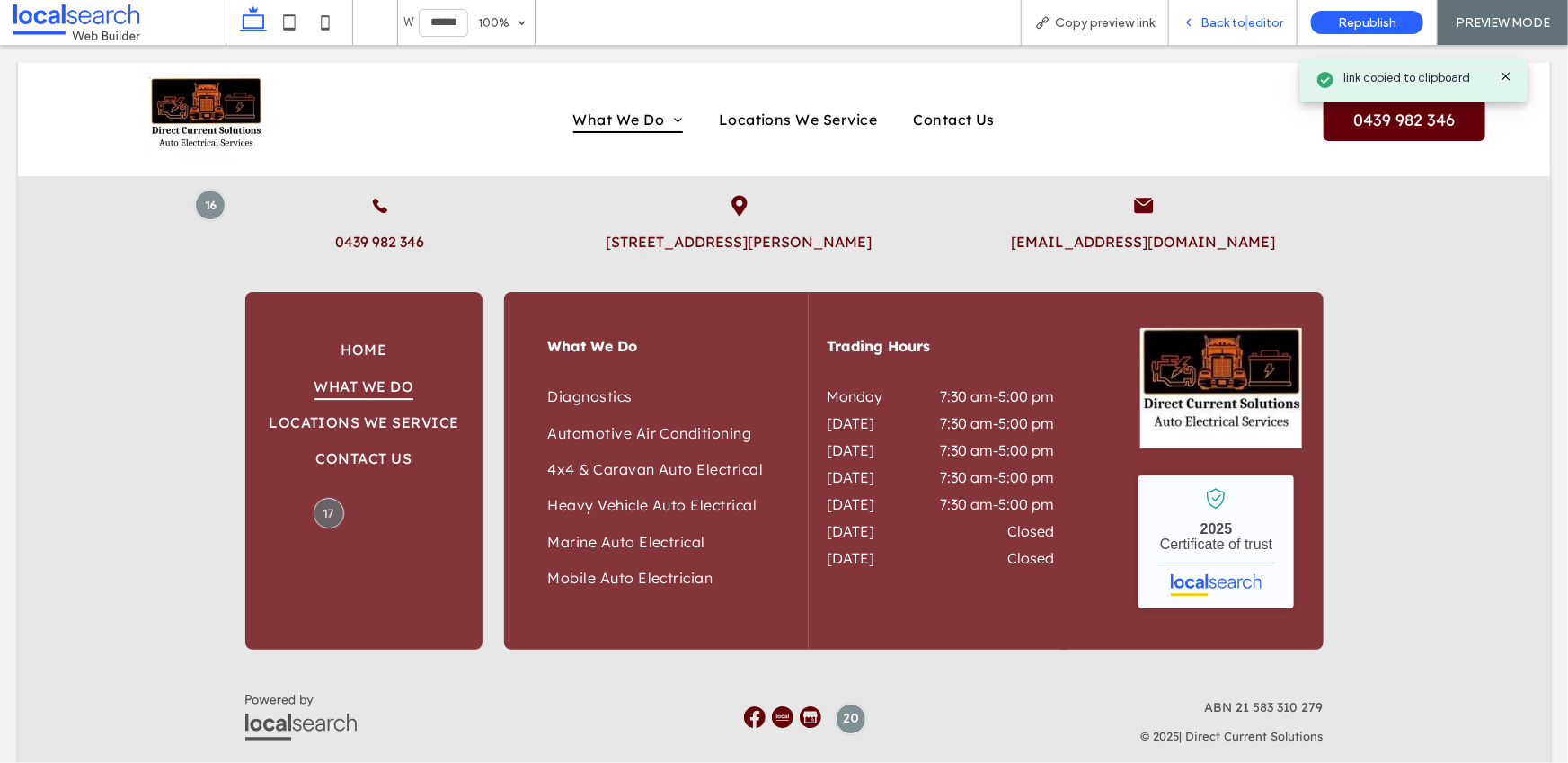
click at [1248, 19] on span "Back to editor" at bounding box center [1242, 23] width 83 height 15
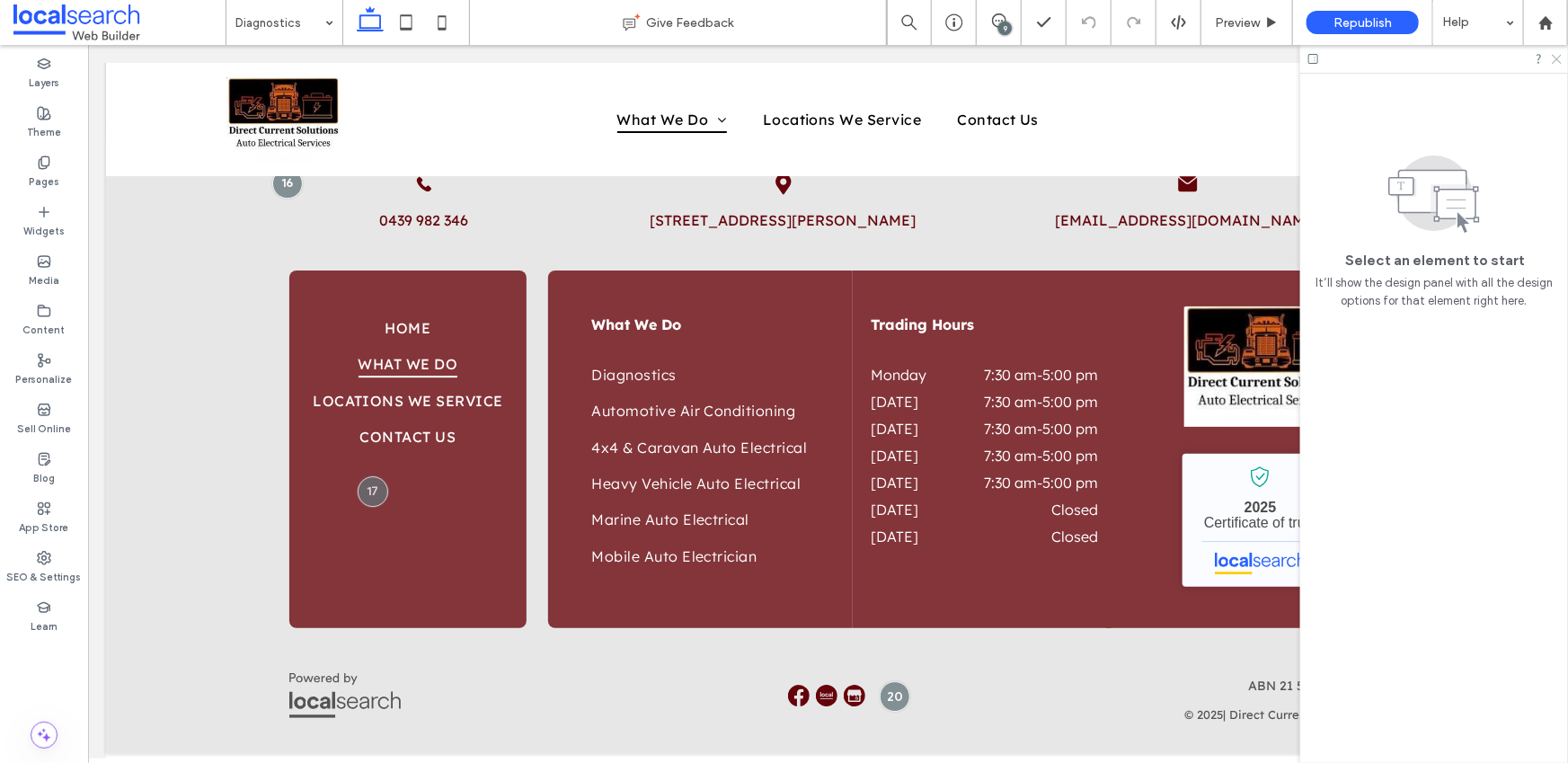
click at [1554, 59] on icon at bounding box center [1555, 58] width 12 height 12
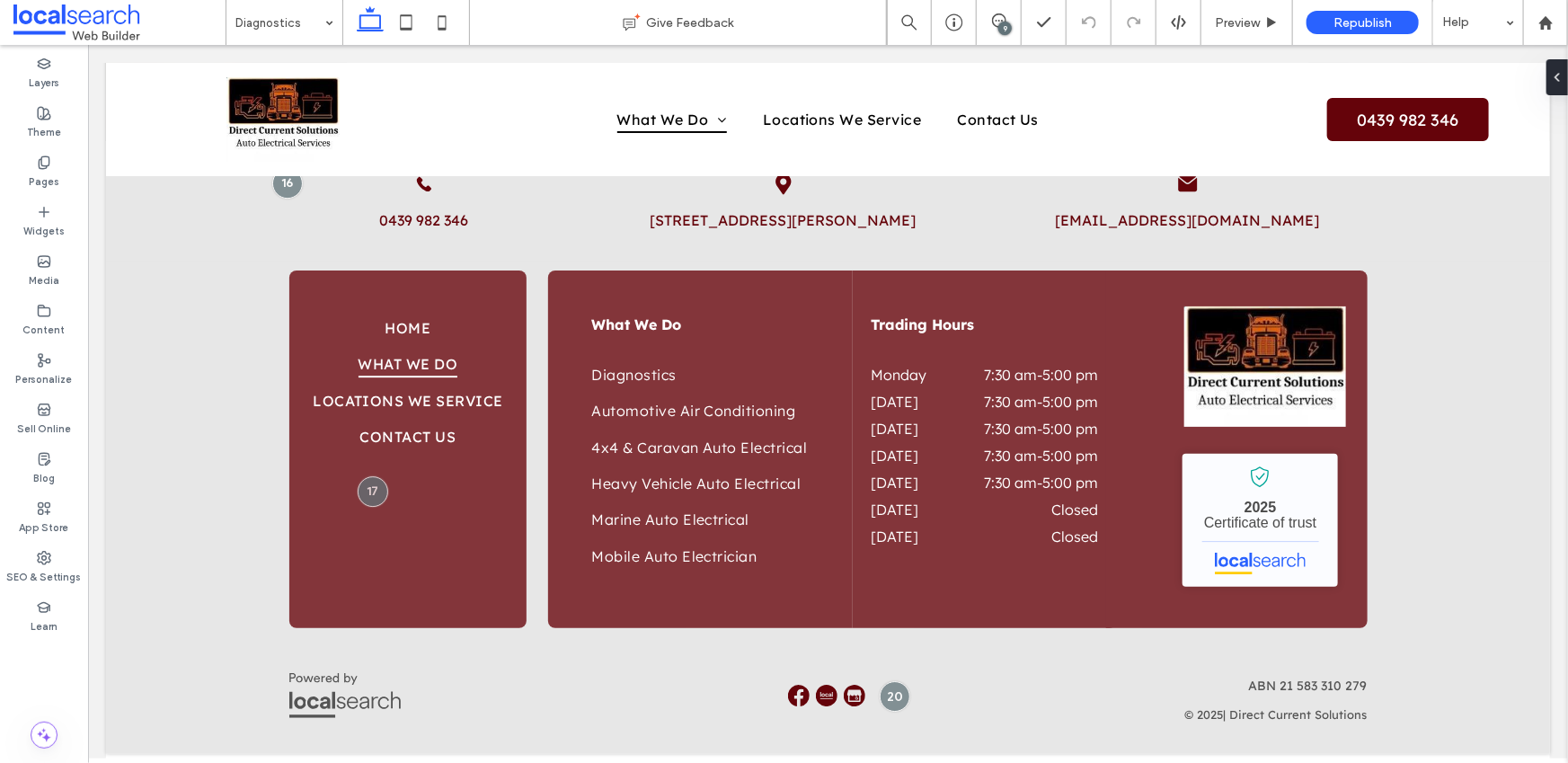
click at [1004, 24] on div "9" at bounding box center [1005, 28] width 13 height 13
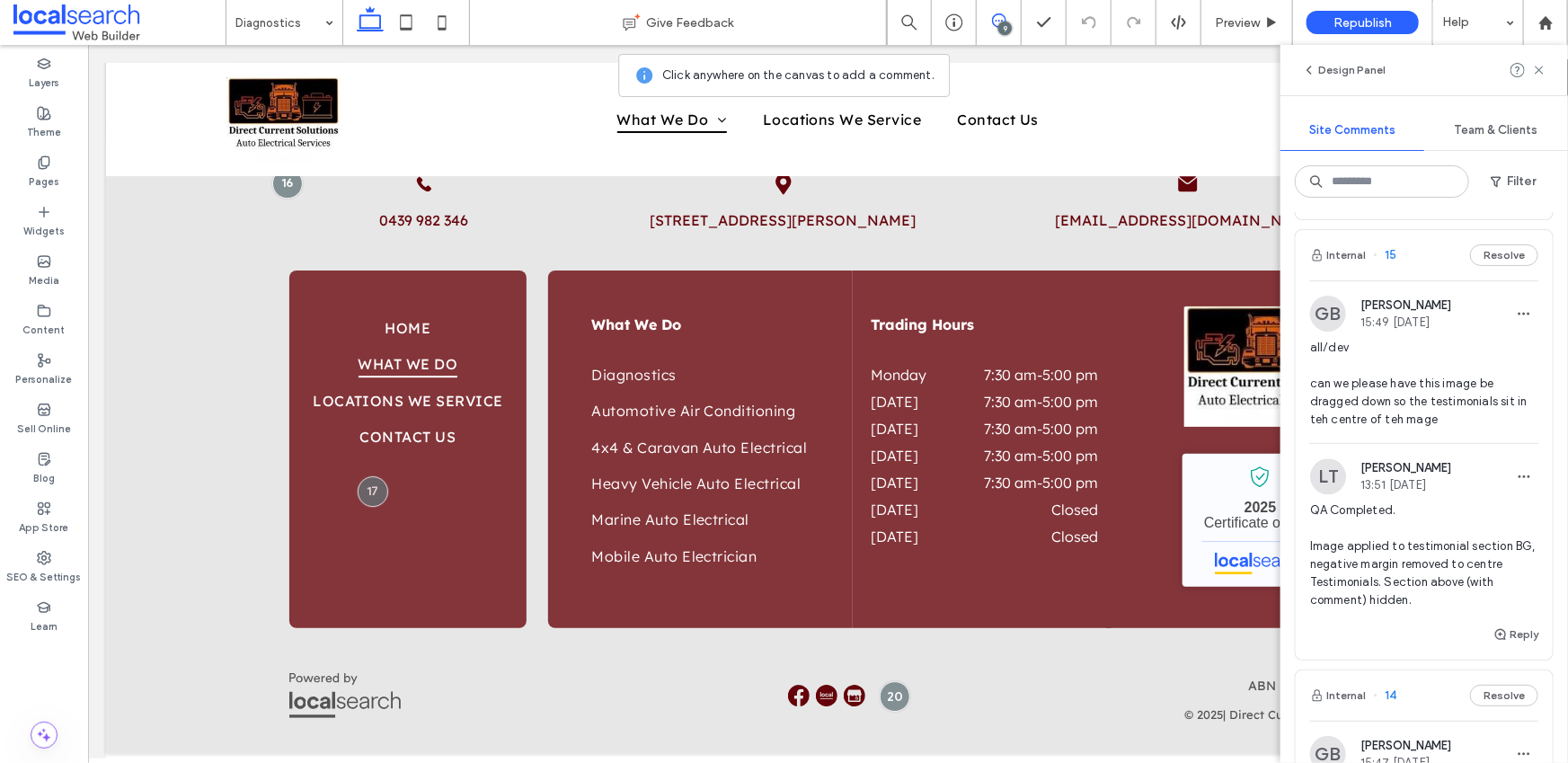
scroll to position [2070, 0]
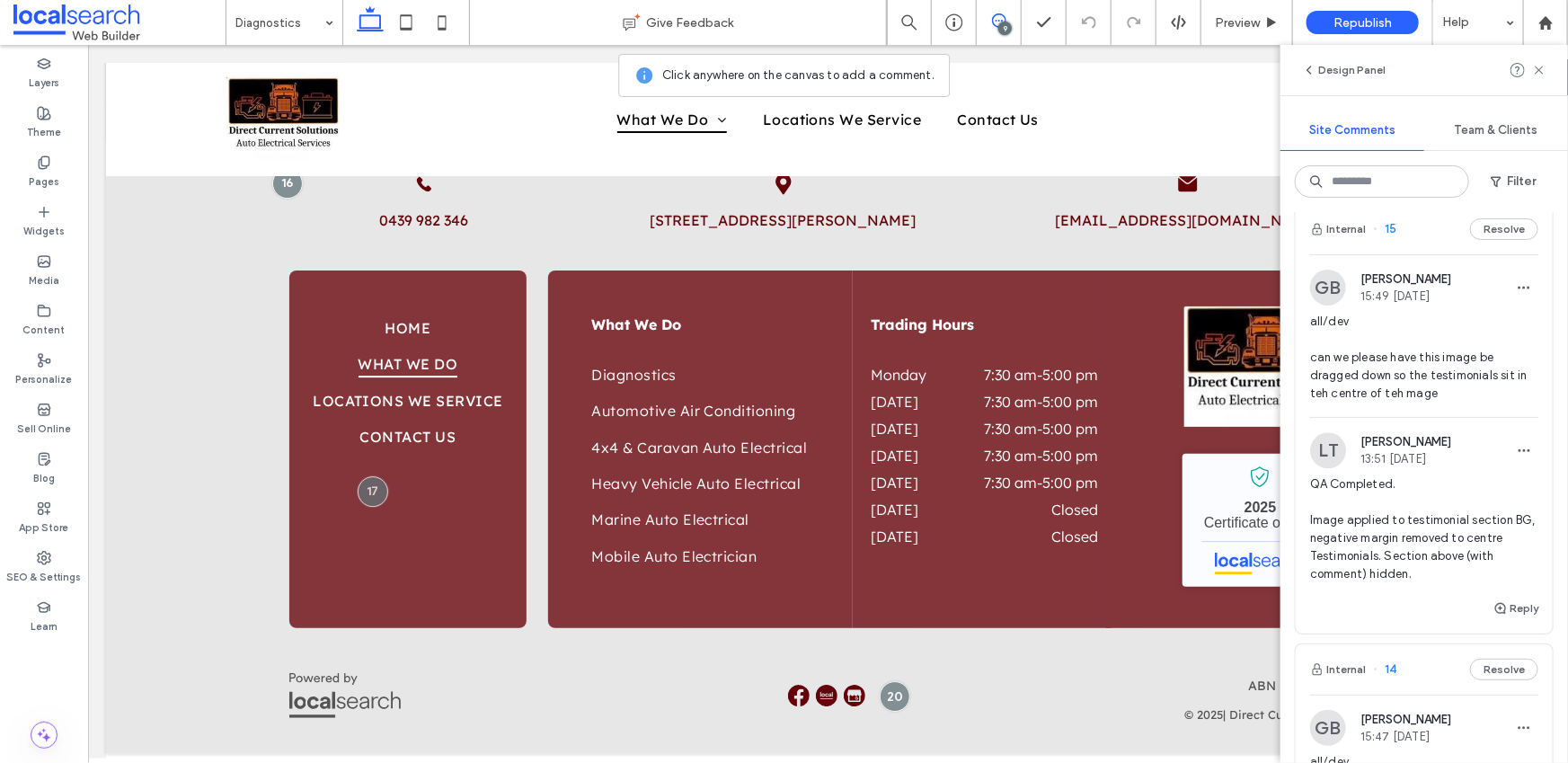
click at [1369, 403] on span "all/dev can we please have this image be dragged down so the testimonials sit i…" at bounding box center [1423, 356] width 228 height 90
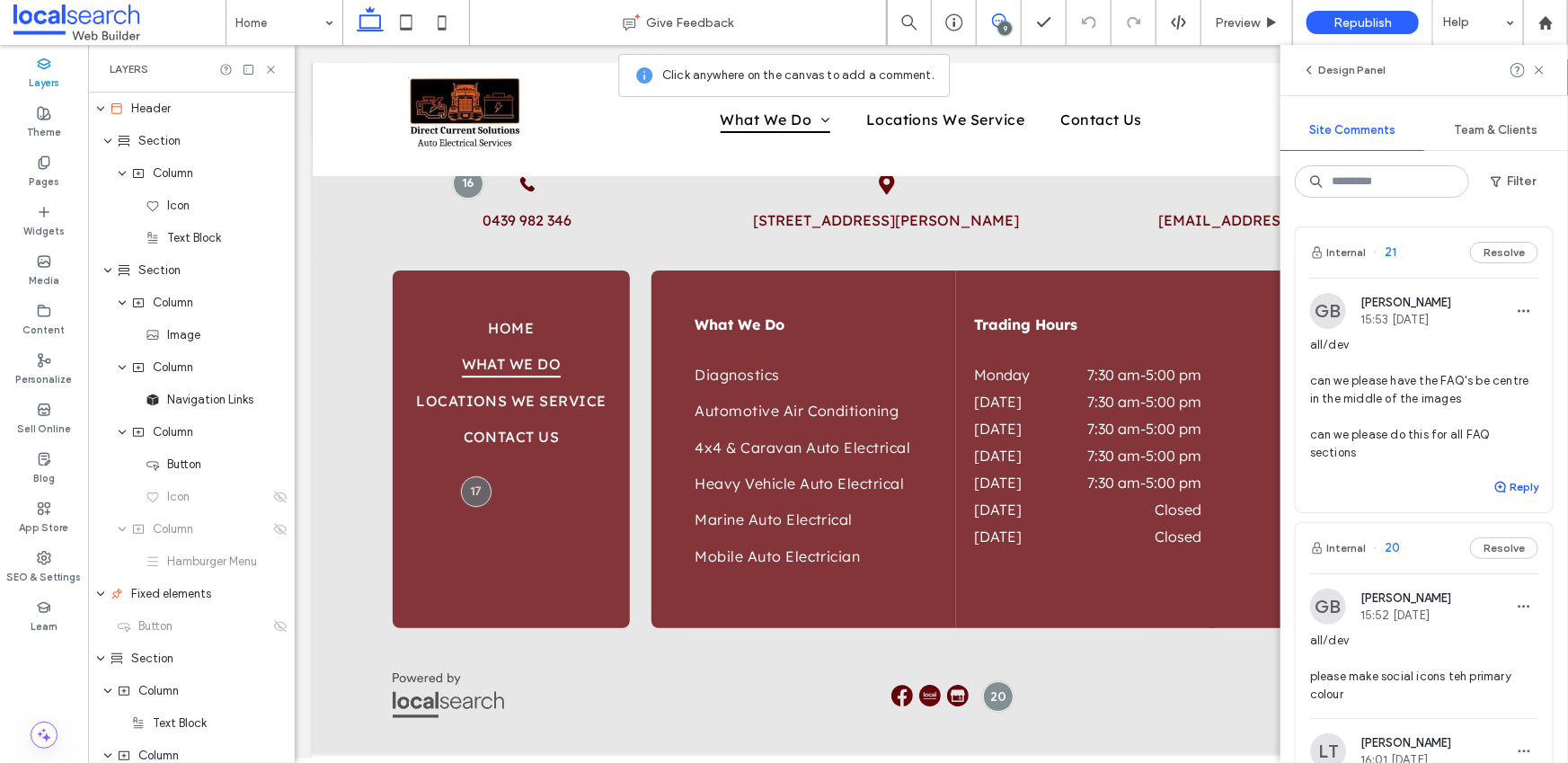
click at [1514, 480] on button "Reply" at bounding box center [1516, 487] width 45 height 21
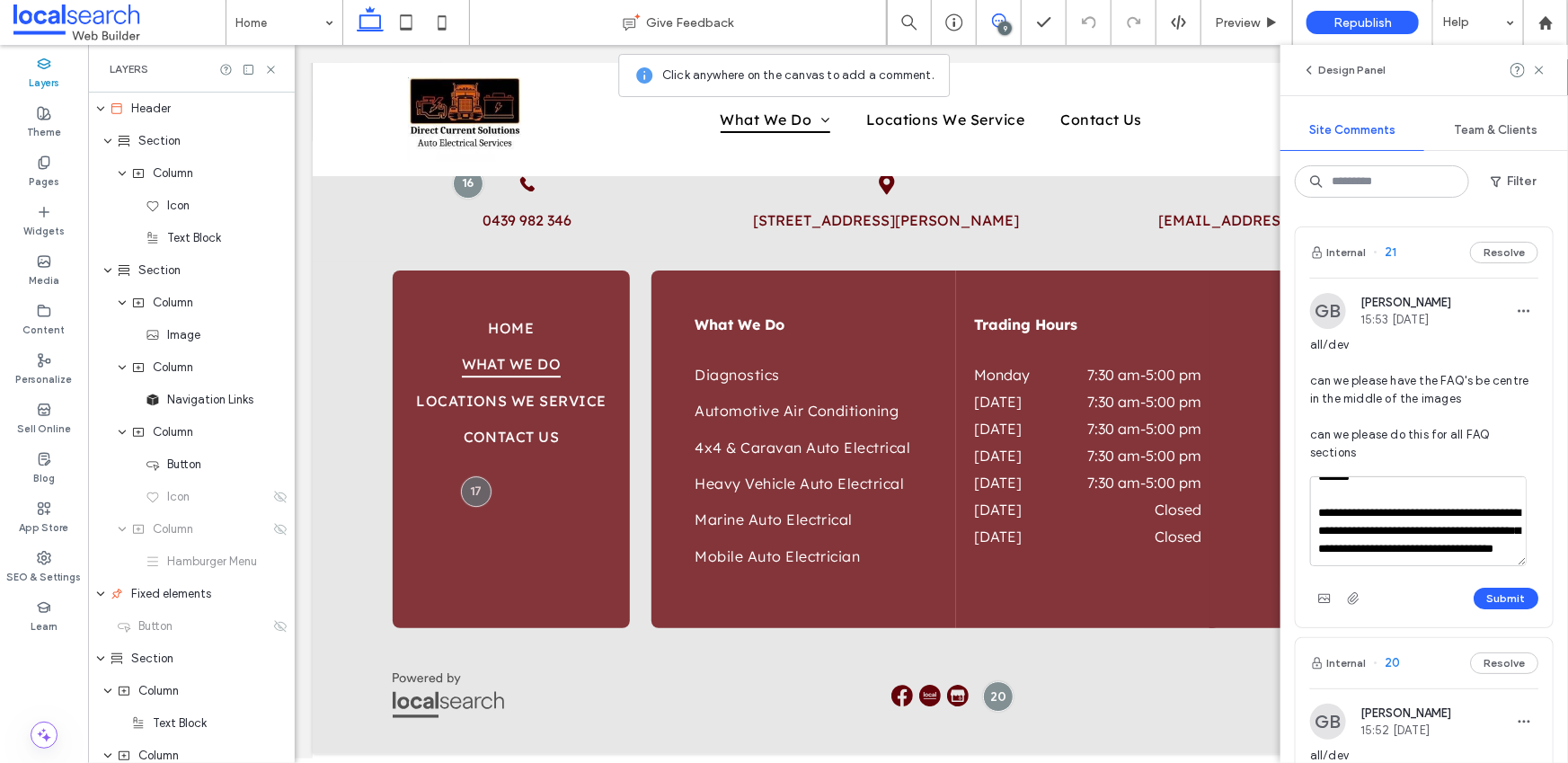
scroll to position [33, 0]
type textarea "**********"
click at [1486, 603] on button "Submit" at bounding box center [1505, 598] width 65 height 21
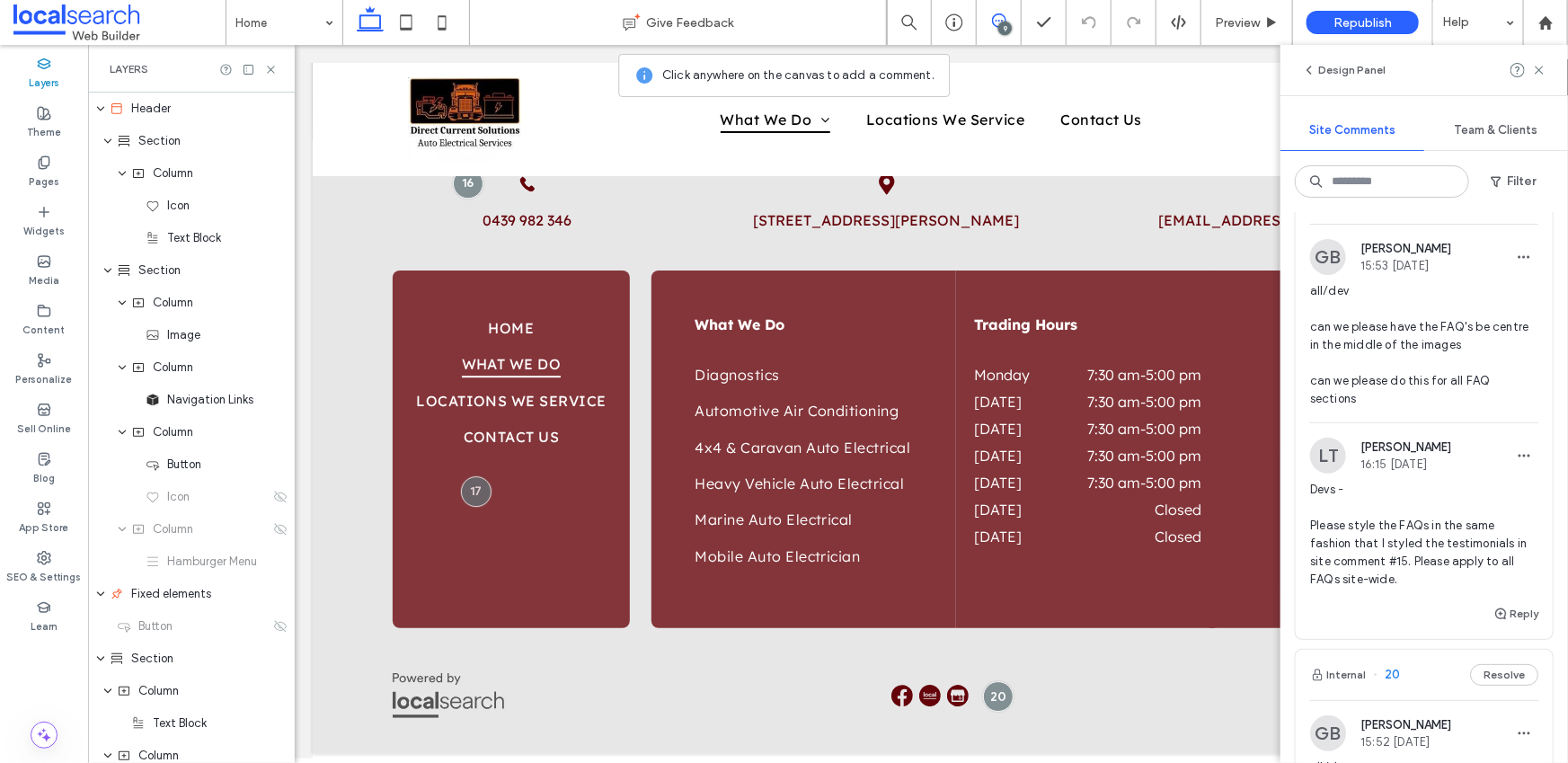
scroll to position [137, 0]
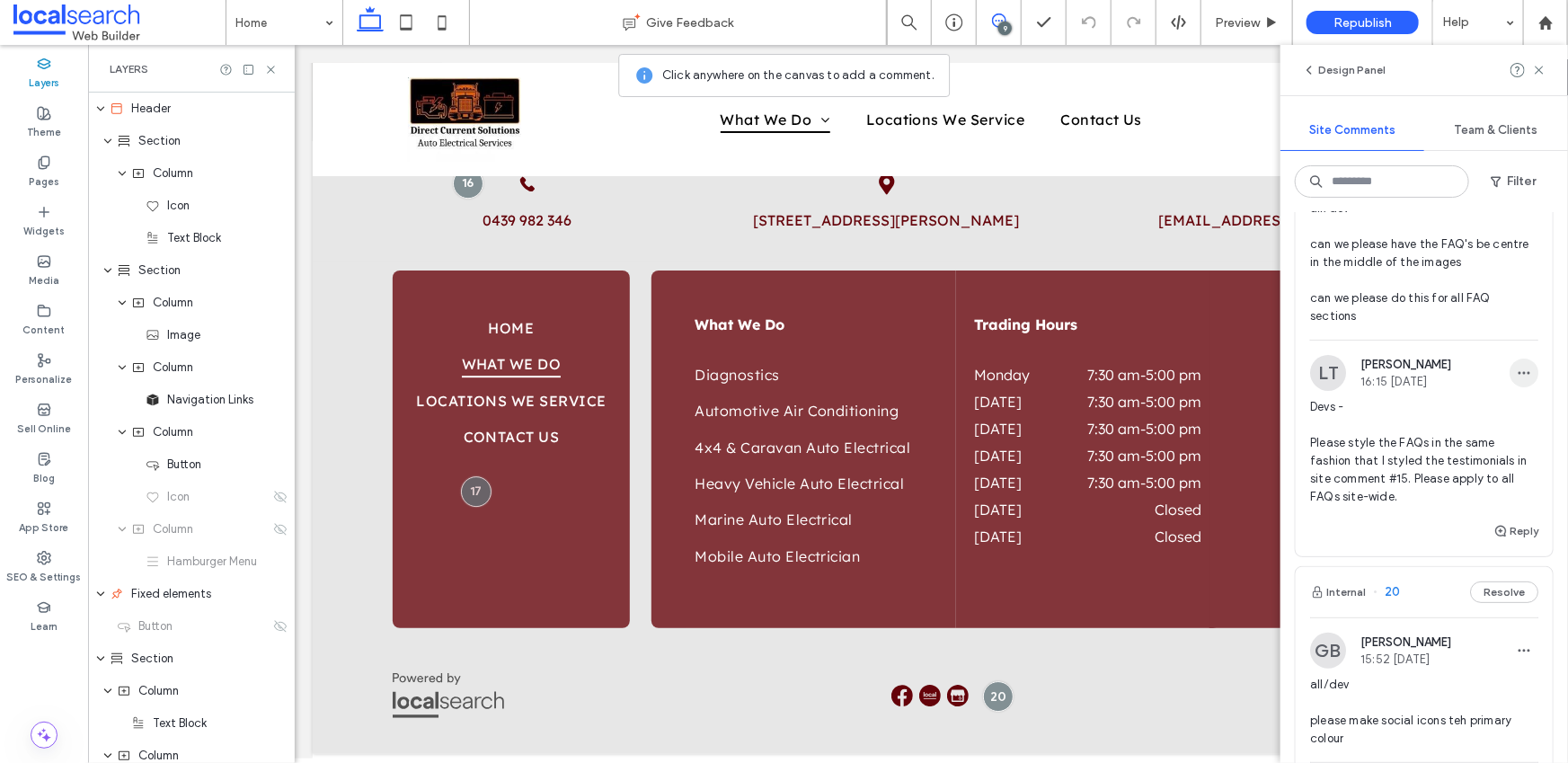
click at [1517, 377] on icon "button" at bounding box center [1524, 372] width 14 height 14
click at [1448, 414] on div "Edit" at bounding box center [1446, 417] width 160 height 34
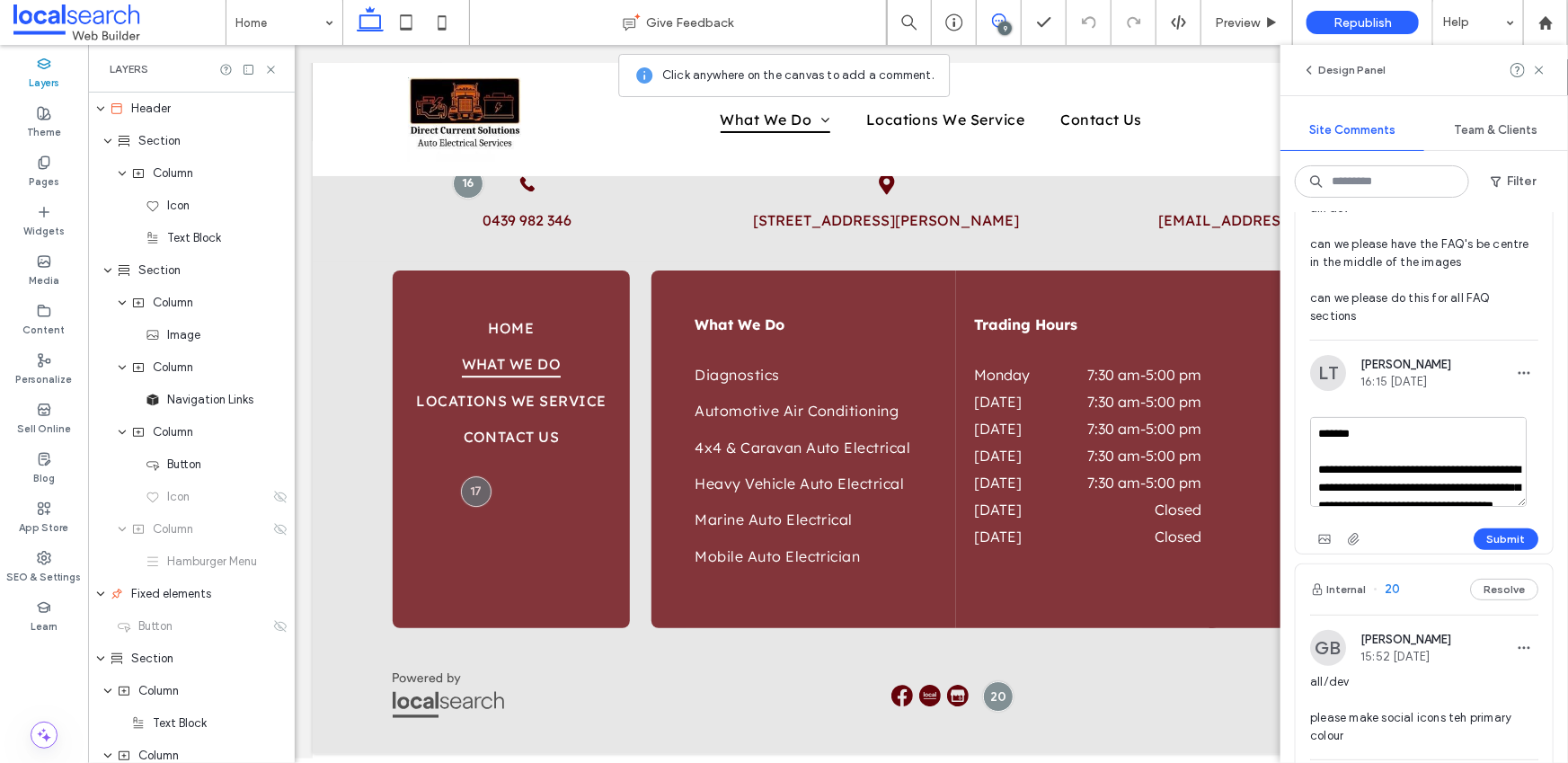
scroll to position [26, 0]
click at [1384, 479] on textarea "**********" at bounding box center [1418, 461] width 217 height 90
click at [1453, 498] on textarea "**********" at bounding box center [1418, 461] width 217 height 90
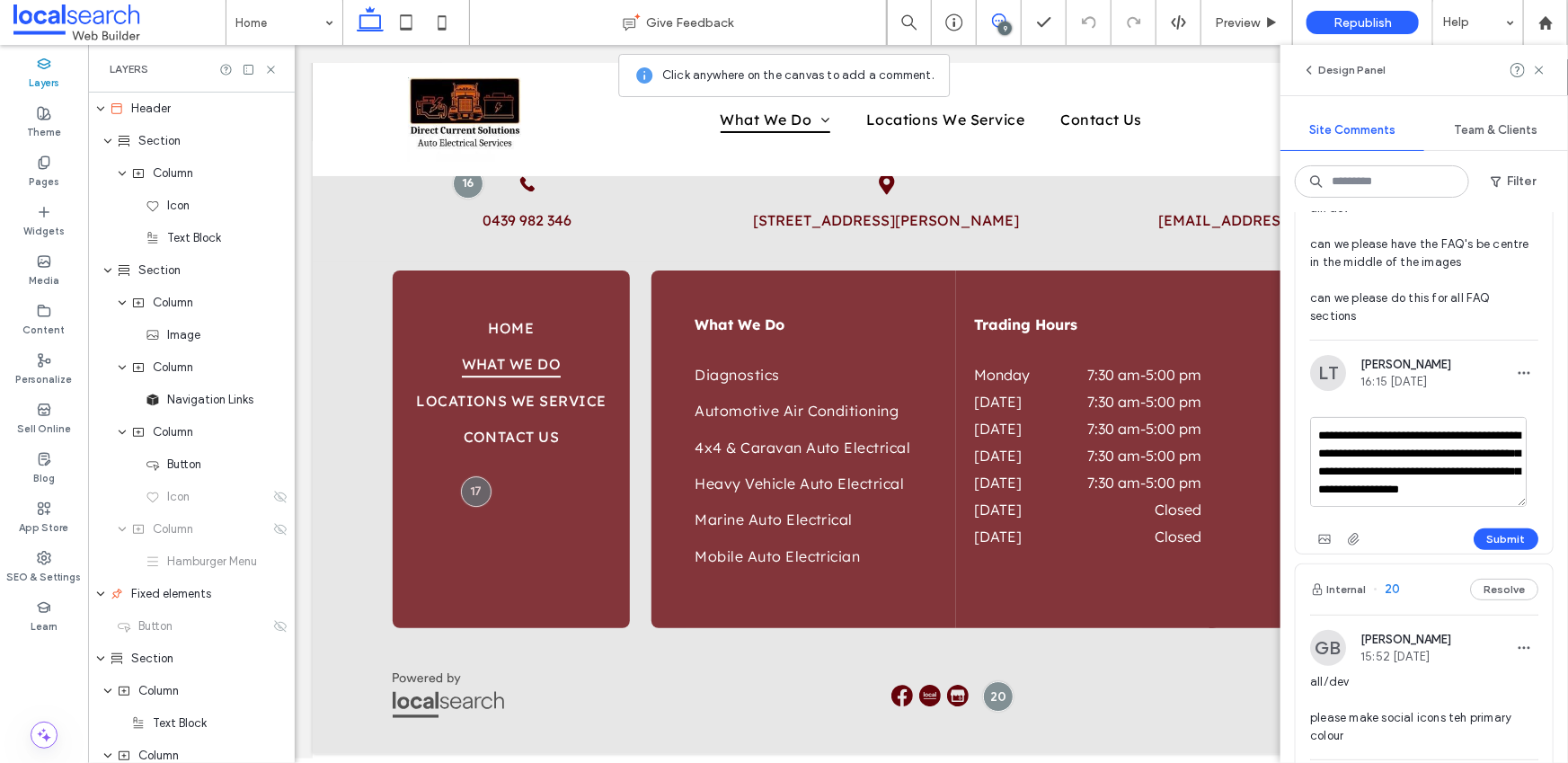
scroll to position [45, 0]
drag, startPoint x: 1356, startPoint y: 442, endPoint x: 1318, endPoint y: 445, distance: 38.1
click at [1318, 445] on textarea "**********" at bounding box center [1418, 461] width 217 height 90
type textarea "**********"
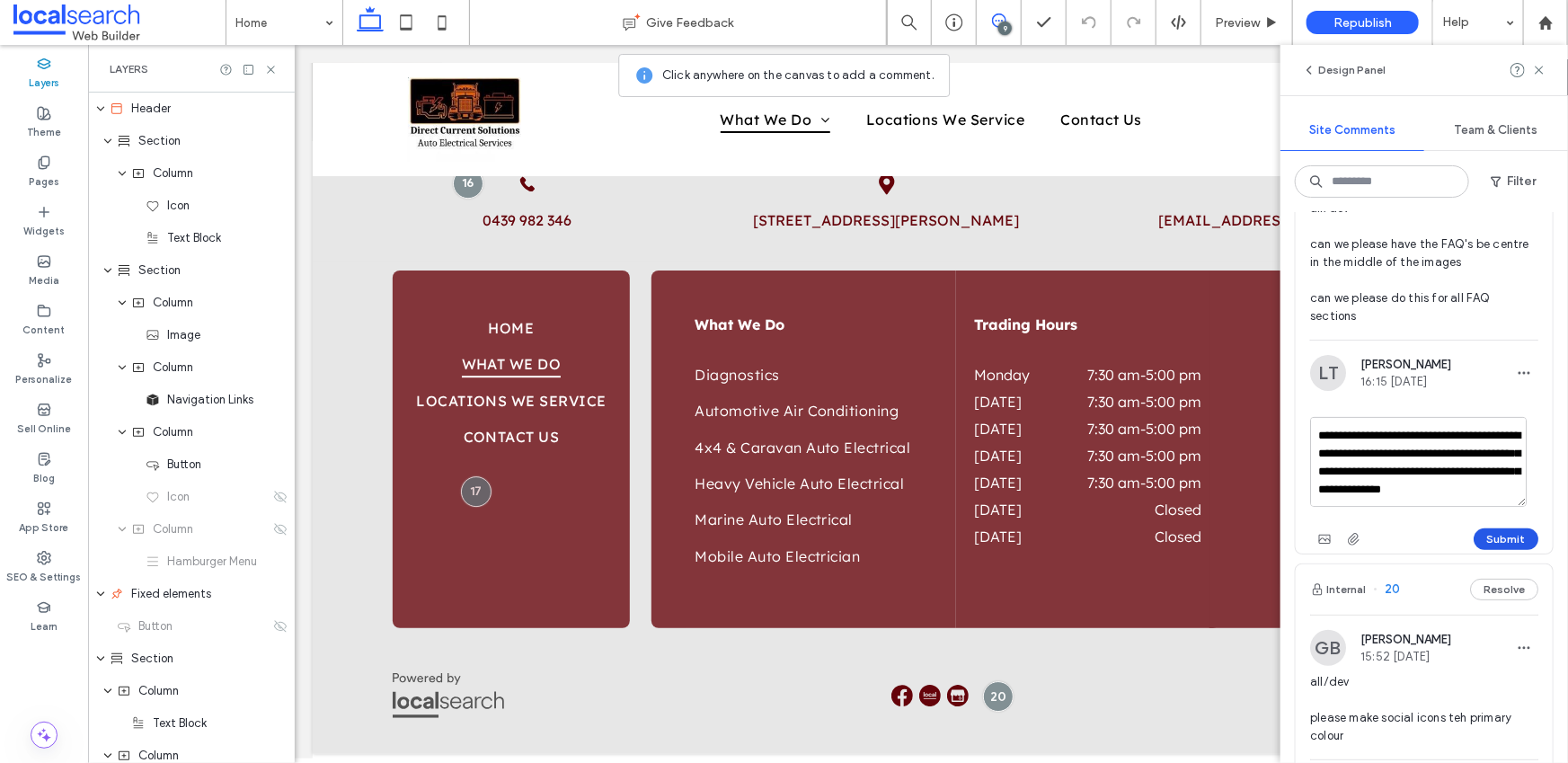
click at [1489, 533] on button "Submit" at bounding box center [1505, 539] width 65 height 21
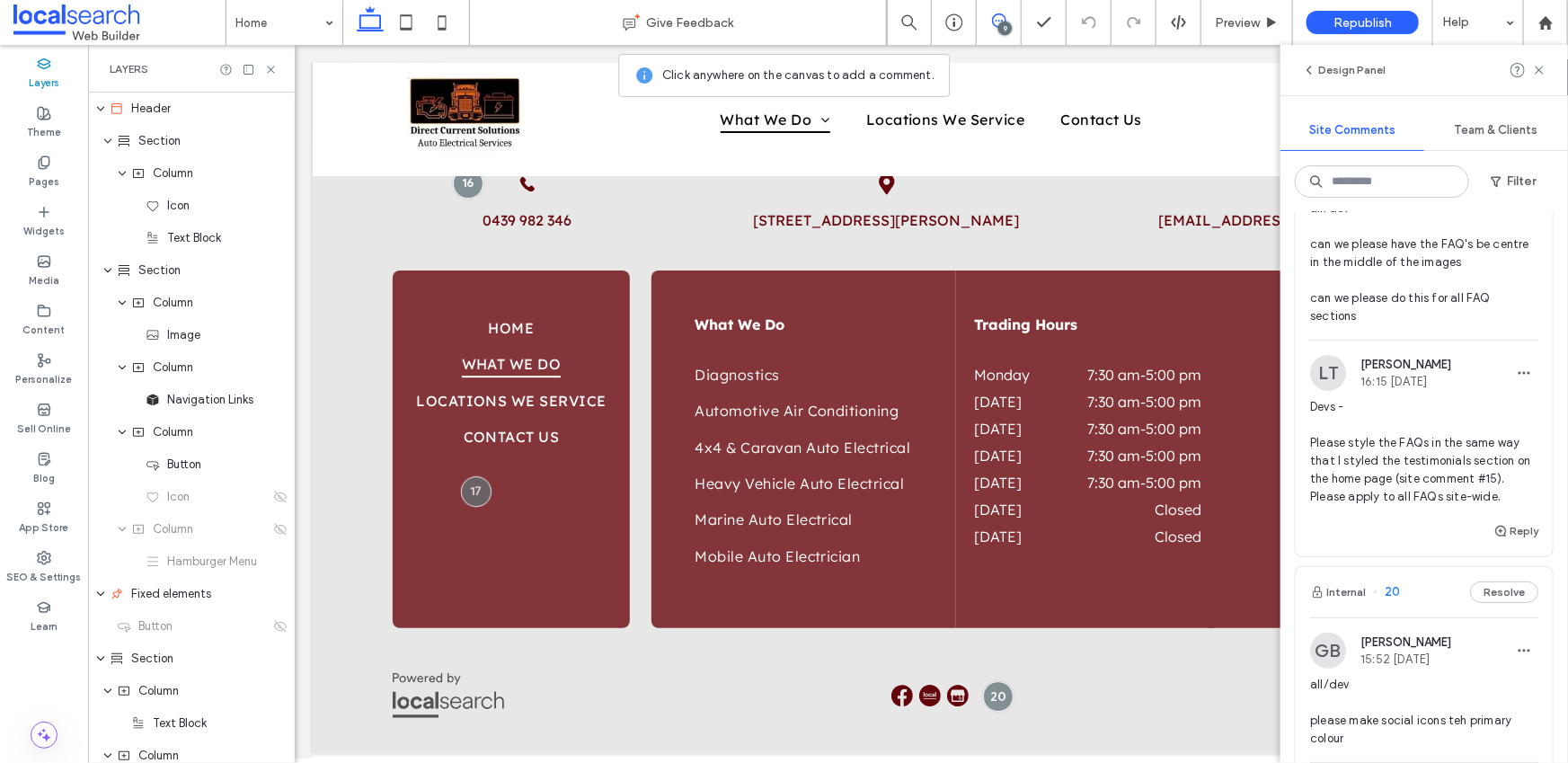
scroll to position [0, 0]
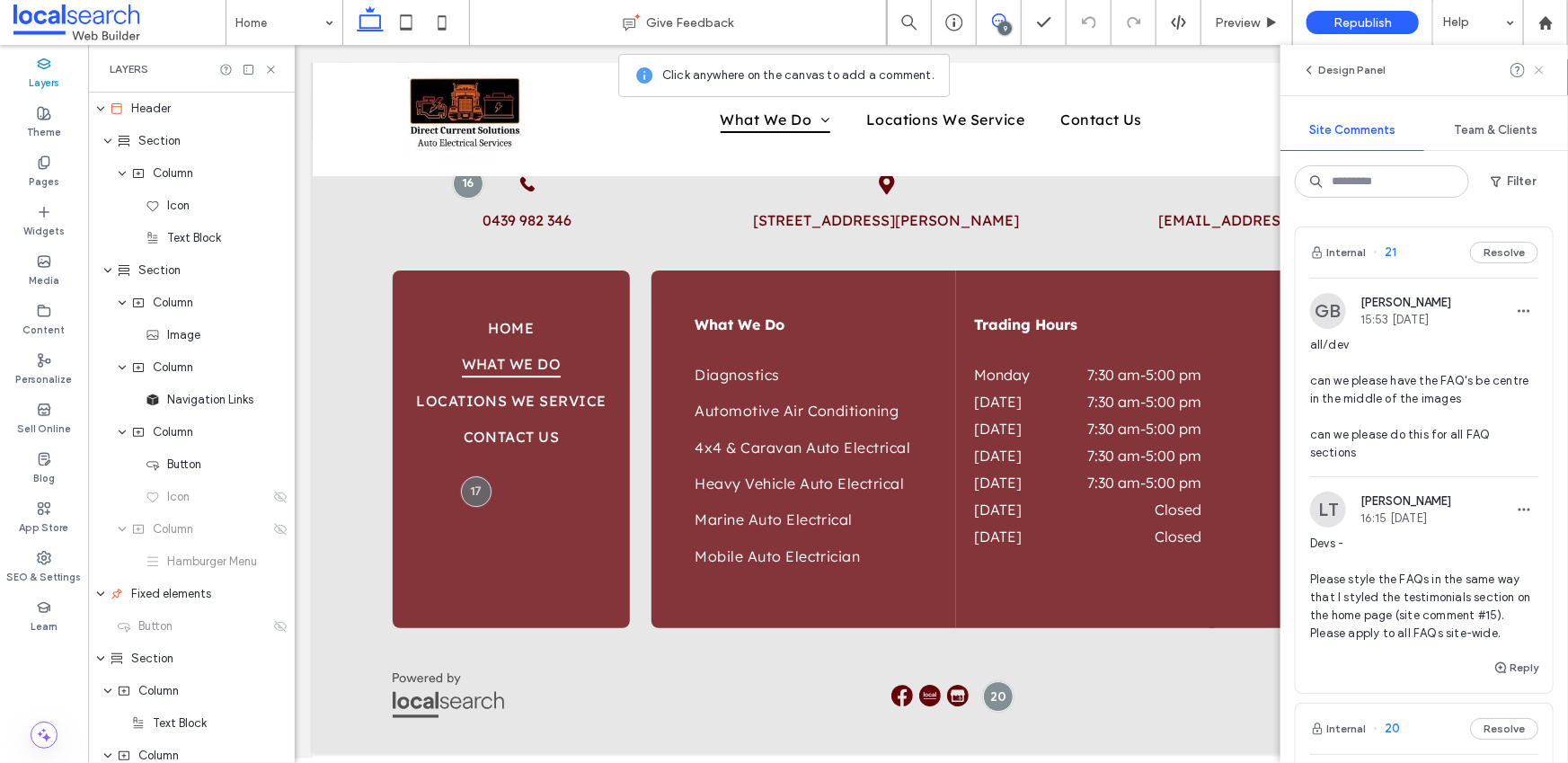
click at [1540, 71] on use at bounding box center [1538, 69] width 8 height 8
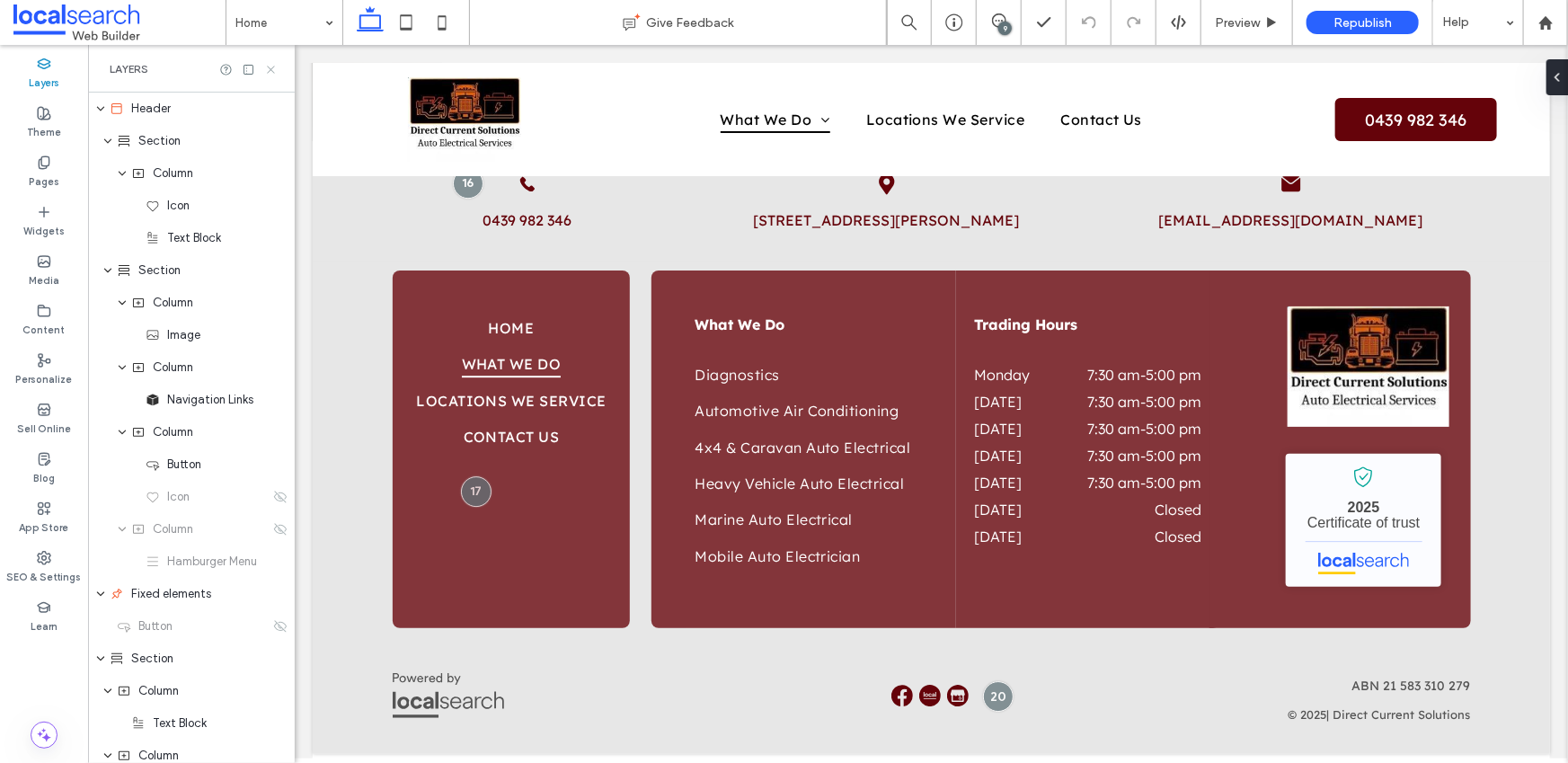
click at [276, 67] on icon at bounding box center [271, 69] width 13 height 13
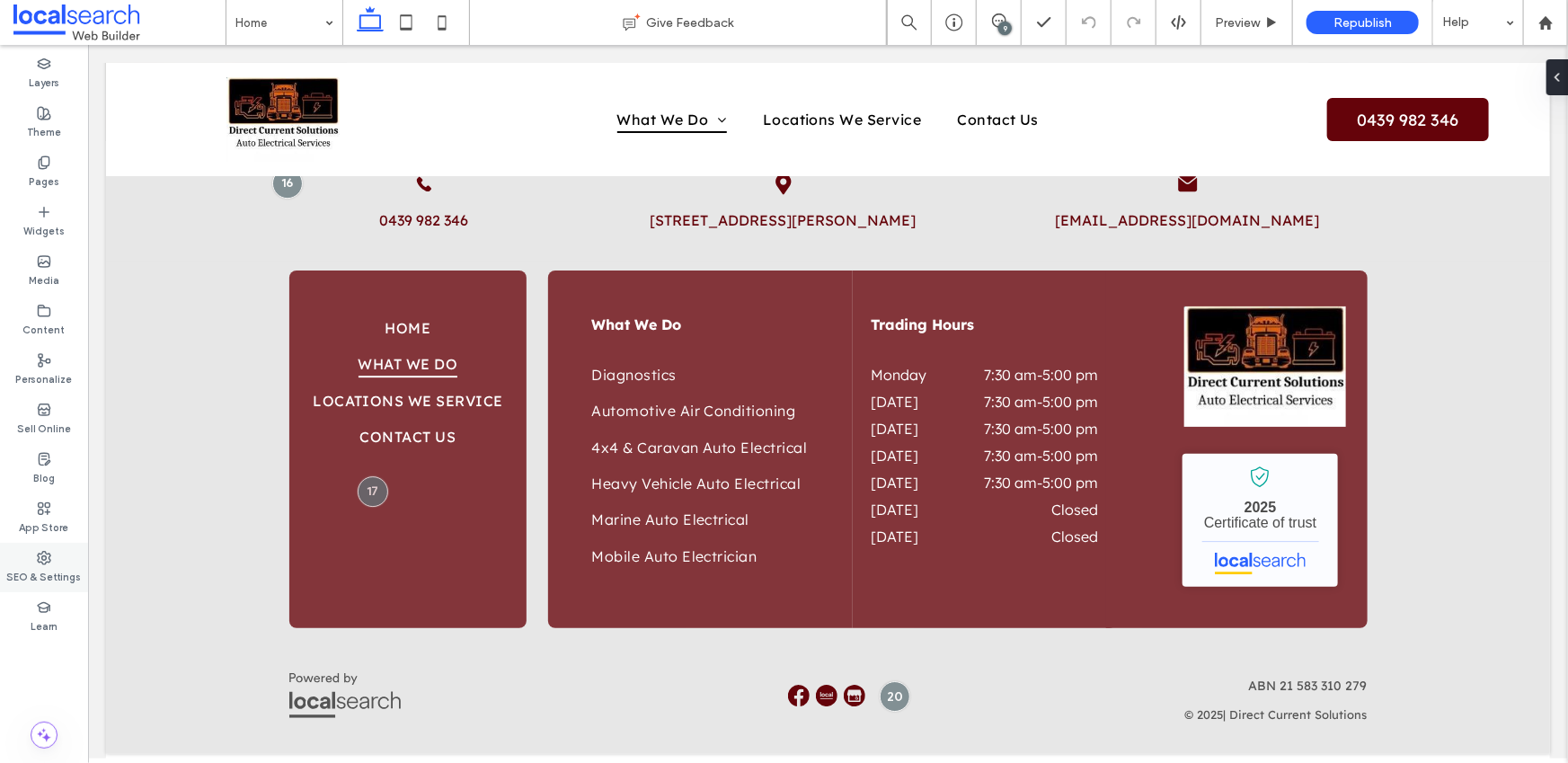
click at [46, 559] on icon at bounding box center [43, 558] width 14 height 14
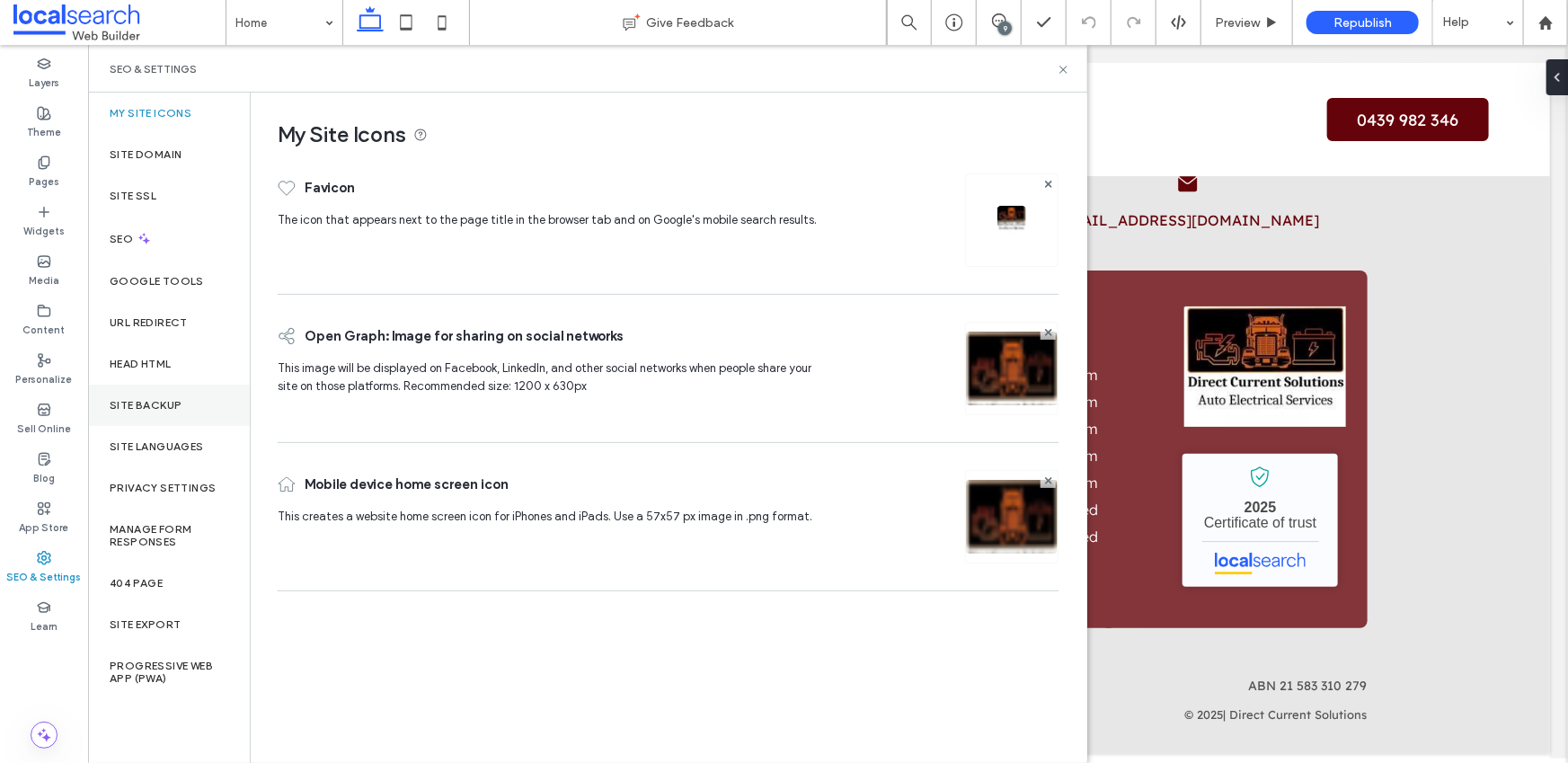
click at [158, 402] on label "Site Backup" at bounding box center [146, 405] width 72 height 13
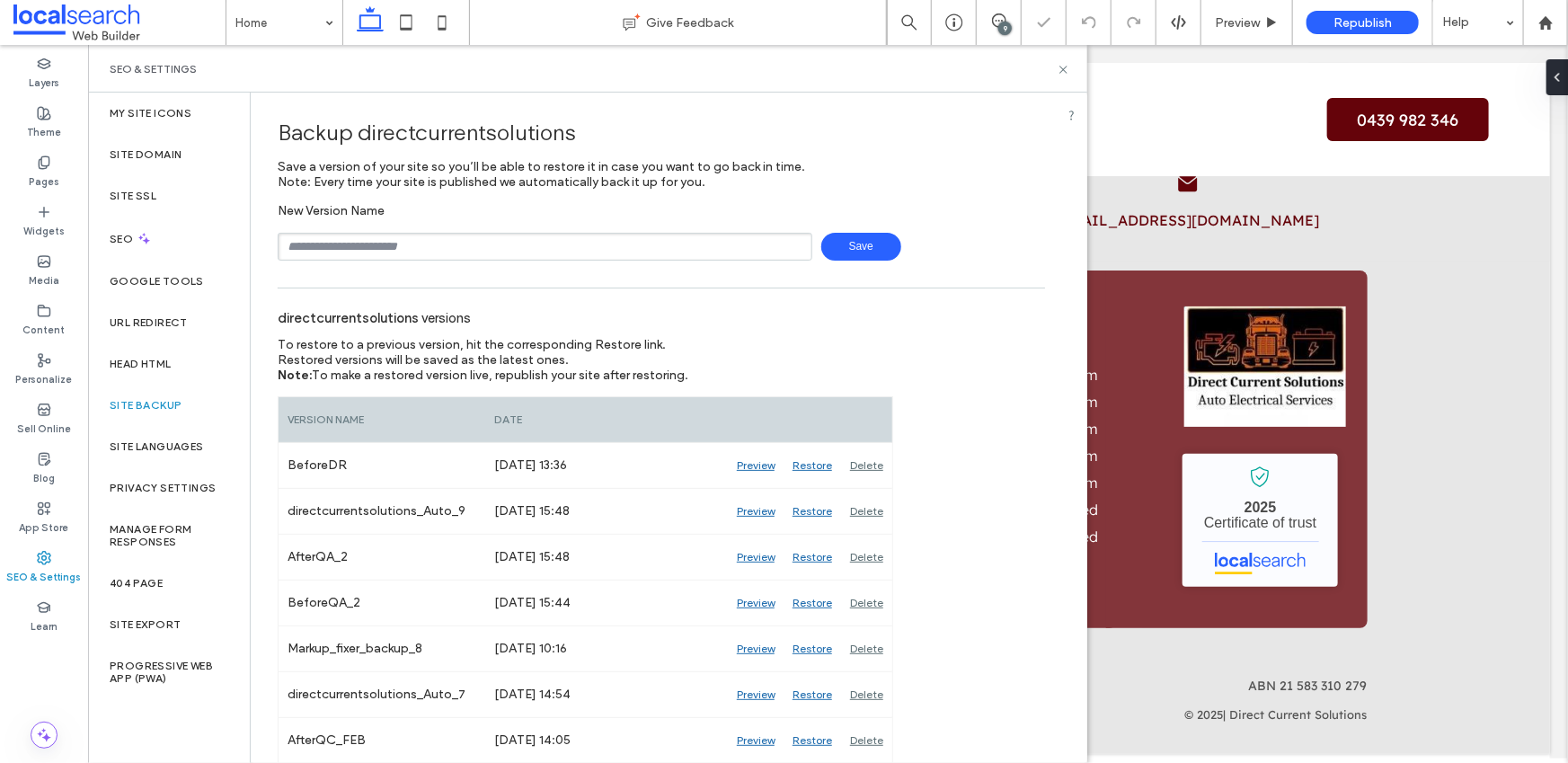
click at [414, 248] on input "text" at bounding box center [545, 246] width 535 height 28
type input "*******"
click at [849, 250] on span "Save" at bounding box center [861, 246] width 80 height 28
click at [1069, 70] on icon at bounding box center [1063, 69] width 13 height 13
